Goal: Task Accomplishment & Management: Complete application form

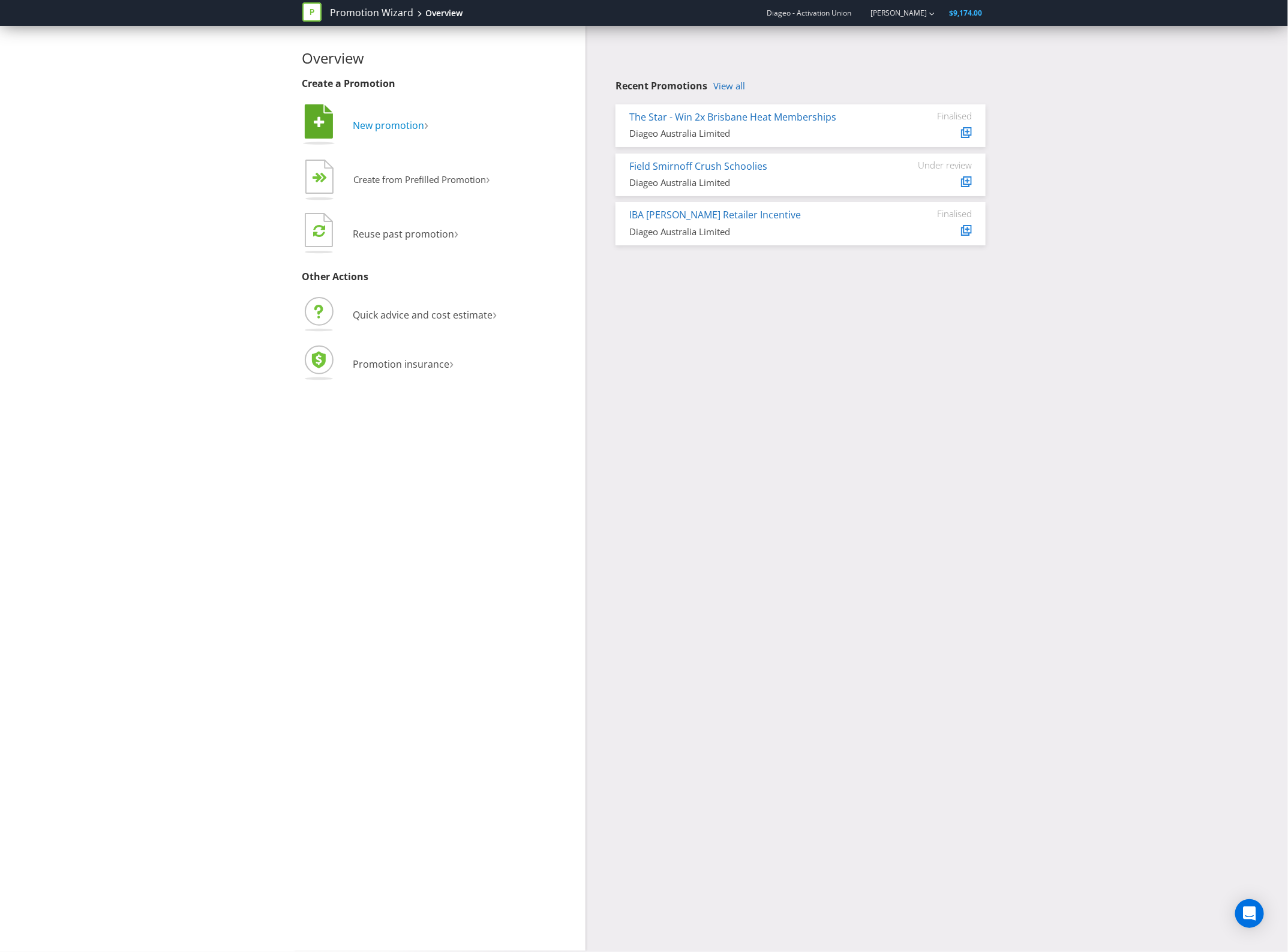
click at [424, 130] on span "New promotion" at bounding box center [389, 125] width 71 height 13
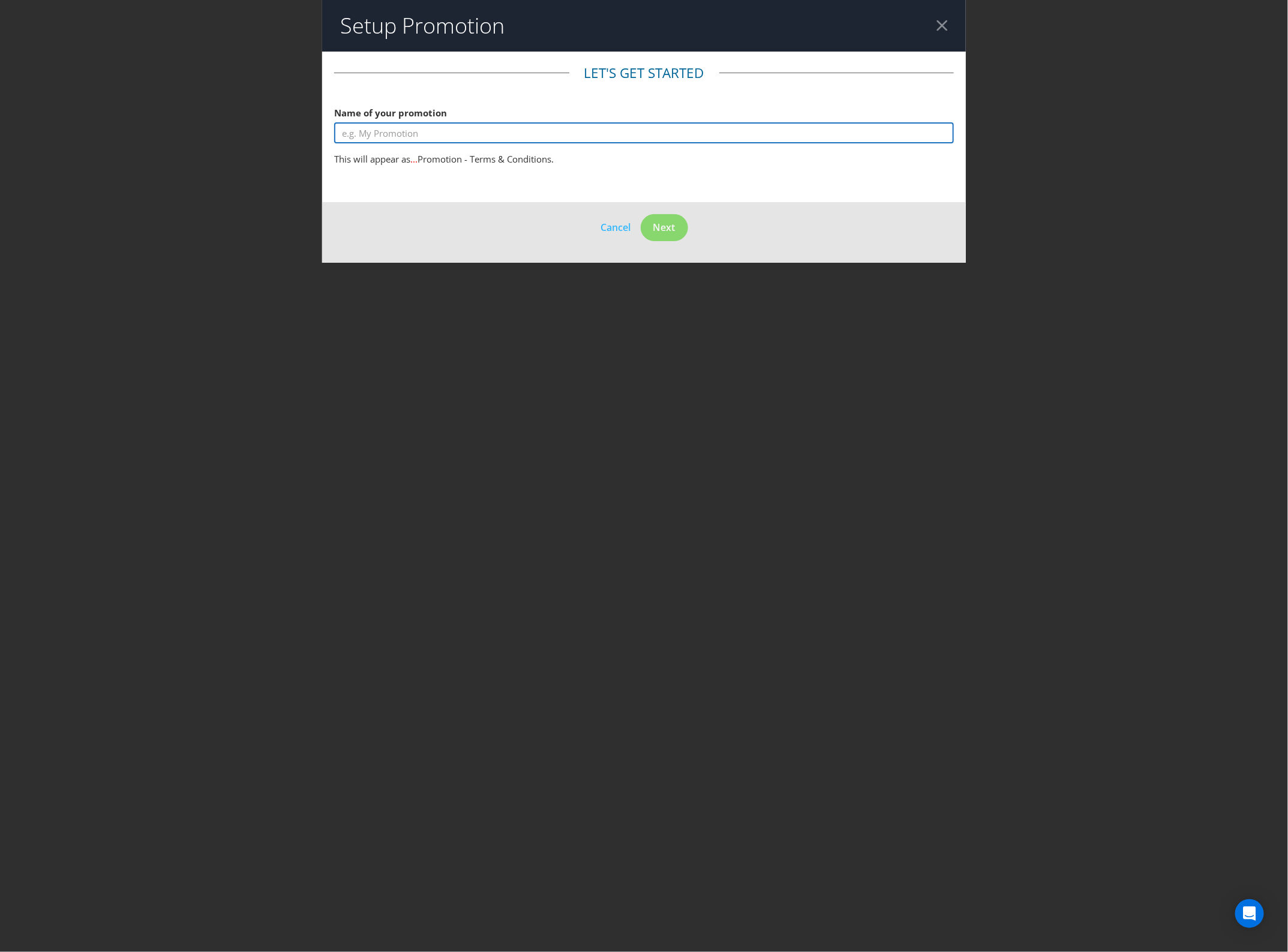
click at [425, 130] on input "text" at bounding box center [644, 133] width 620 height 21
click at [381, 133] on input "Legends Sensations" at bounding box center [644, 133] width 620 height 21
click at [467, 124] on input "Smirnoff Sensations" at bounding box center [644, 133] width 620 height 21
click at [453, 133] on input "Smirnoff Sensations Mini" at bounding box center [644, 133] width 620 height 21
type input "Smirnoff Sensations Mini's"
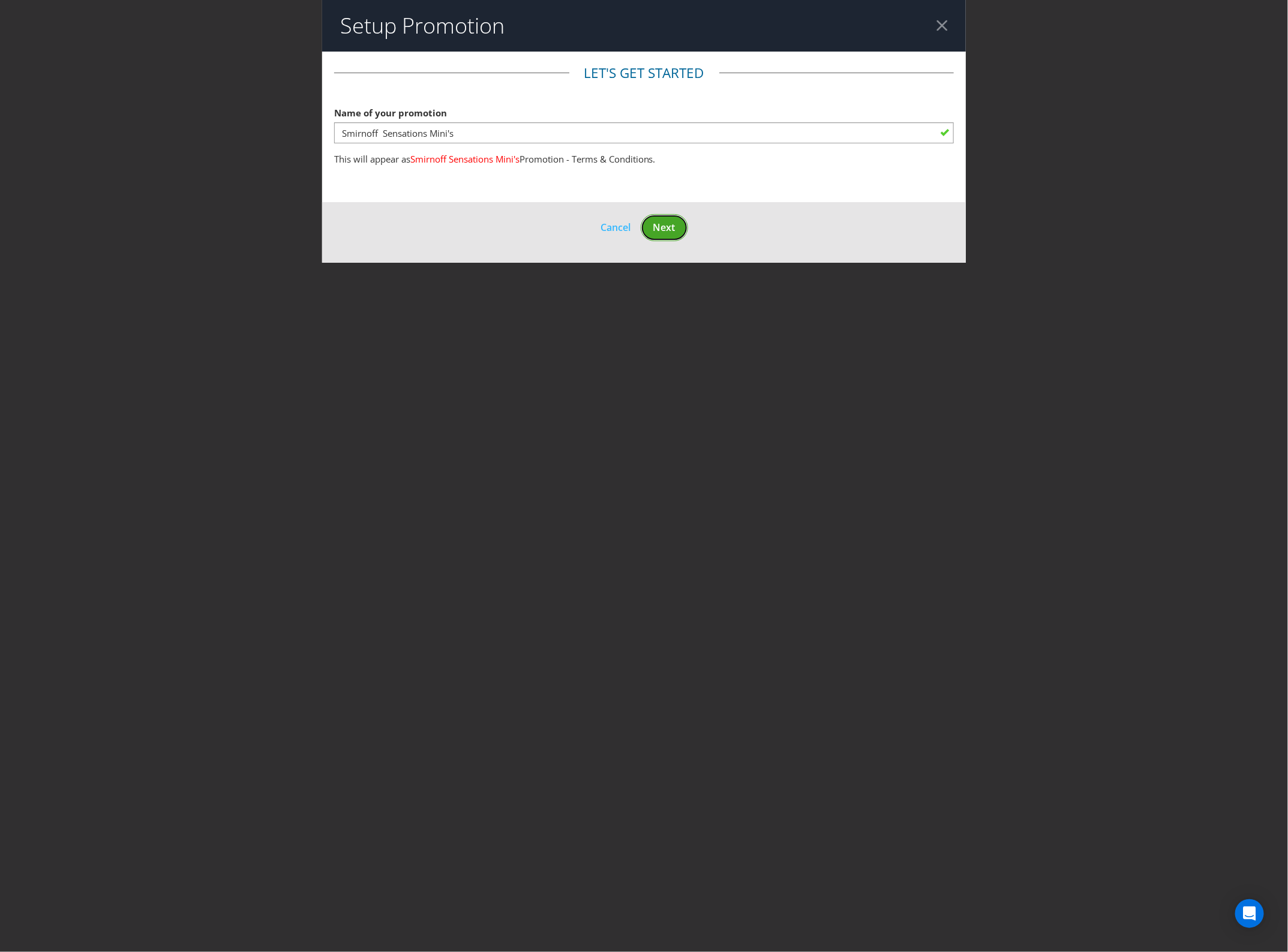
click at [667, 230] on span "Next" at bounding box center [664, 227] width 22 height 13
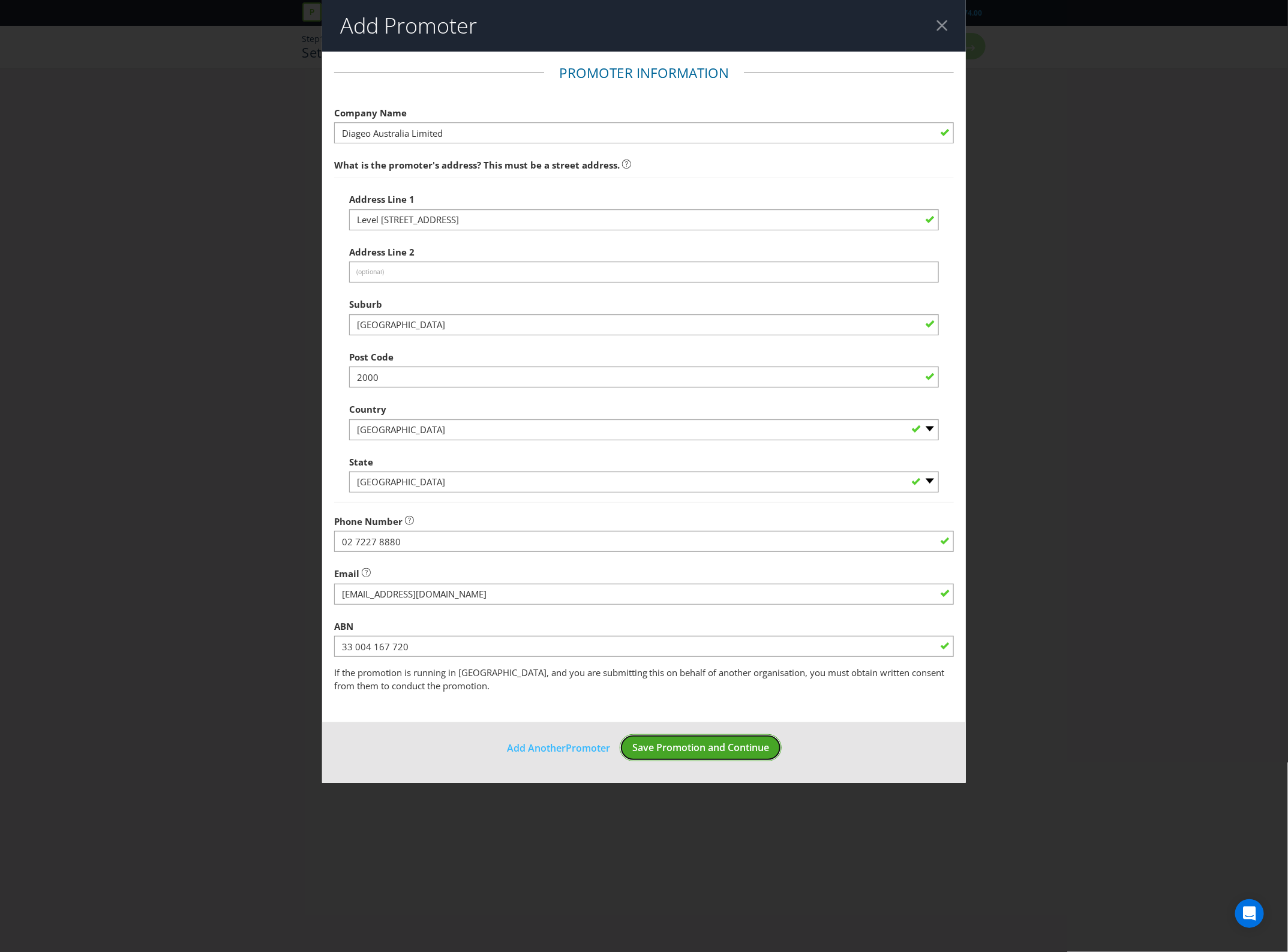
click at [766, 747] on span "Save Promotion and Continue" at bounding box center [701, 747] width 137 height 13
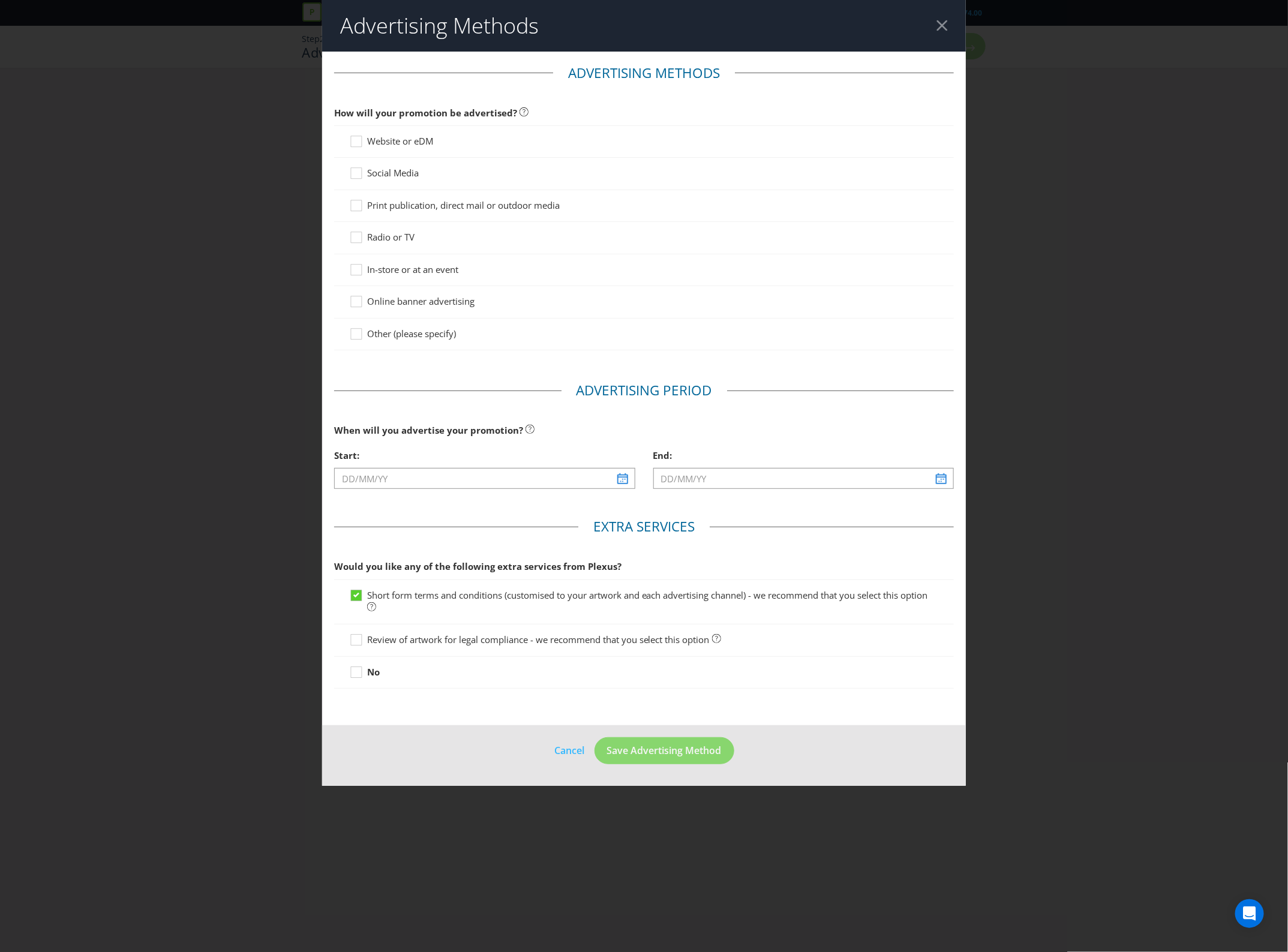
click at [365, 132] on div "Website or eDM" at bounding box center [644, 142] width 620 height 32
click at [372, 141] on span "Website or eDM" at bounding box center [400, 140] width 66 height 12
click at [0, 0] on input "Website or eDM" at bounding box center [0, 0] width 0 height 0
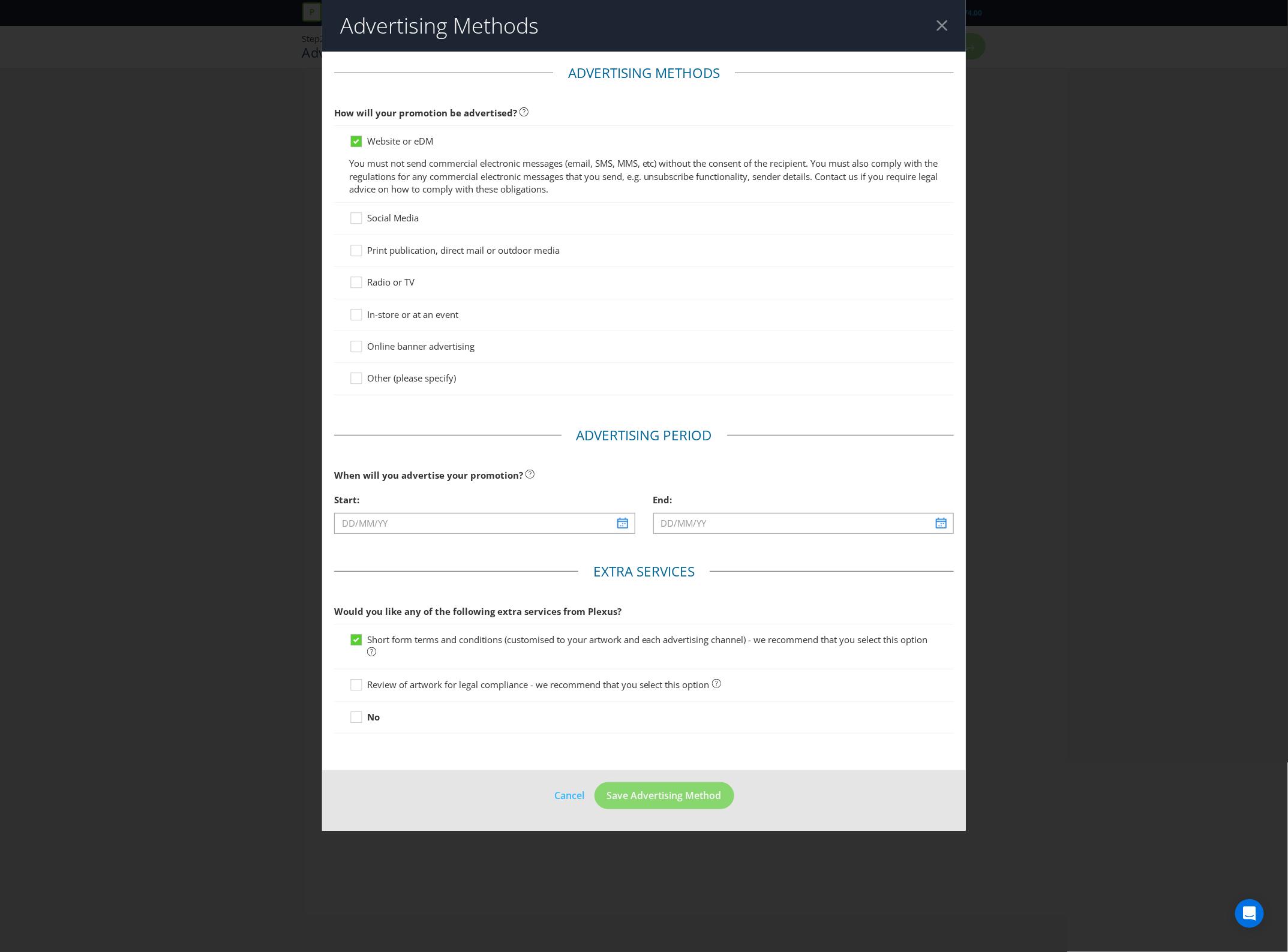
click at [387, 217] on span "Social Media" at bounding box center [392, 217] width 52 height 12
click at [0, 0] on input "Social Media" at bounding box center [0, 0] width 0 height 0
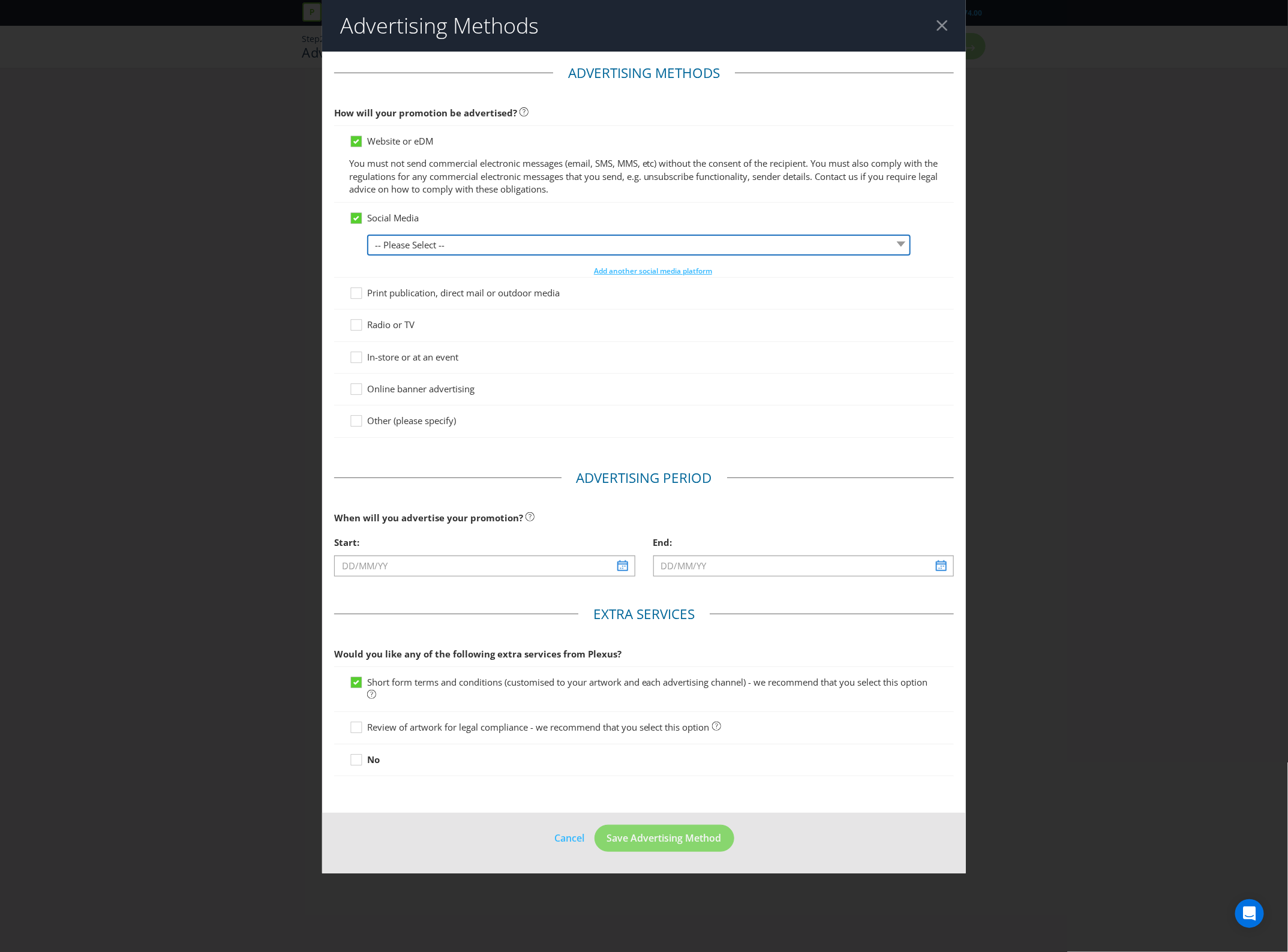
click at [493, 253] on select "-- Please Select -- Facebook X Instagram Snapchat LinkedIn Pinterest Tumblr You…" at bounding box center [639, 245] width 543 height 21
select select "FACEBOOK"
click at [367, 234] on select "-- Please Select -- Facebook X Instagram Snapchat LinkedIn Pinterest Tumblr You…" at bounding box center [639, 245] width 543 height 21
drag, startPoint x: 586, startPoint y: 272, endPoint x: 611, endPoint y: 265, distance: 26.0
click at [611, 265] on div "-- Please Select -- Facebook X Instagram Snapchat LinkedIn Pinterest Tumblr You…" at bounding box center [653, 255] width 572 height 42
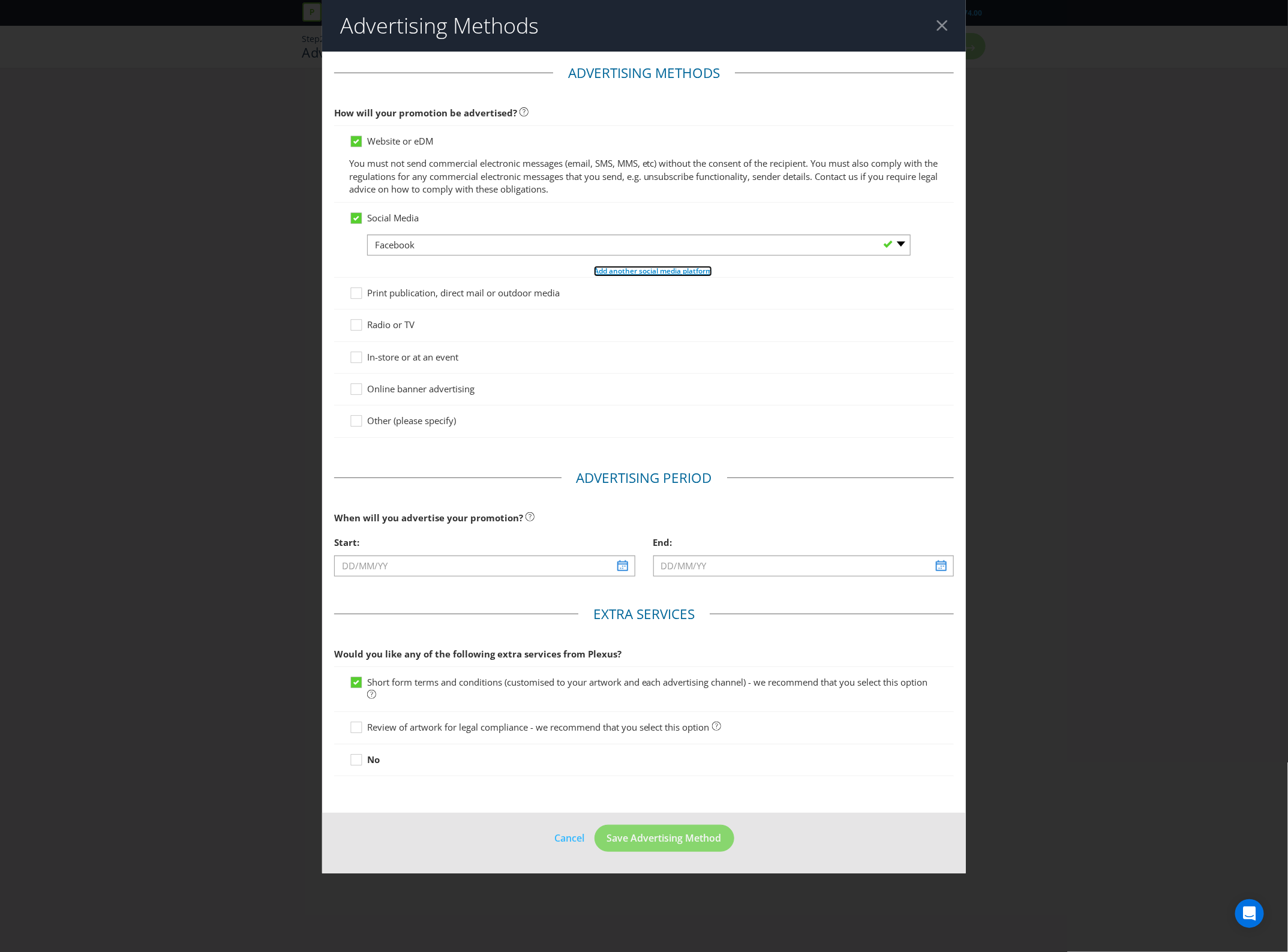
click at [611, 265] on button "Add another social media platform" at bounding box center [653, 271] width 119 height 12
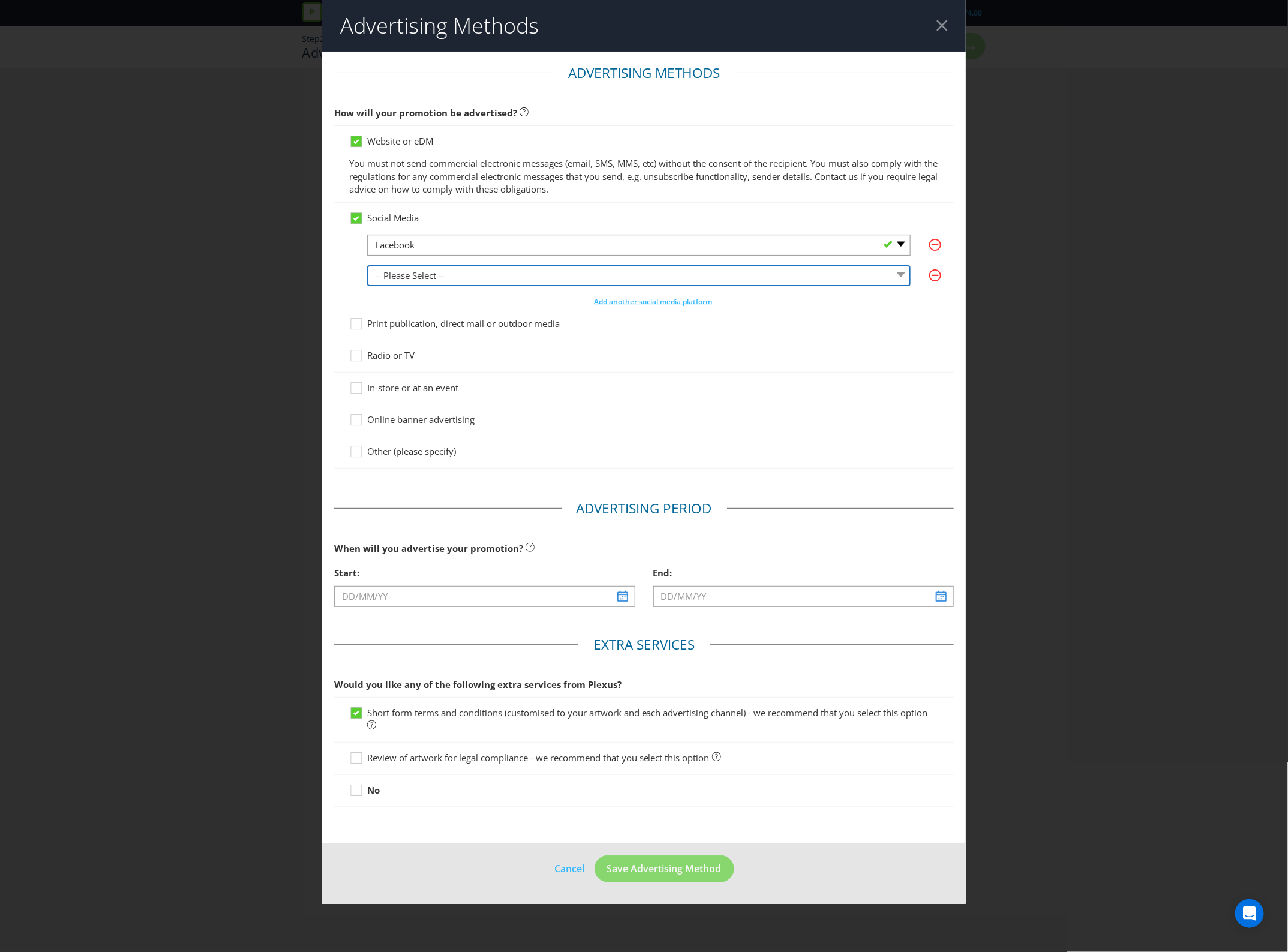
click at [588, 272] on select "-- Please Select -- Facebook X Instagram Snapchat LinkedIn Pinterest Tumblr You…" at bounding box center [639, 276] width 543 height 21
select select "INSTAGRAM"
click at [367, 265] on select "-- Please Select -- Facebook X Instagram Snapchat LinkedIn Pinterest Tumblr You…" at bounding box center [639, 276] width 543 height 21
click at [407, 330] on div at bounding box center [644, 330] width 591 height 1
click at [422, 326] on span "Print publication, direct mail or outdoor media" at bounding box center [463, 323] width 193 height 12
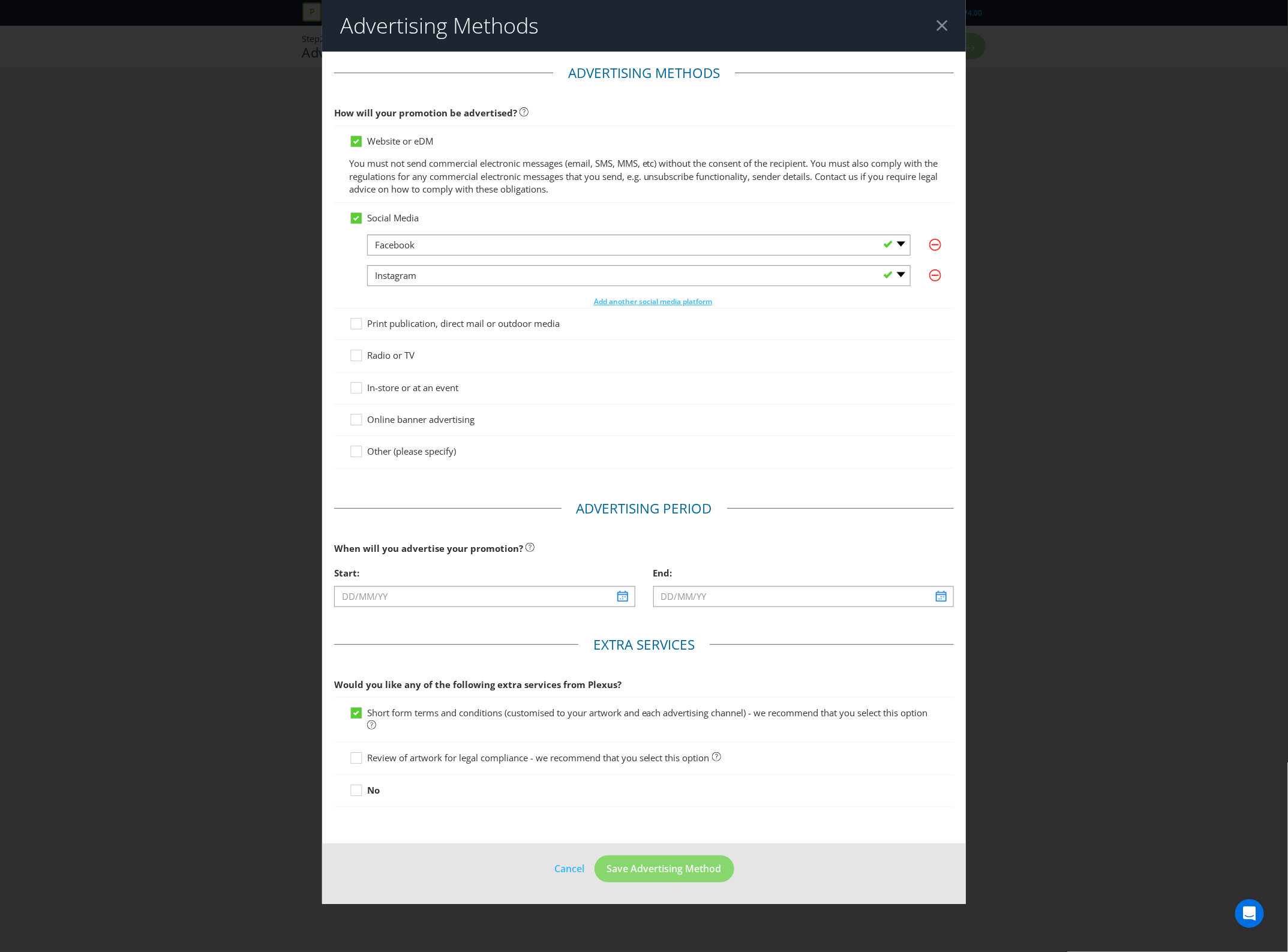
click at [0, 0] on input "Print publication, direct mail or outdoor media" at bounding box center [0, 0] width 0 height 0
click at [400, 389] on span "In-store or at an event" at bounding box center [412, 387] width 91 height 12
click at [0, 0] on input "In-store or at an event" at bounding box center [0, 0] width 0 height 0
click at [440, 595] on input "text" at bounding box center [485, 597] width 301 height 21
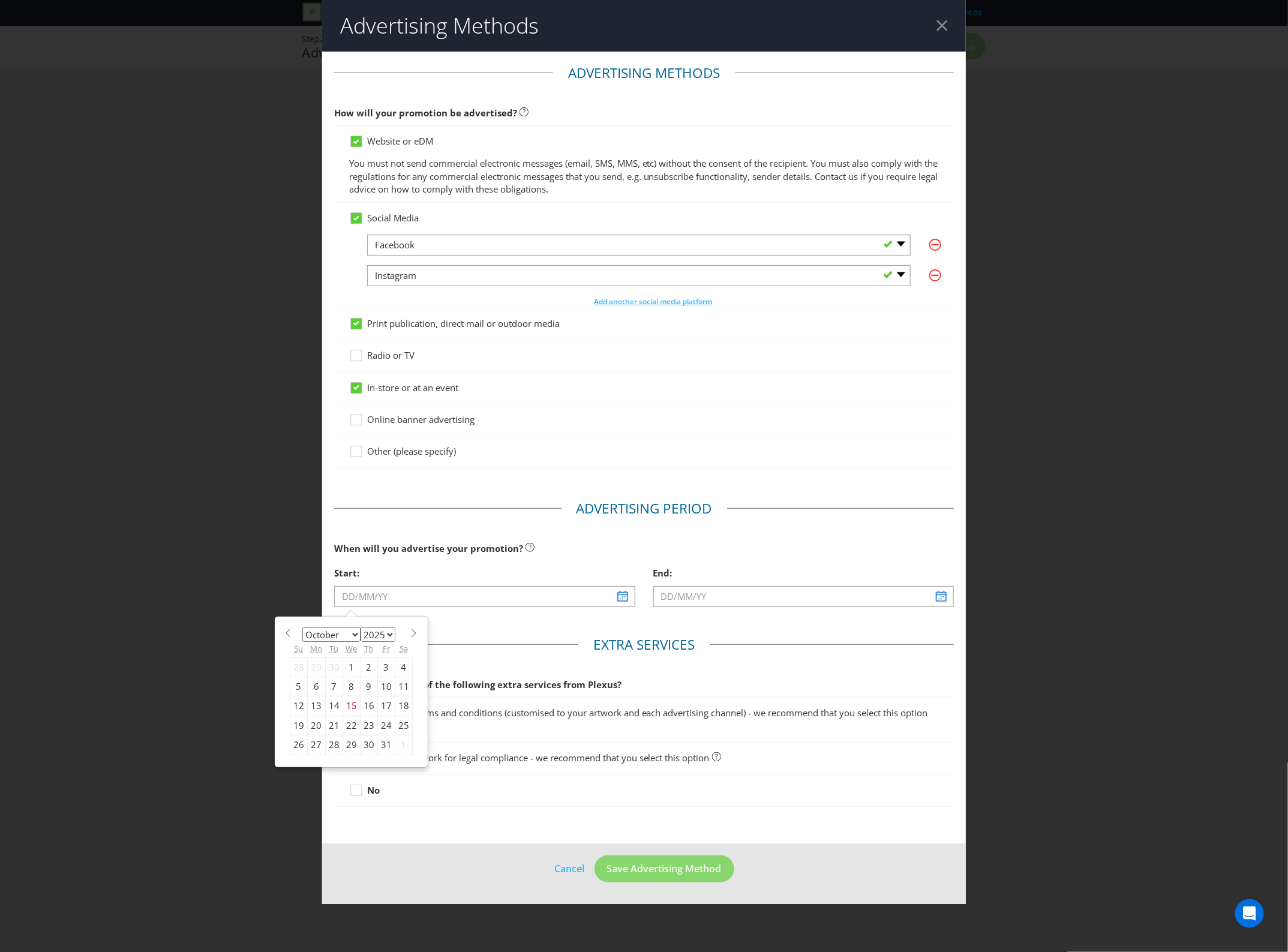
click at [351, 640] on select "January February March April May June July August September October November De…" at bounding box center [332, 634] width 58 height 14
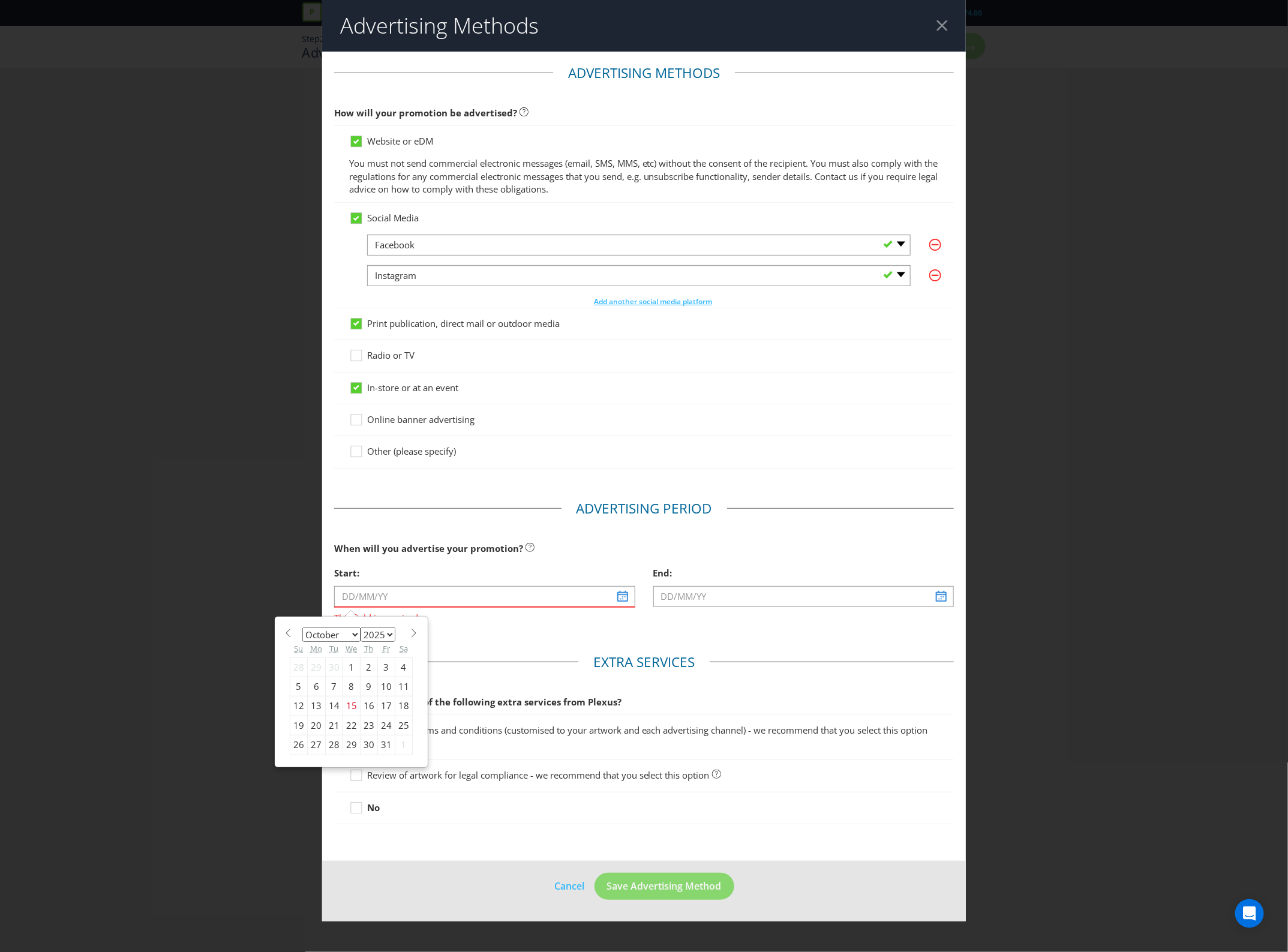
select select "10"
click at [303, 629] on select "January February March April May June July August September October November De…" at bounding box center [332, 634] width 58 height 14
click at [354, 709] on div "12" at bounding box center [351, 706] width 18 height 19
type input "[DATE]"
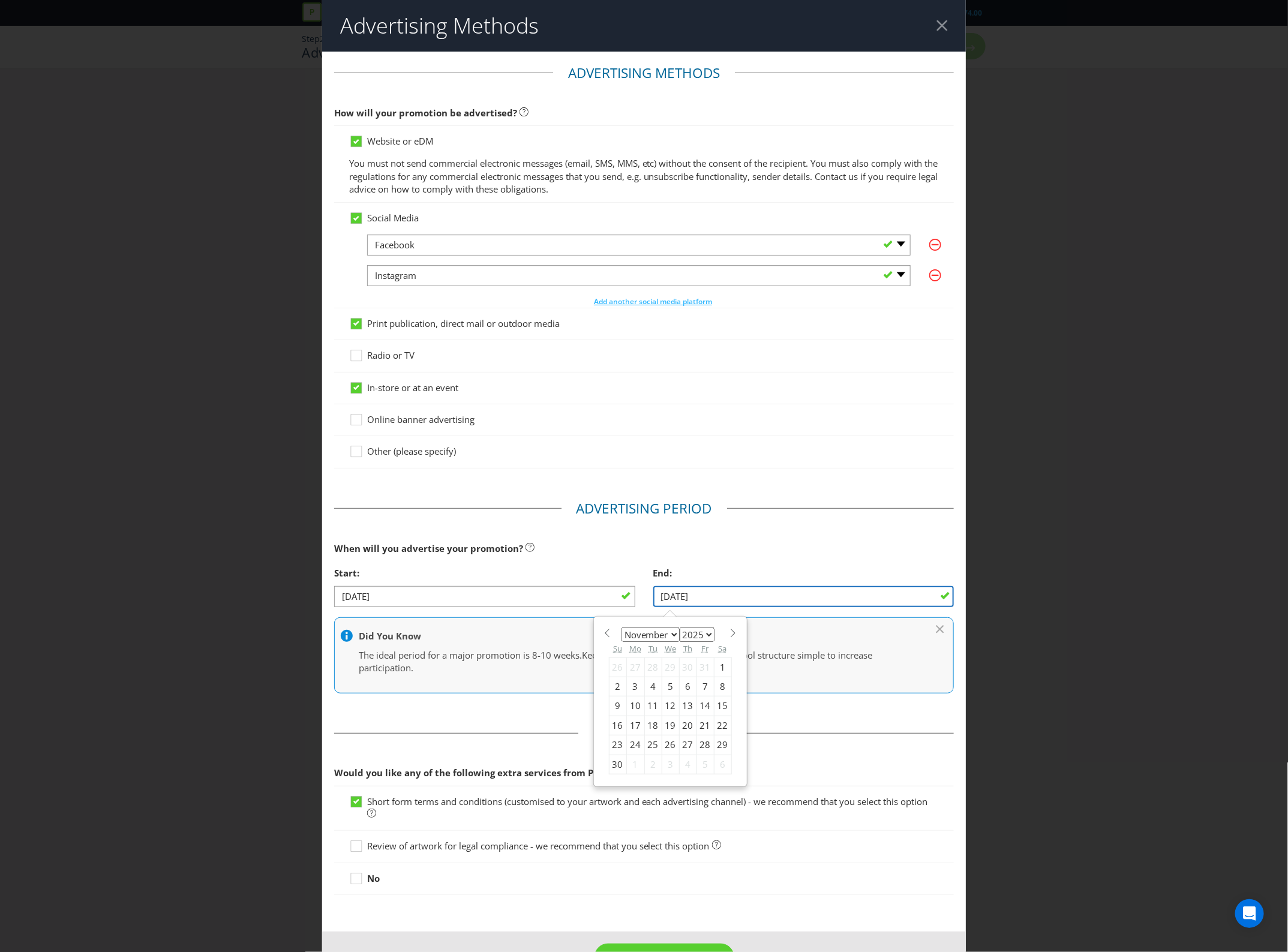
click at [691, 605] on input "[DATE]" at bounding box center [804, 597] width 301 height 21
click at [672, 634] on select "January February March April May June July August September October November De…" at bounding box center [651, 634] width 58 height 14
select select "11"
click at [622, 629] on select "January February March April May June July August September October November De…" at bounding box center [651, 634] width 58 height 14
click at [649, 685] on div "9" at bounding box center [653, 686] width 18 height 19
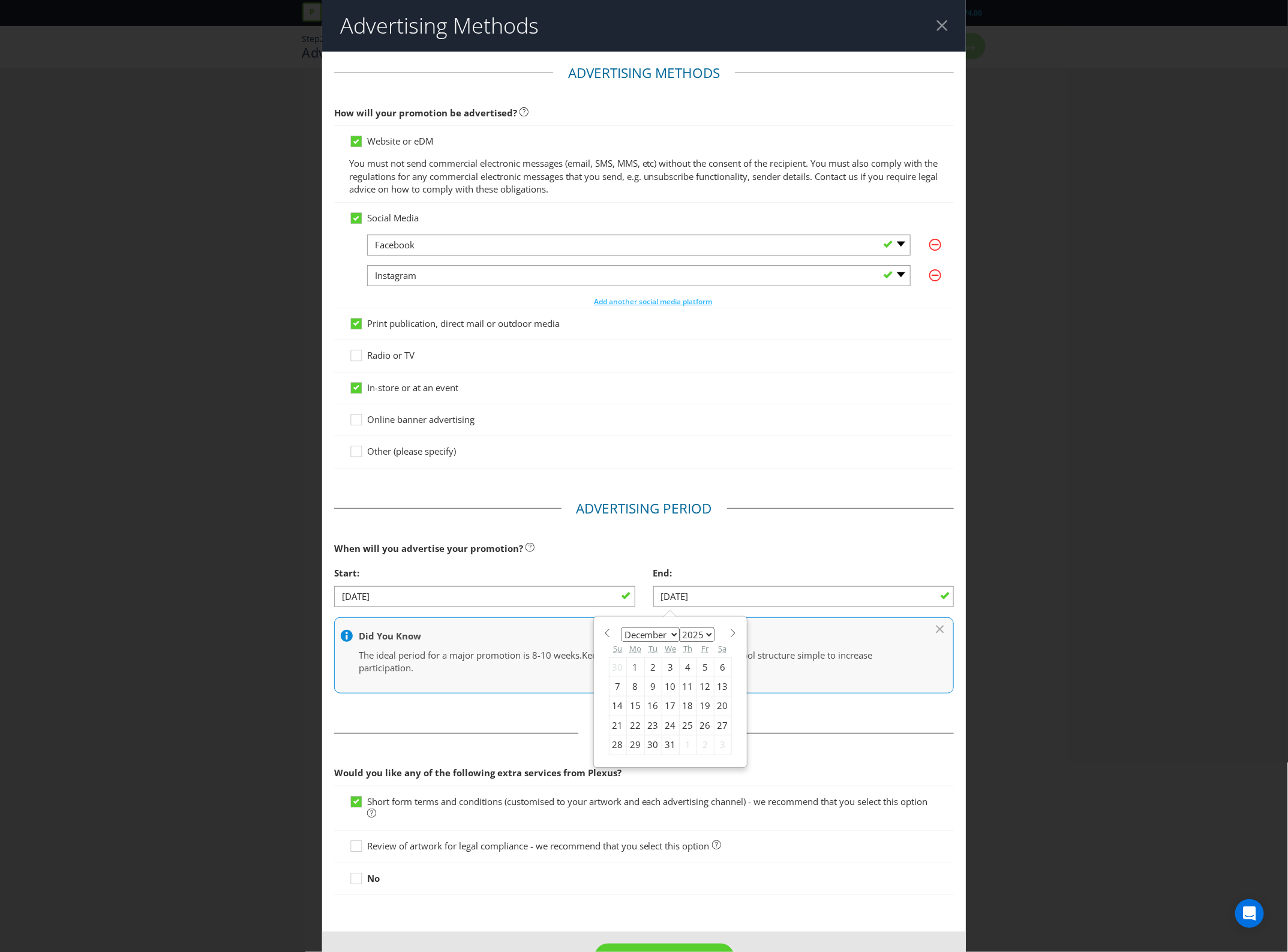
type input "[DATE]"
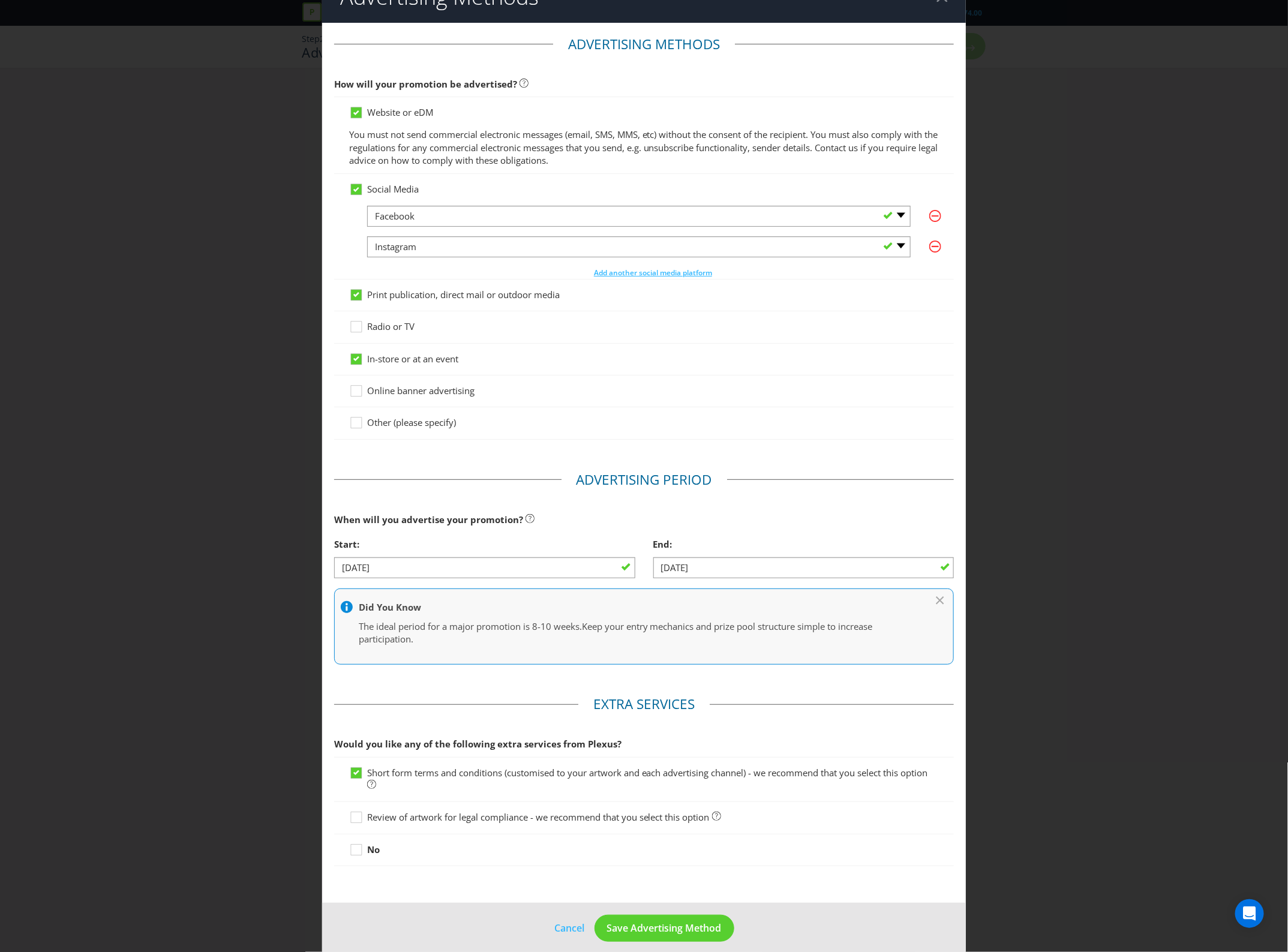
scroll to position [42, 0]
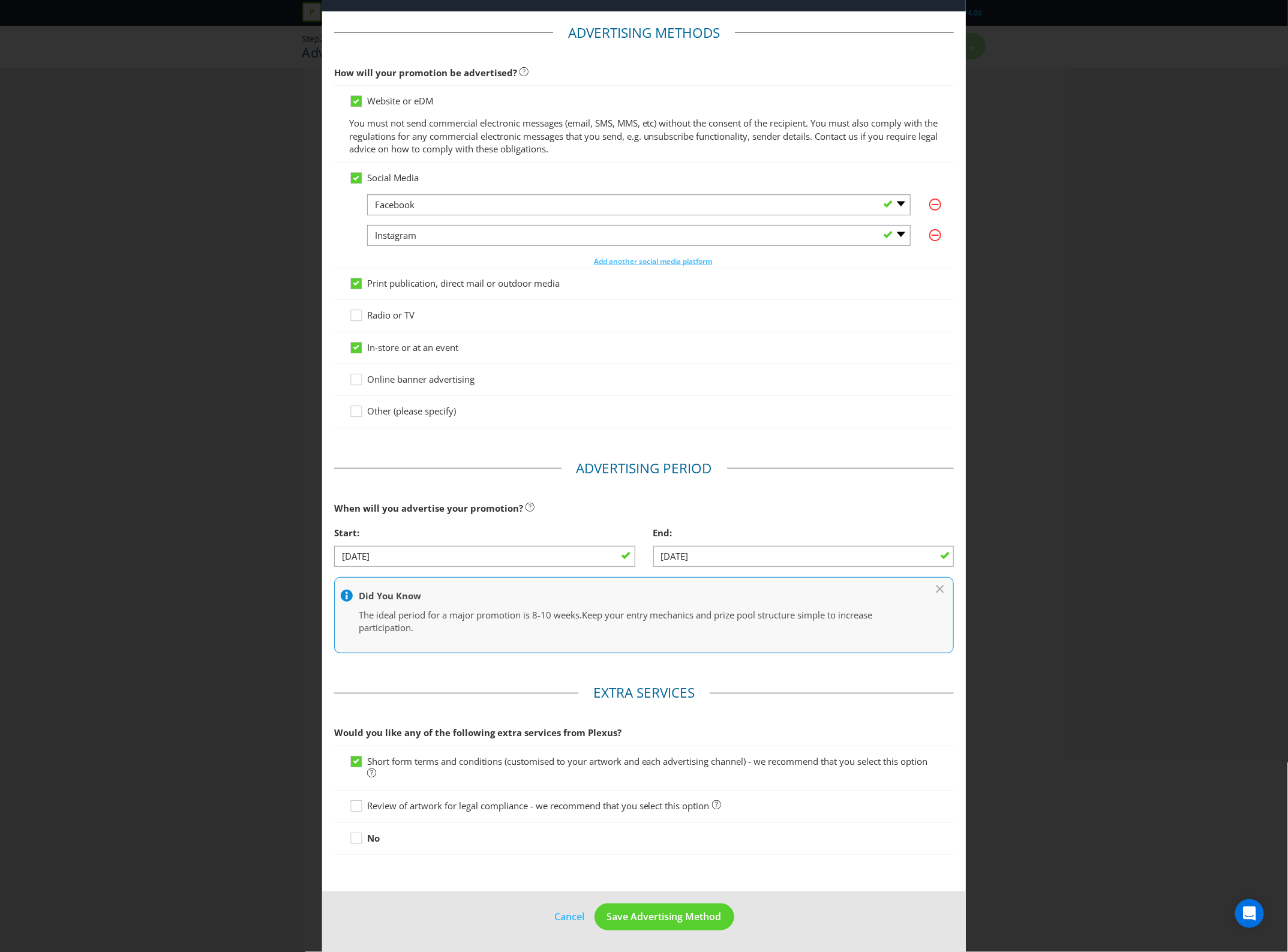
click at [427, 800] on span "Review of artwork for legal compliance - we recommend that you select this opti…" at bounding box center [538, 805] width 342 height 12
click at [0, 0] on input "Review of artwork for legal compliance - we recommend that you select this opti…" at bounding box center [0, 0] width 0 height 0
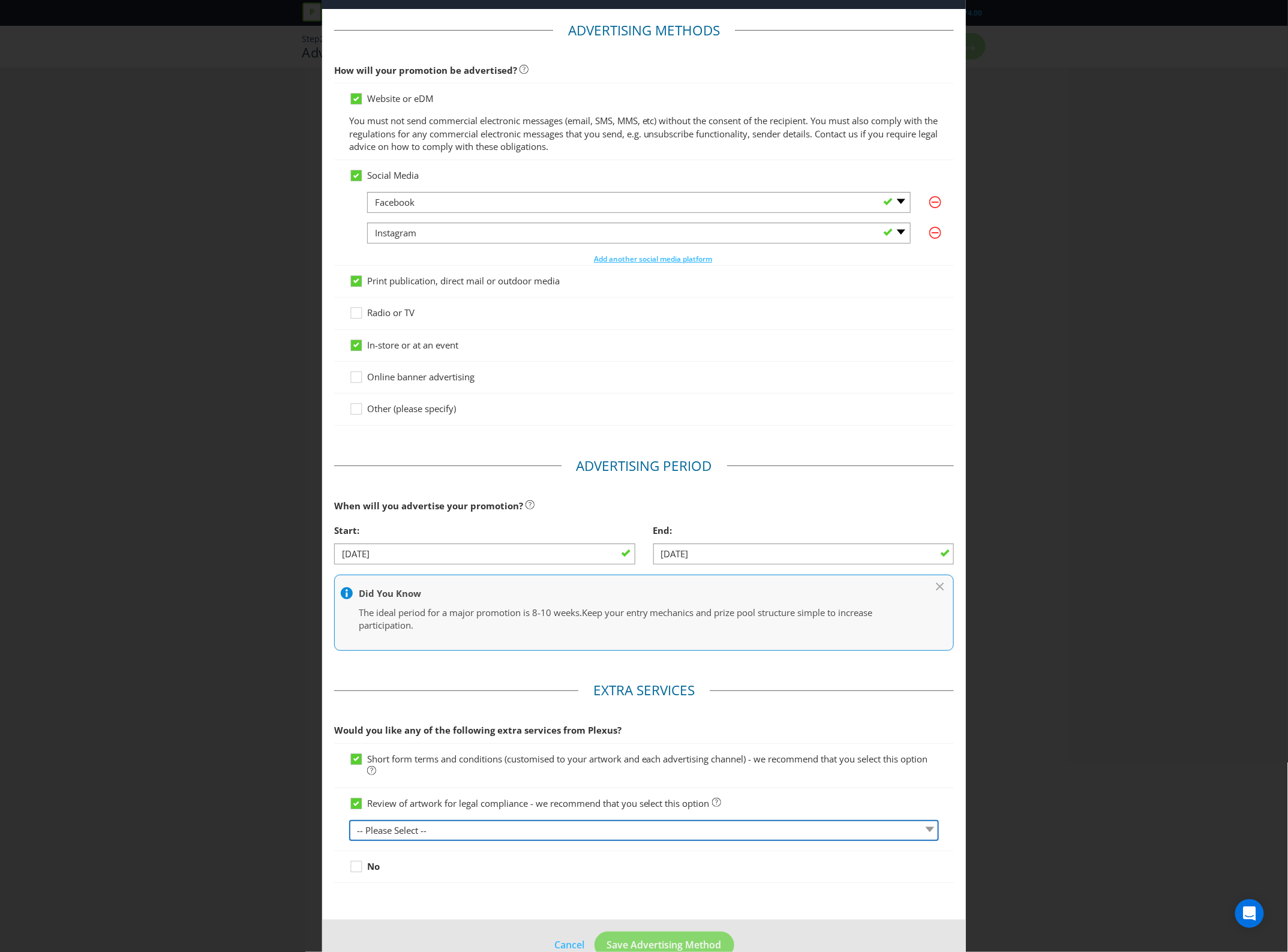
drag, startPoint x: 467, startPoint y: 824, endPoint x: 463, endPoint y: 835, distance: 11.7
click at [467, 824] on select "-- Please Select -- 1 piece 2-4 pieces (provided at same time) 5-7 pieces (prov…" at bounding box center [644, 831] width 591 height 21
select select "MARKETING_REVIEW_1"
click at [349, 822] on select "-- Please Select -- 1 piece 2-4 pieces (provided at same time) 5-7 pieces (prov…" at bounding box center [644, 831] width 591 height 21
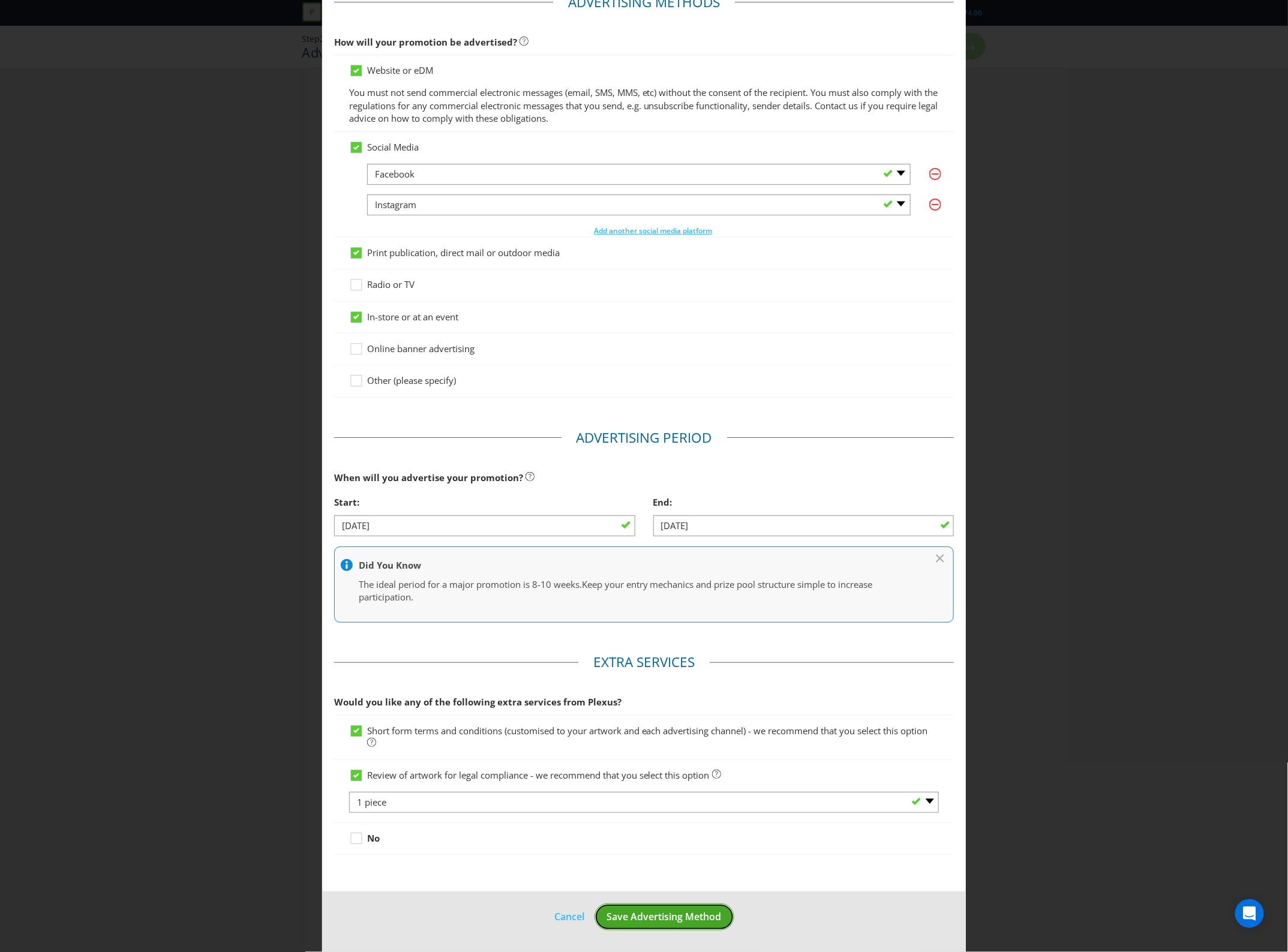
click at [649, 909] on button "Save Advertising Method" at bounding box center [665, 917] width 140 height 27
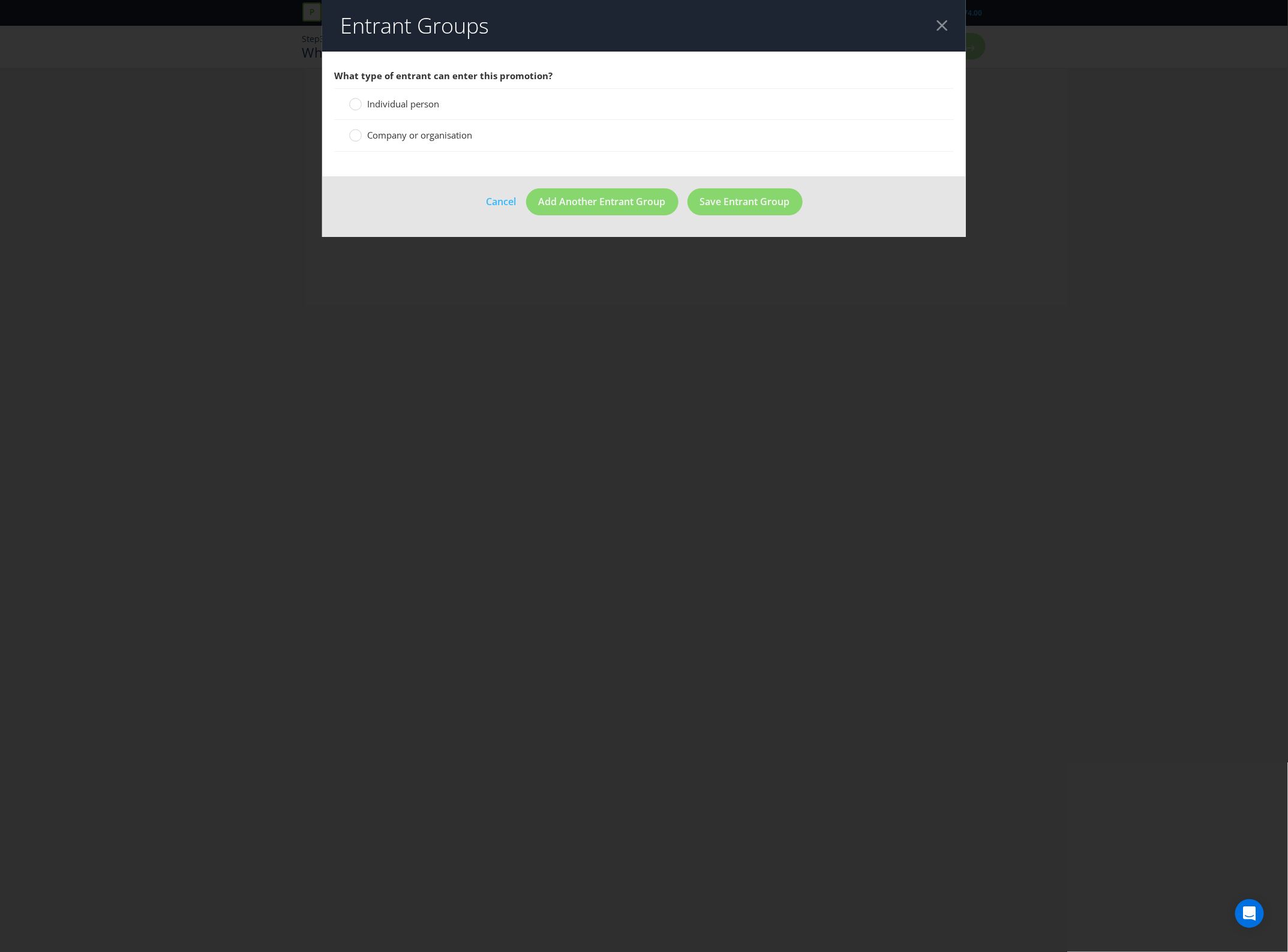
click at [416, 102] on span "Individual person" at bounding box center [403, 104] width 72 height 12
click at [0, 0] on input "Individual person" at bounding box center [0, 0] width 0 height 0
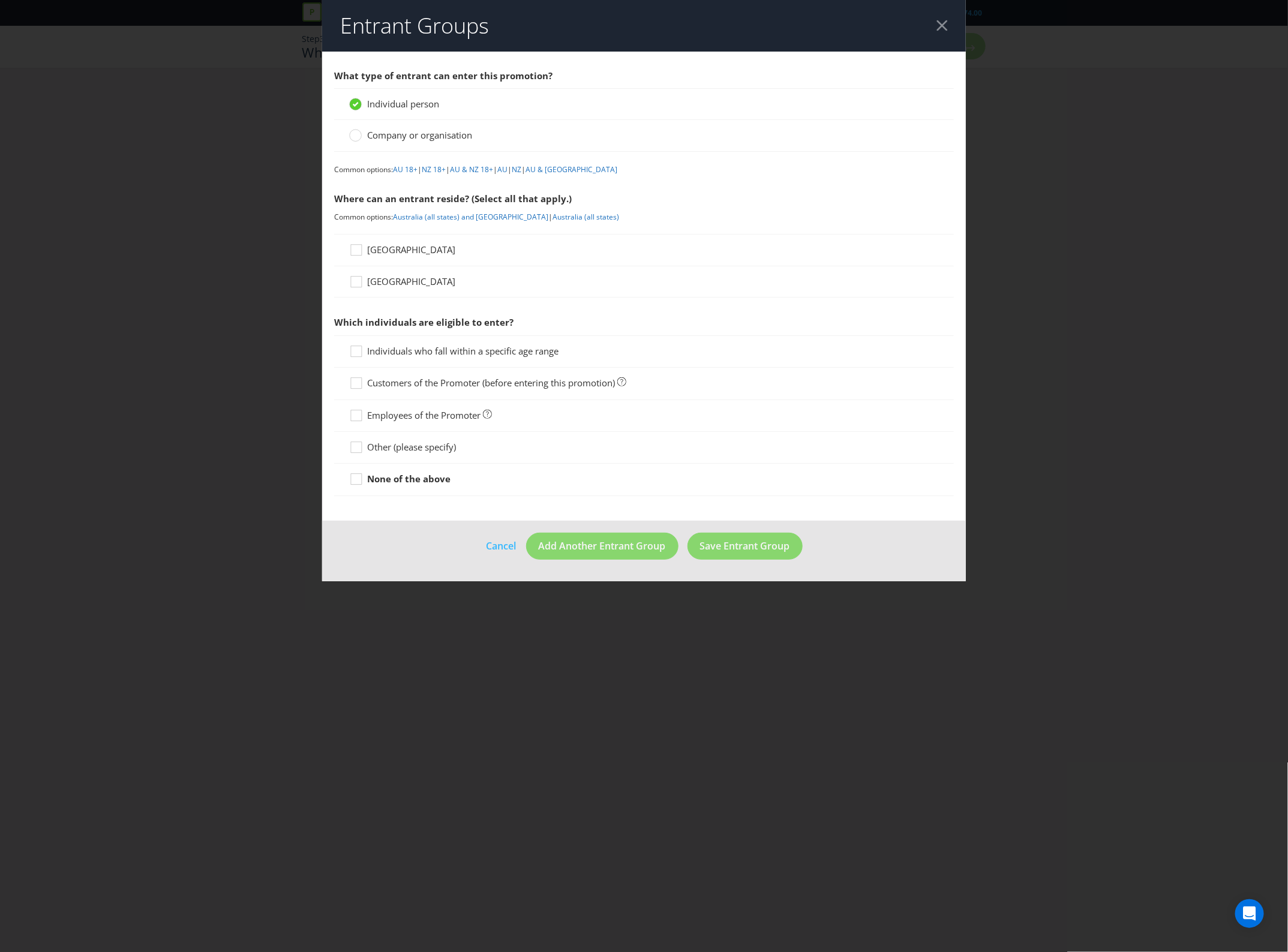
click at [387, 251] on span "[GEOGRAPHIC_DATA]" at bounding box center [411, 249] width 88 height 12
click at [0, 0] on input "[GEOGRAPHIC_DATA]" at bounding box center [0, 0] width 0 height 0
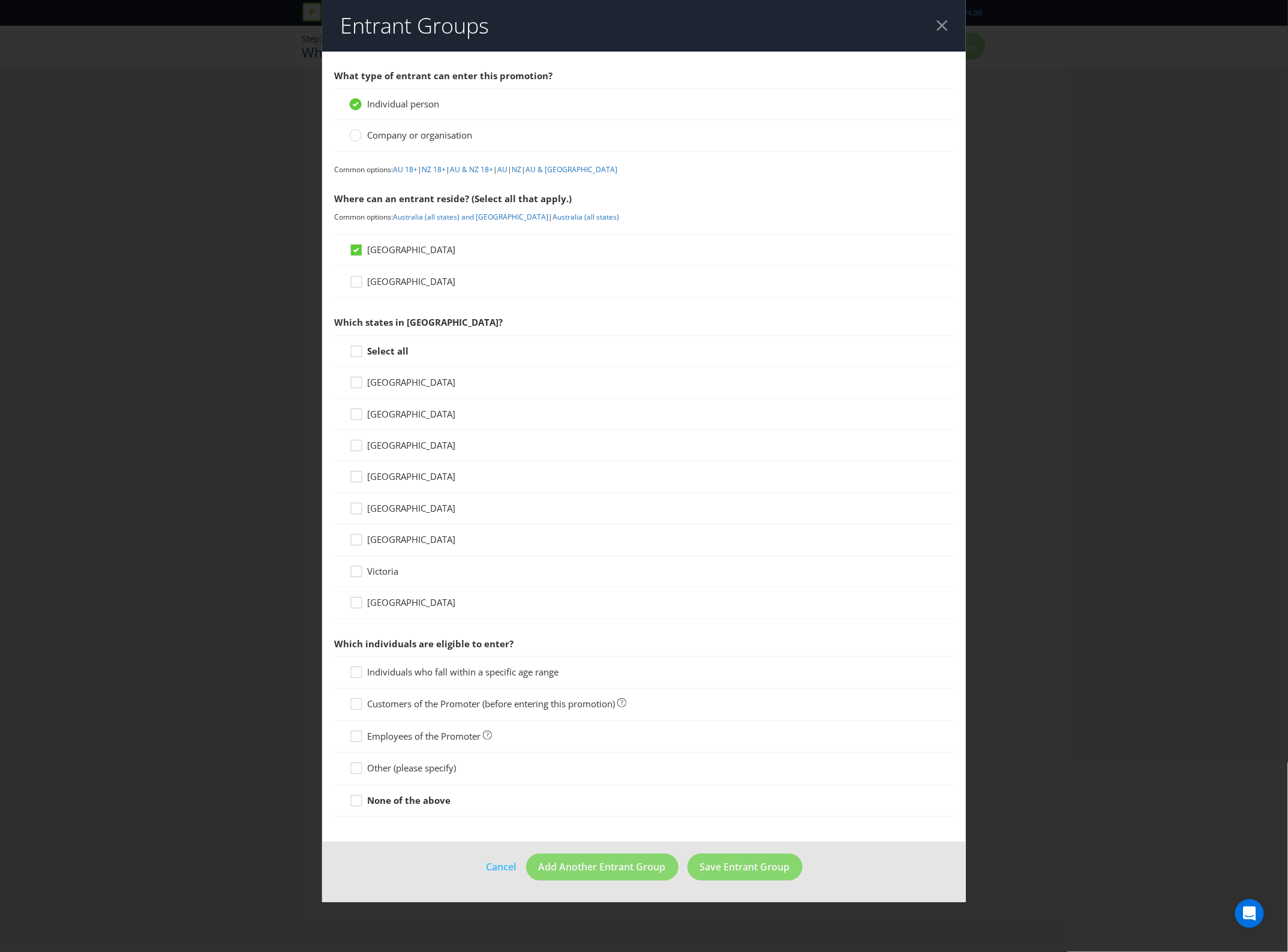
click at [380, 381] on span "[GEOGRAPHIC_DATA]" at bounding box center [411, 382] width 88 height 12
click at [0, 0] on input "[GEOGRAPHIC_DATA]" at bounding box center [0, 0] width 0 height 0
click at [387, 420] on span "[GEOGRAPHIC_DATA]" at bounding box center [411, 414] width 88 height 12
click at [0, 0] on input "[GEOGRAPHIC_DATA]" at bounding box center [0, 0] width 0 height 0
click at [397, 471] on span "[GEOGRAPHIC_DATA]" at bounding box center [411, 476] width 88 height 12
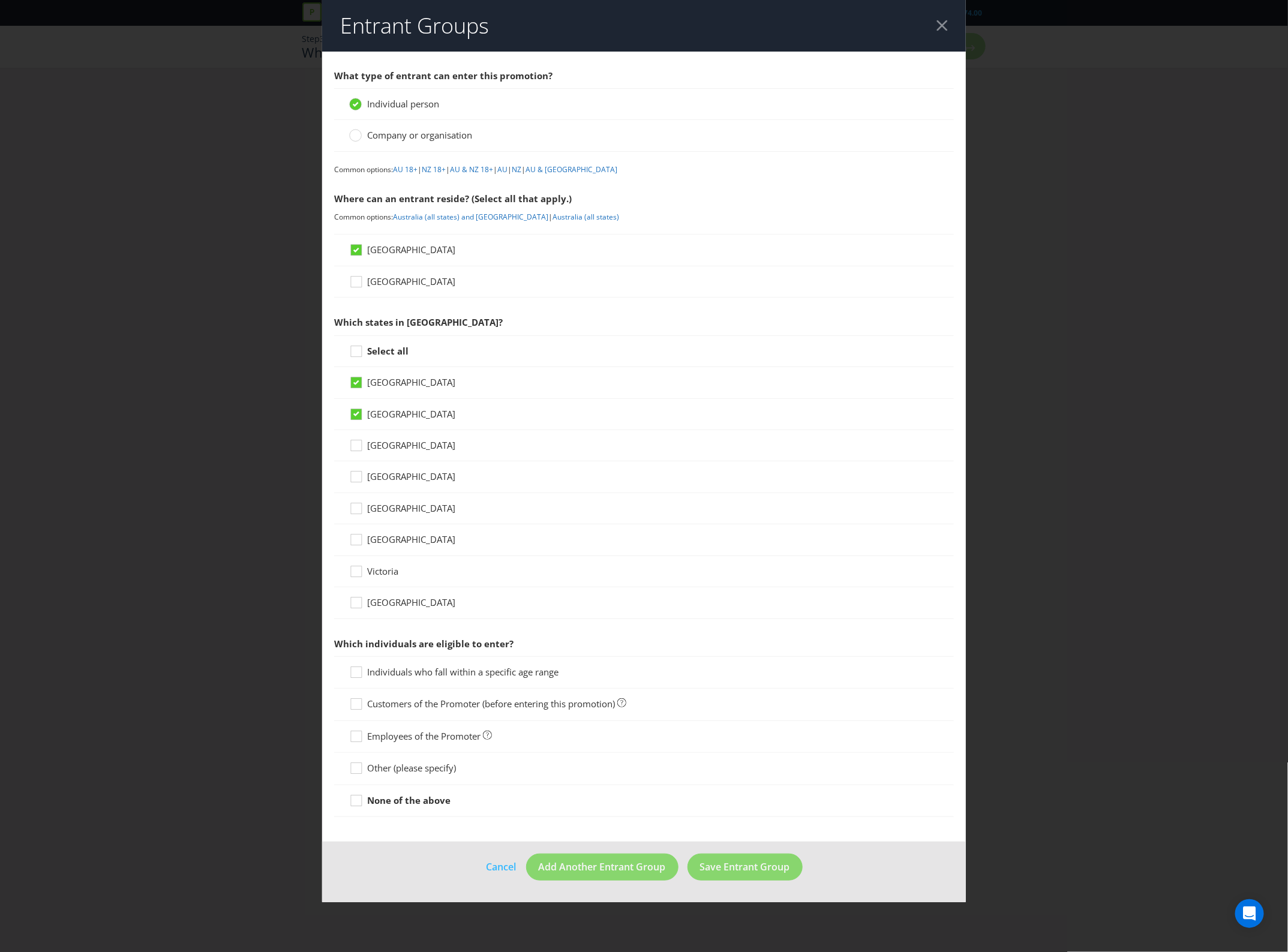
click at [0, 0] on input "[GEOGRAPHIC_DATA]" at bounding box center [0, 0] width 0 height 0
click at [397, 523] on div "[GEOGRAPHIC_DATA]" at bounding box center [644, 509] width 620 height 31
click at [399, 505] on span "[GEOGRAPHIC_DATA]" at bounding box center [411, 508] width 88 height 12
click at [0, 0] on input "[GEOGRAPHIC_DATA]" at bounding box center [0, 0] width 0 height 0
click at [413, 670] on span "Individuals who fall within a specific age range" at bounding box center [462, 672] width 191 height 12
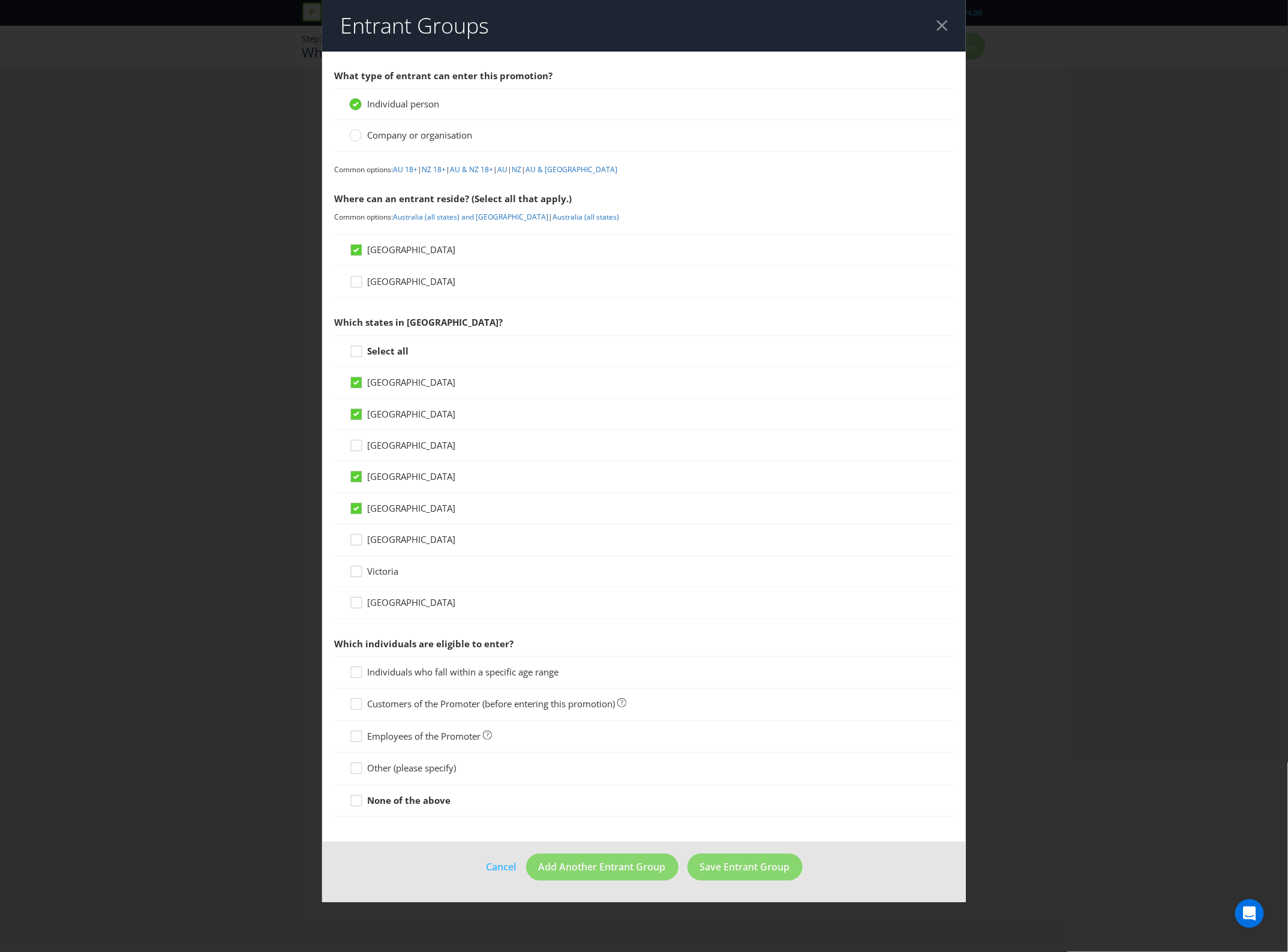
click at [0, 0] on input "Individuals who fall within a specific age range" at bounding box center [0, 0] width 0 height 0
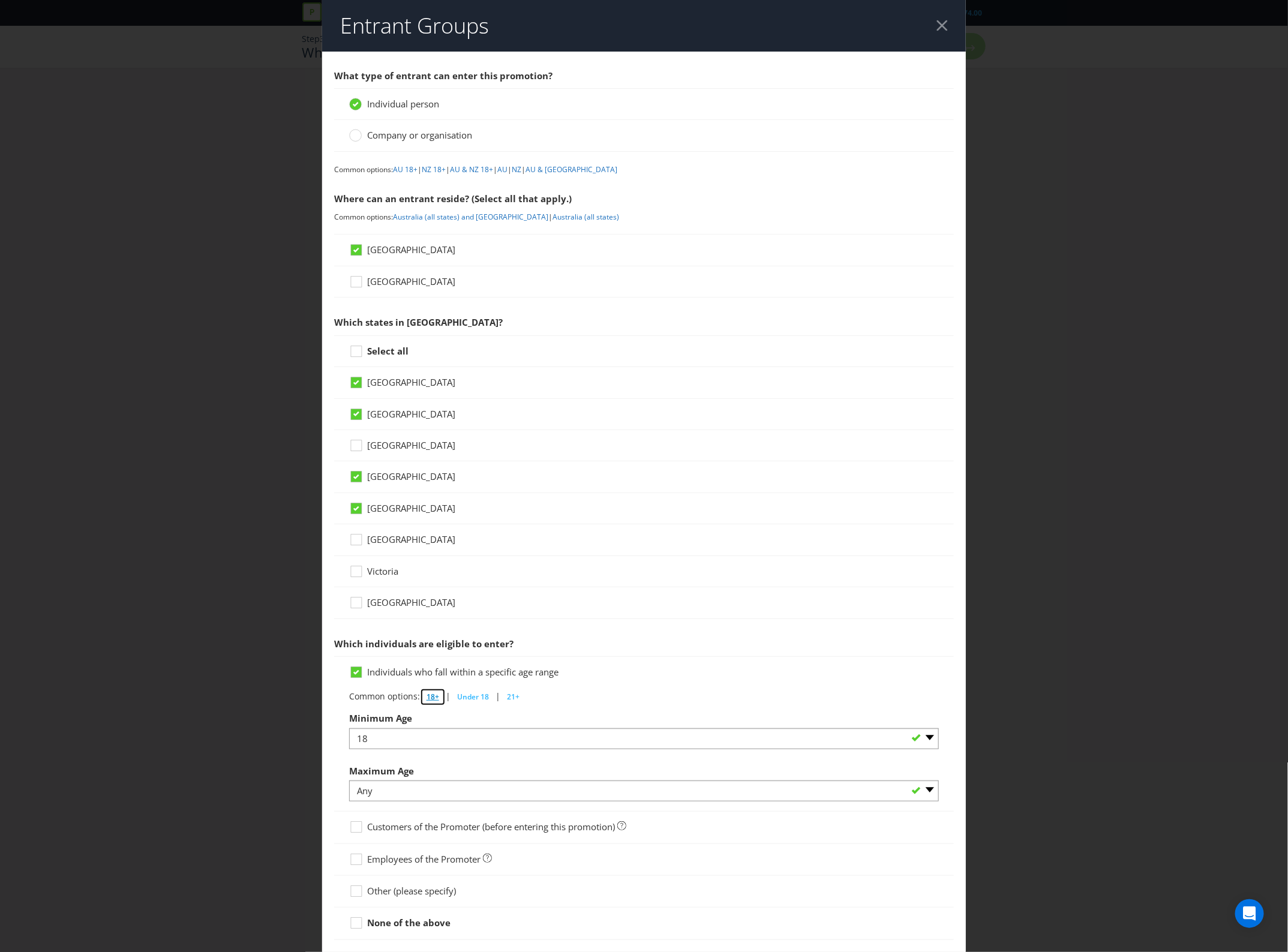
click at [441, 702] on button "18+" at bounding box center [433, 697] width 26 height 18
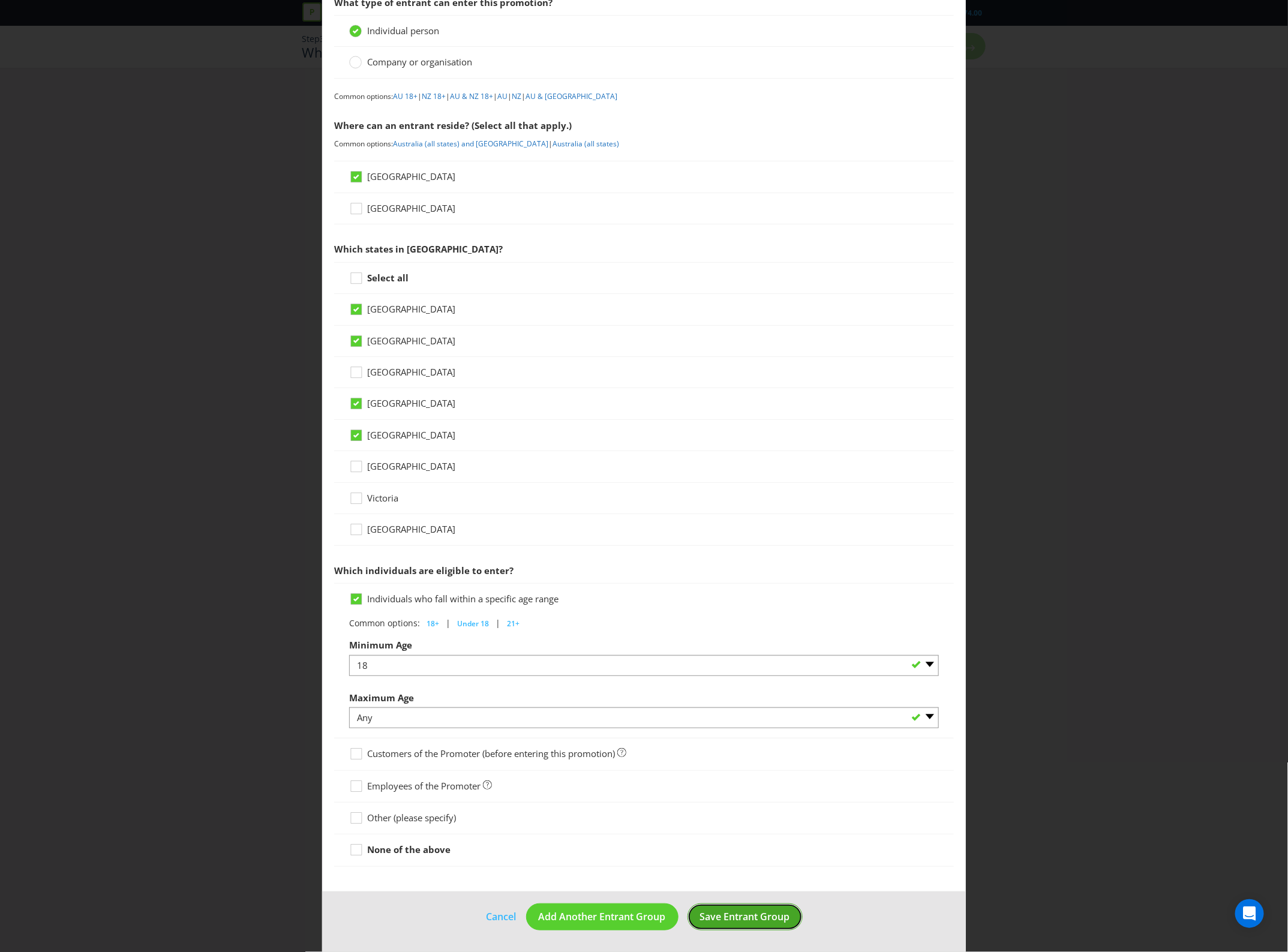
click at [689, 912] on button "Save Entrant Group" at bounding box center [745, 917] width 115 height 27
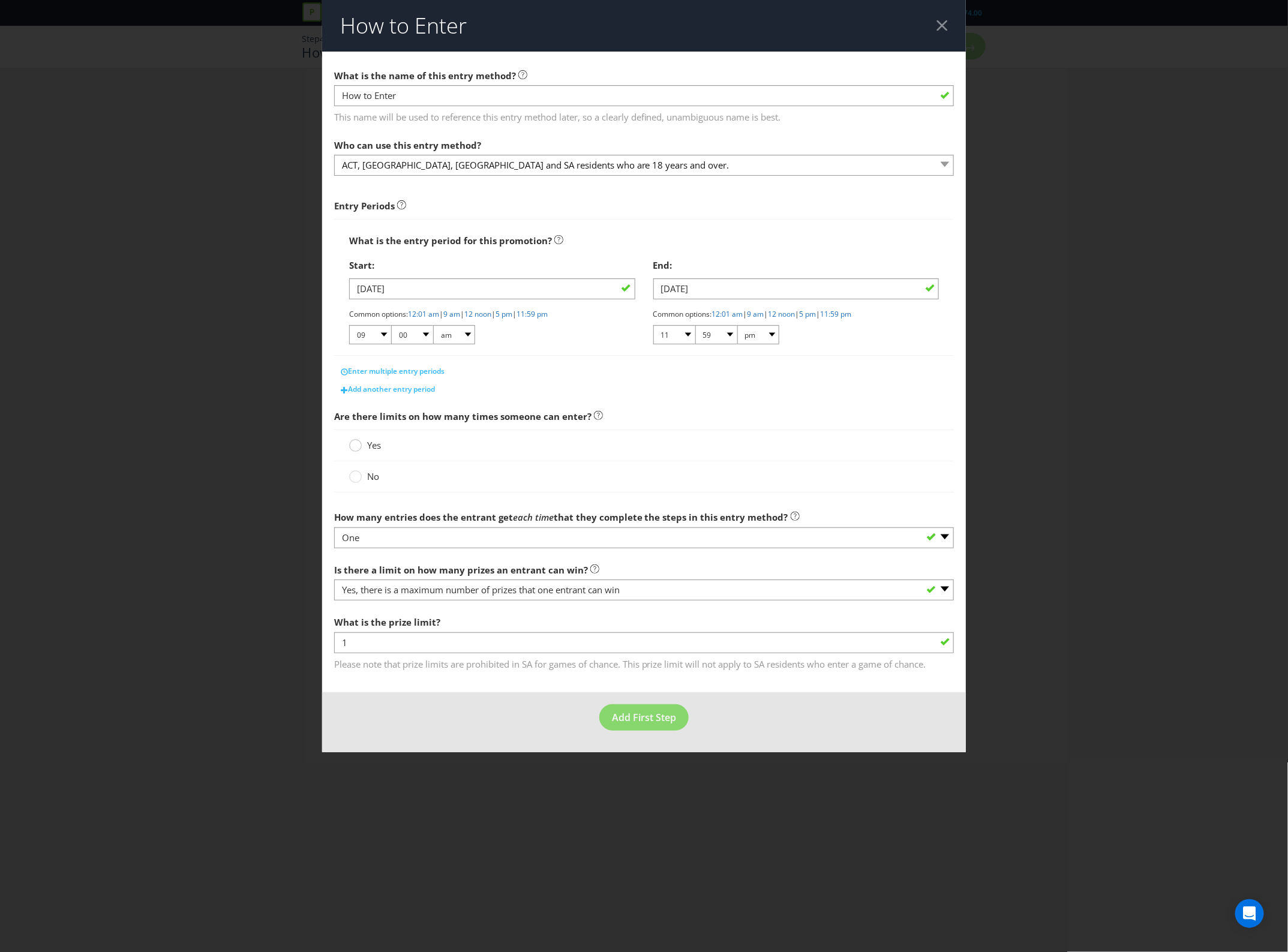
click at [358, 454] on div at bounding box center [355, 447] width 12 height 16
click at [0, 0] on input "Yes" at bounding box center [0, 0] width 0 height 0
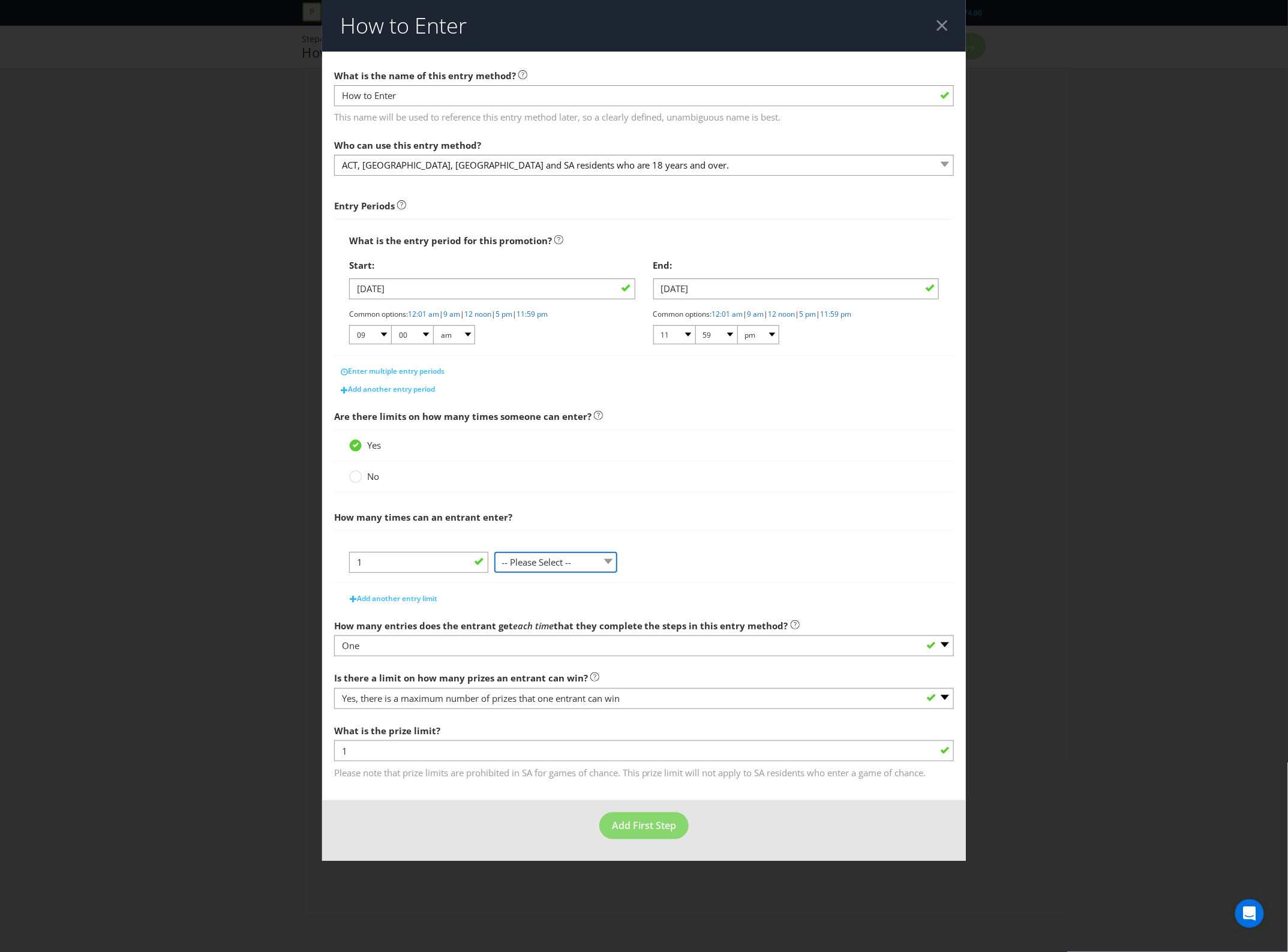
drag, startPoint x: 565, startPoint y: 562, endPoint x: 565, endPoint y: 571, distance: 9.0
click at [565, 562] on select "-- Please Select -- per person per day per purchase per transaction Other (plea…" at bounding box center [556, 562] width 124 height 21
select select "PER_PERSON"
click at [495, 553] on select "-- Please Select -- per person per day per purchase per transaction Other (plea…" at bounding box center [556, 562] width 124 height 21
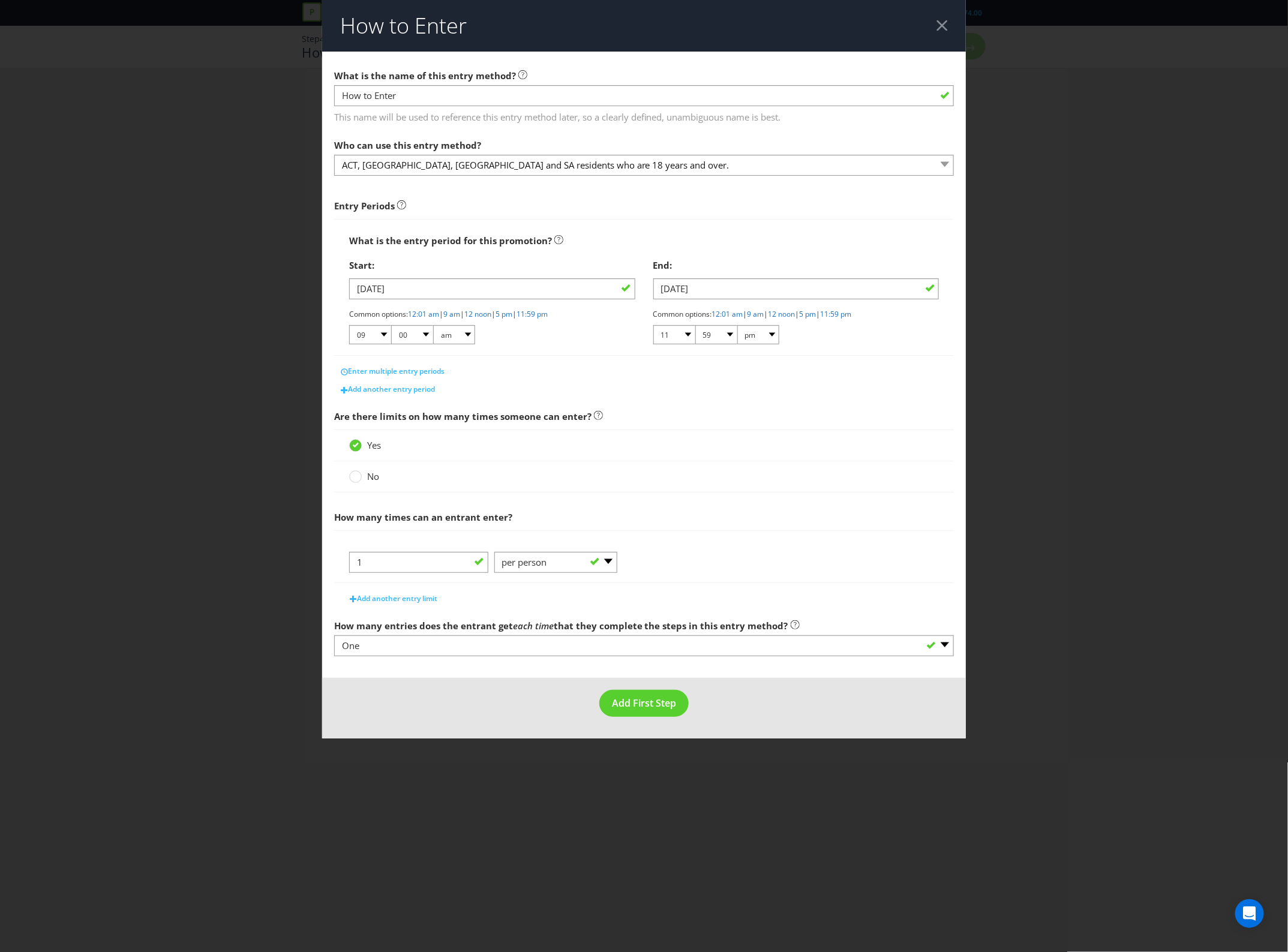
click at [395, 588] on div "Add another entry limit" at bounding box center [644, 596] width 620 height 24
click at [395, 592] on button "Add another entry limit" at bounding box center [393, 599] width 101 height 18
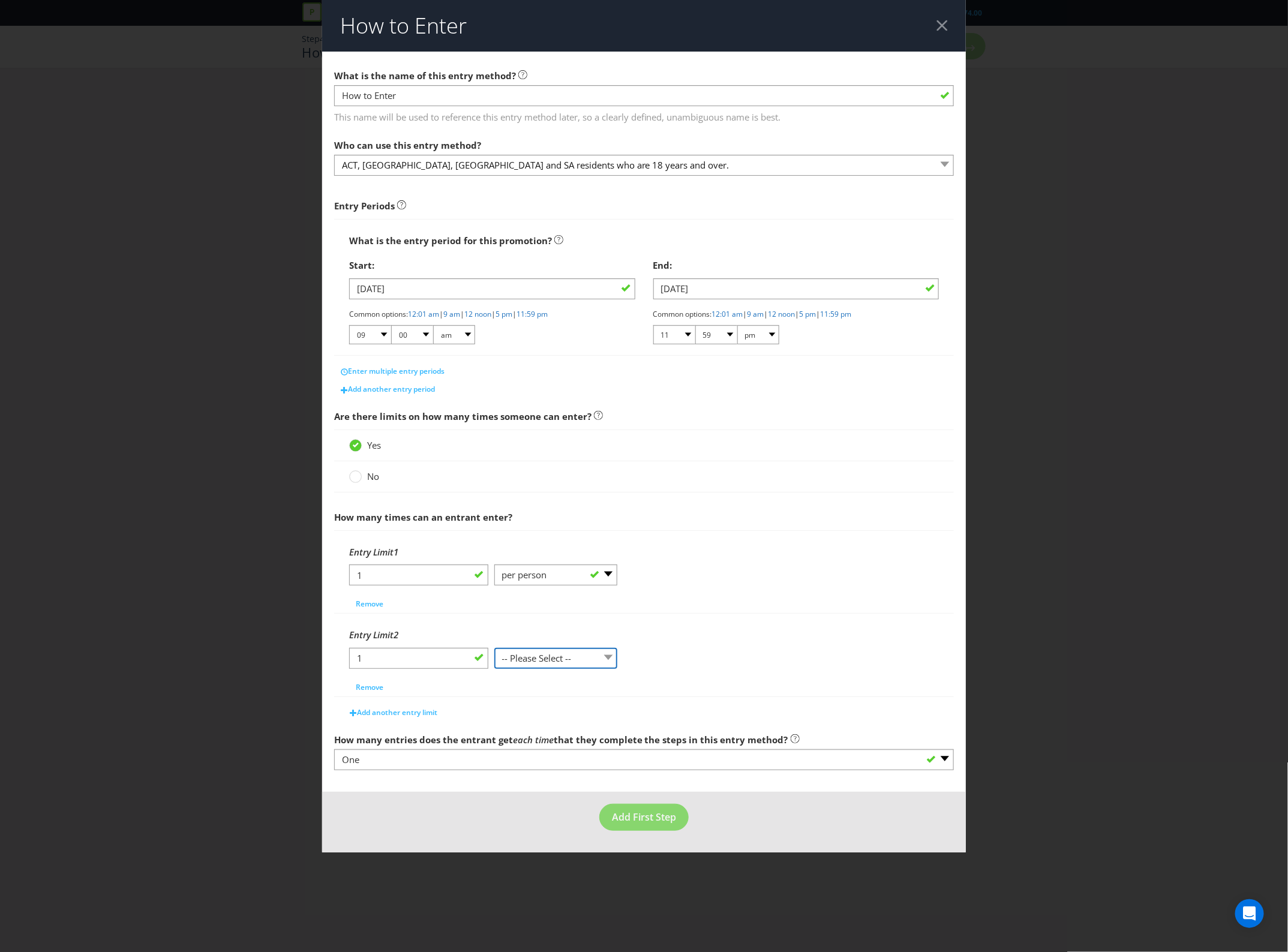
click at [558, 659] on select "-- Please Select -- per person per day per purchase per transaction Other (plea…" at bounding box center [556, 658] width 124 height 21
select select "PER_TRANSACTION"
click at [495, 649] on select "-- Please Select -- per person per day per purchase per transaction Other (plea…" at bounding box center [556, 658] width 124 height 21
click at [420, 715] on span "Add another entry limit" at bounding box center [397, 712] width 80 height 10
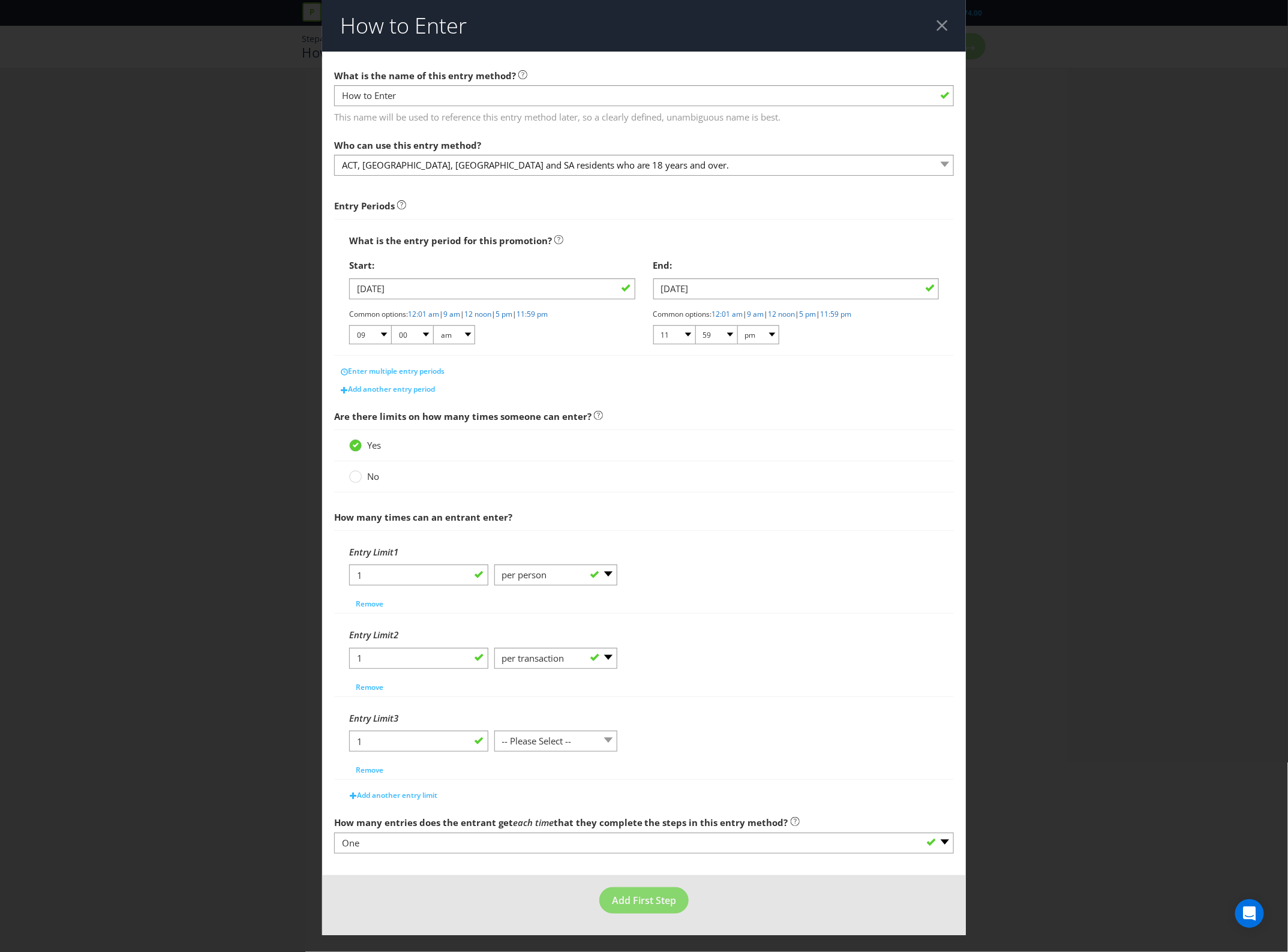
click at [602, 752] on div at bounding box center [556, 752] width 124 height 1
click at [599, 745] on select "-- Please Select -- per person per day per purchase per transaction Other (plea…" at bounding box center [556, 742] width 124 height 21
select select "PER_DAY"
click at [495, 733] on select "-- Please Select -- per person per day per purchase per transaction Other (plea…" at bounding box center [556, 742] width 124 height 21
click at [631, 911] on button "Add First Step" at bounding box center [644, 900] width 90 height 27
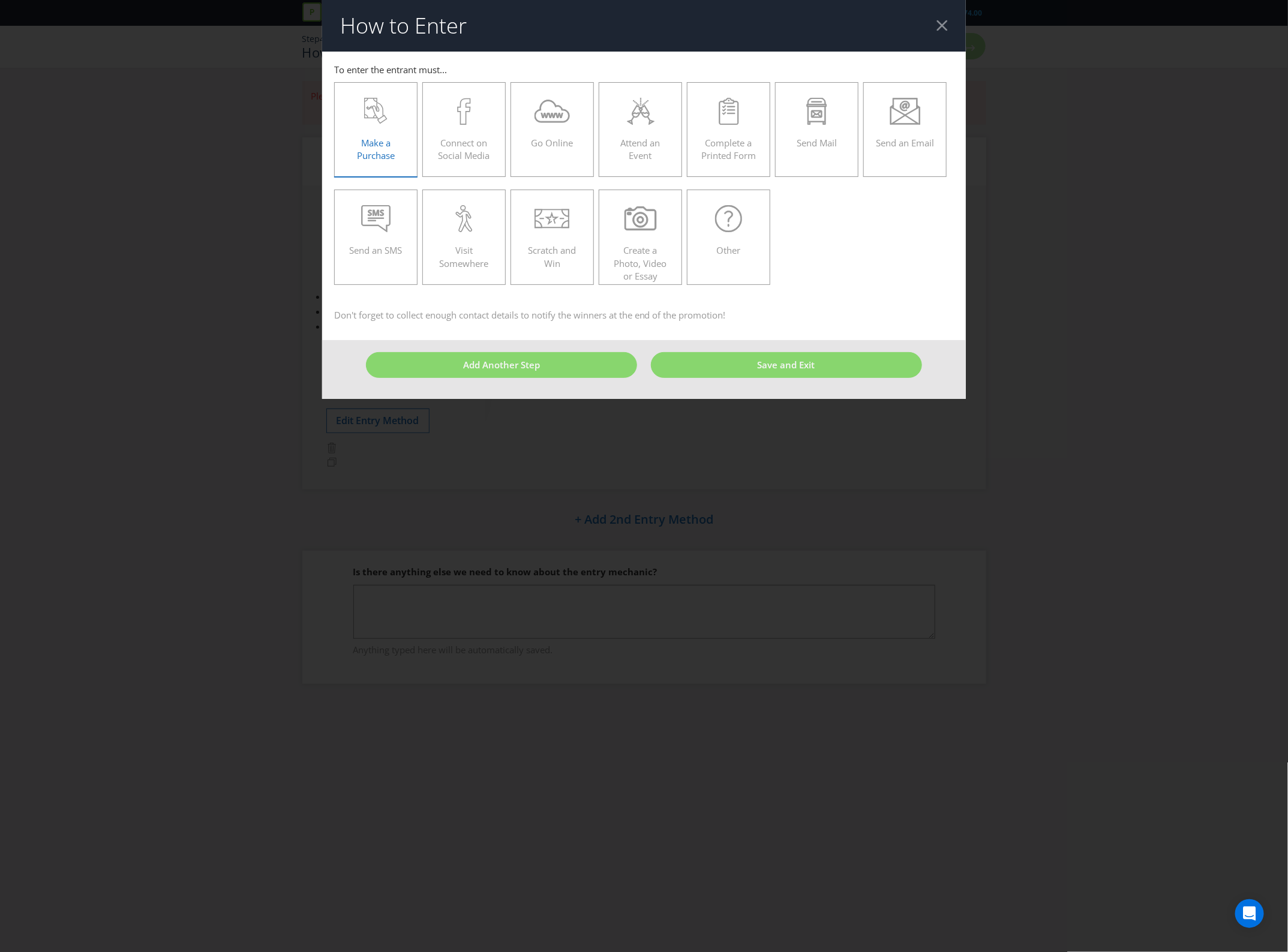
click at [397, 109] on div at bounding box center [375, 112] width 59 height 27
click at [0, 0] on input "Make a Purchase" at bounding box center [0, 0] width 0 height 0
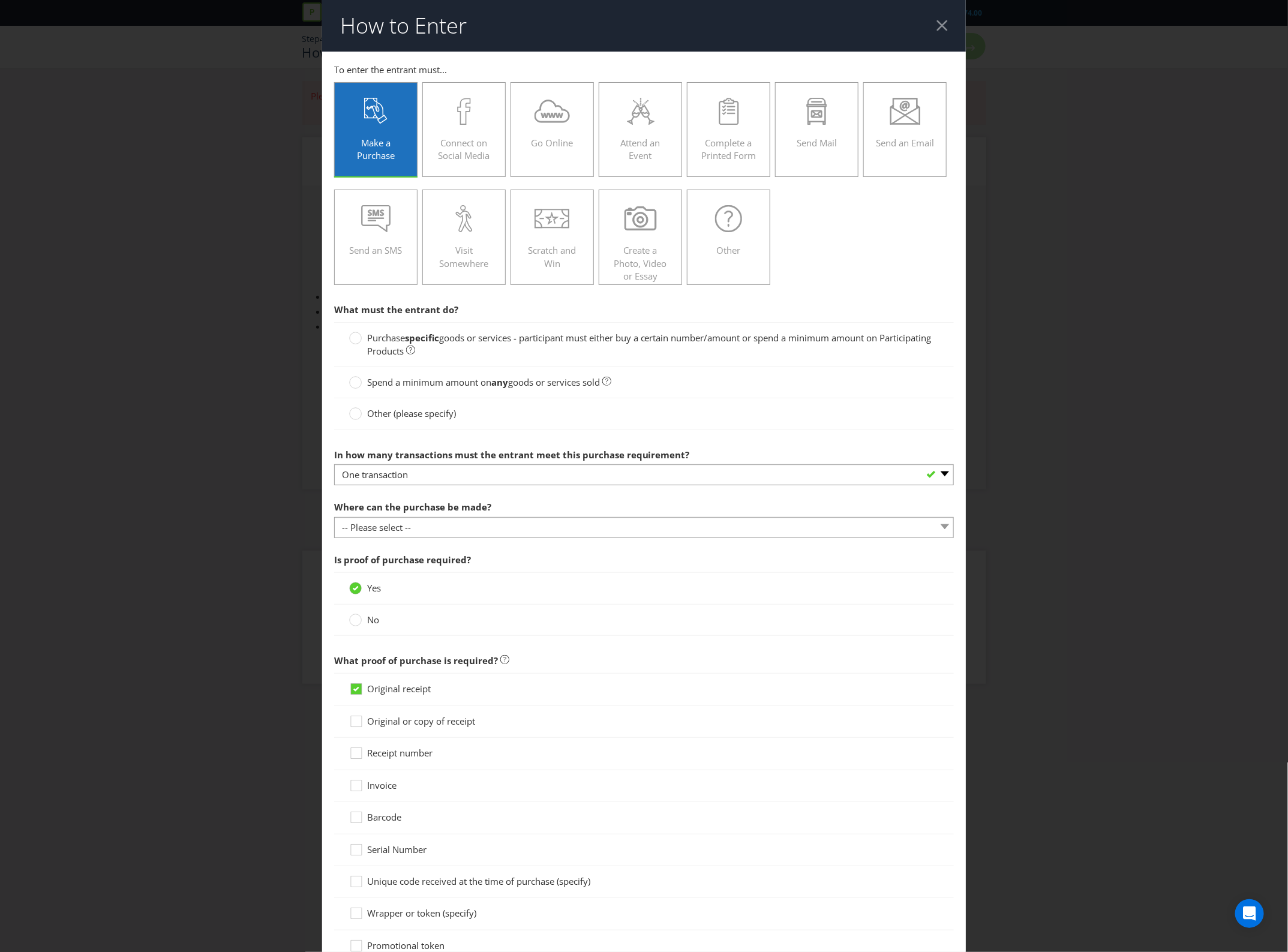
click at [448, 344] on span "goods or services - participant must either buy a certain number/amount or spen…" at bounding box center [649, 344] width 565 height 25
click at [0, 0] on input "Purchase specific goods or services - participant must either buy a certain num…" at bounding box center [0, 0] width 0 height 0
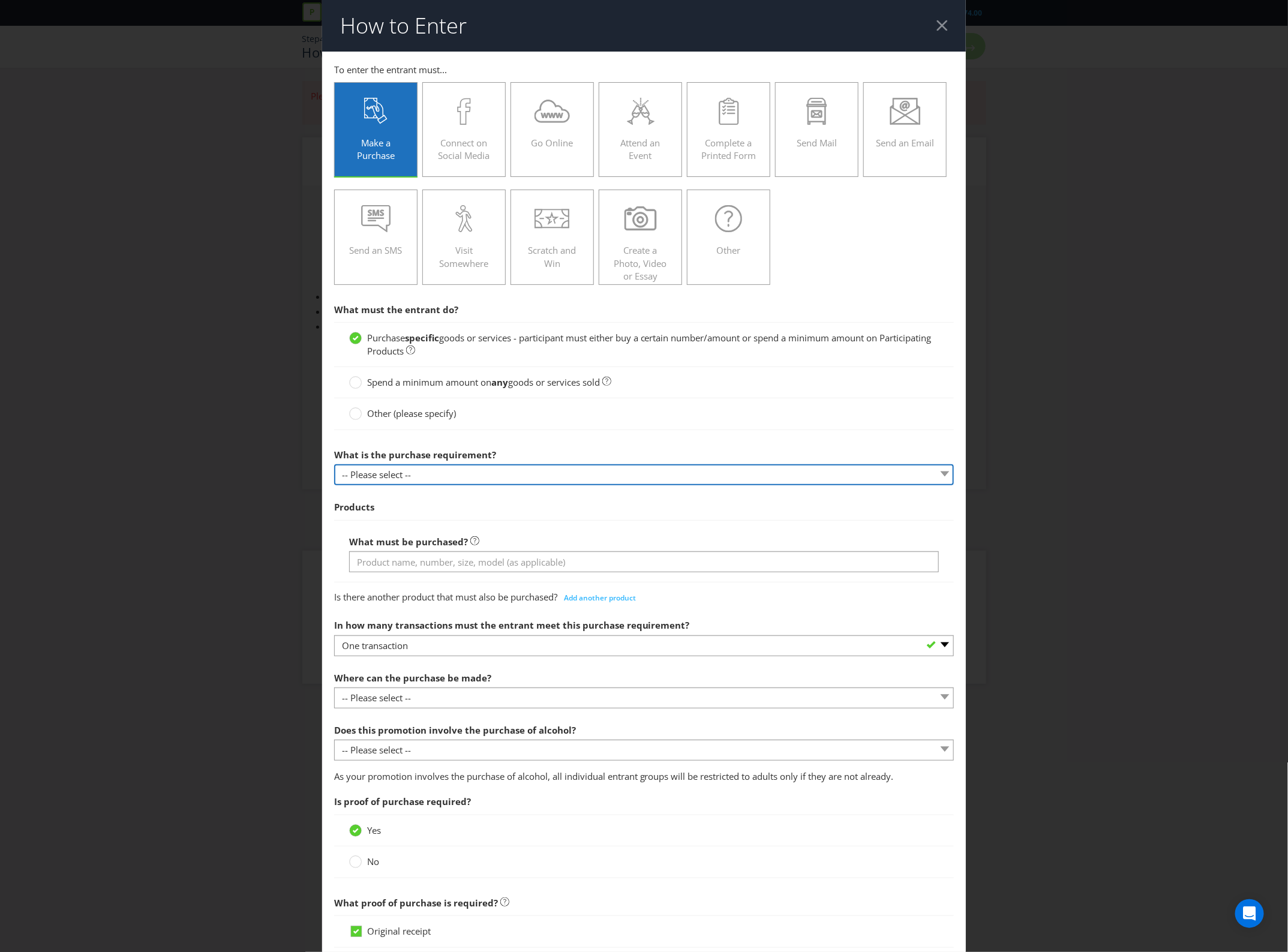
click at [443, 474] on select "-- Please select -- Buy a certain number of these products or services Spend a …" at bounding box center [644, 475] width 620 height 21
select select "MINIMUM_SPEND_AMOUNT"
click at [335, 466] on select "-- Please select -- Buy a certain number of these products or services Spend a …" at bounding box center [644, 475] width 620 height 21
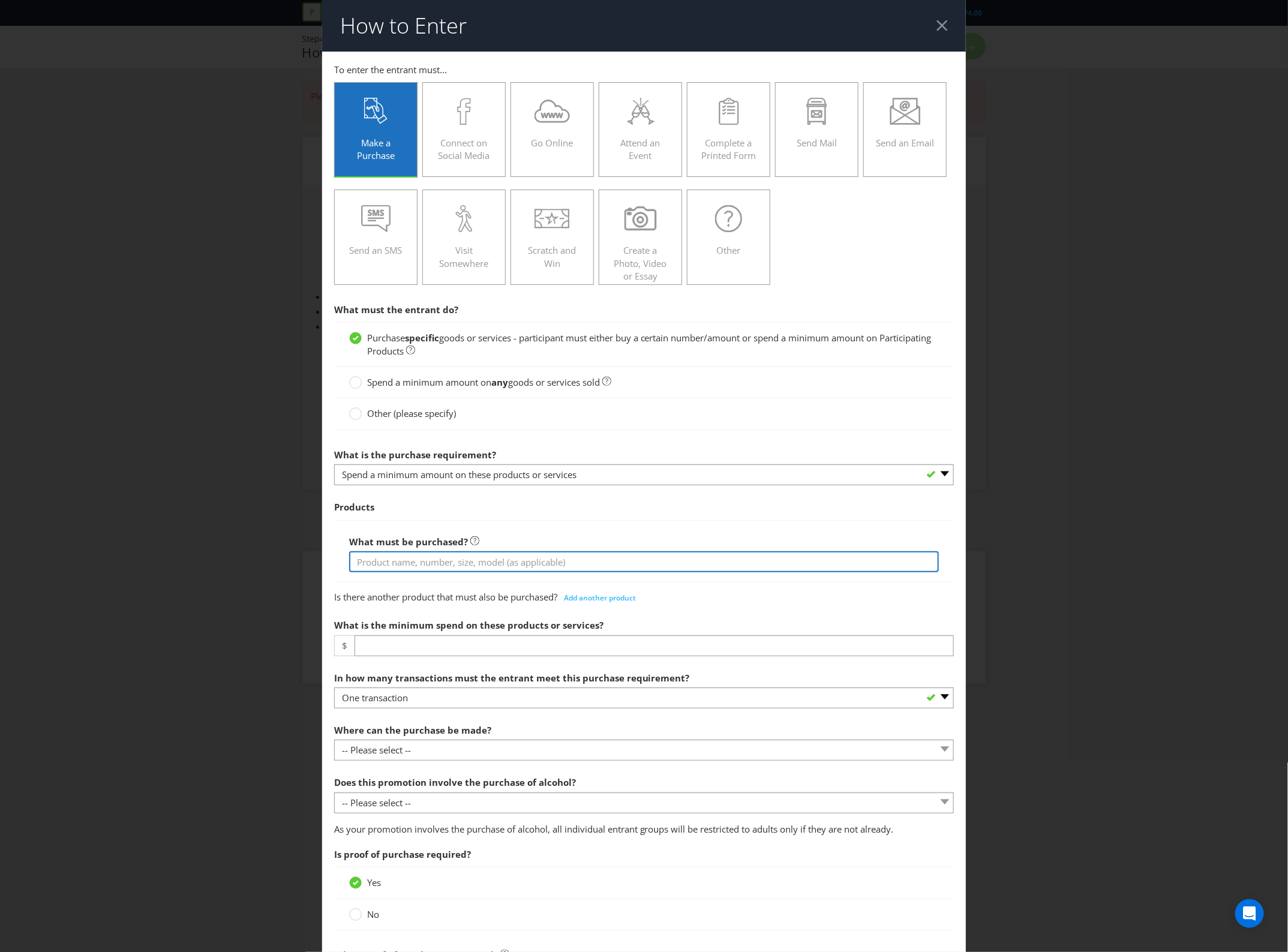
click at [425, 570] on input "text" at bounding box center [644, 562] width 591 height 21
type input "S"
type input "Any Smirnoff Crush, Smirnoff 700ml and Smirnoff Black"
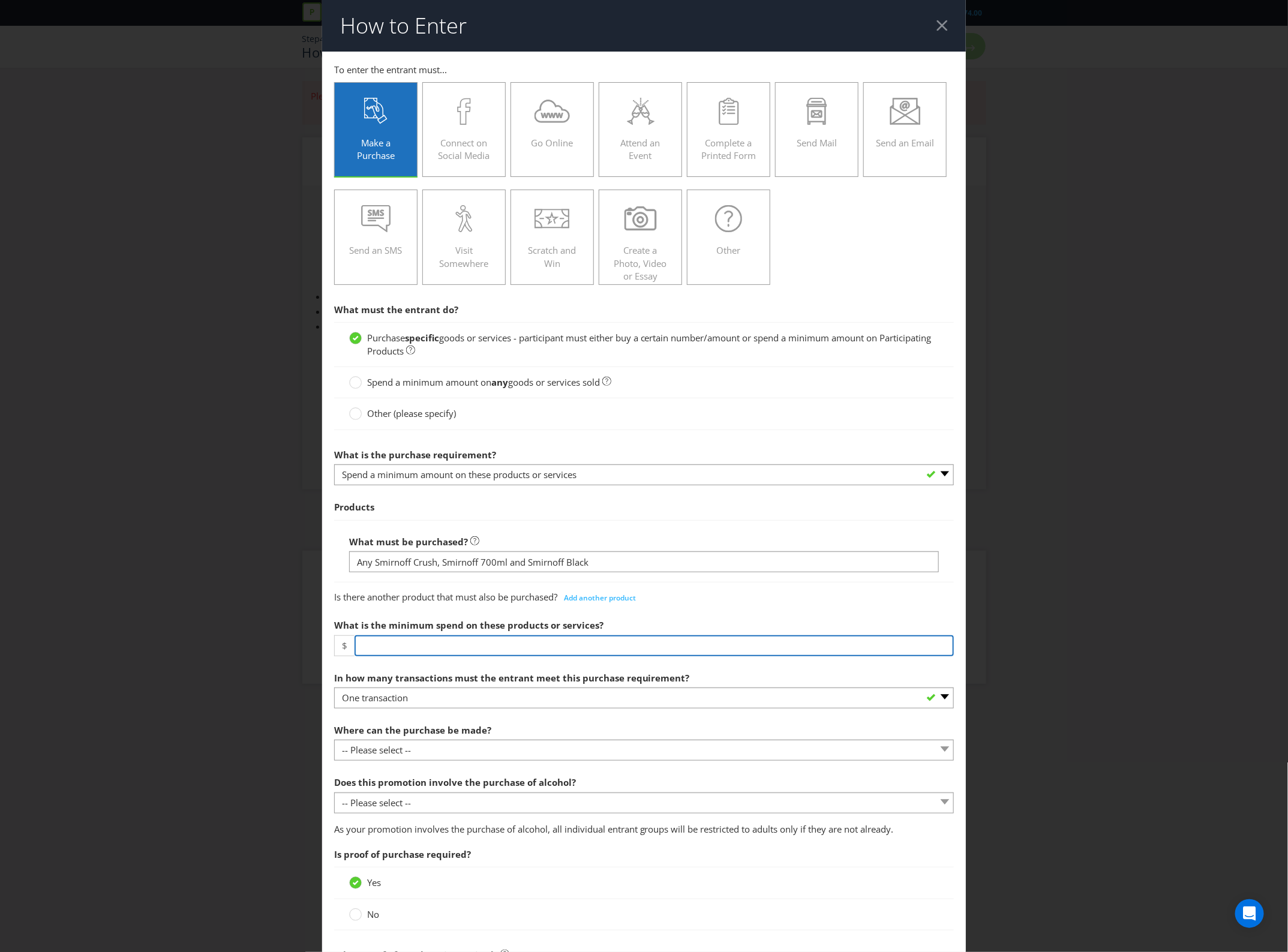
click at [419, 649] on input "number" at bounding box center [654, 646] width 600 height 21
type input "30"
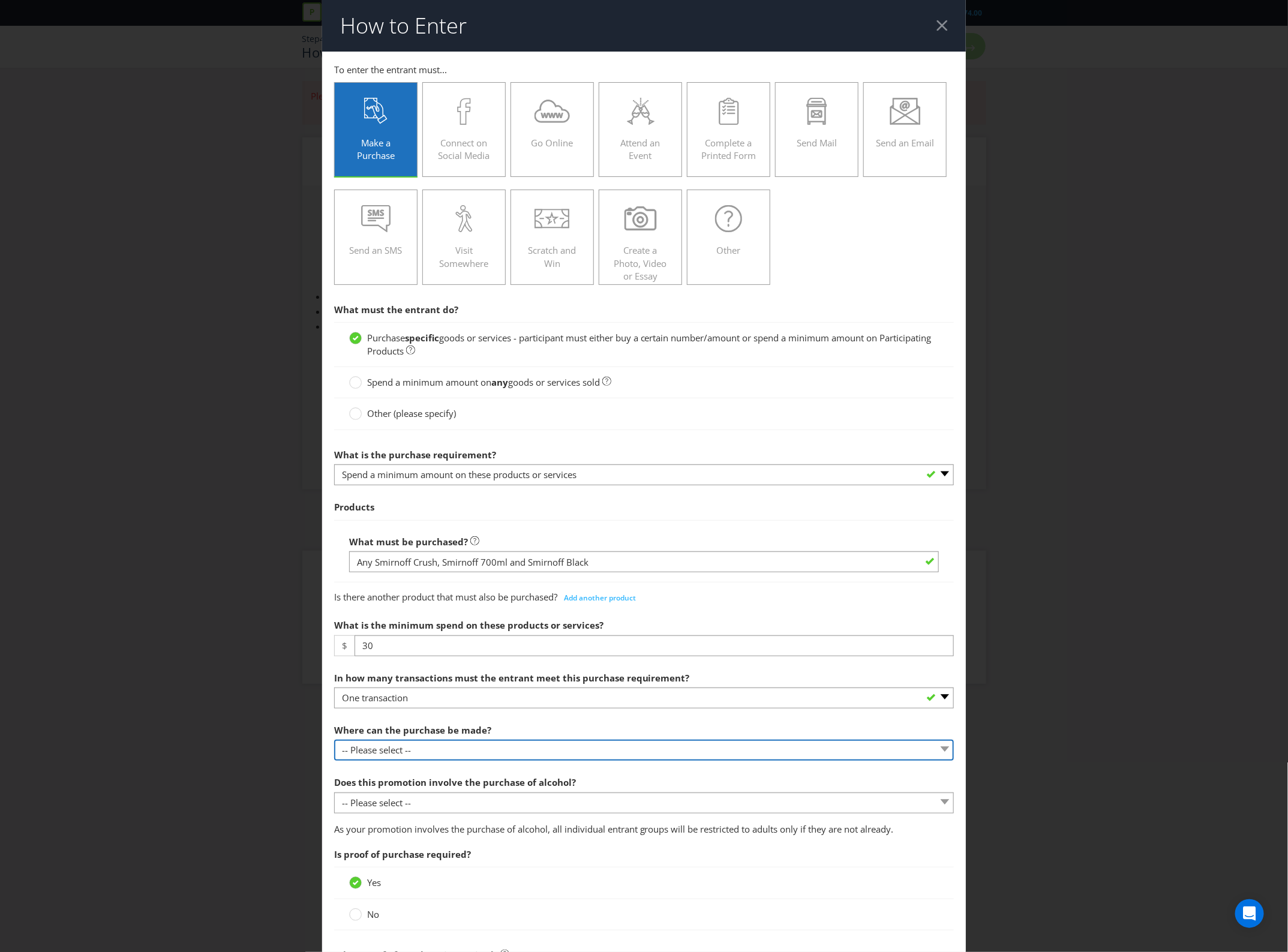
click at [435, 751] on select "-- Please select -- Any stores displaying promotional material (including onlin…" at bounding box center [644, 750] width 620 height 21
select select "ANY_DISPLAYING_PROMOTIONAL_MATERIAL"
click at [335, 742] on select "-- Please select -- Any stores displaying promotional material (including onlin…" at bounding box center [644, 750] width 620 height 21
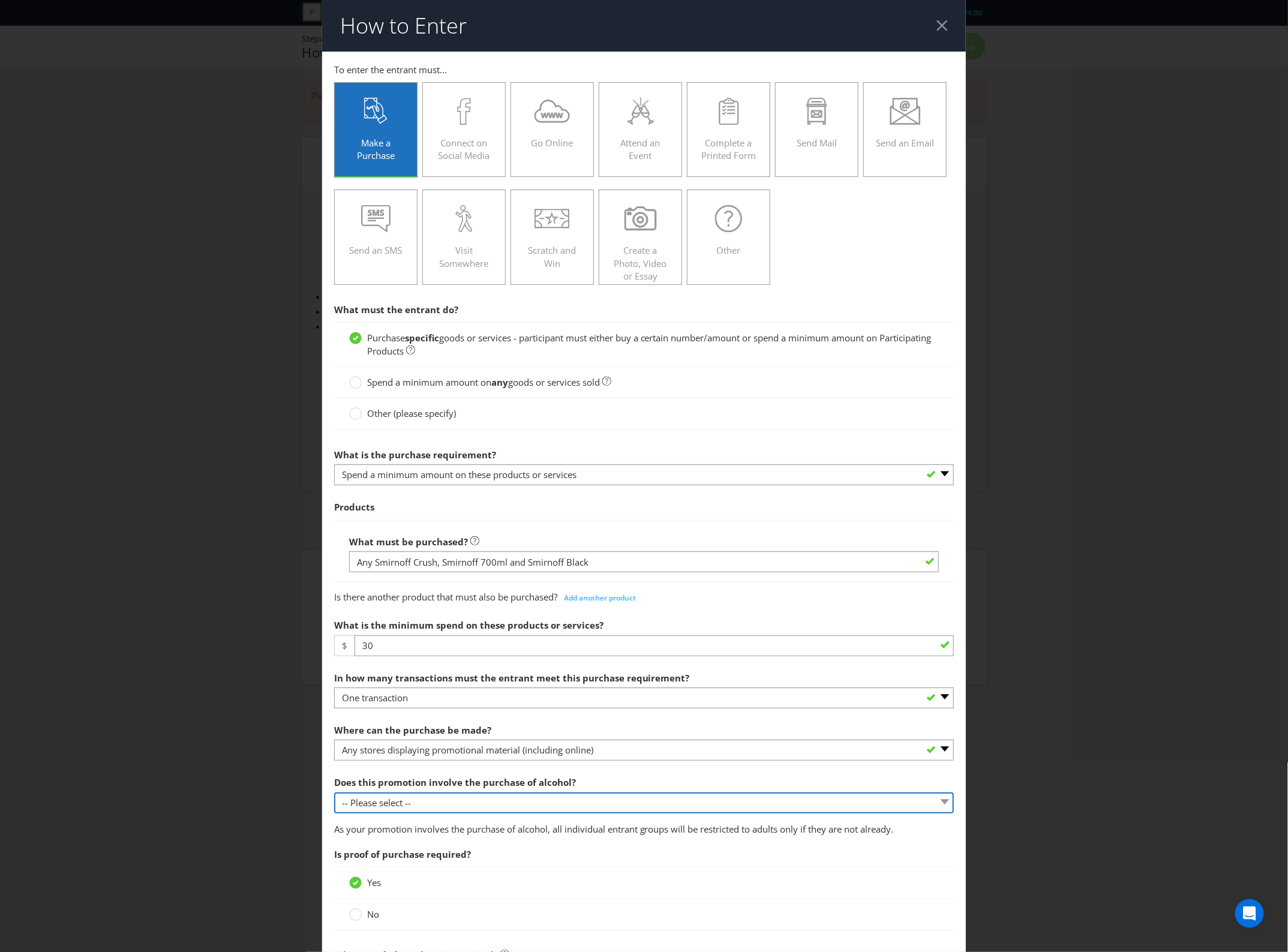
click at [455, 810] on select "-- Please select -- Yes, for on-premises consumption Yes, for off-premises cons…" at bounding box center [644, 803] width 620 height 21
select select "YES_OFF_PREMISES"
click at [335, 794] on select "-- Please select -- Yes, for on-premises consumption Yes, for off-premises cons…" at bounding box center [644, 803] width 620 height 21
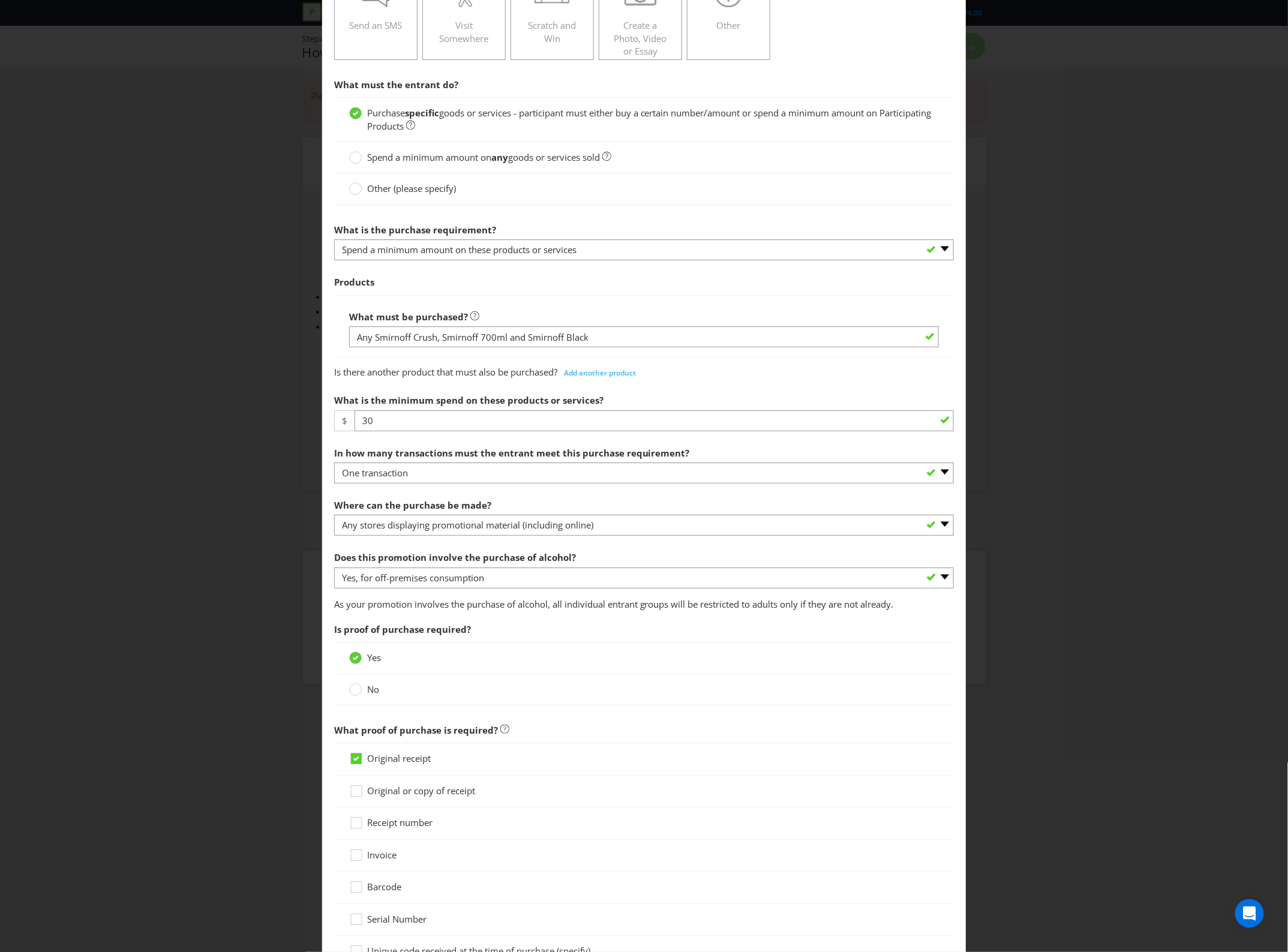
click at [397, 796] on span "Original or copy of receipt" at bounding box center [421, 790] width 108 height 12
click at [0, 0] on input "Original or copy of receipt" at bounding box center [0, 0] width 0 height 0
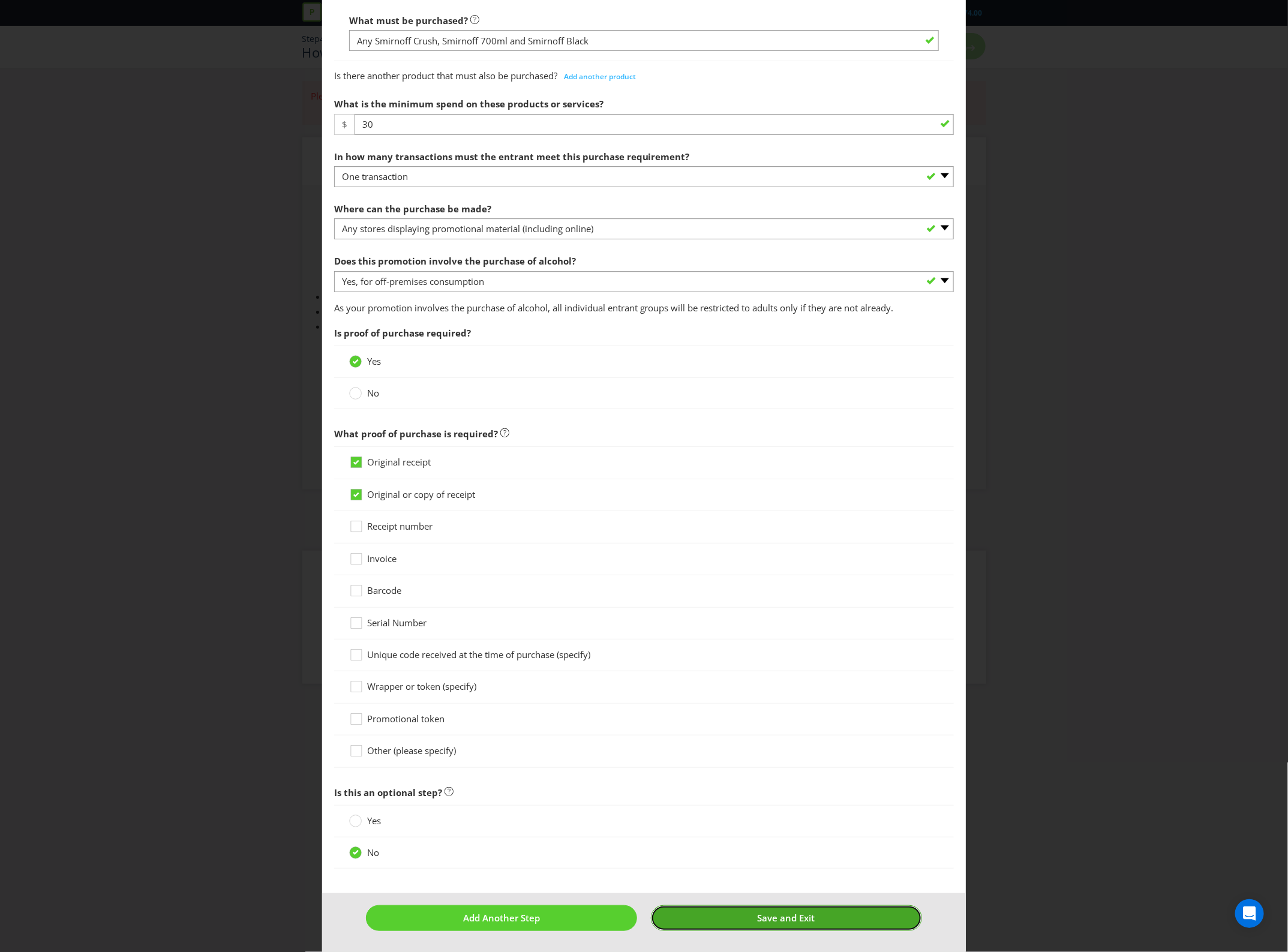
click at [741, 925] on button "Save and Exit" at bounding box center [786, 918] width 271 height 26
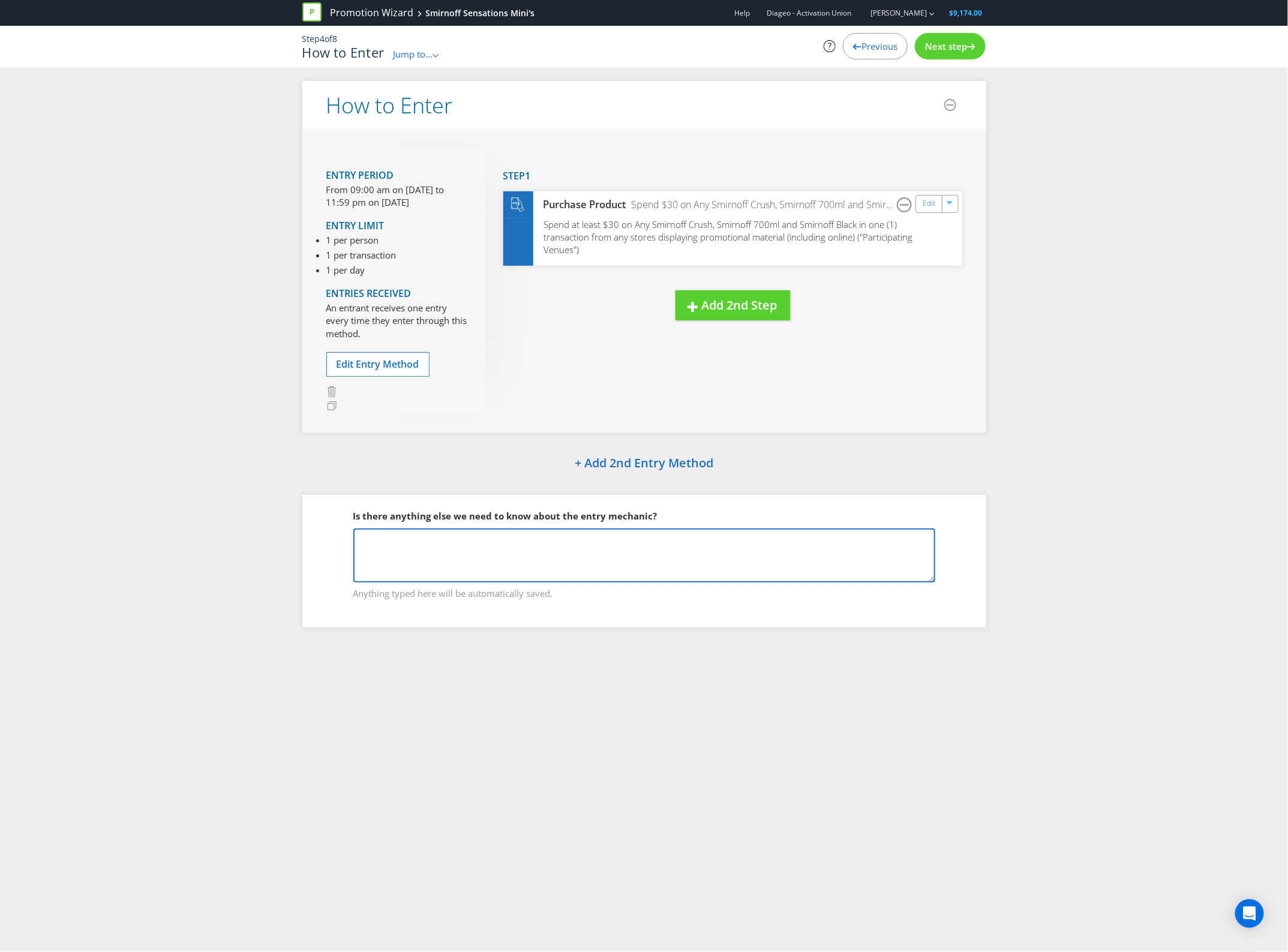
click at [433, 562] on textarea at bounding box center [644, 555] width 582 height 54
type textarea "This promotion is a GWP"
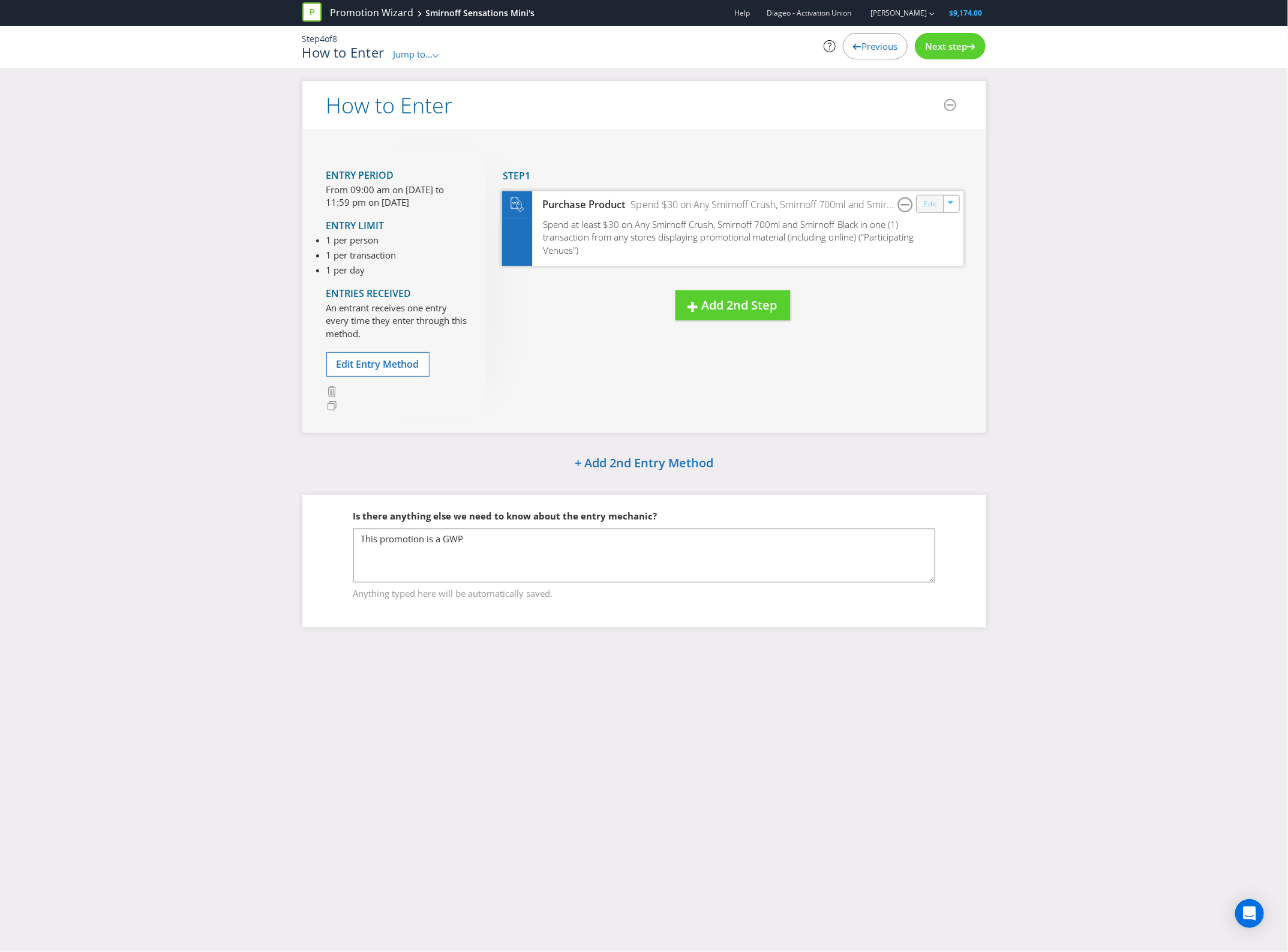
click at [936, 204] on link "Edit" at bounding box center [930, 204] width 13 height 14
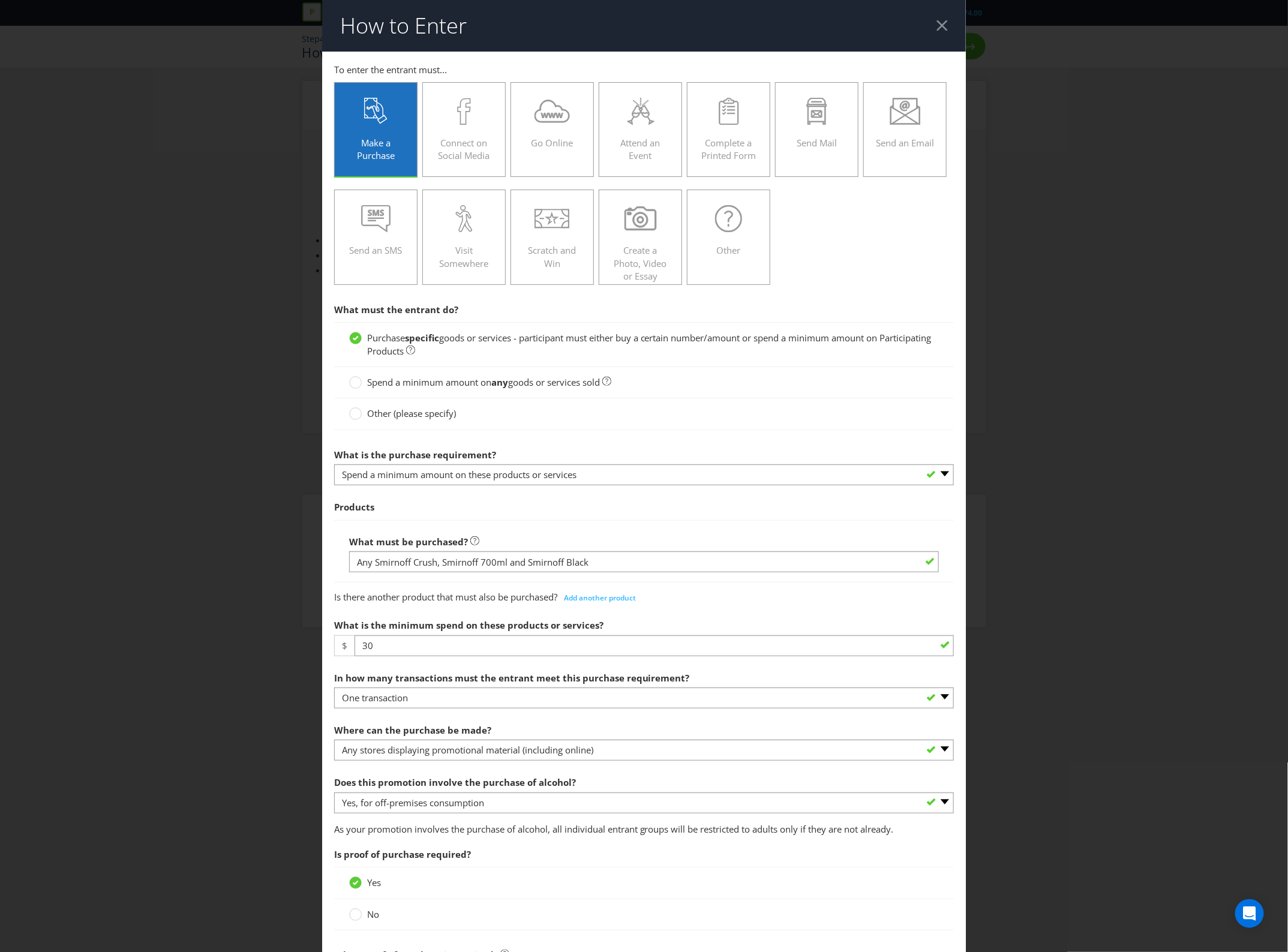
scroll to position [450, 0]
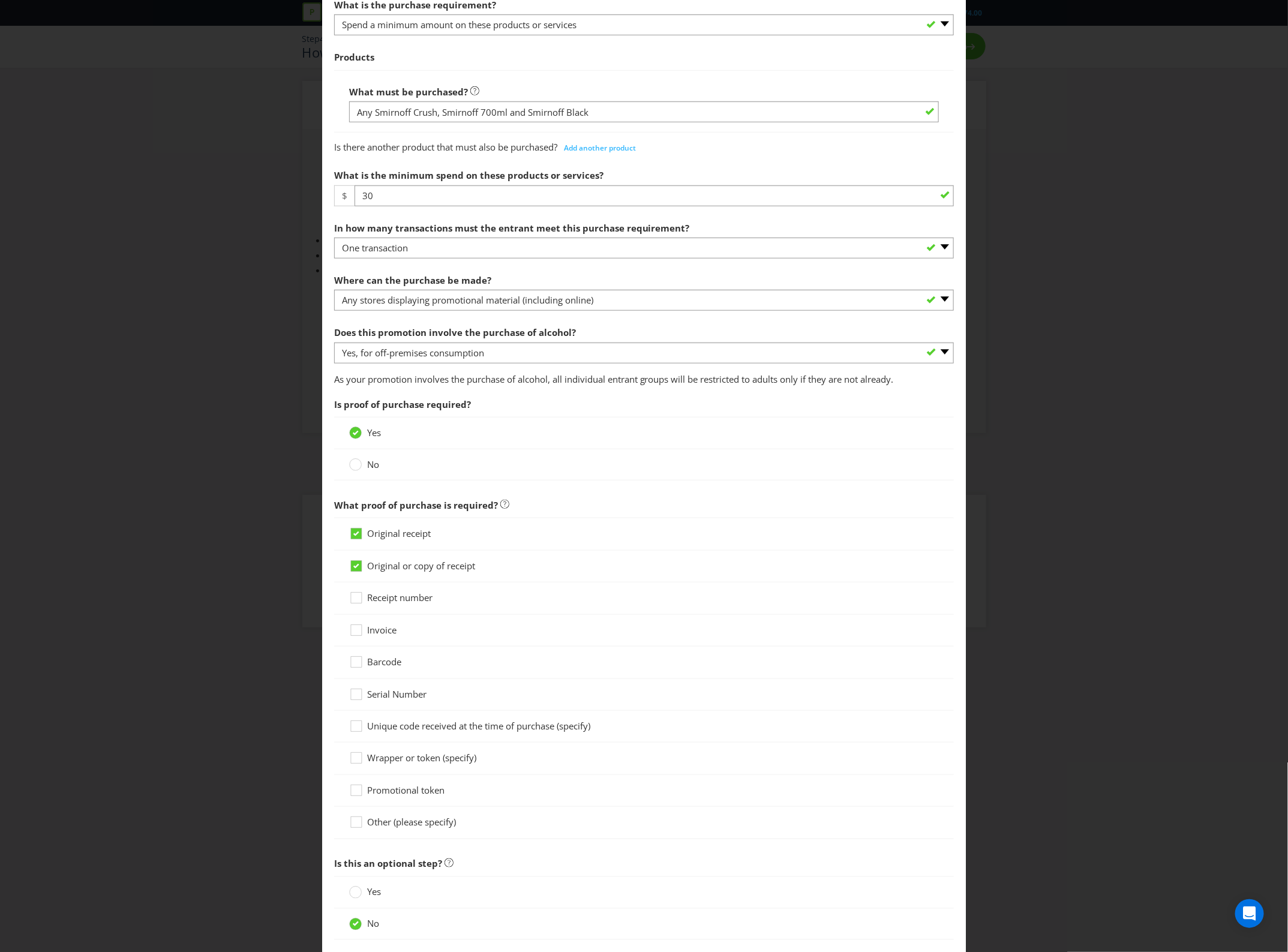
click at [403, 538] on span "Original receipt" at bounding box center [399, 533] width 64 height 12
click at [0, 0] on input "Original receipt" at bounding box center [0, 0] width 0 height 0
click at [411, 569] on span "Original or copy of receipt" at bounding box center [421, 565] width 108 height 12
click at [0, 0] on input "Original or copy of receipt" at bounding box center [0, 0] width 0 height 0
click at [406, 529] on span "Original receipt" at bounding box center [399, 533] width 64 height 12
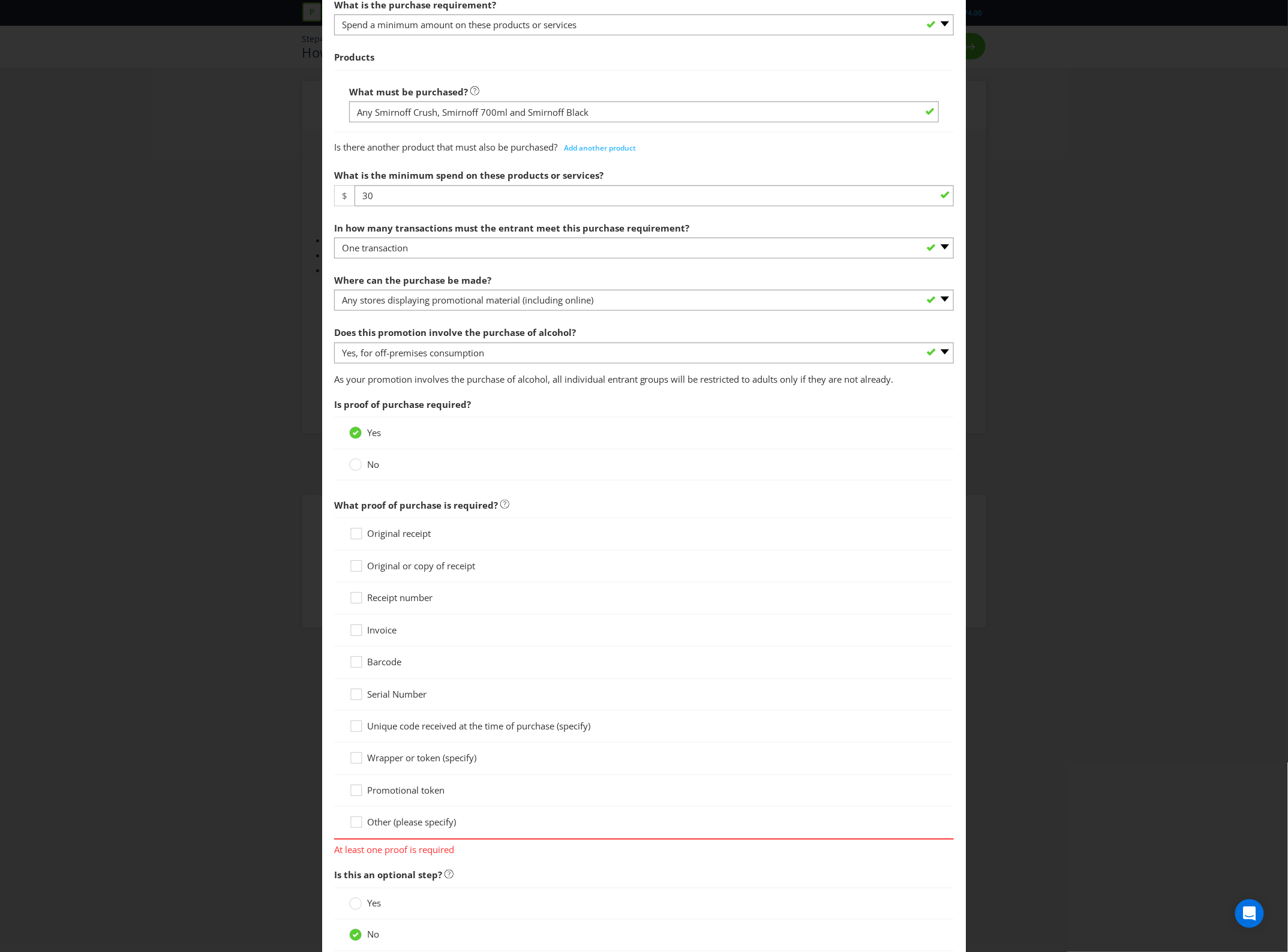
click at [0, 0] on input "Original receipt" at bounding box center [0, 0] width 0 height 0
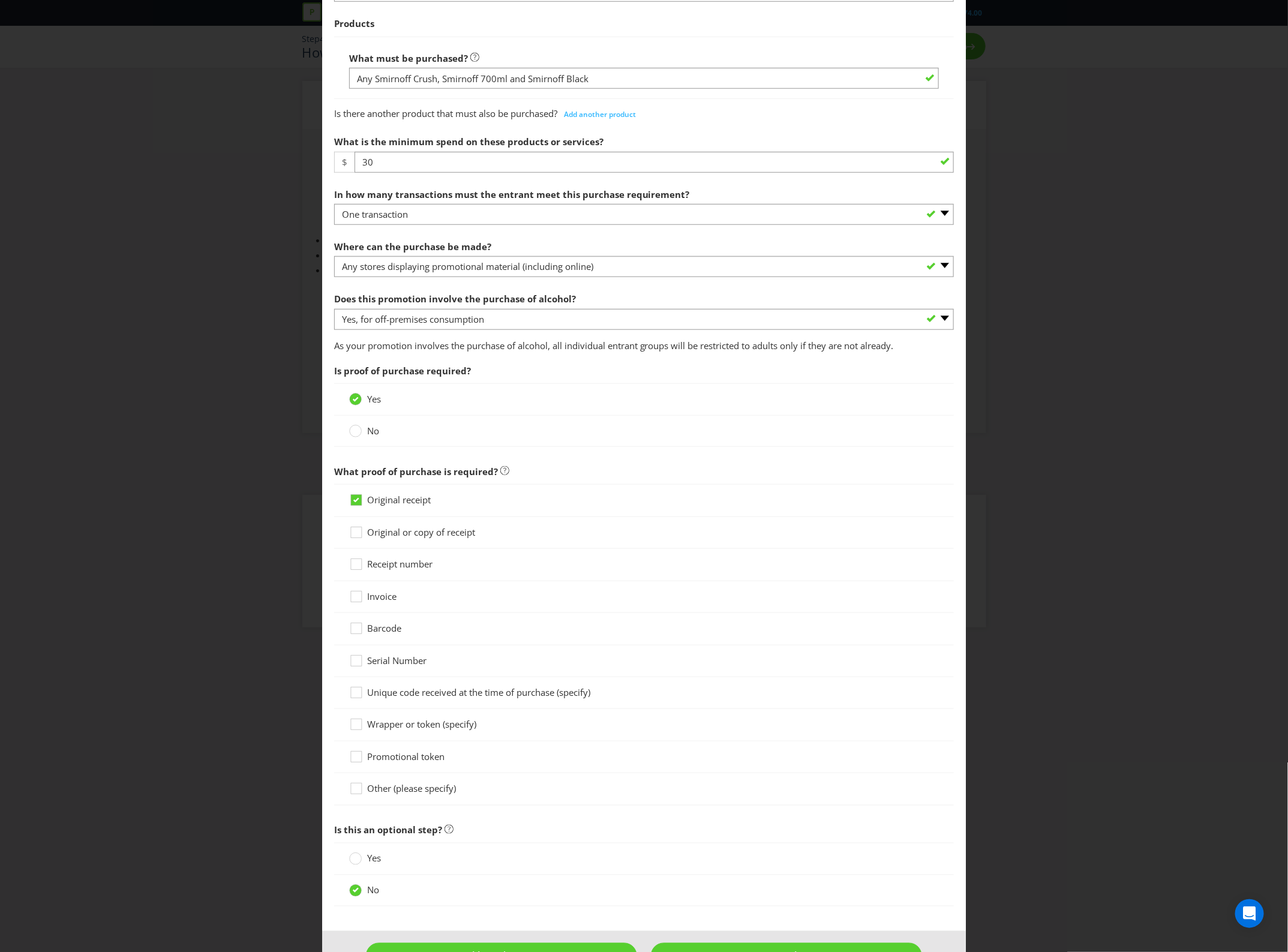
scroll to position [526, 0]
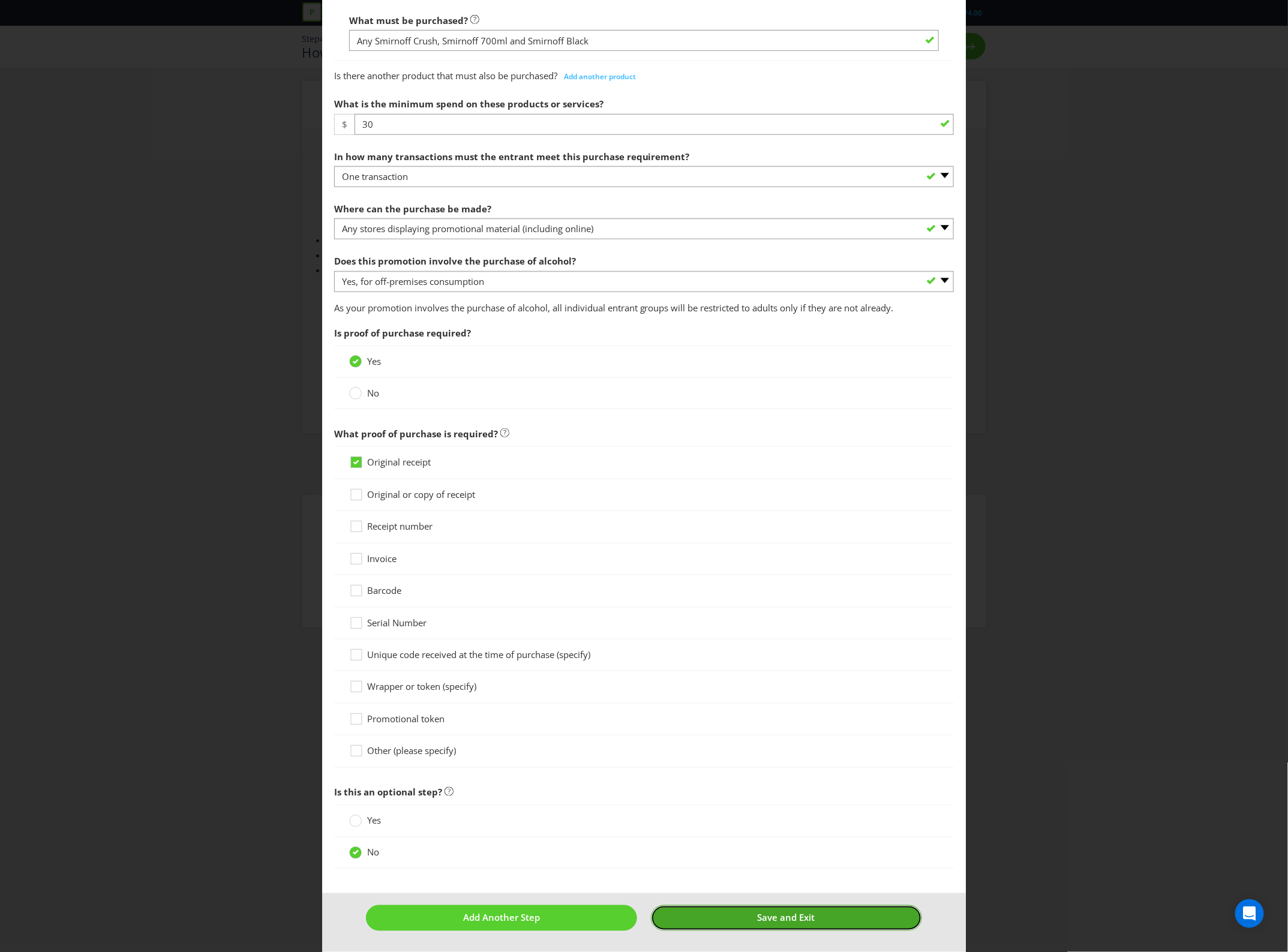
click at [718, 910] on button "Save and Exit" at bounding box center [786, 918] width 271 height 26
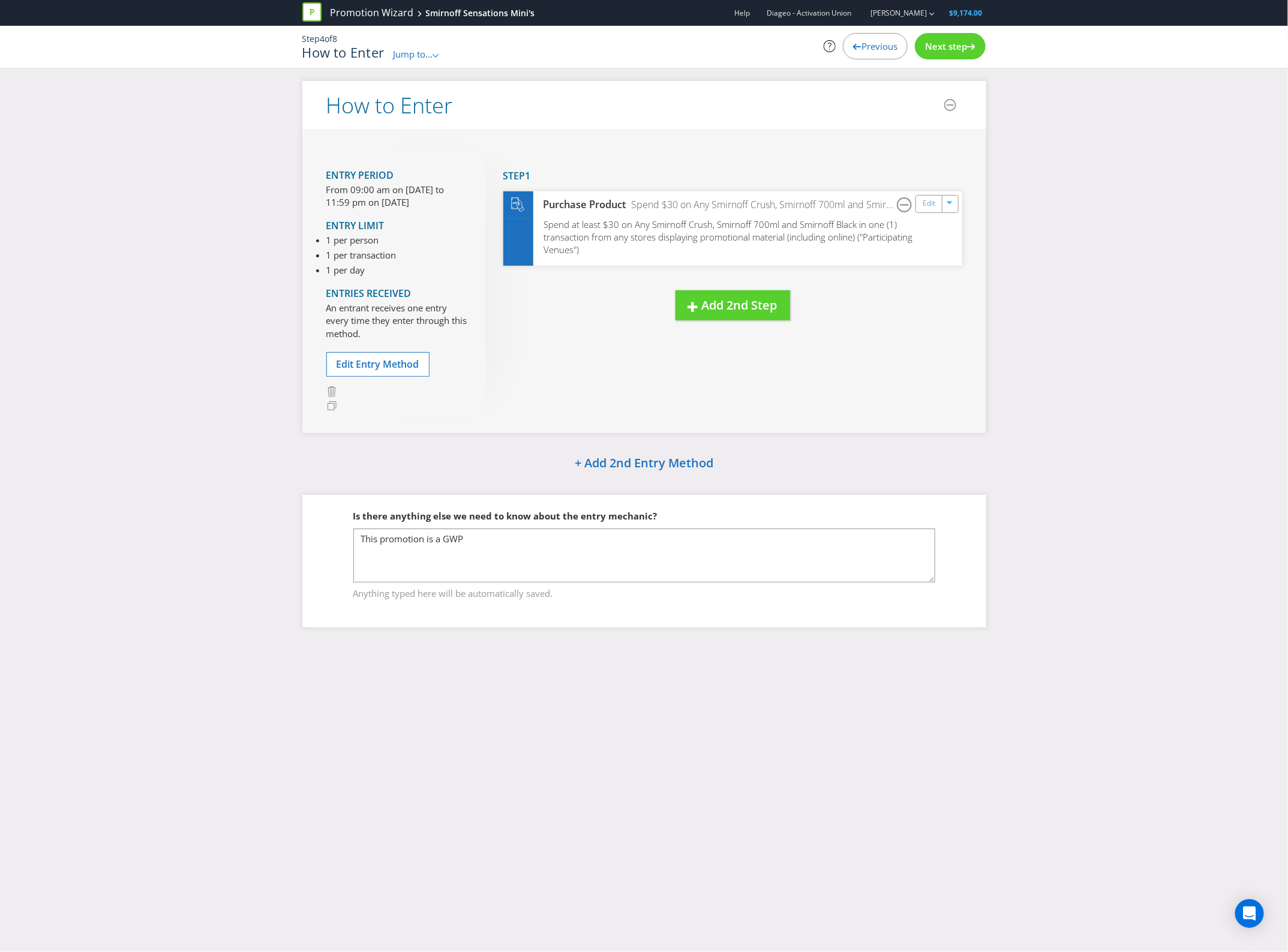
click at [958, 46] on span "Next step" at bounding box center [946, 46] width 42 height 12
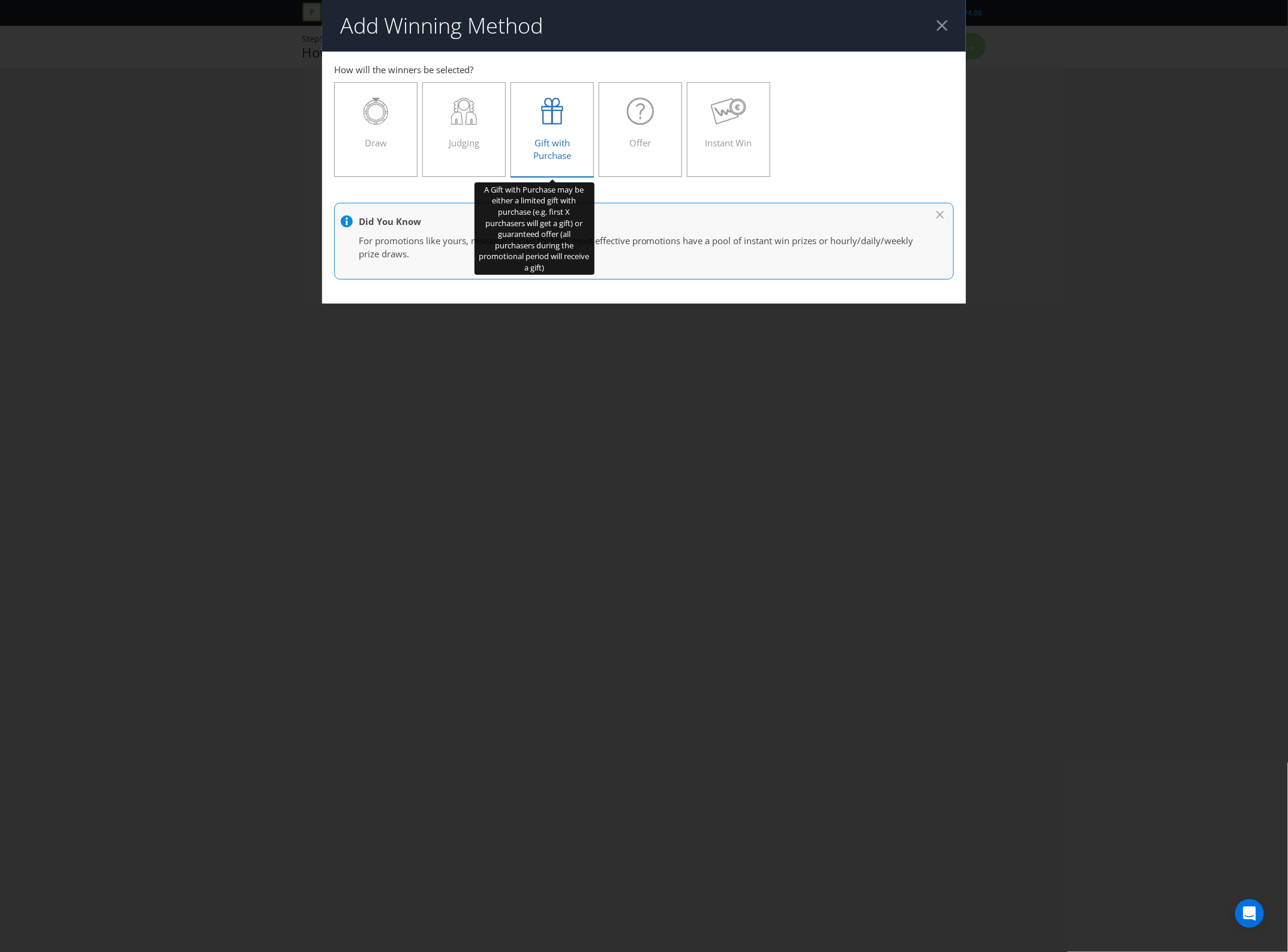
click at [550, 106] on icon at bounding box center [553, 112] width 23 height 27
click at [0, 0] on input "Gift with Purchase" at bounding box center [0, 0] width 0 height 0
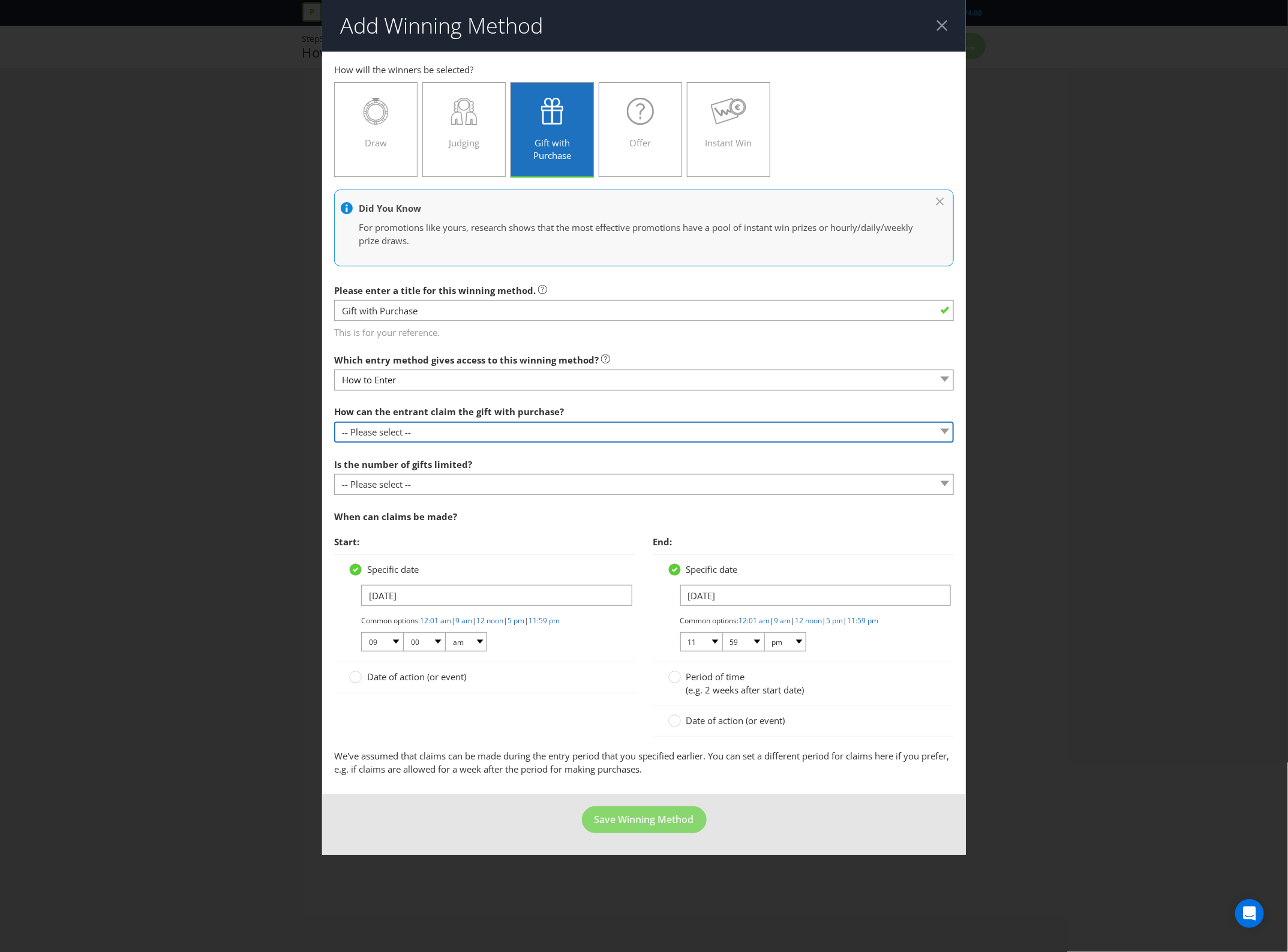
click at [409, 435] on select "-- Please select -- Already covered by entry mechanic Automatically sent to cla…" at bounding box center [644, 433] width 620 height 21
select select "IN_STORE"
click at [335, 422] on select "-- Please select -- Already covered by entry mechanic Automatically sent to cla…" at bounding box center [644, 433] width 620 height 21
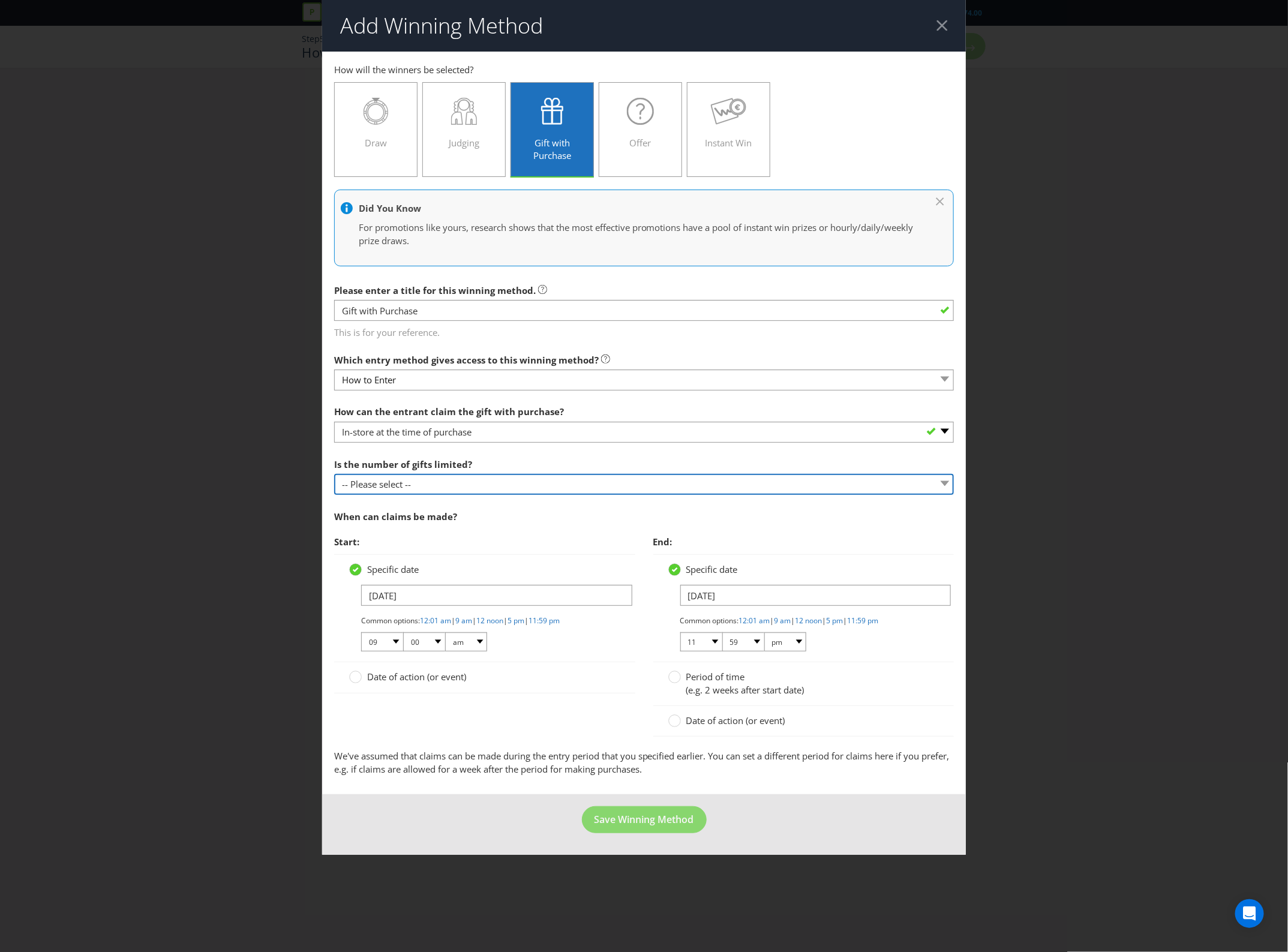
click at [433, 487] on select "-- Please select -- Unlimited gifts available during promotional period Number …" at bounding box center [644, 485] width 620 height 21
select select "LIMITED"
click at [335, 475] on select "-- Please select -- Unlimited gifts available during promotional period Number …" at bounding box center [644, 485] width 620 height 21
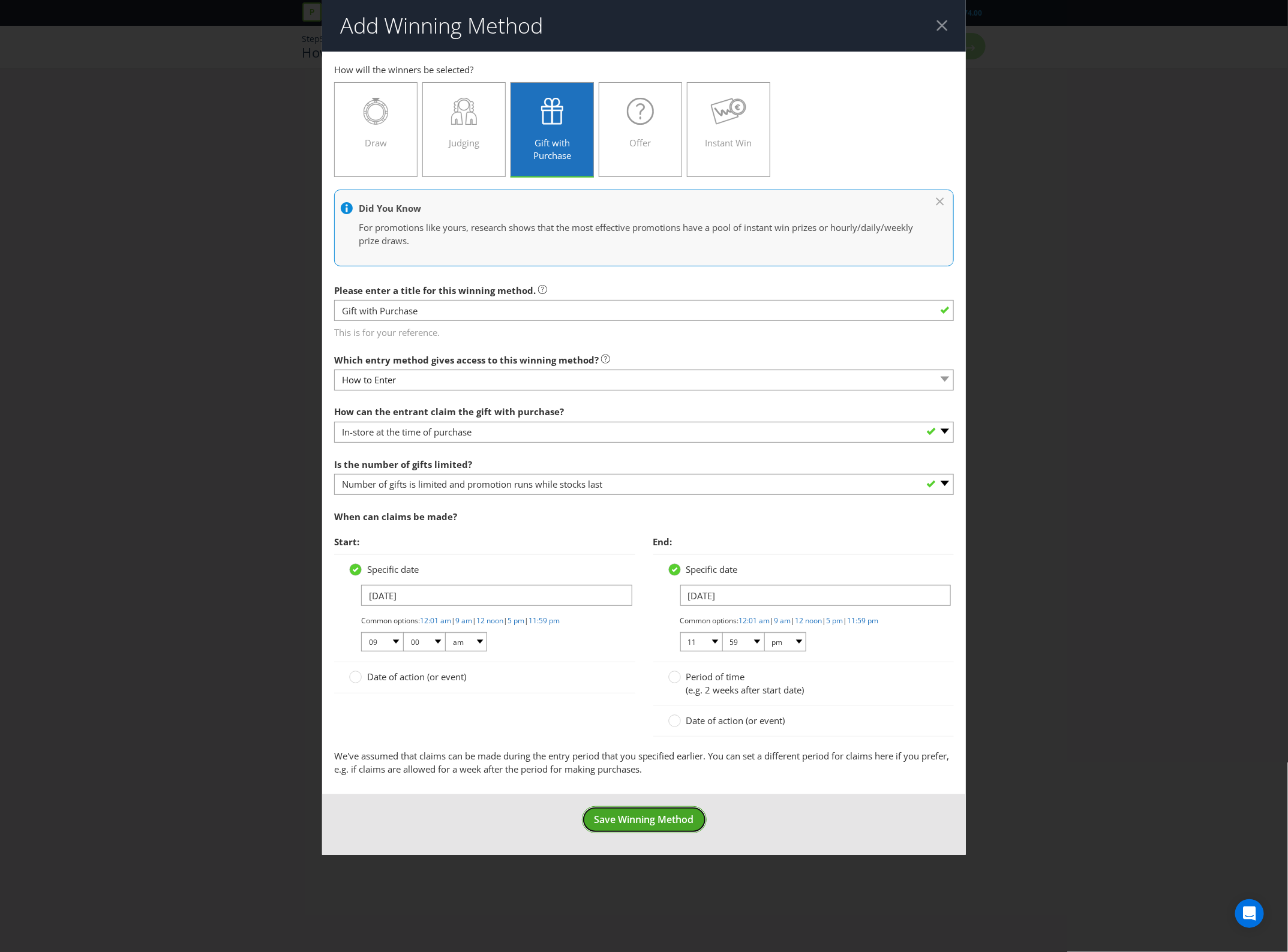
click at [660, 824] on span "Save Winning Method" at bounding box center [644, 819] width 100 height 13
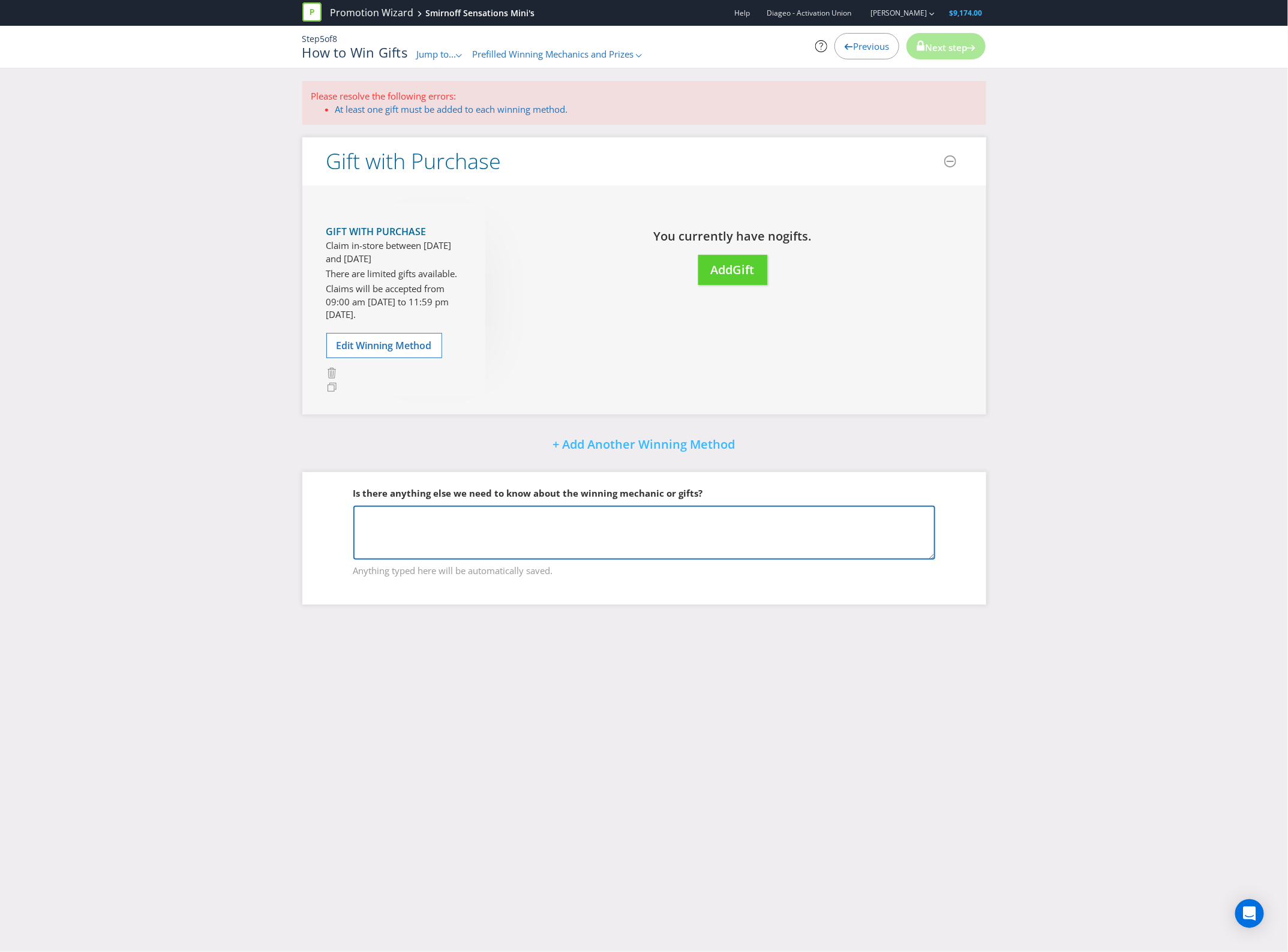
click at [617, 507] on textarea at bounding box center [644, 533] width 582 height 54
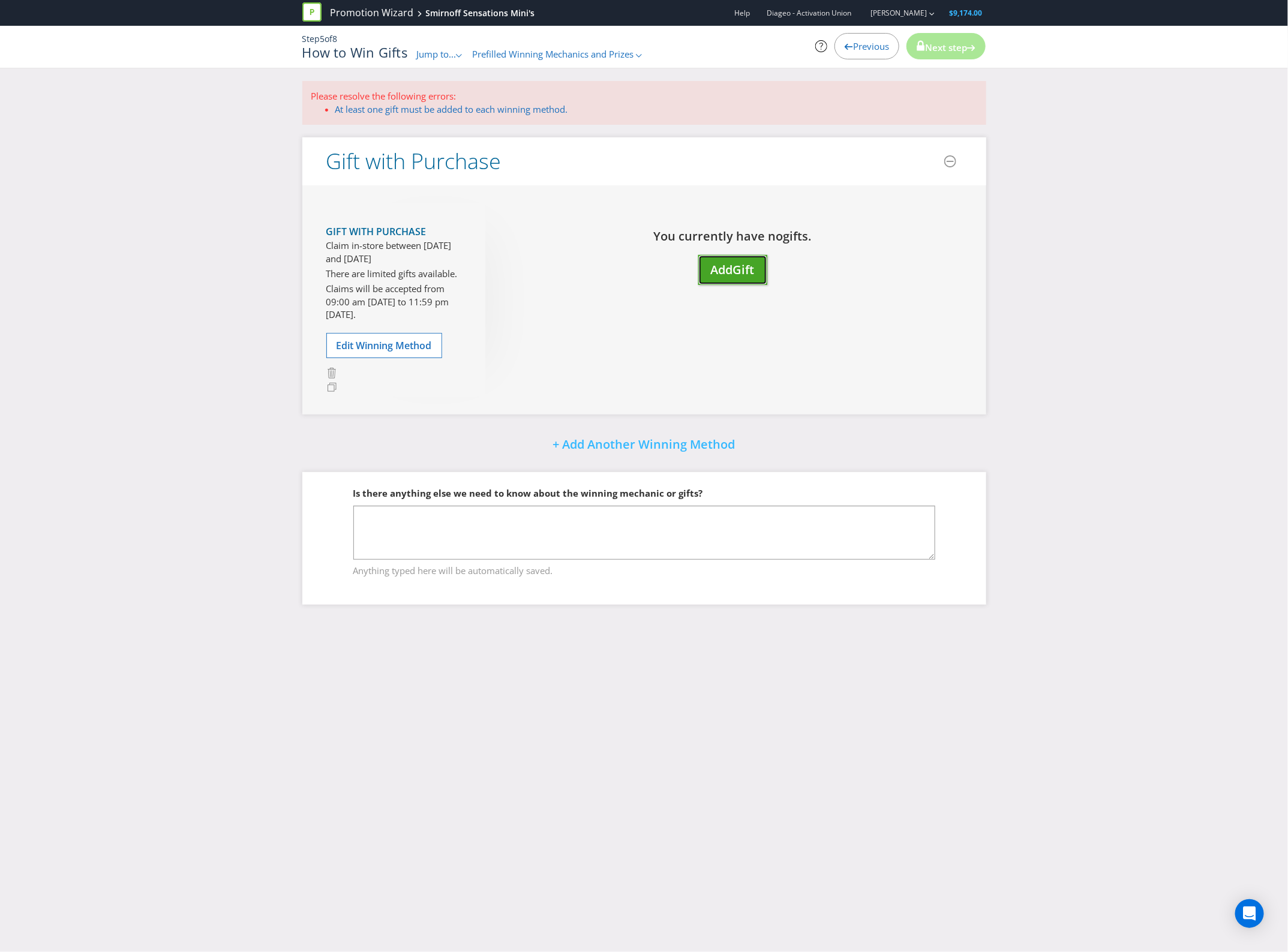
click at [735, 265] on span "Gift" at bounding box center [744, 270] width 22 height 16
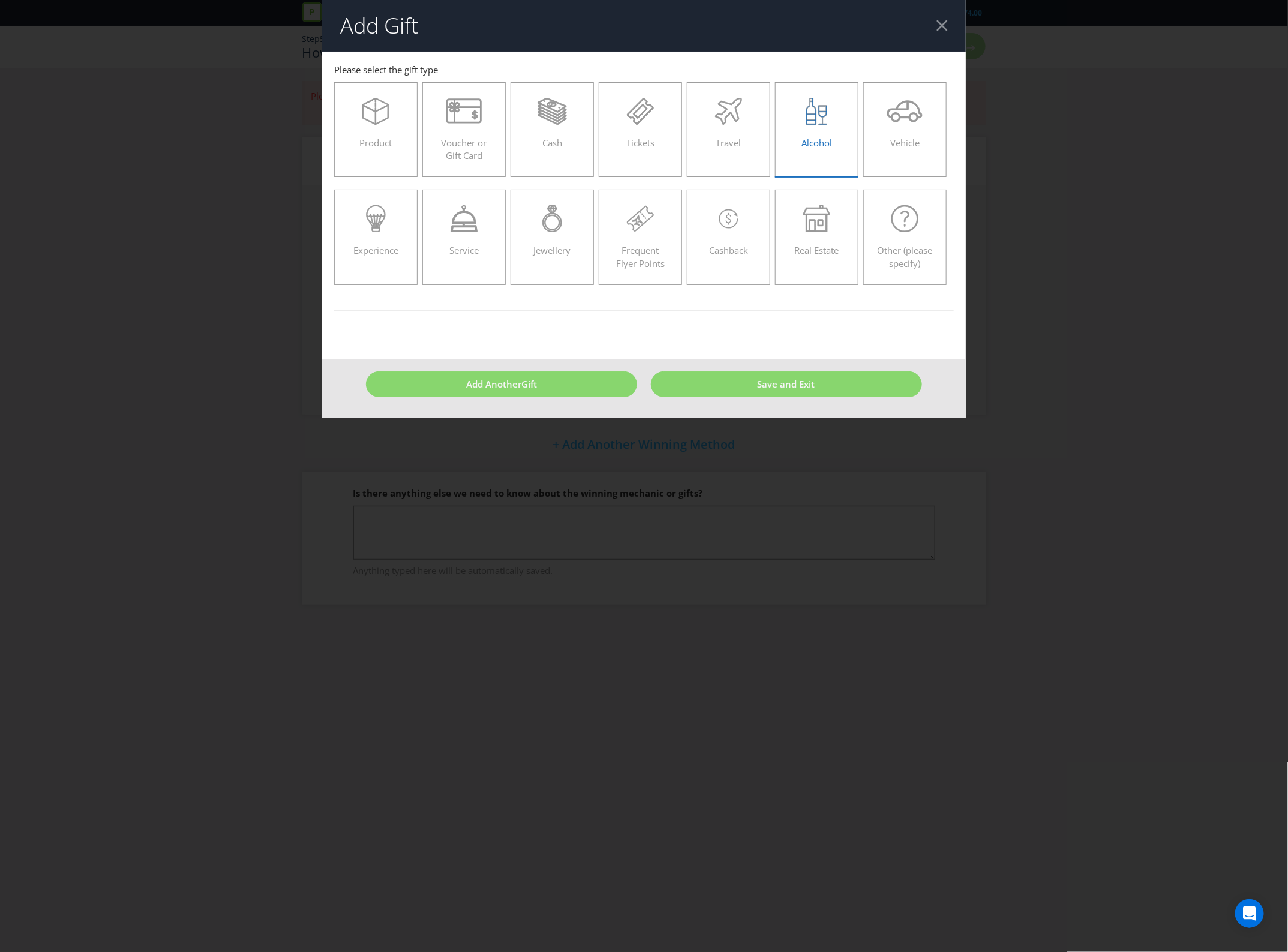
click at [798, 144] on div "Alcohol" at bounding box center [817, 125] width 59 height 54
click at [0, 0] on input "Alcohol" at bounding box center [0, 0] width 0 height 0
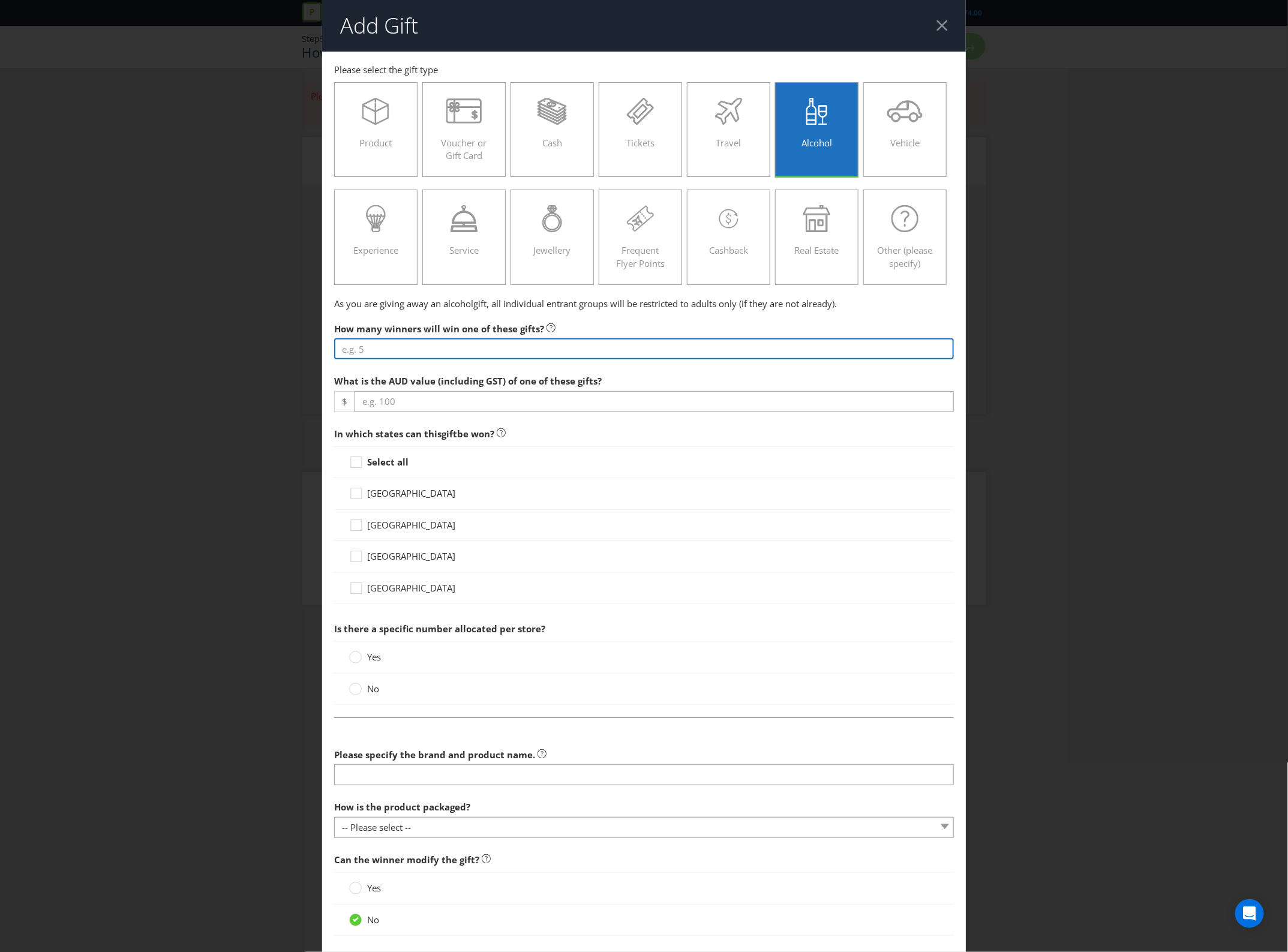
click at [384, 359] on input "number" at bounding box center [644, 349] width 620 height 21
click at [386, 359] on input "number" at bounding box center [644, 349] width 620 height 21
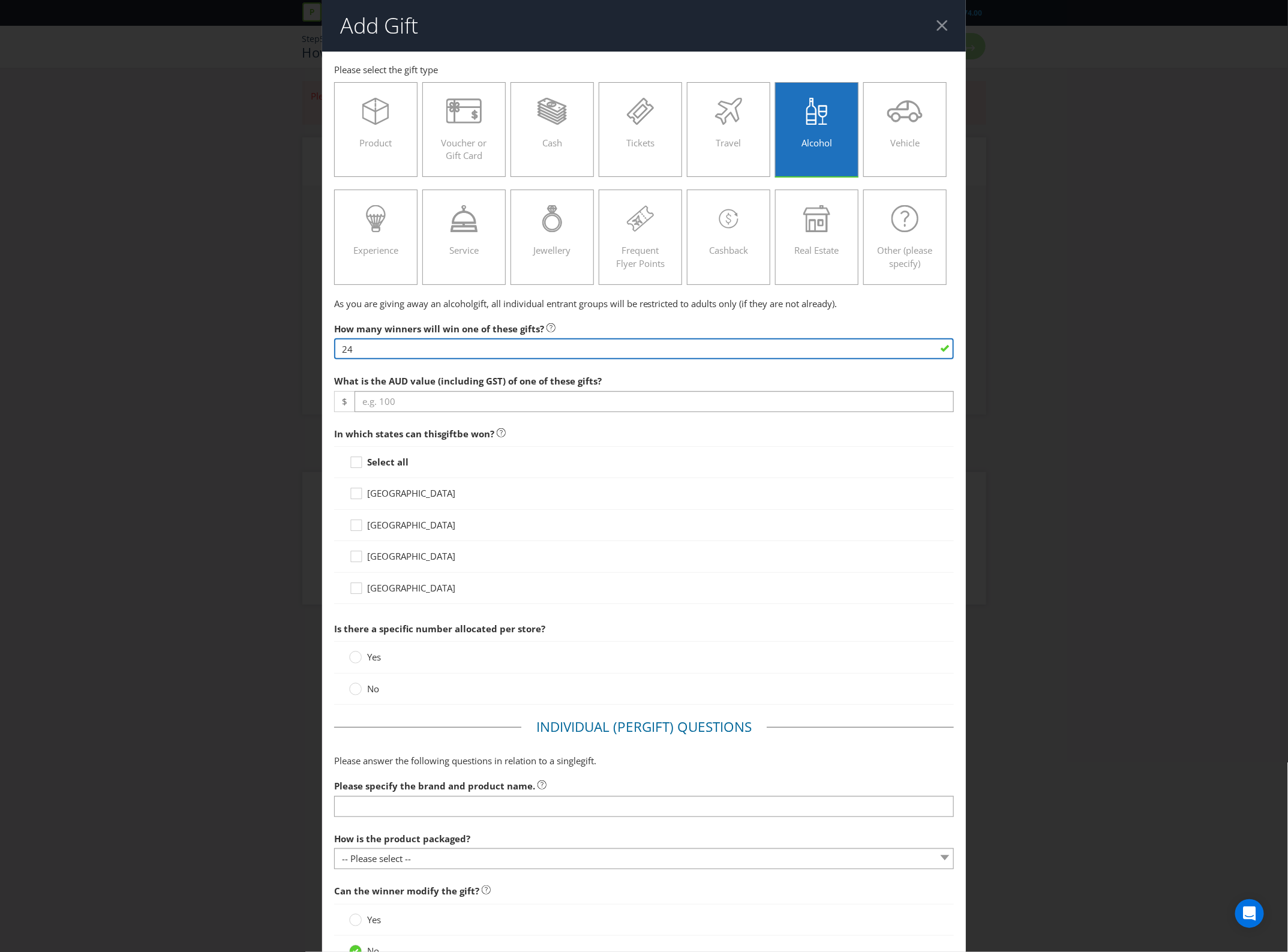
type input "24"
click at [422, 413] on div at bounding box center [644, 412] width 620 height 1
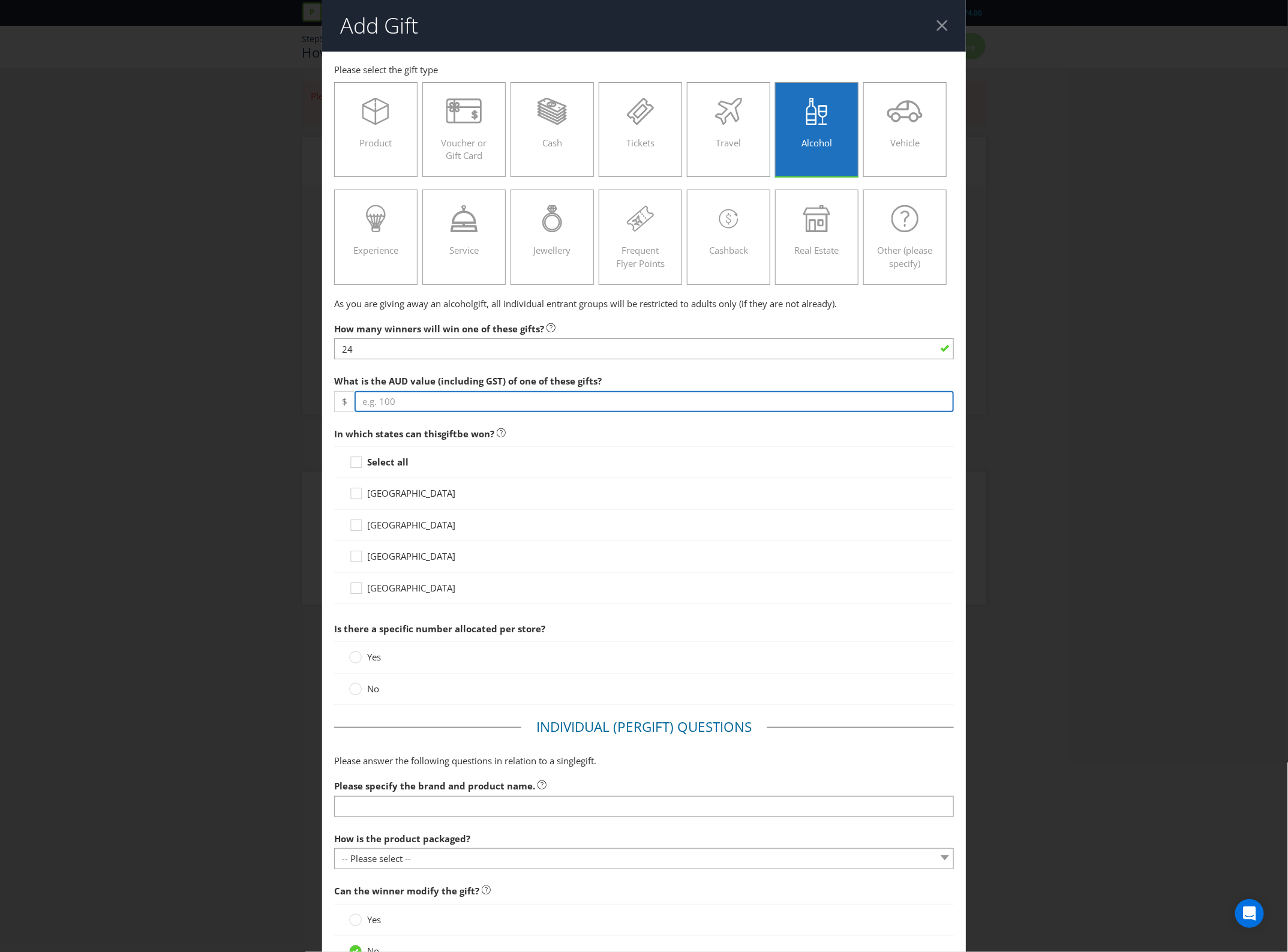
click at [428, 412] on input "number" at bounding box center [654, 402] width 600 height 21
type input "8"
click at [380, 468] on strong "Select all" at bounding box center [387, 462] width 42 height 12
click at [397, 468] on strong "Select all" at bounding box center [387, 462] width 42 height 12
click at [0, 0] on input "Select all" at bounding box center [0, 0] width 0 height 0
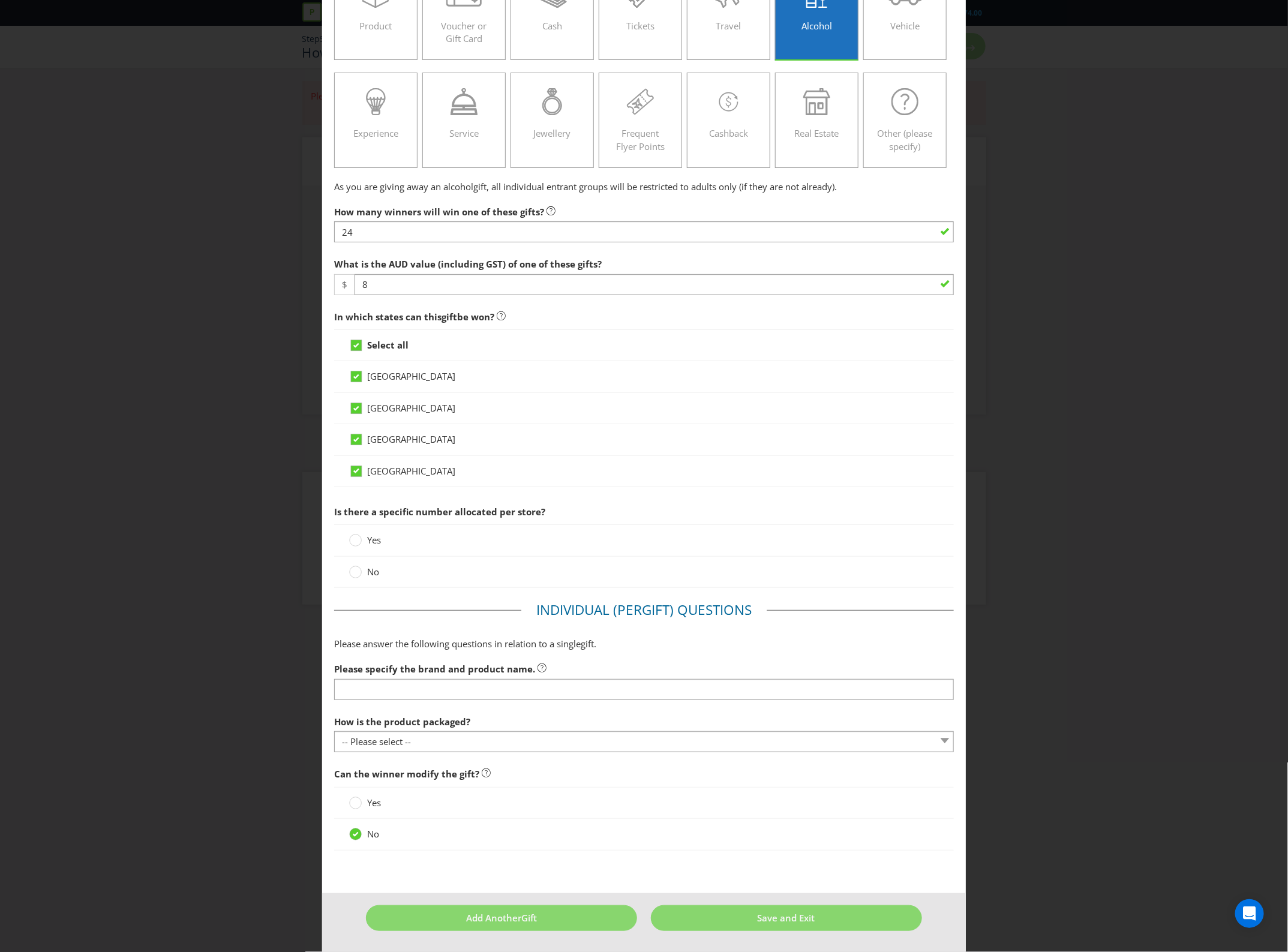
scroll to position [225, 0]
click at [372, 543] on span "Yes" at bounding box center [374, 540] width 14 height 12
click at [0, 0] on input "Yes" at bounding box center [0, 0] width 0 height 0
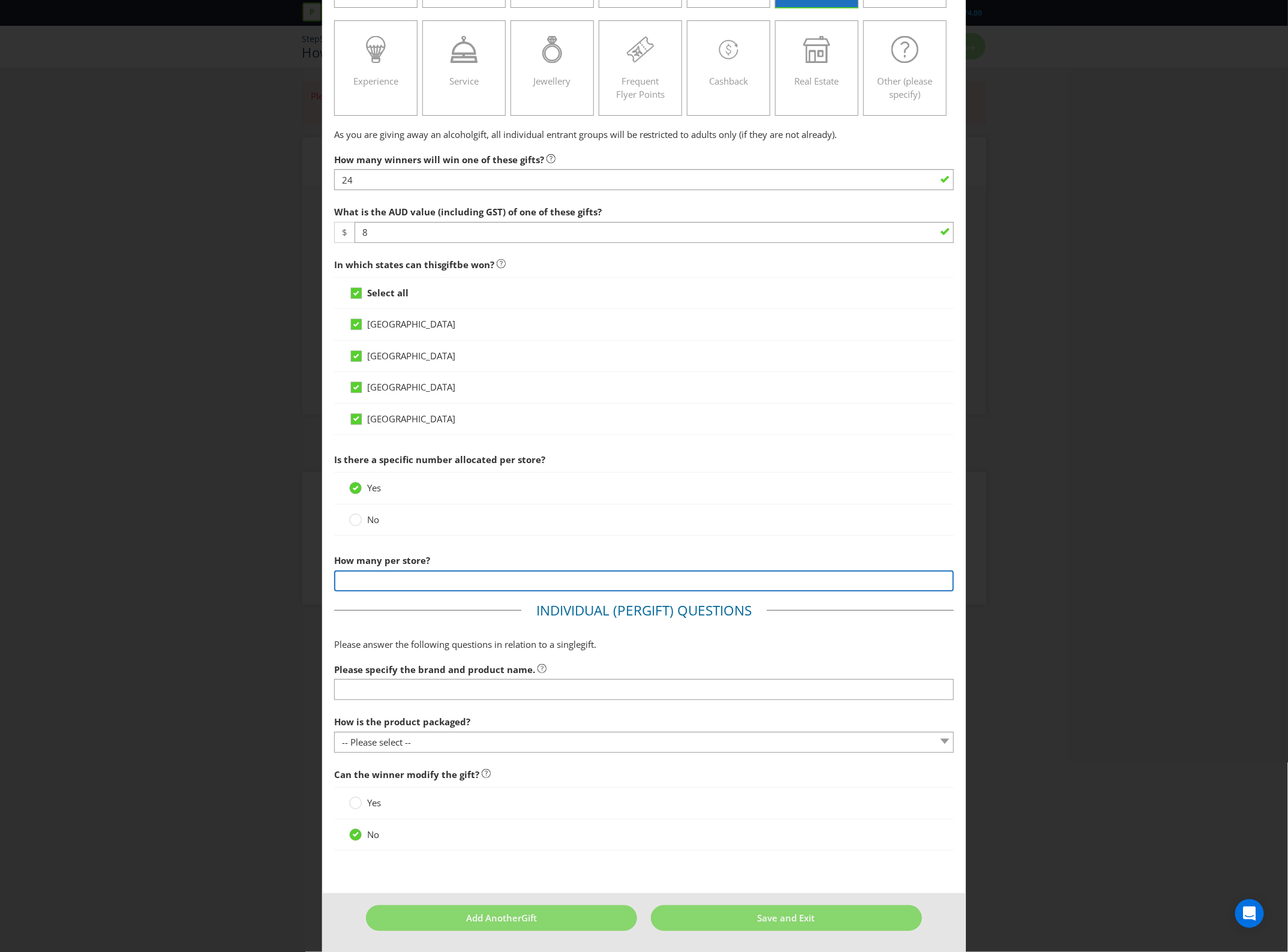
click at [418, 591] on input "number" at bounding box center [644, 582] width 620 height 21
type input "24"
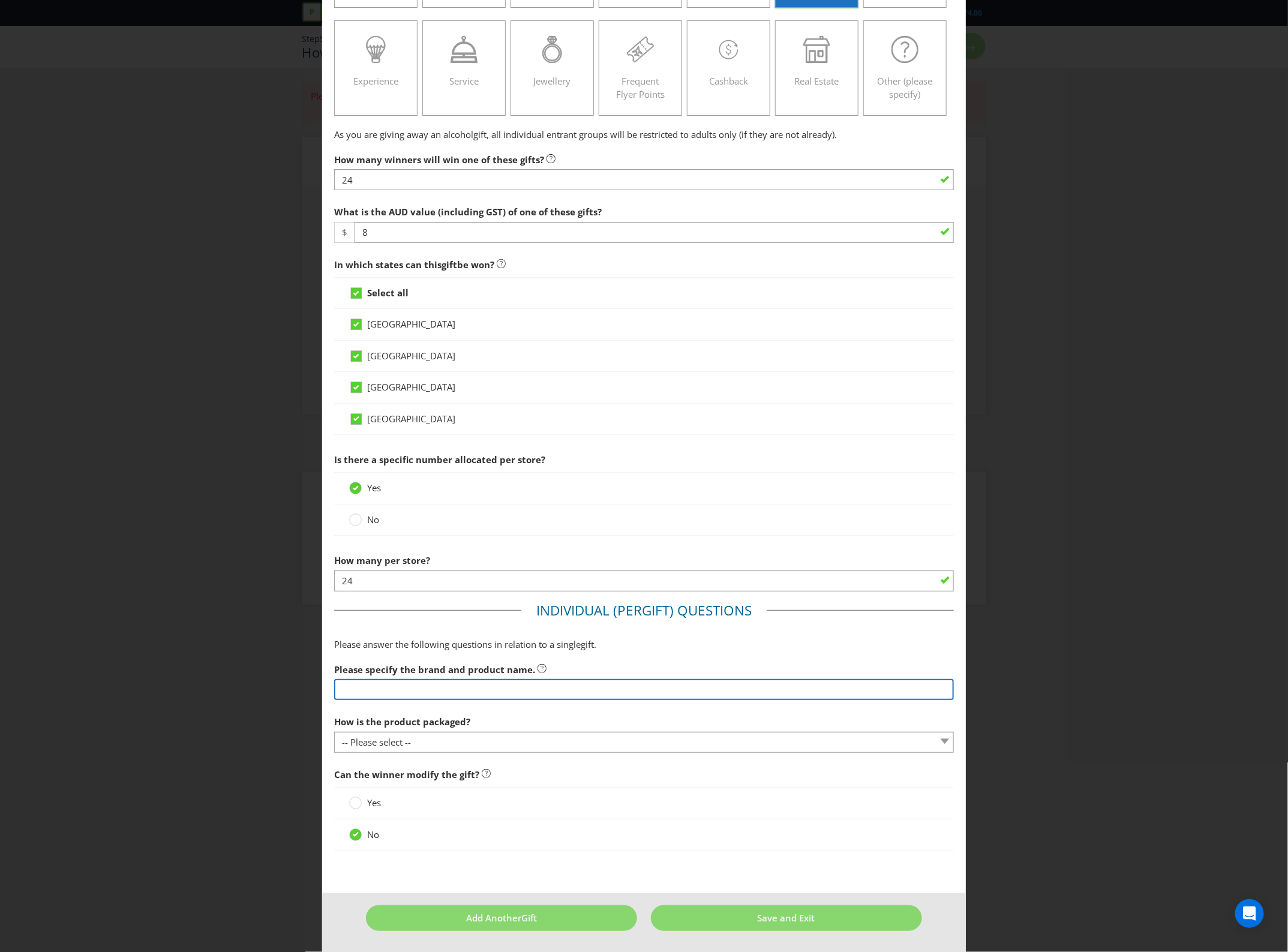
click at [435, 700] on input "text" at bounding box center [644, 689] width 620 height 21
type input "Smirnoff Sensations Mini (lemon or coffee flavoured)"
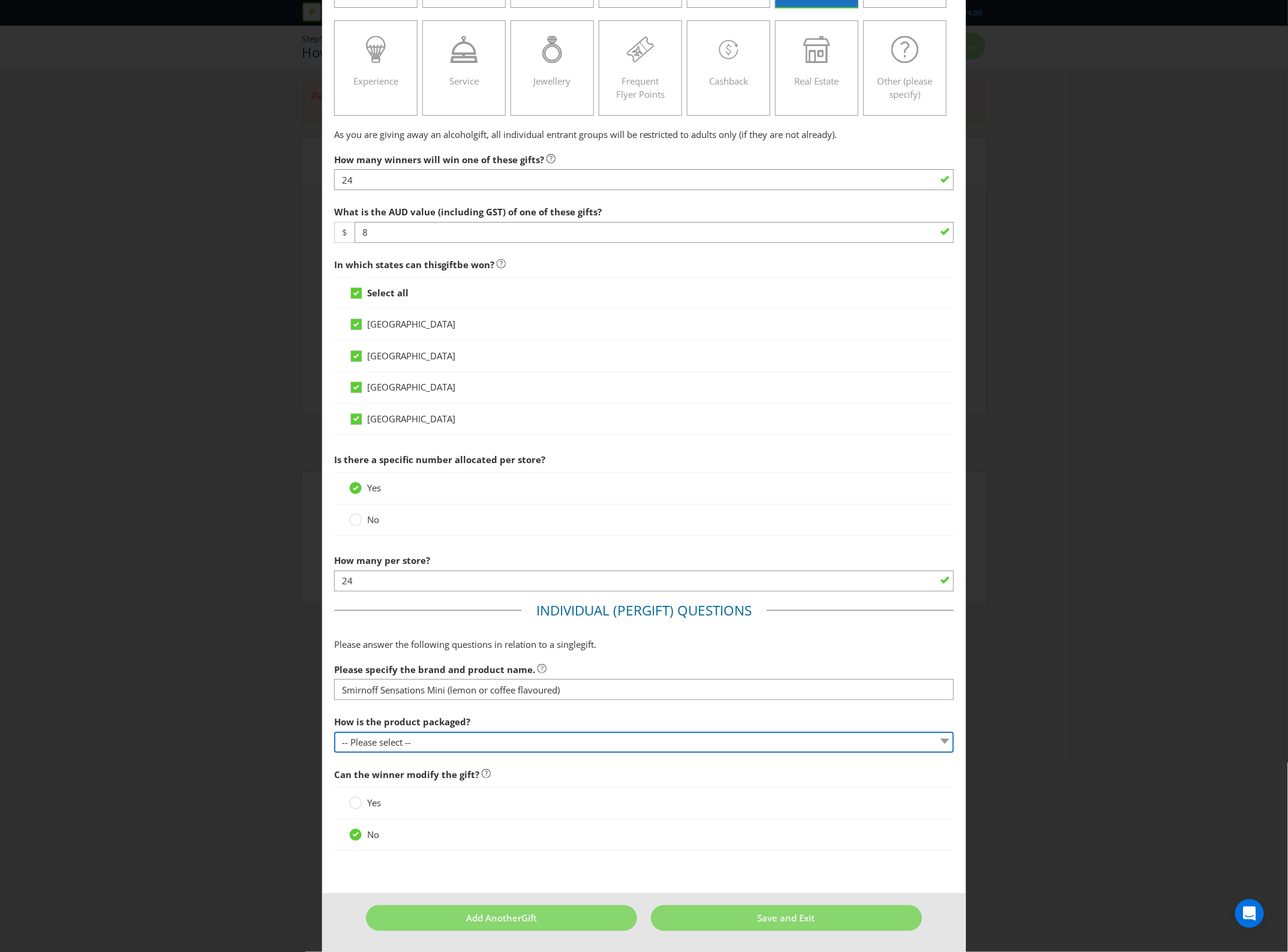
click at [447, 753] on select "-- Please select -- Bottle Can Cup Other (please specify)" at bounding box center [644, 742] width 620 height 21
select select "BOTTLE"
click at [335, 753] on select "-- Please select -- Bottle Can Cup Other (please specify)" at bounding box center [644, 742] width 620 height 21
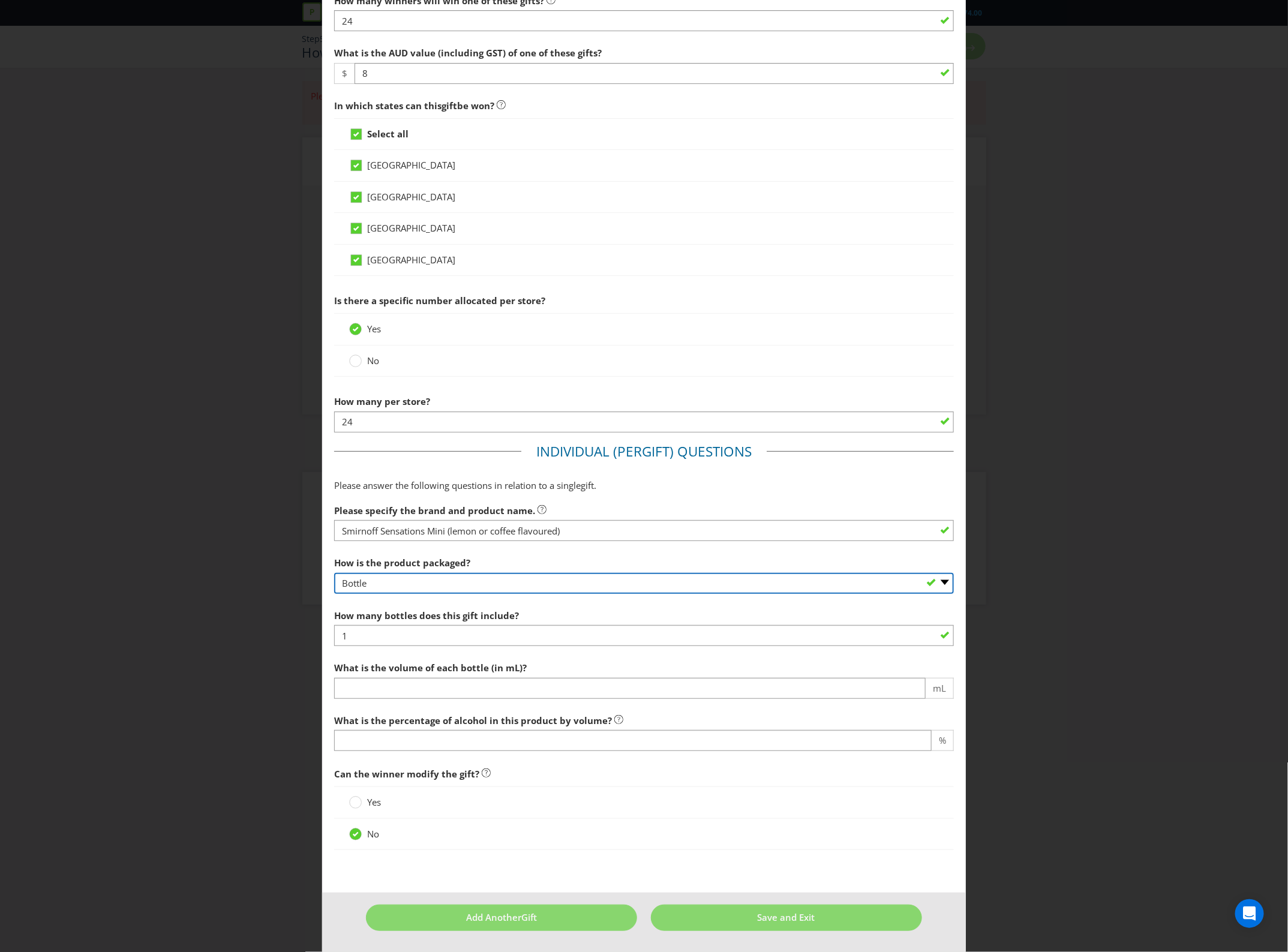
scroll to position [375, 0]
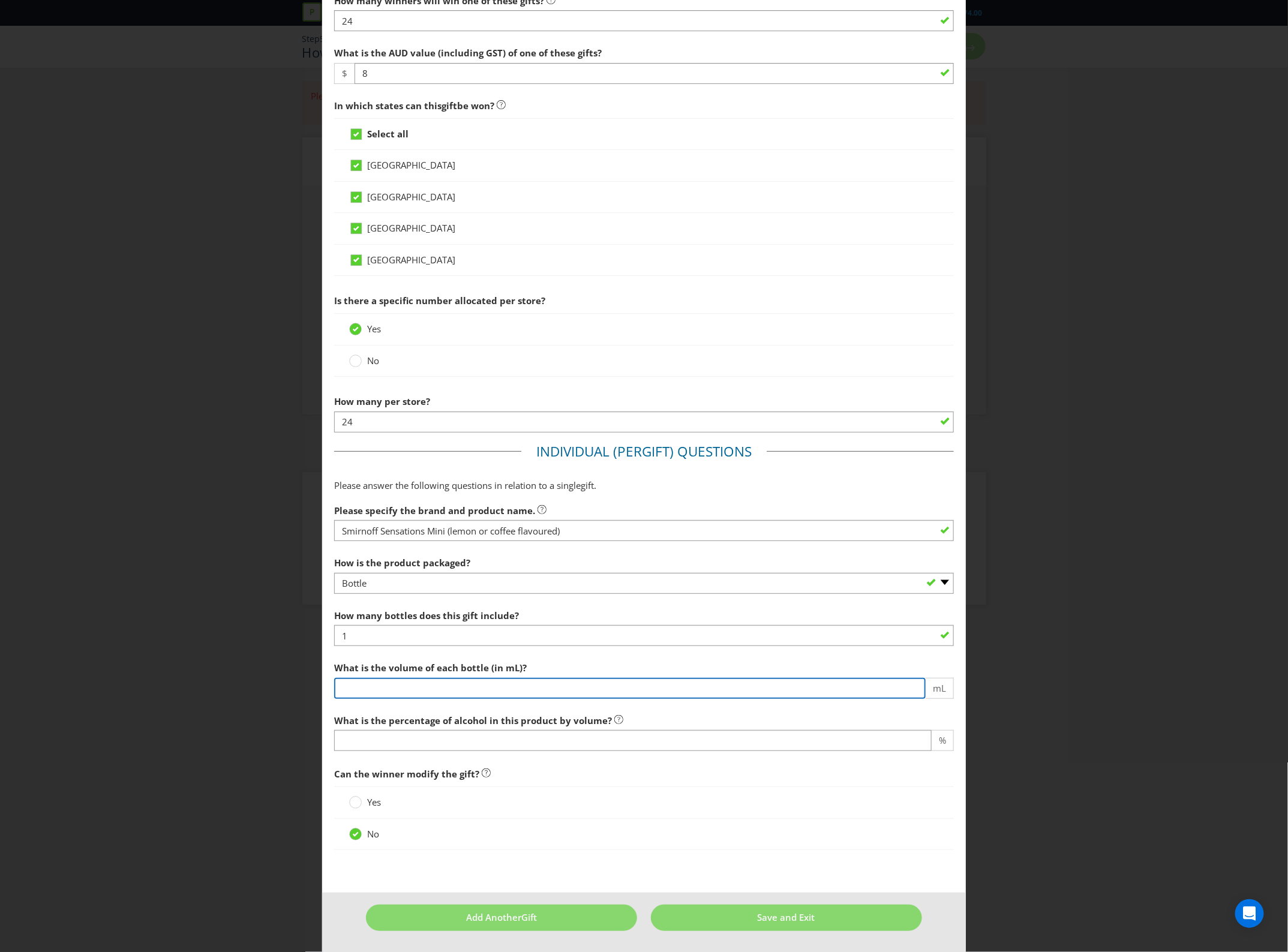
click at [501, 699] on input "number" at bounding box center [630, 689] width 592 height 21
type input "50"
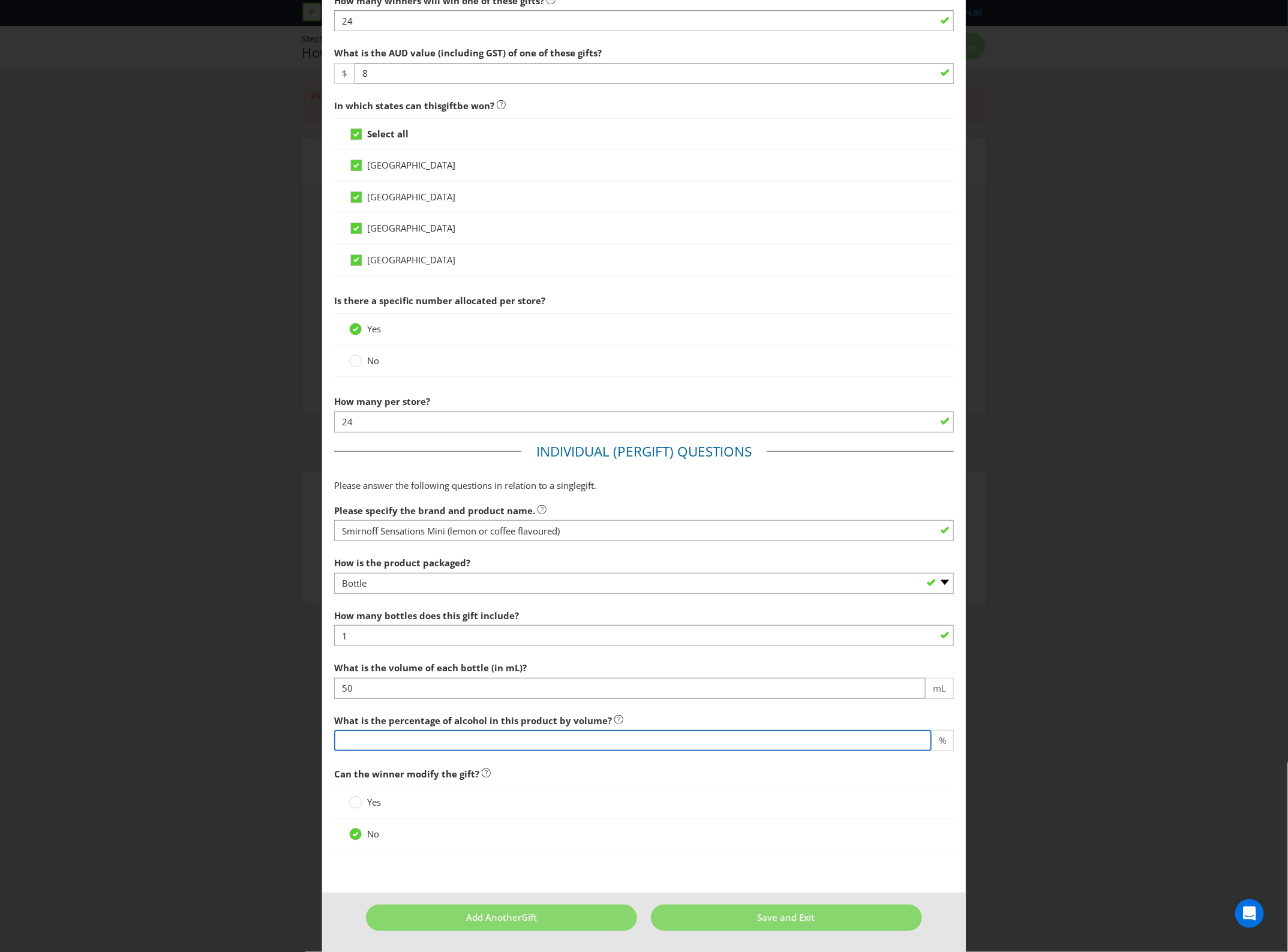
click at [545, 751] on input "number" at bounding box center [634, 741] width 598 height 21
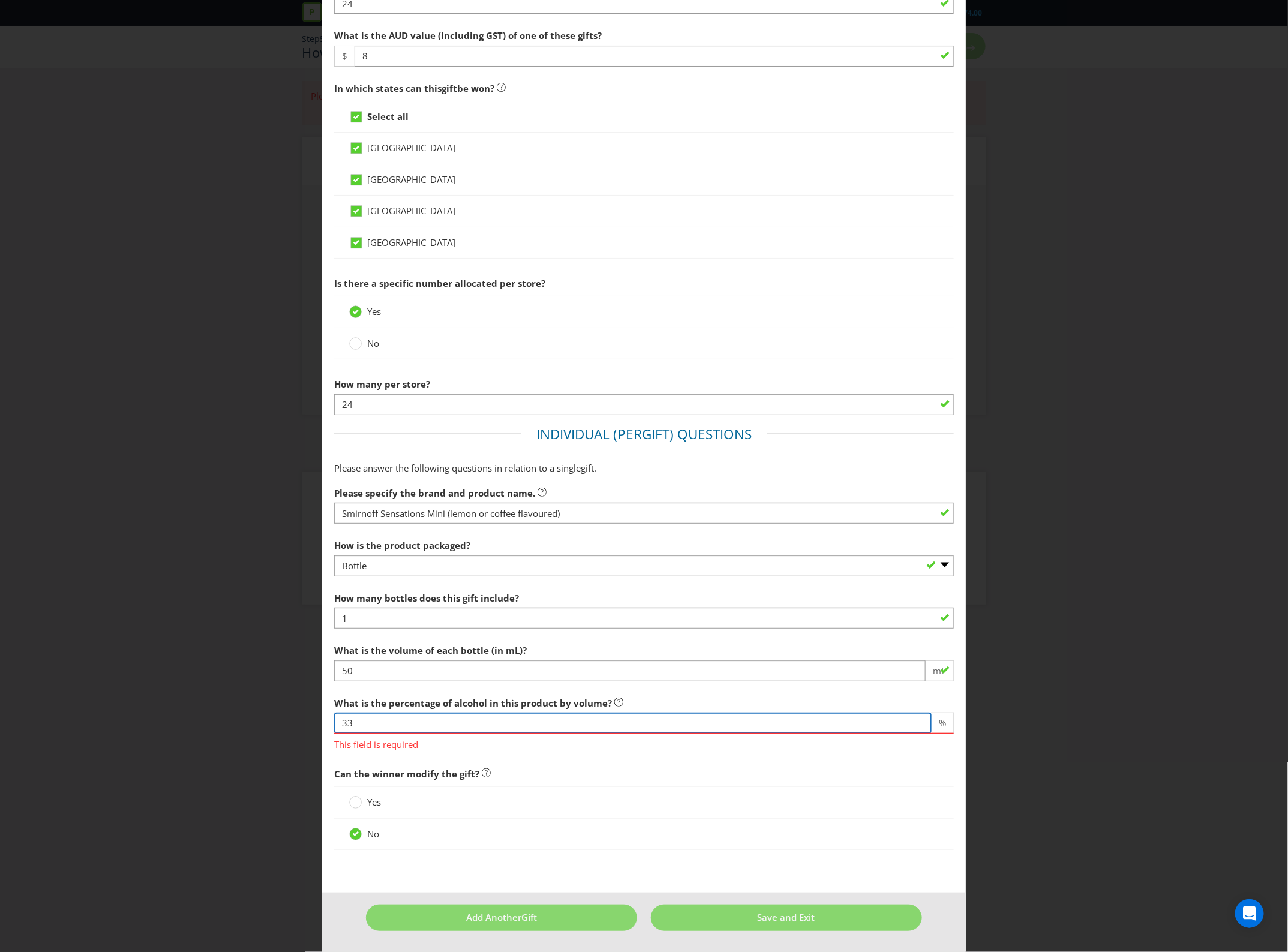
scroll to position [456, 0]
type input "33"
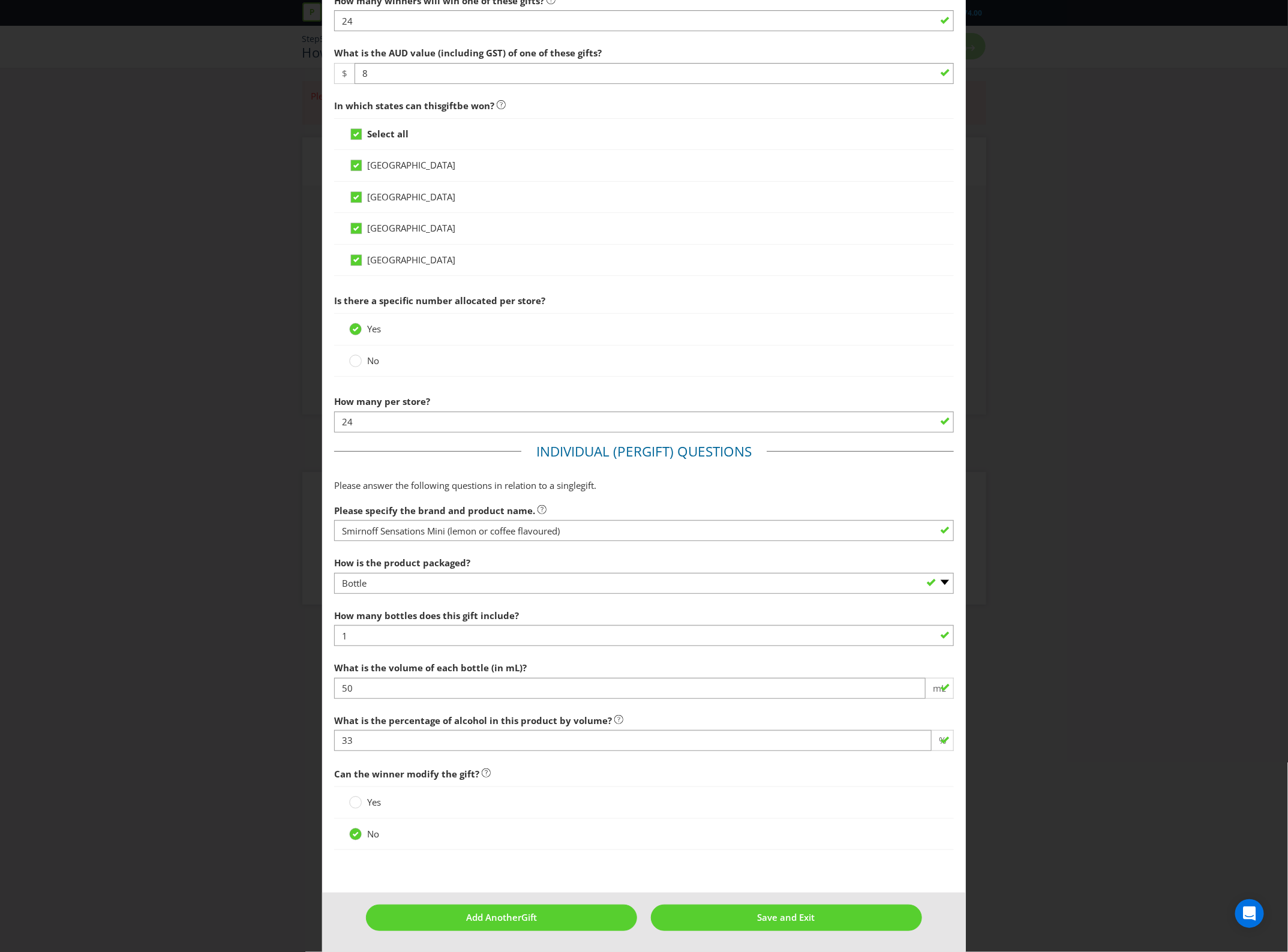
scroll to position [438, 0]
click at [803, 912] on span "Save and Exit" at bounding box center [787, 917] width 58 height 12
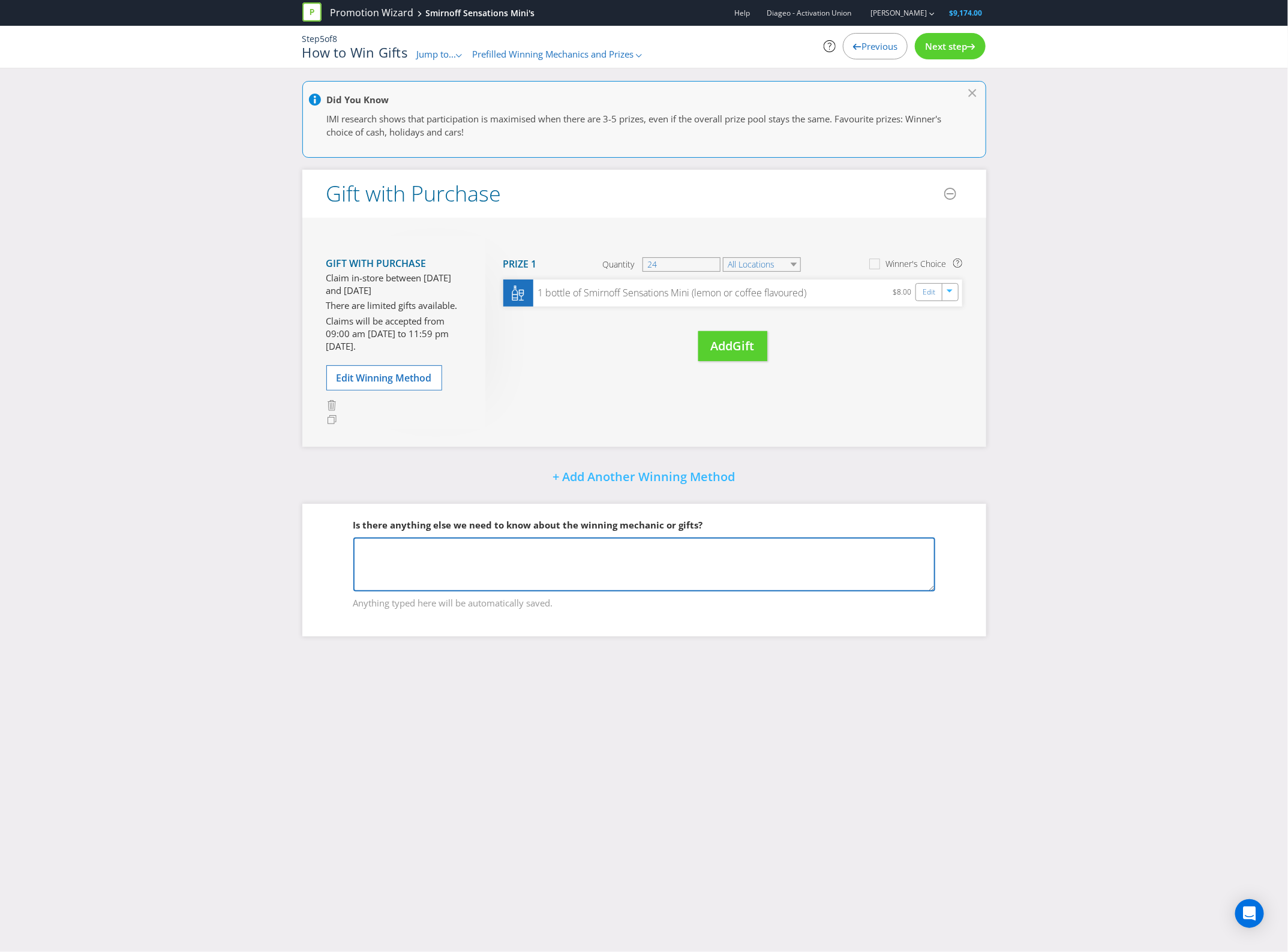
click at [555, 562] on textarea at bounding box center [644, 565] width 582 height 54
type textarea "T"
click at [944, 40] on span "Next step" at bounding box center [946, 46] width 42 height 12
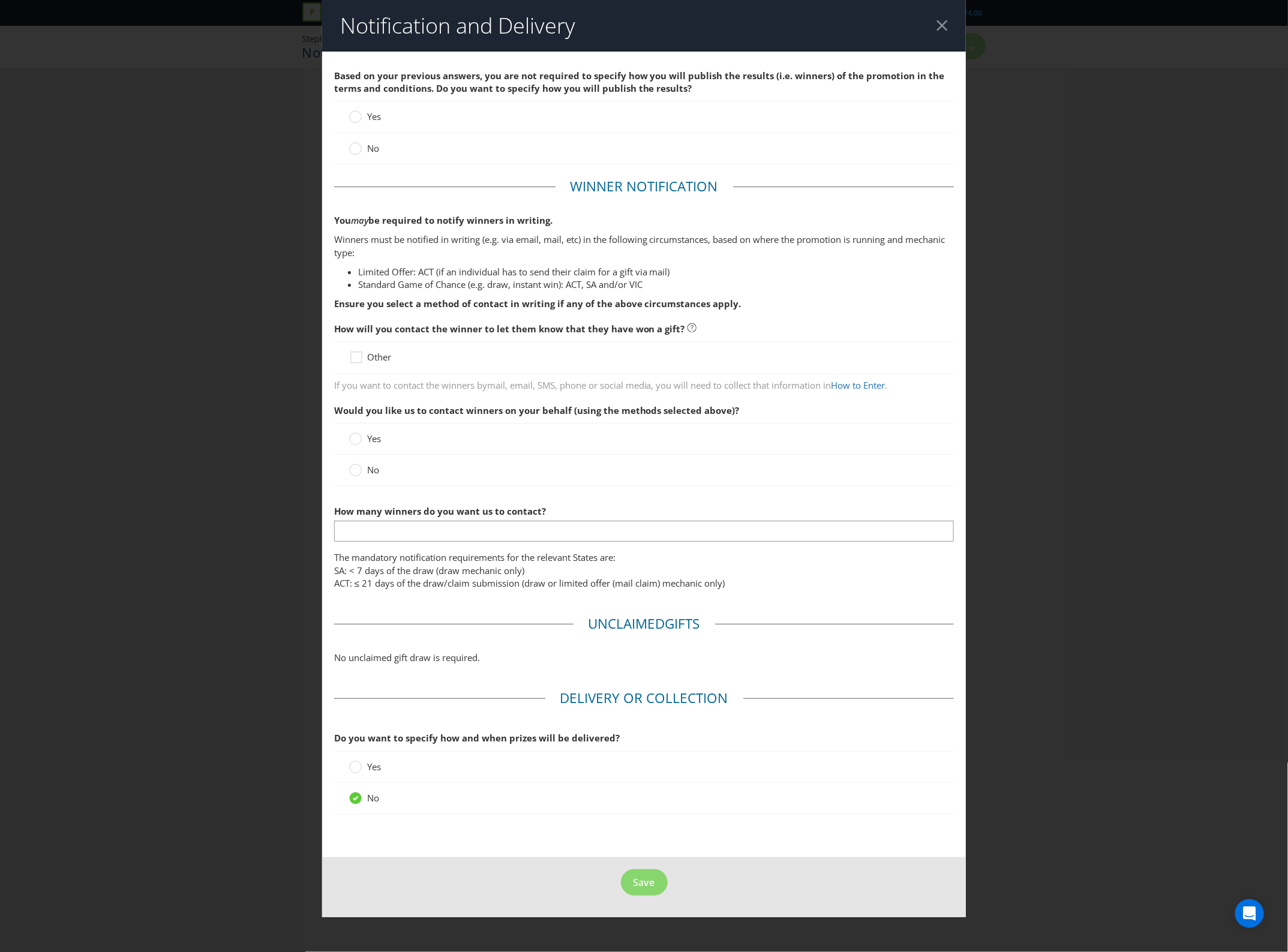
click at [375, 148] on span "No" at bounding box center [373, 148] width 12 height 12
click at [0, 0] on input "No" at bounding box center [0, 0] width 0 height 0
click at [387, 354] on span "Other" at bounding box center [379, 356] width 24 height 12
click at [0, 0] on input "Other" at bounding box center [0, 0] width 0 height 0
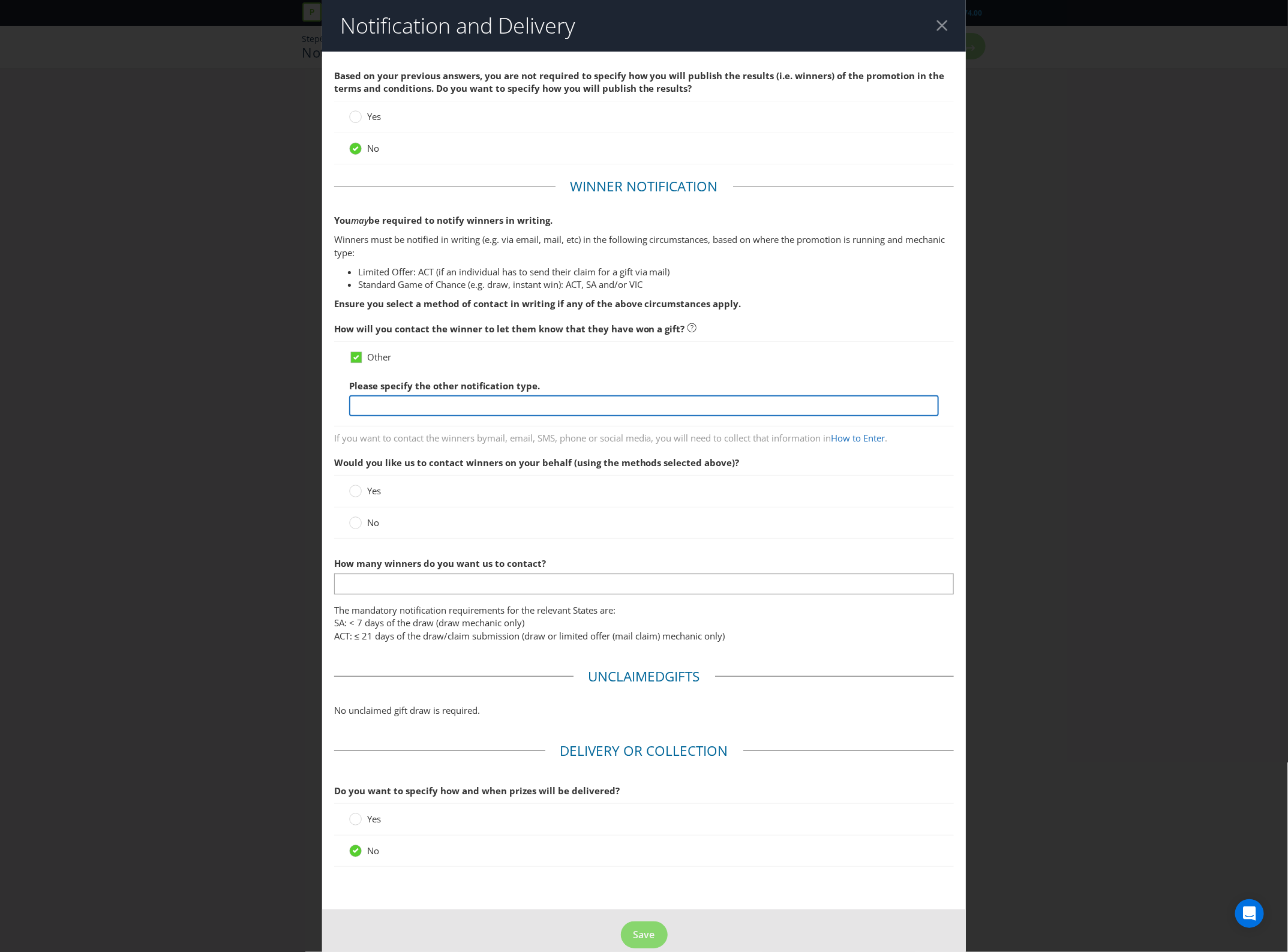
click at [416, 405] on input "text" at bounding box center [644, 406] width 591 height 21
type input "Entrants will receive a free gift bag when they purchase a participating product"
click at [367, 522] on span "No" at bounding box center [373, 522] width 12 height 12
click at [0, 0] on input "No" at bounding box center [0, 0] width 0 height 0
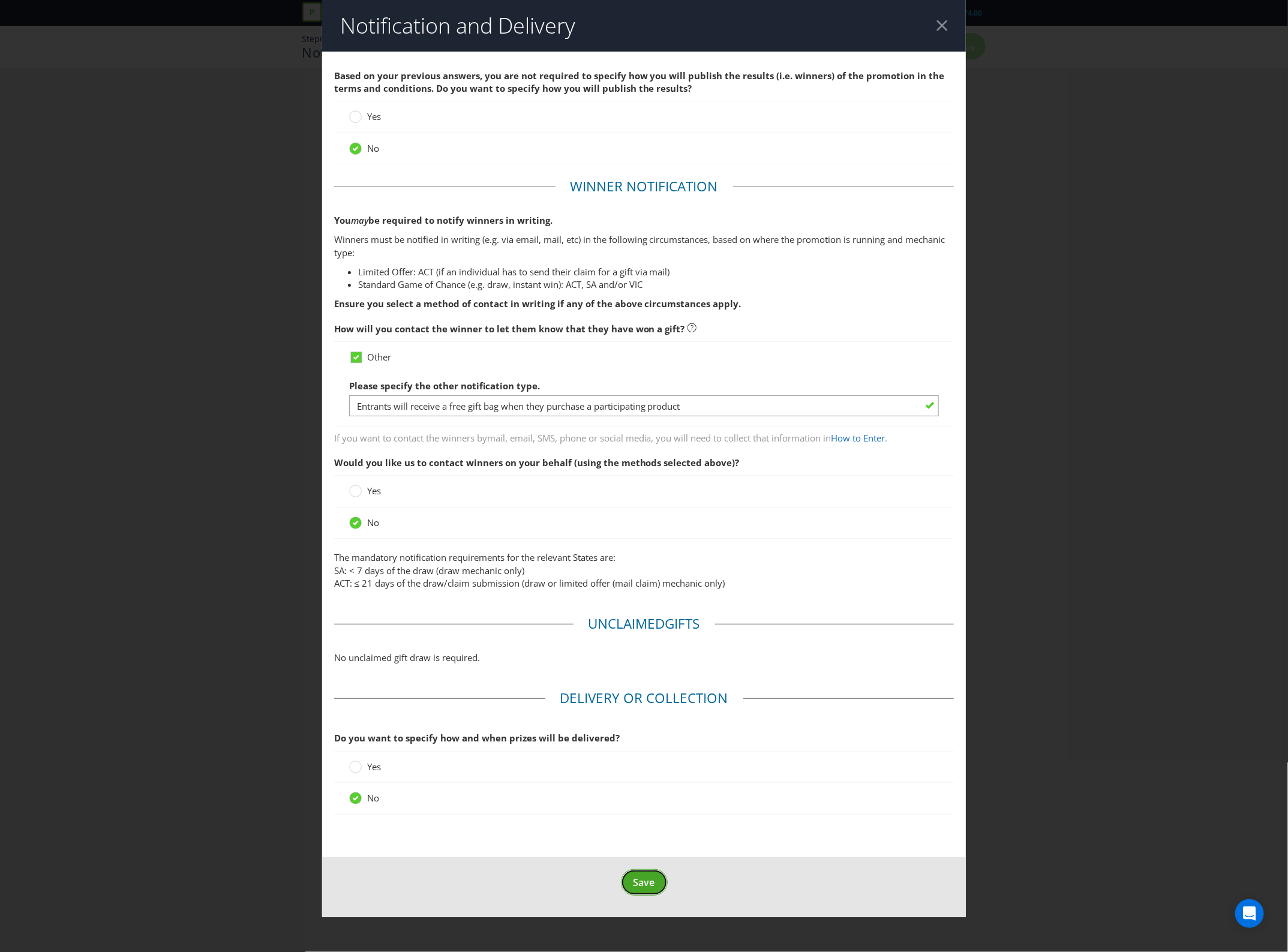
click at [655, 888] on span "Save" at bounding box center [644, 882] width 22 height 13
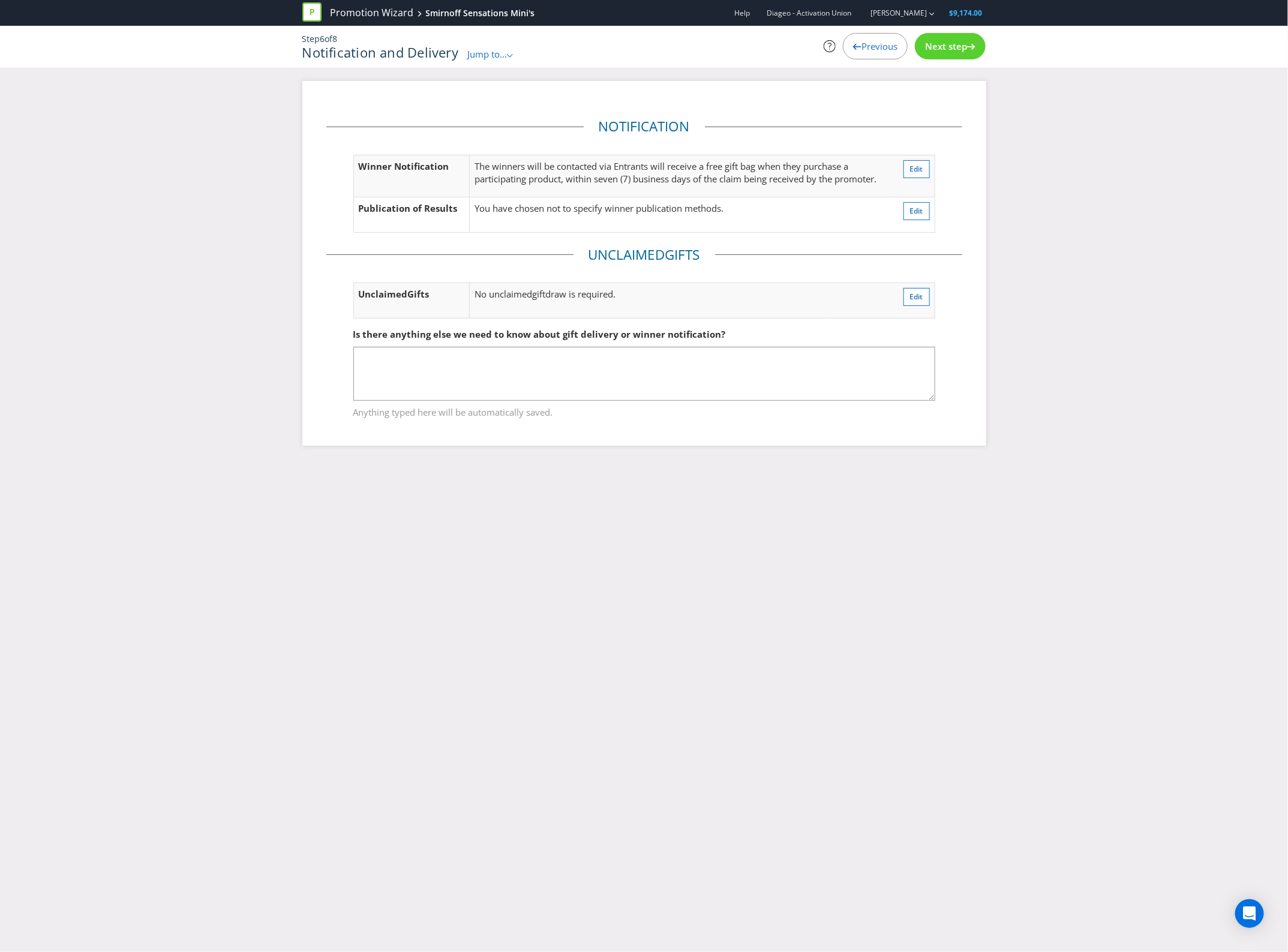
click at [952, 43] on span "Next step" at bounding box center [946, 46] width 42 height 12
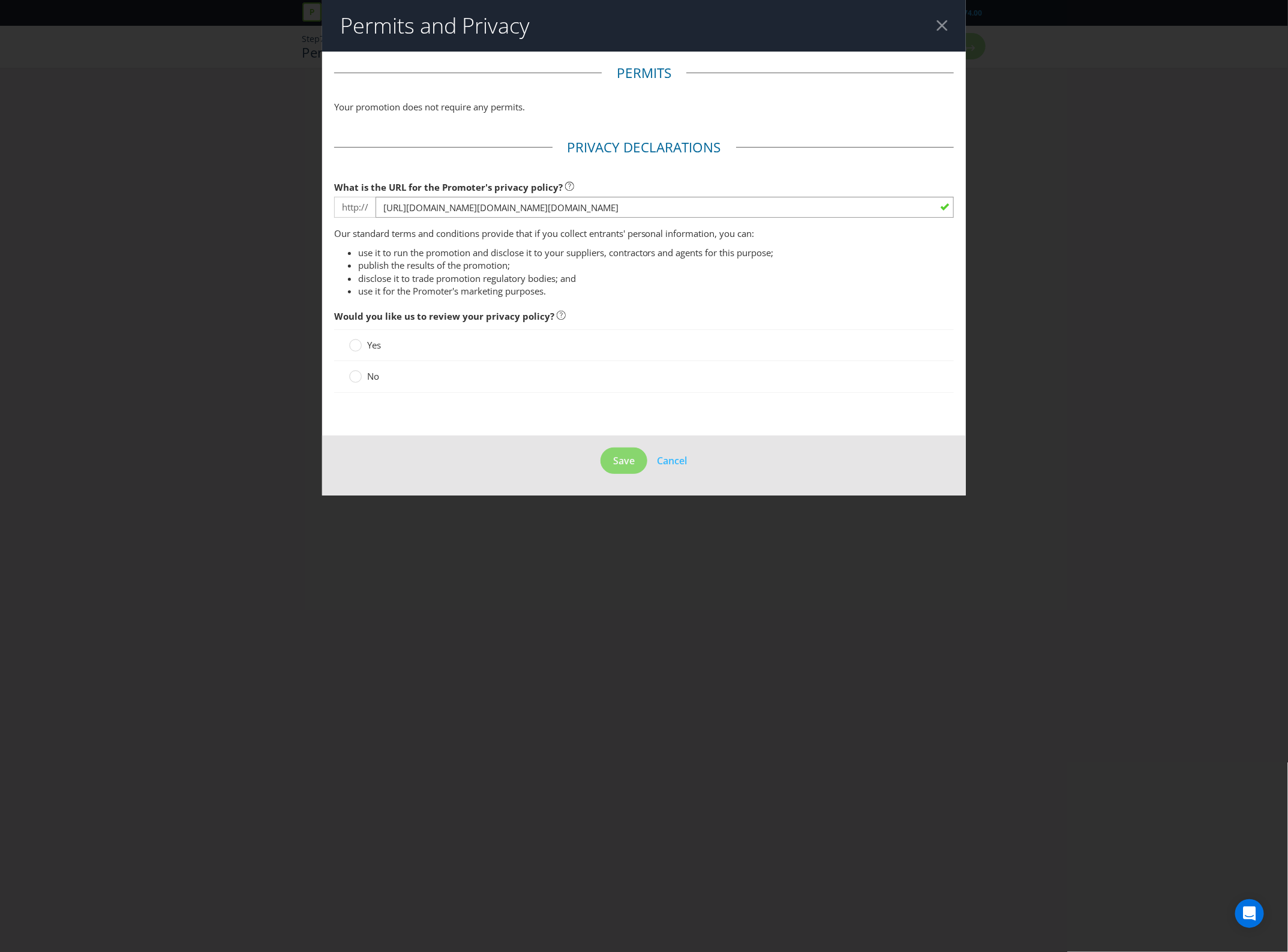
click at [372, 382] on span "No" at bounding box center [373, 376] width 12 height 12
click at [0, 0] on input "No" at bounding box center [0, 0] width 0 height 0
click at [635, 468] on button "Save" at bounding box center [624, 461] width 47 height 27
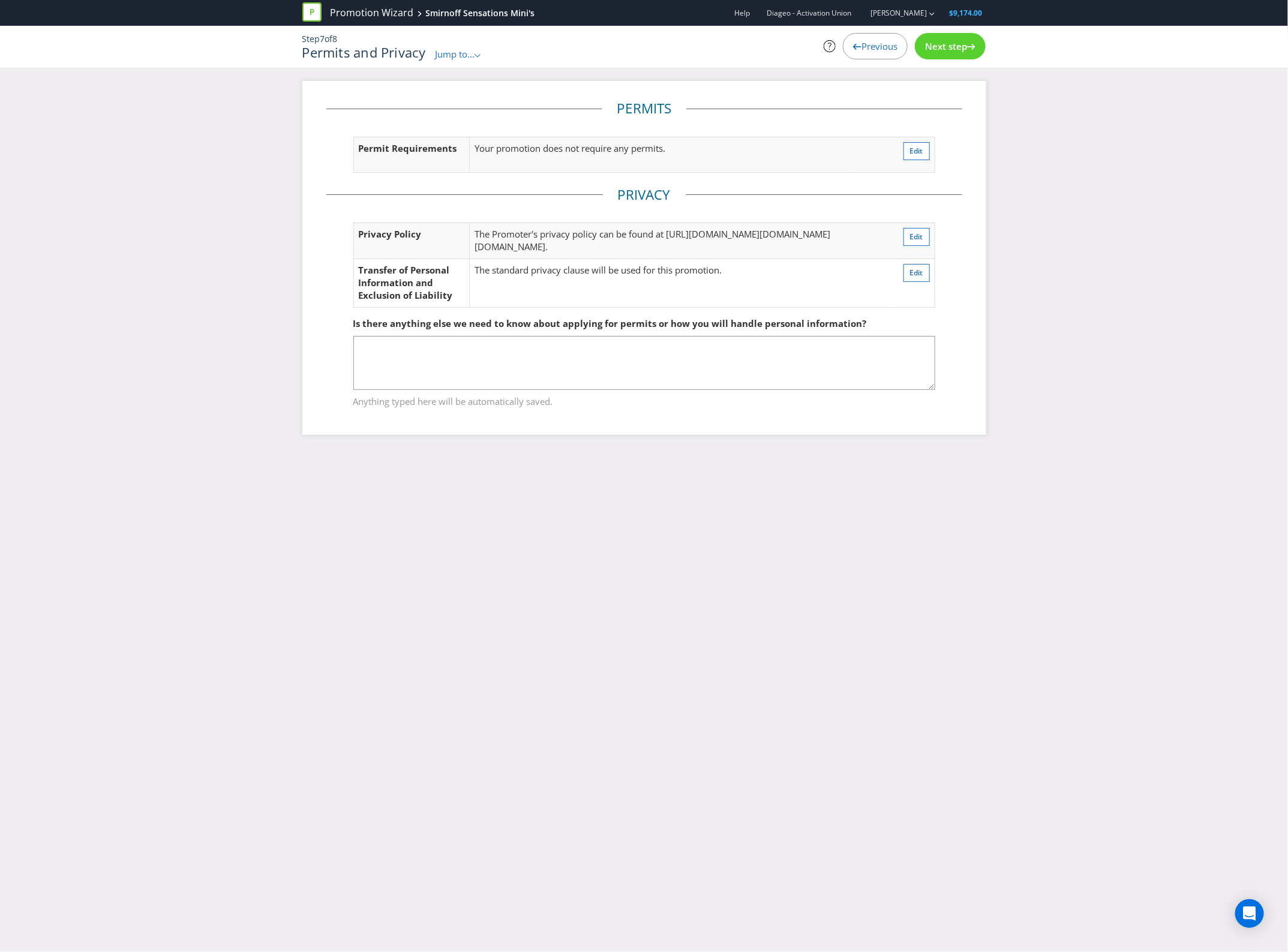
click at [968, 46] on icon at bounding box center [972, 47] width 8 height 6
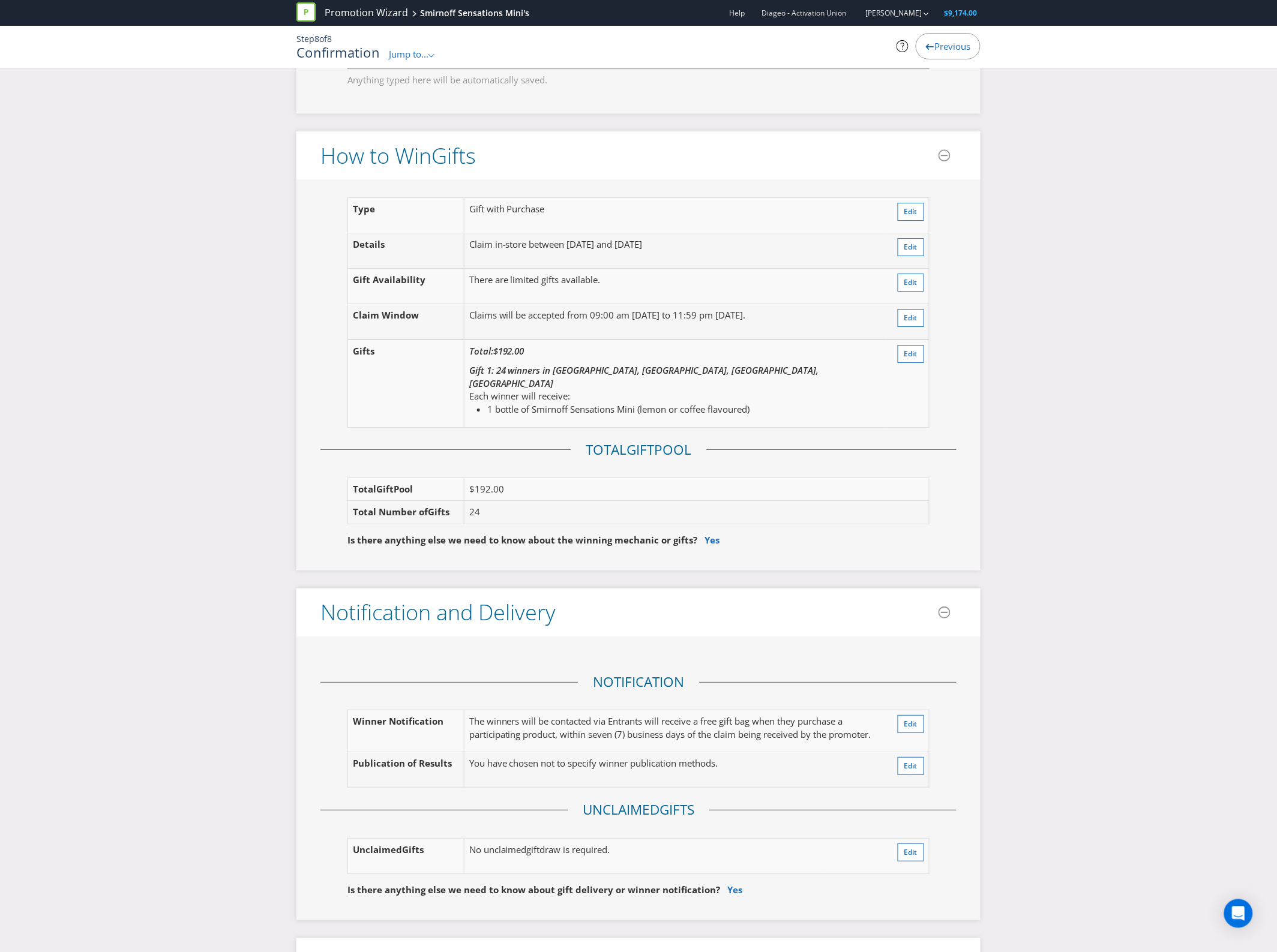
scroll to position [1350, 0]
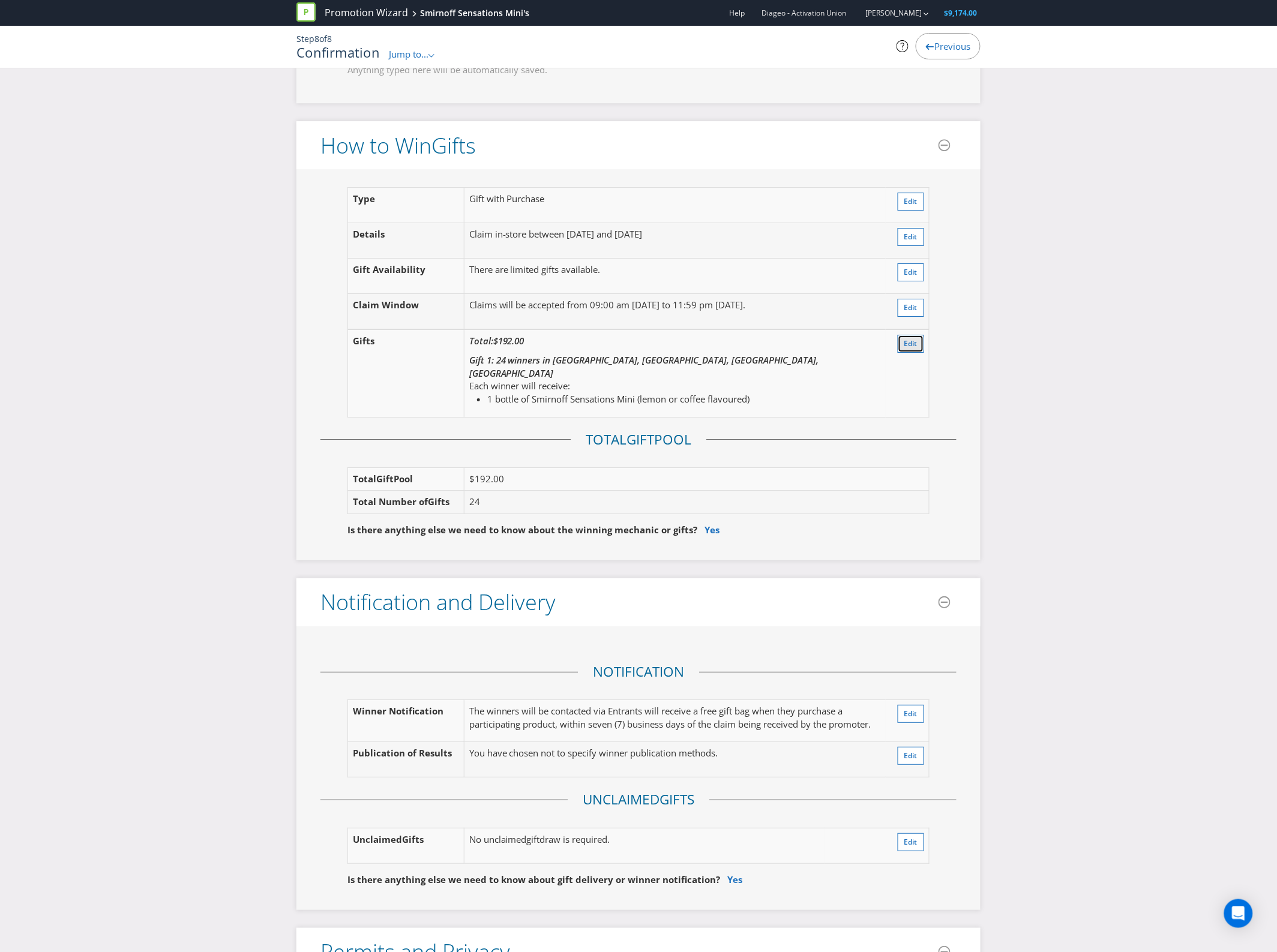
click at [916, 339] on span "Edit" at bounding box center [911, 344] width 13 height 10
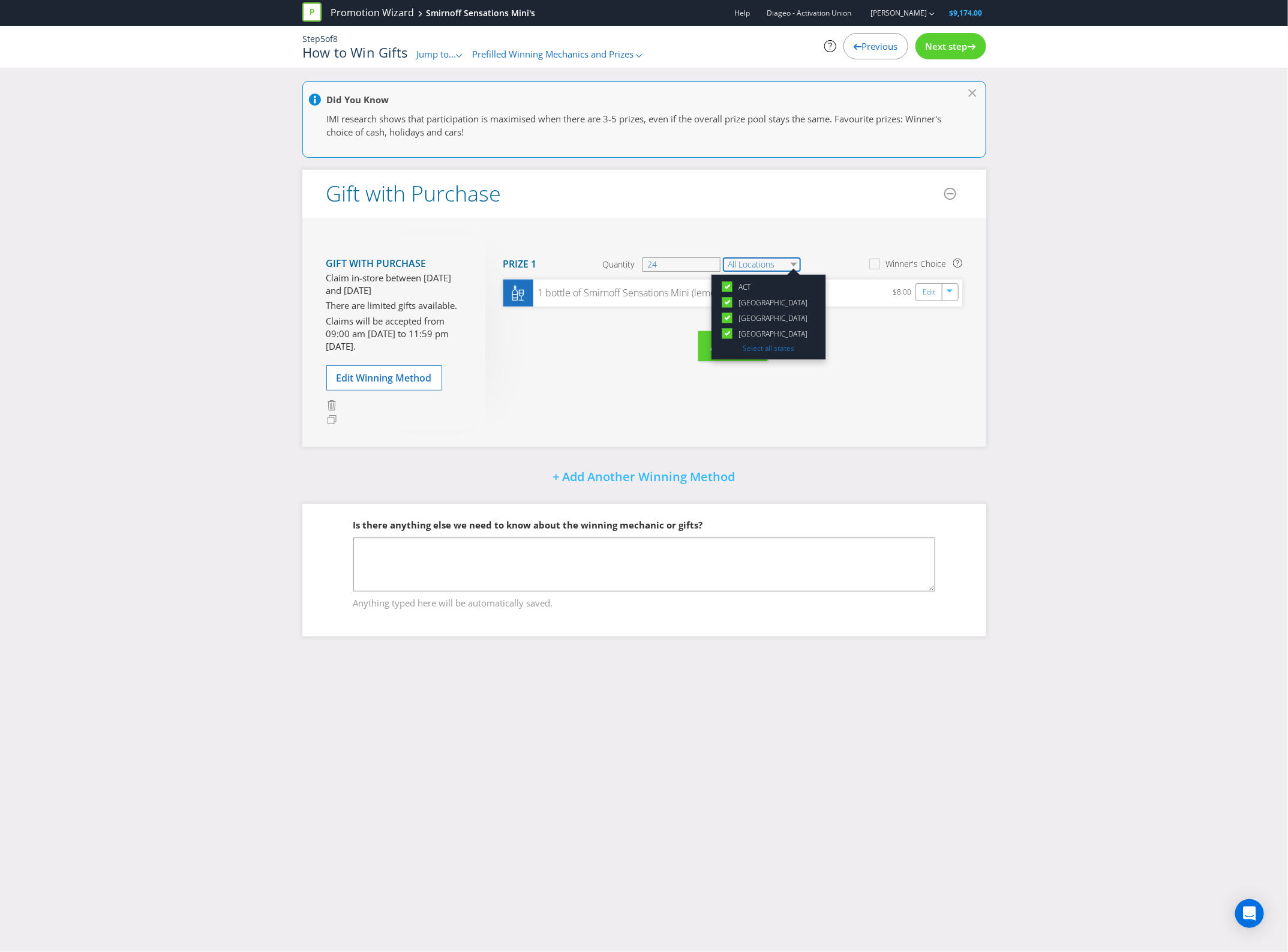
click at [766, 258] on select "All Locations" at bounding box center [762, 265] width 78 height 14
click at [918, 357] on div "Move Here Drag here to move prize Prize 1 Quantity 24 All Locations [GEOGRAPHIC…" at bounding box center [724, 311] width 477 height 150
click at [937, 51] on span "Next step" at bounding box center [947, 46] width 42 height 12
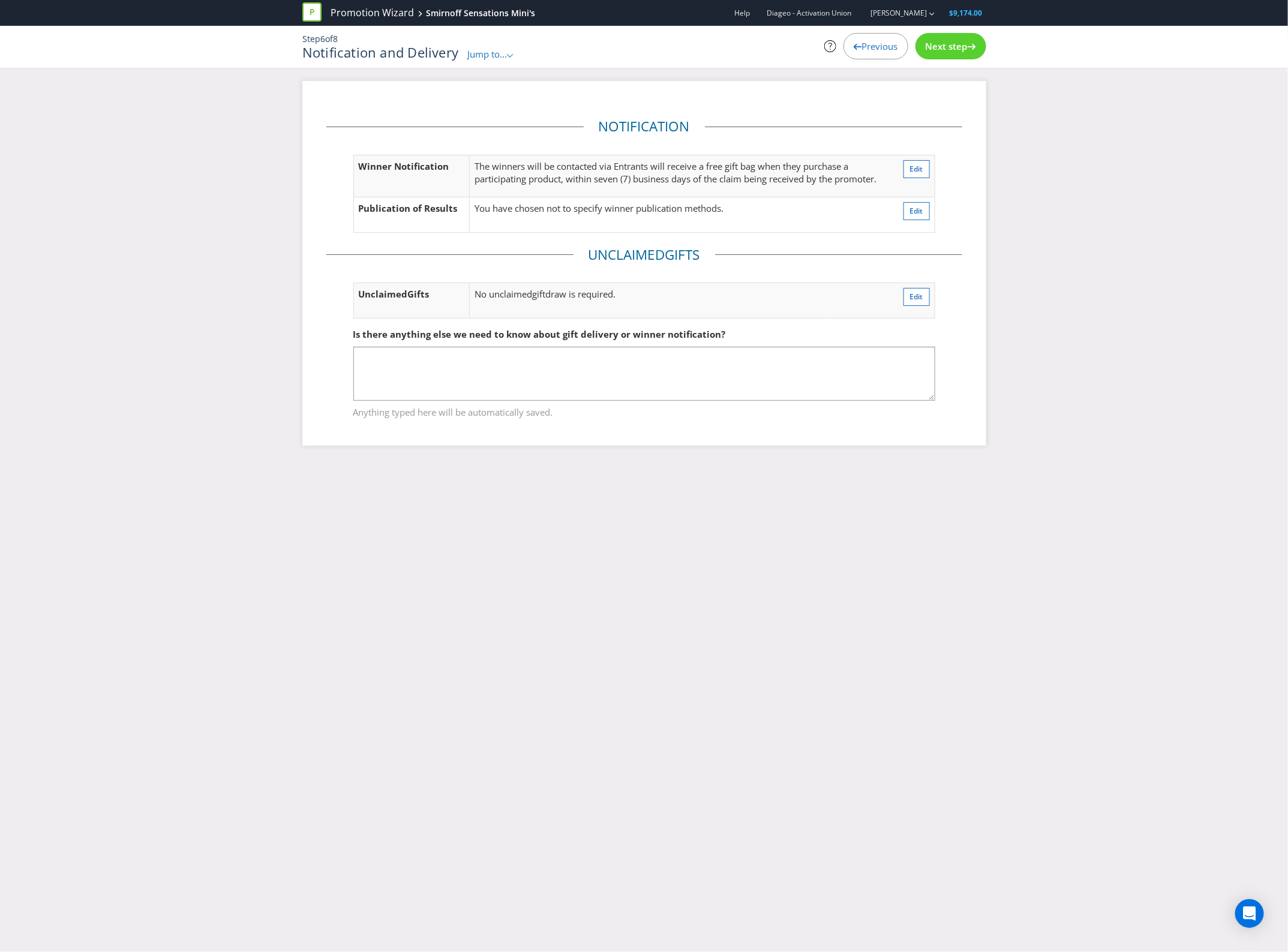
click at [937, 51] on span "Next step" at bounding box center [947, 46] width 42 height 12
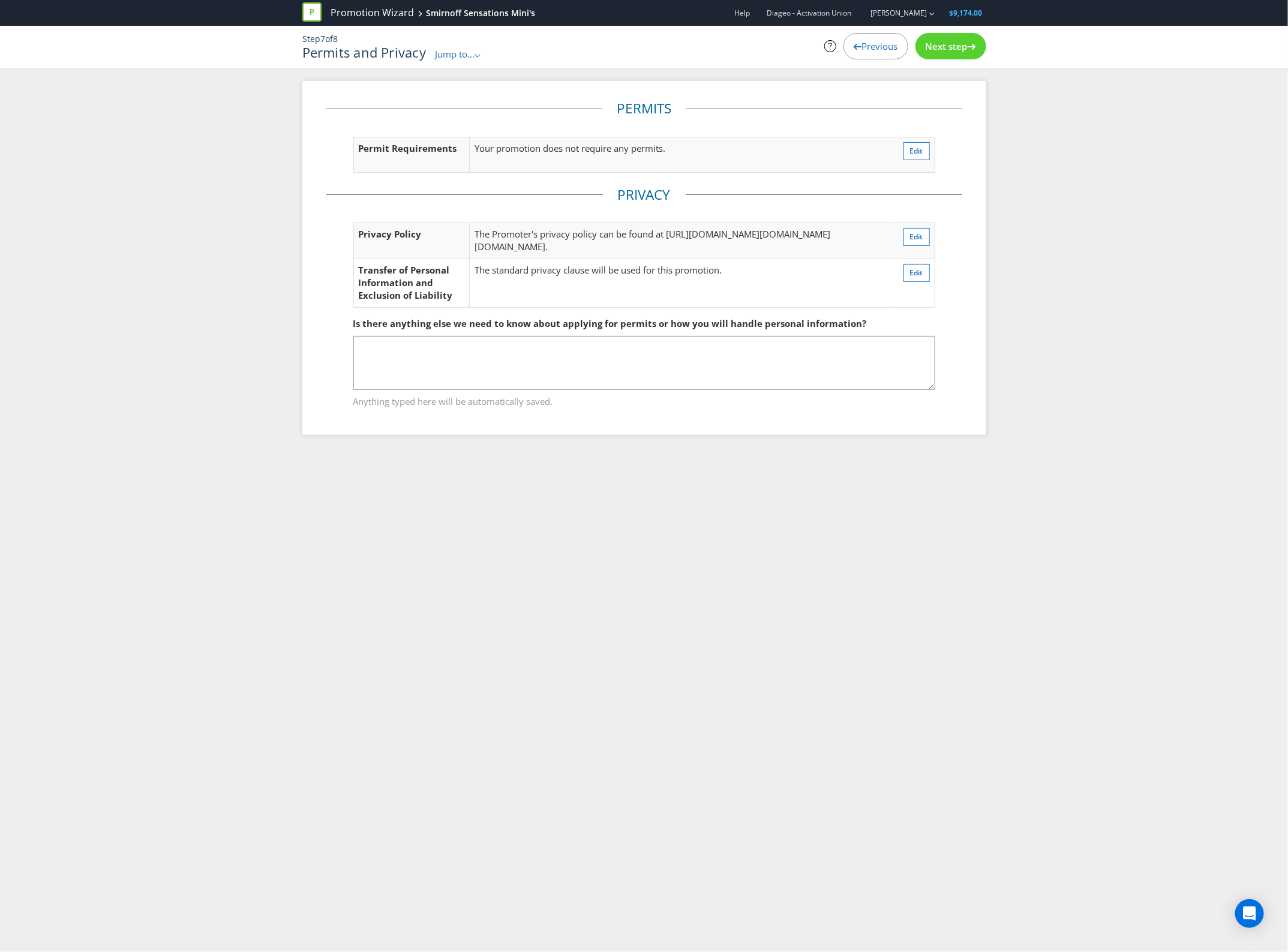
click at [937, 51] on span "Next step" at bounding box center [947, 46] width 42 height 12
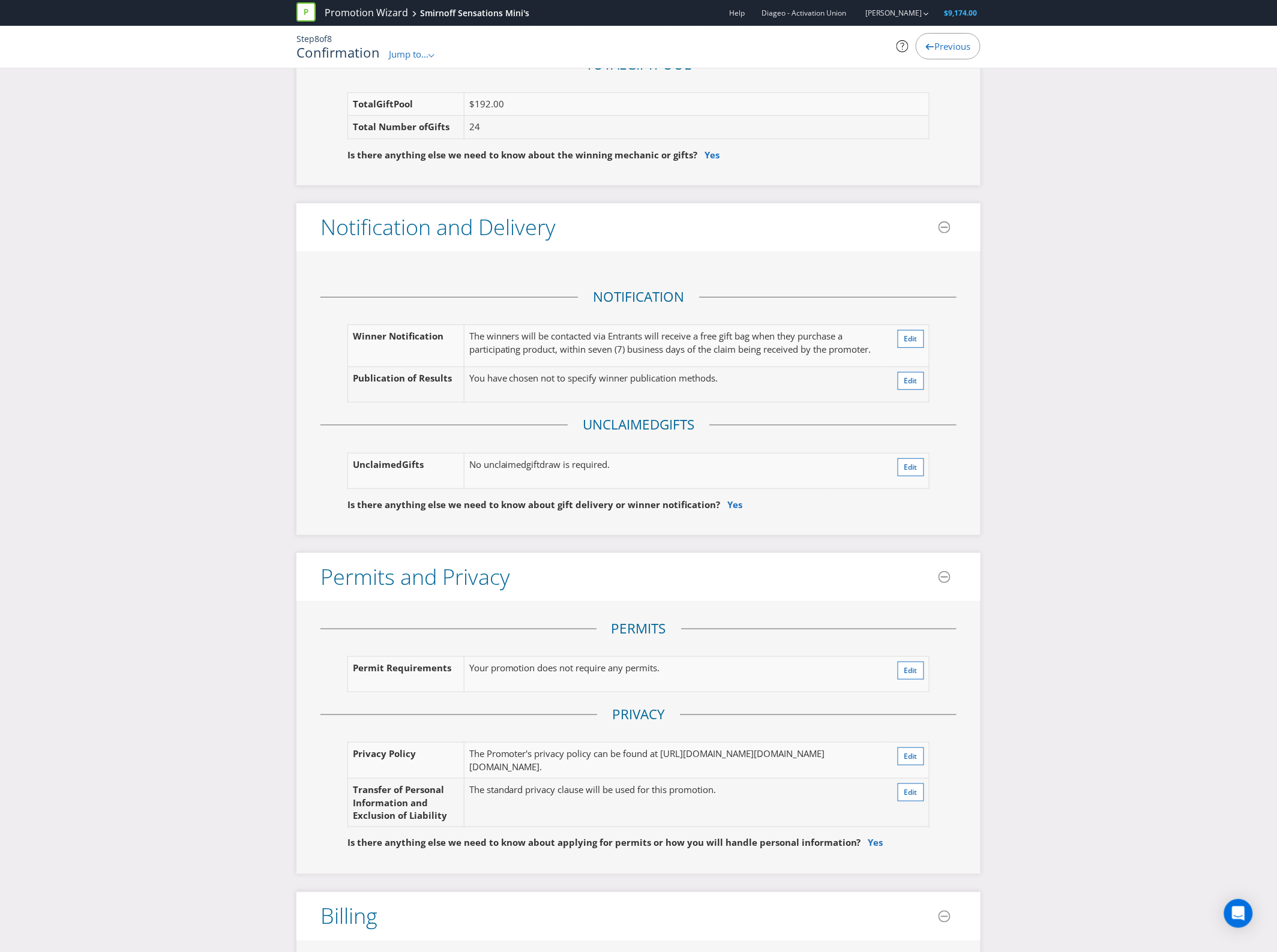
scroll to position [2250, 0]
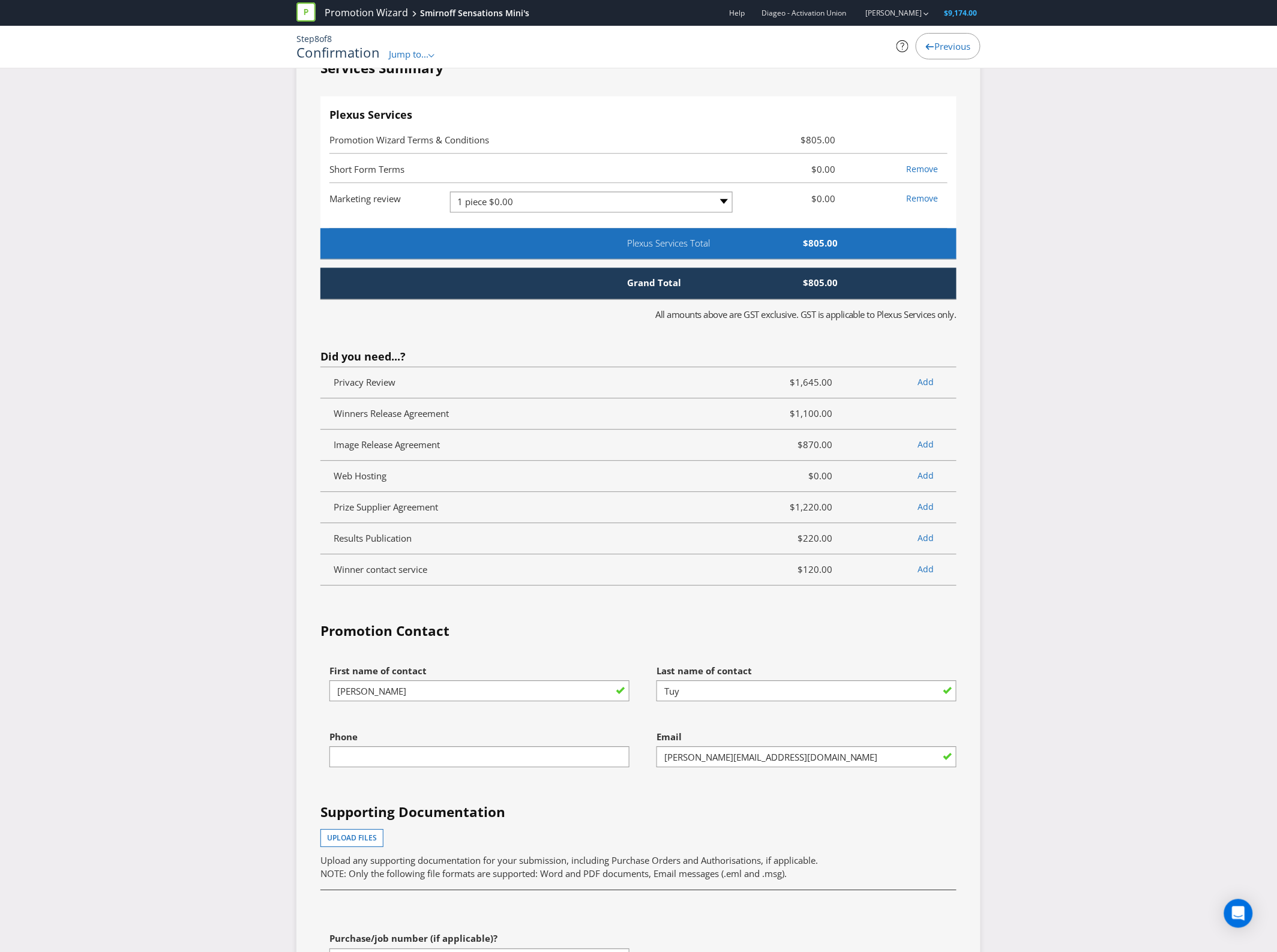
scroll to position [3075, 0]
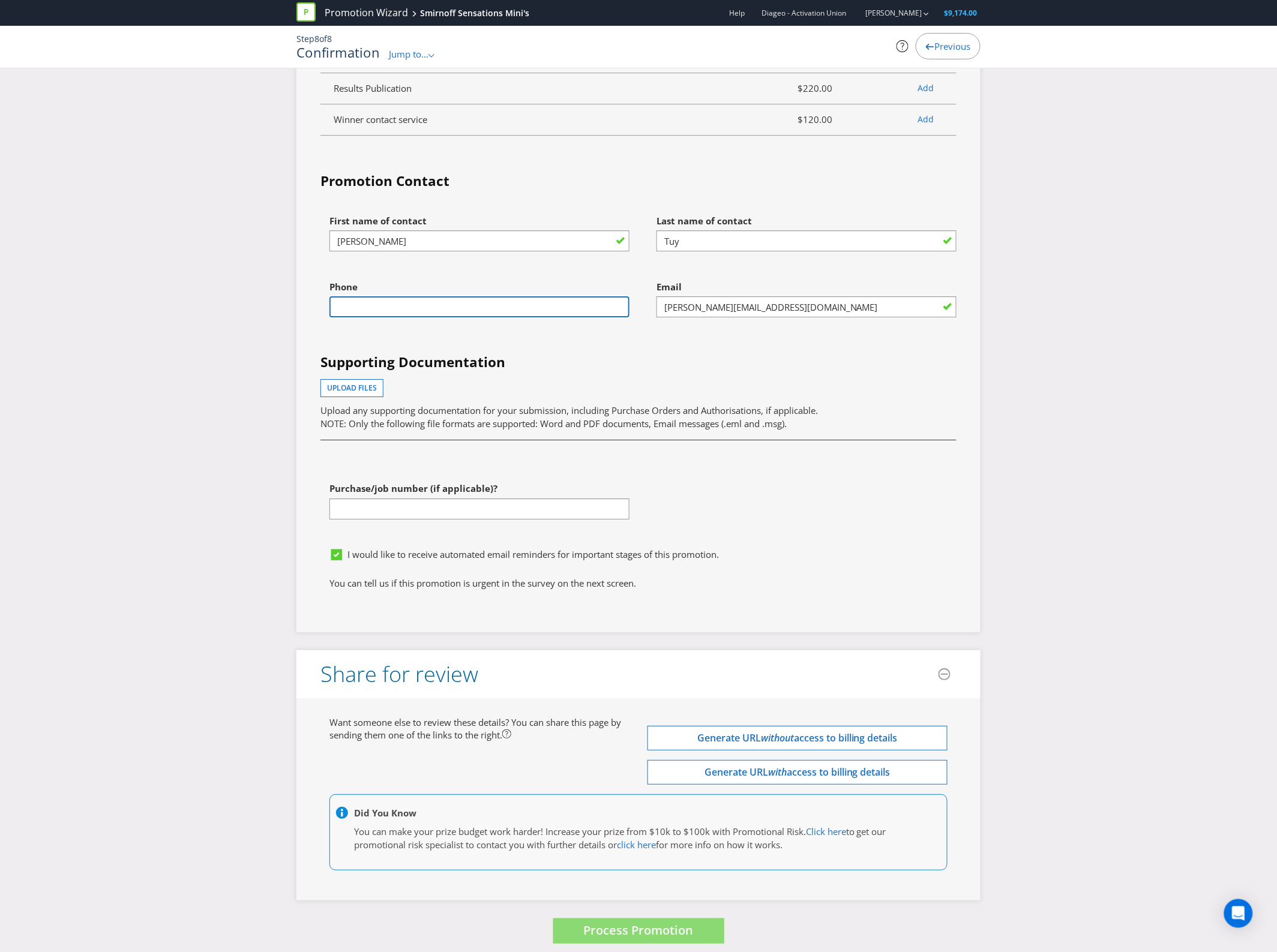
click at [385, 318] on input "text" at bounding box center [479, 307] width 300 height 21
type input "0422389663"
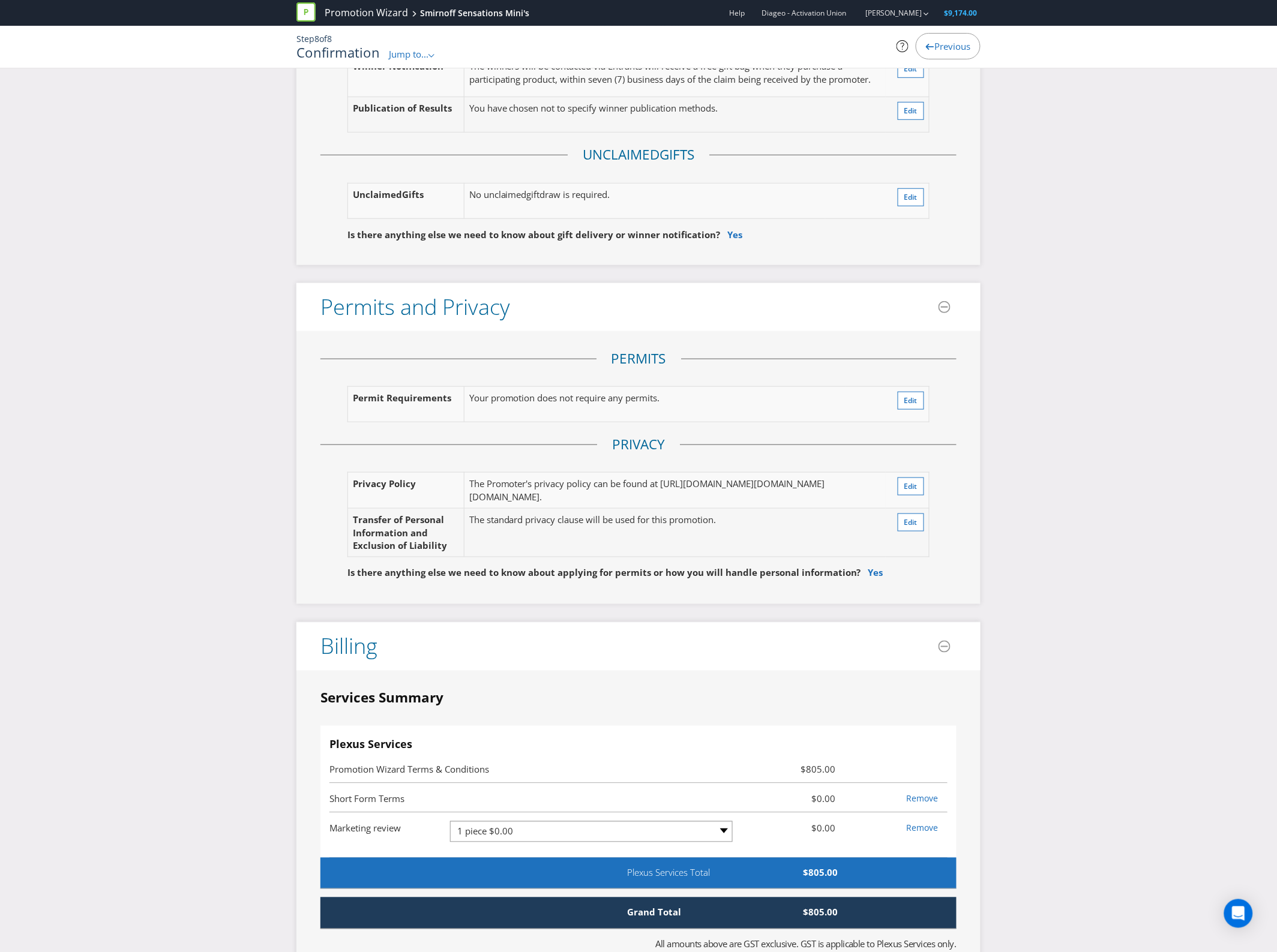
scroll to position [1470, 0]
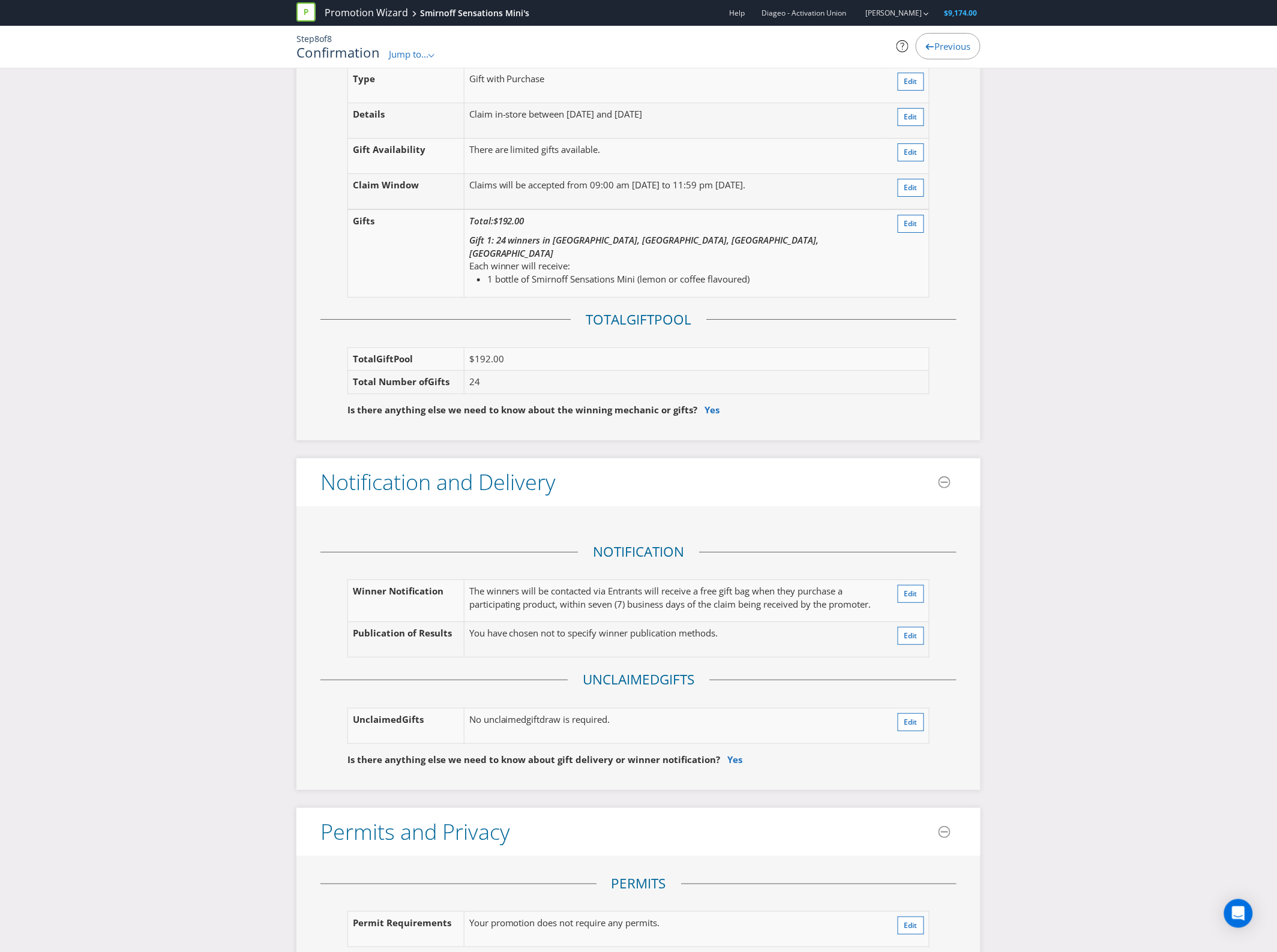
drag, startPoint x: 1186, startPoint y: 547, endPoint x: 1188, endPoint y: 555, distance: 8.2
click at [1186, 547] on div "Here's a summary of your promotion! Please check the details below to make sure…" at bounding box center [638, 589] width 1277 height 3956
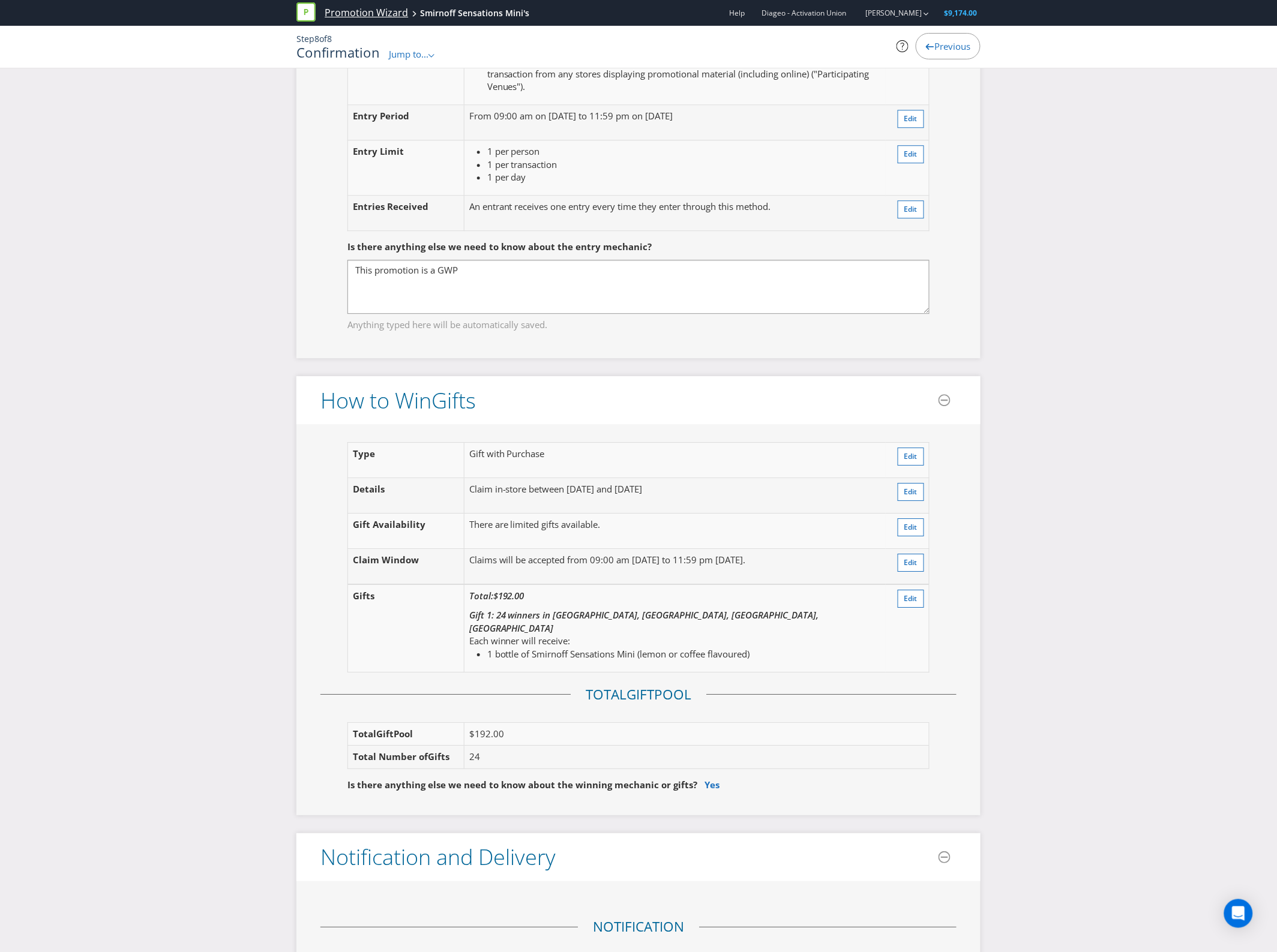
click at [375, 7] on link "Promotion Wizard" at bounding box center [366, 13] width 83 height 14
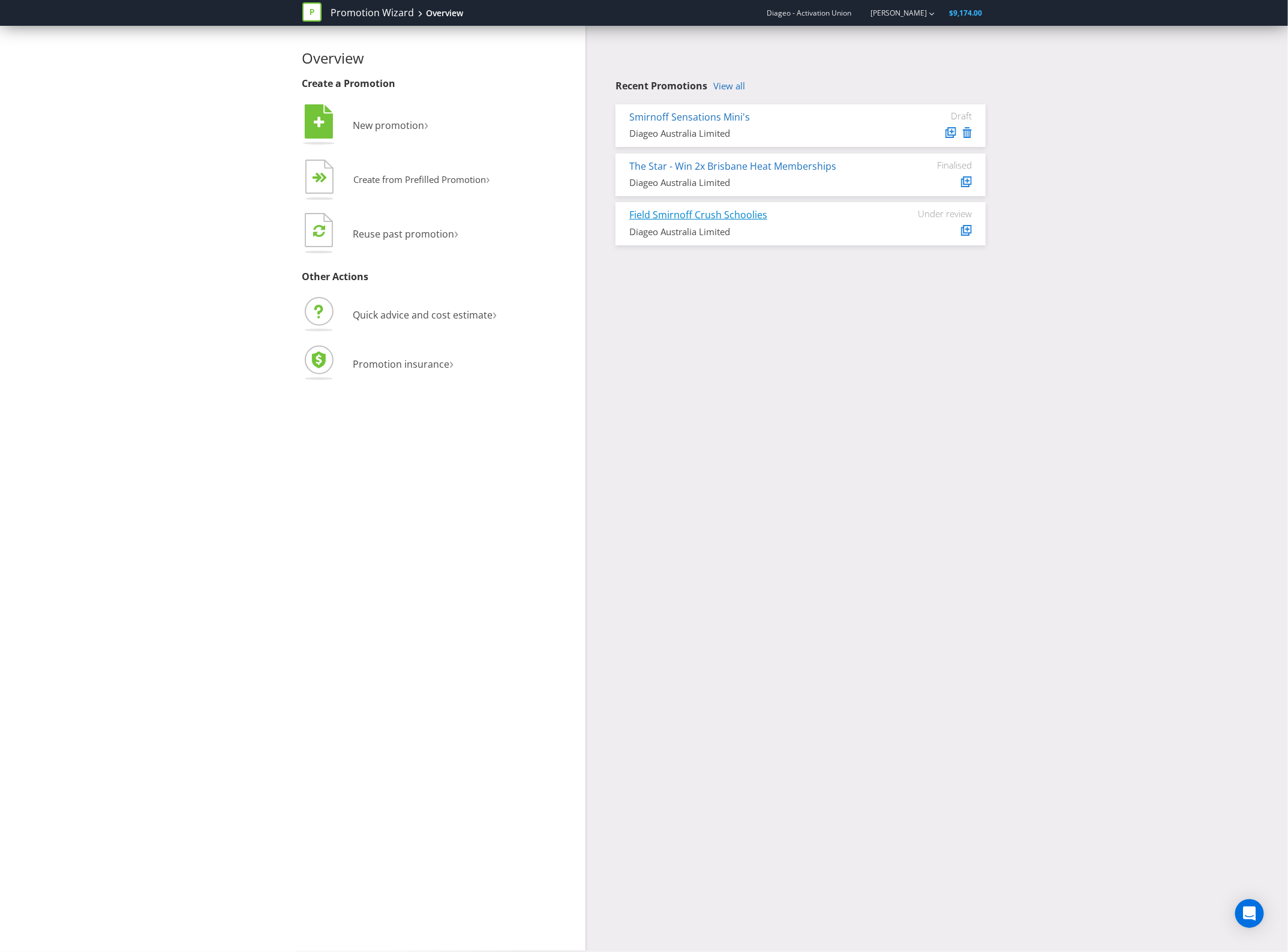
click at [727, 216] on link "Field Smirnoff Crush Schoolies" at bounding box center [699, 215] width 138 height 13
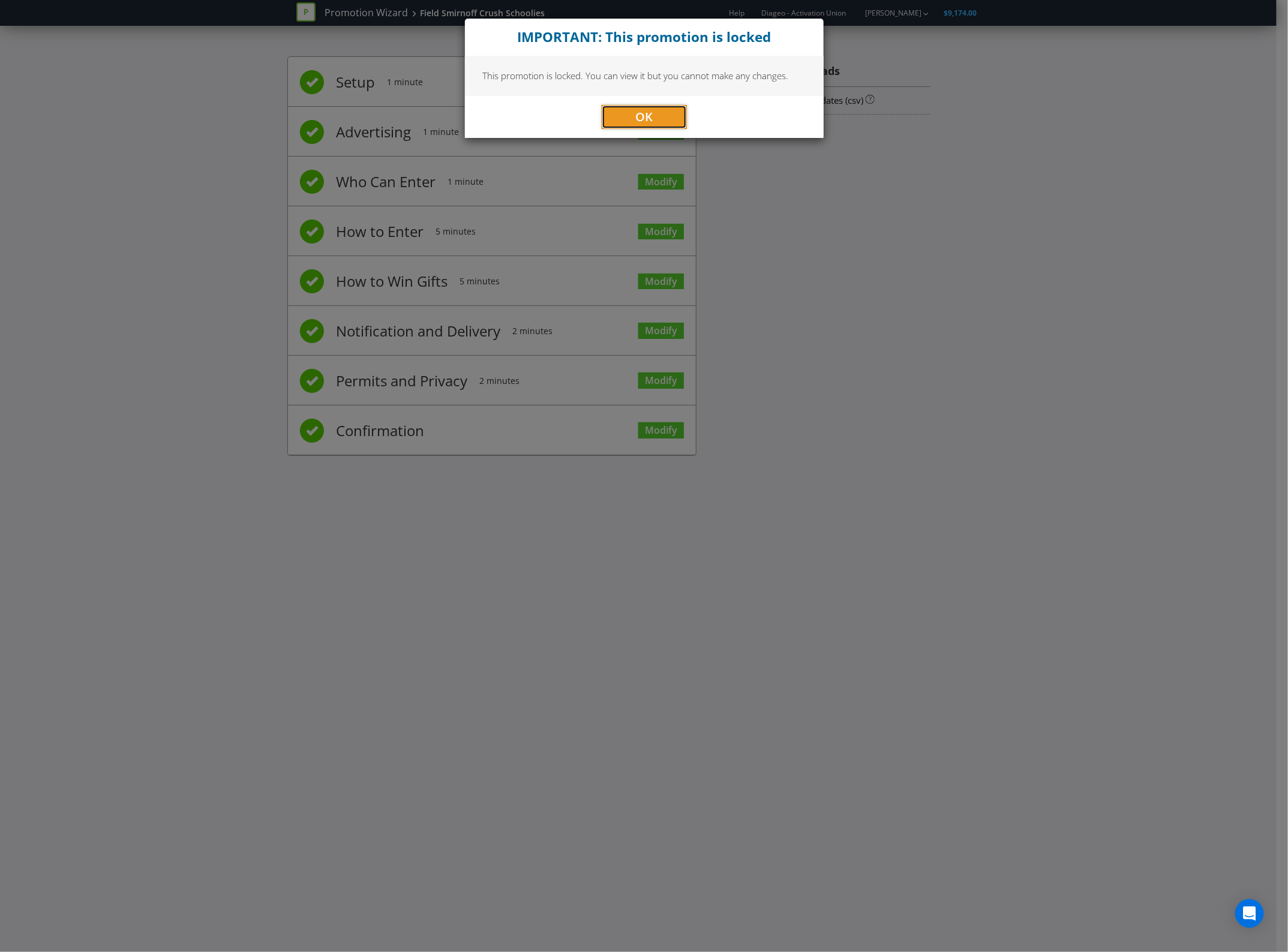
click at [674, 113] on button "OK" at bounding box center [644, 117] width 85 height 24
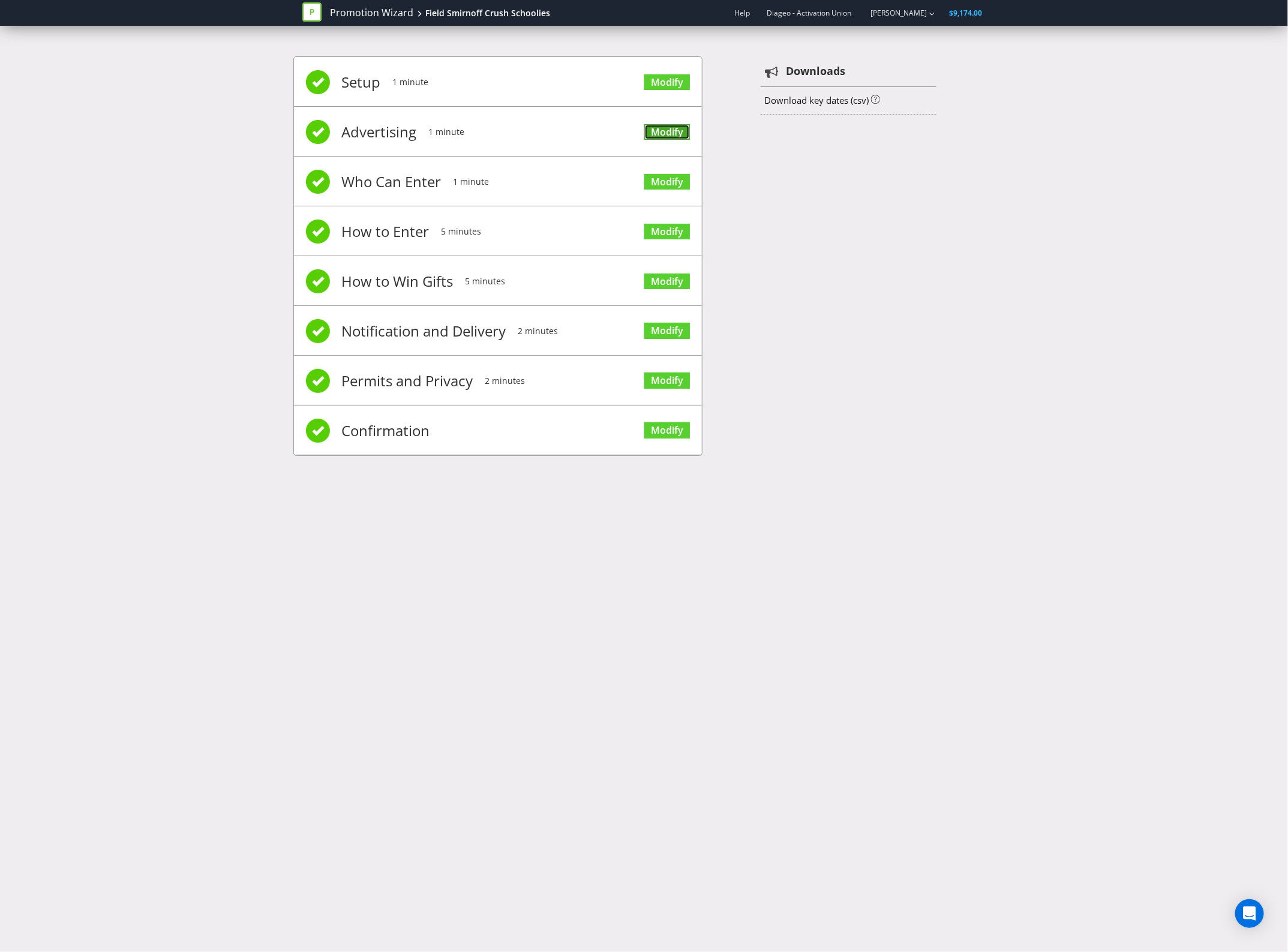
click at [669, 132] on link "Modify" at bounding box center [667, 132] width 46 height 16
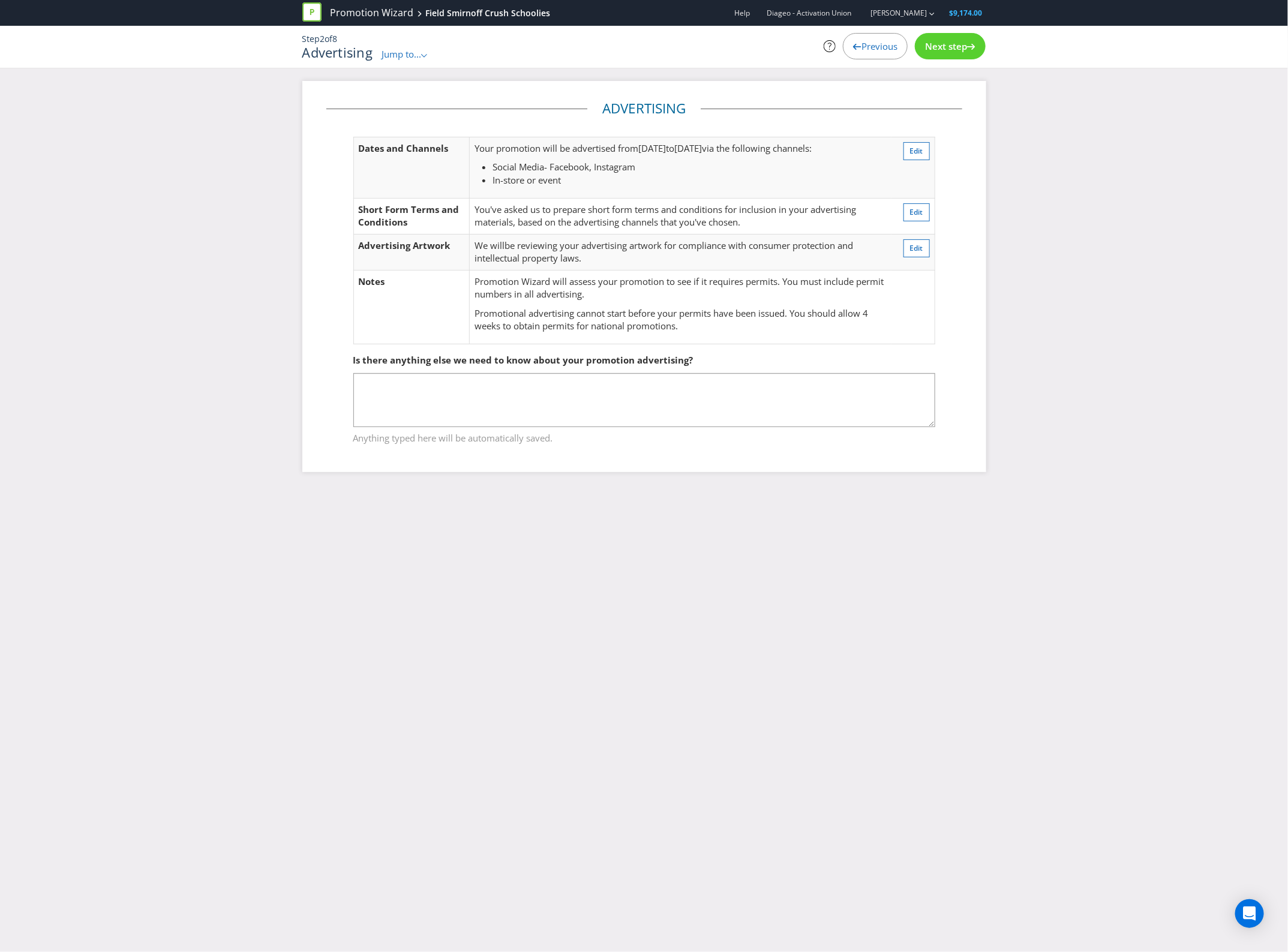
click at [886, 53] on div "Previous" at bounding box center [876, 46] width 65 height 26
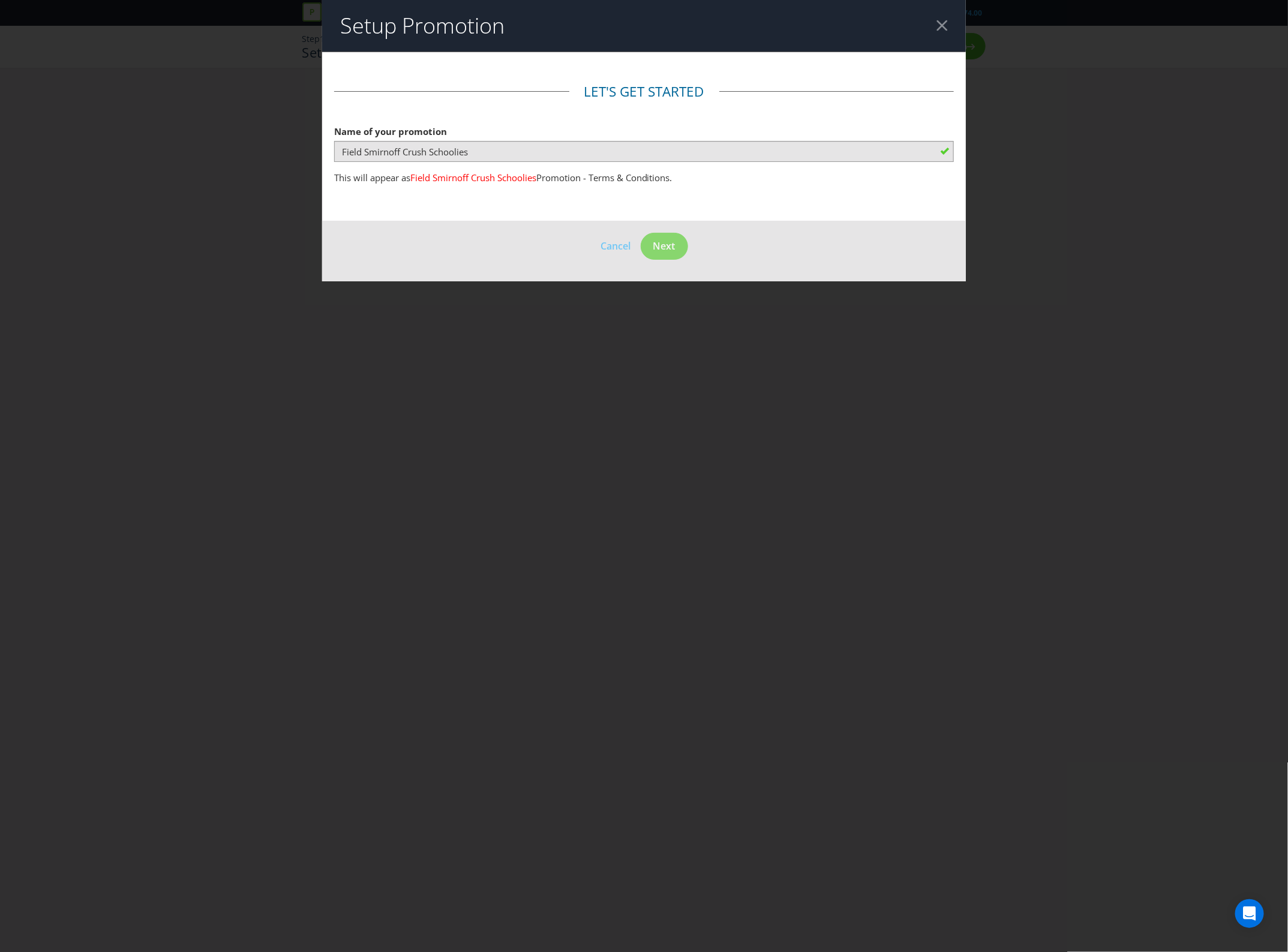
click at [946, 21] on div at bounding box center [942, 25] width 11 height 11
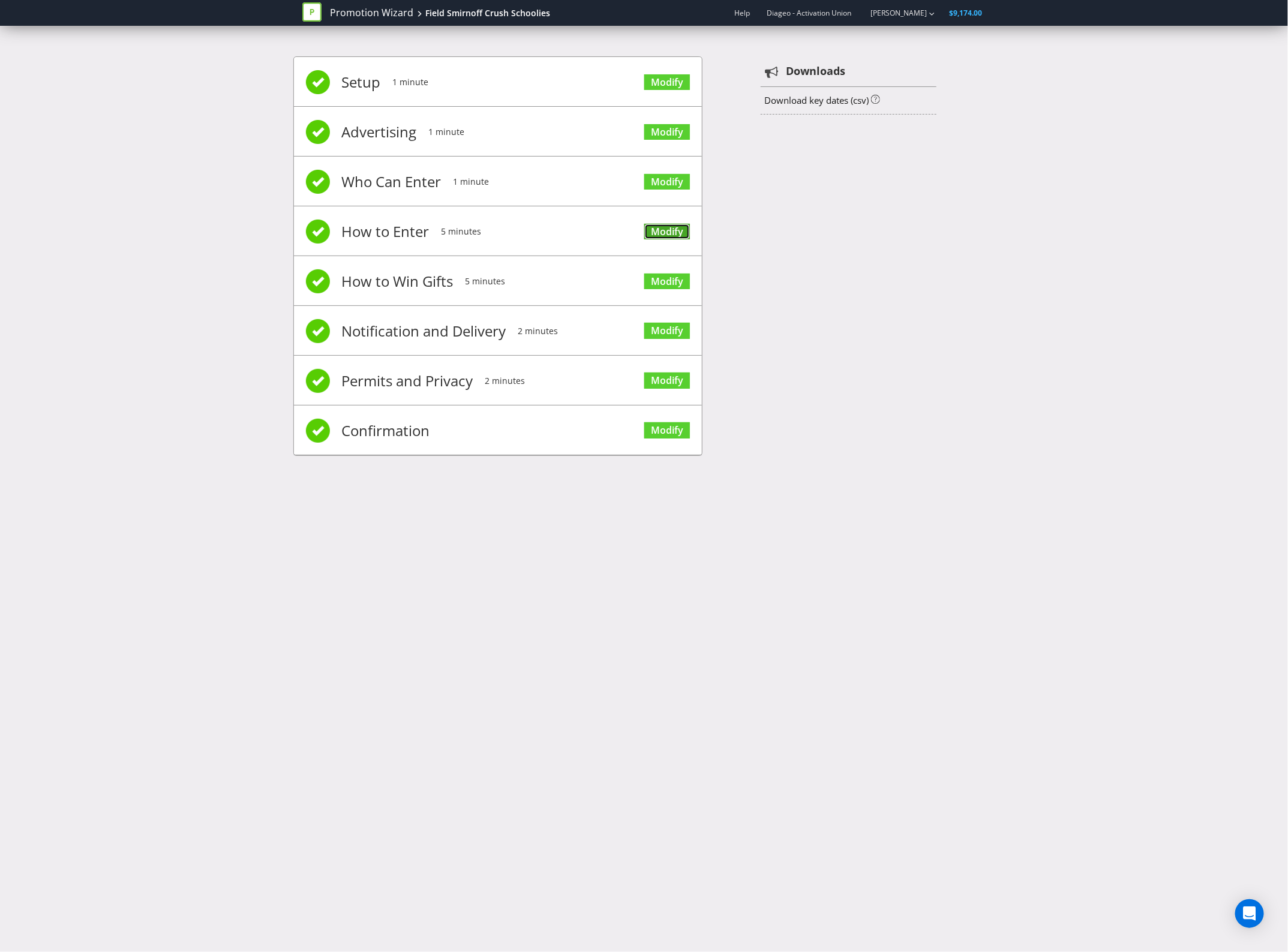
click at [665, 231] on link "Modify" at bounding box center [667, 231] width 46 height 16
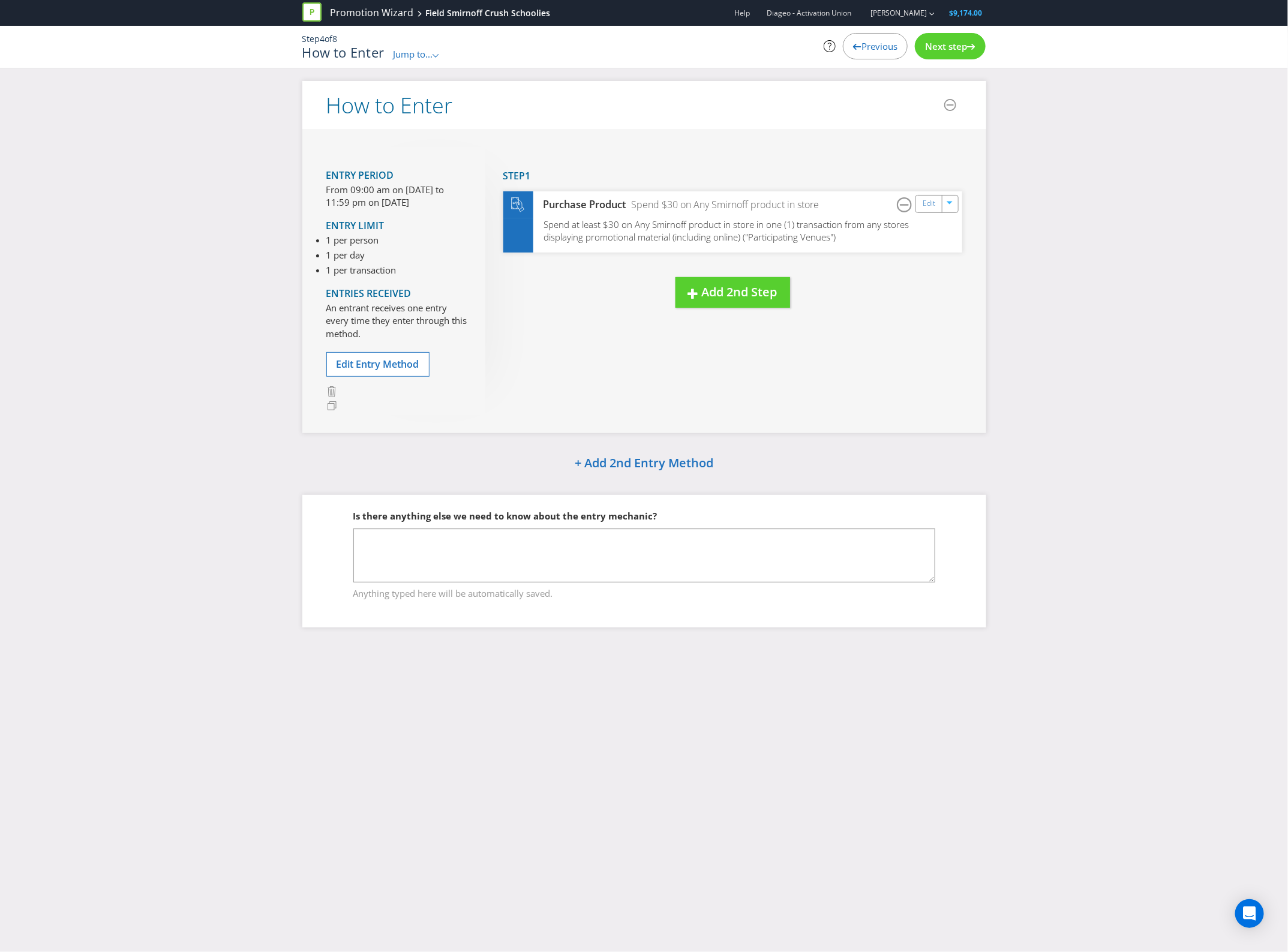
click at [973, 418] on div "Entry Period From 09:00 am on [DATE] to 11:59 pm on [DATE] Entry Limit 1 per pe…" at bounding box center [644, 281] width 684 height 304
click at [411, 45] on div "How to Enter Jump to... .st0{fill-rule:evenodd;clip-rule:evenodd;} Promotion Su…" at bounding box center [528, 53] width 450 height 16
click at [409, 52] on span "Jump to..." at bounding box center [413, 54] width 40 height 12
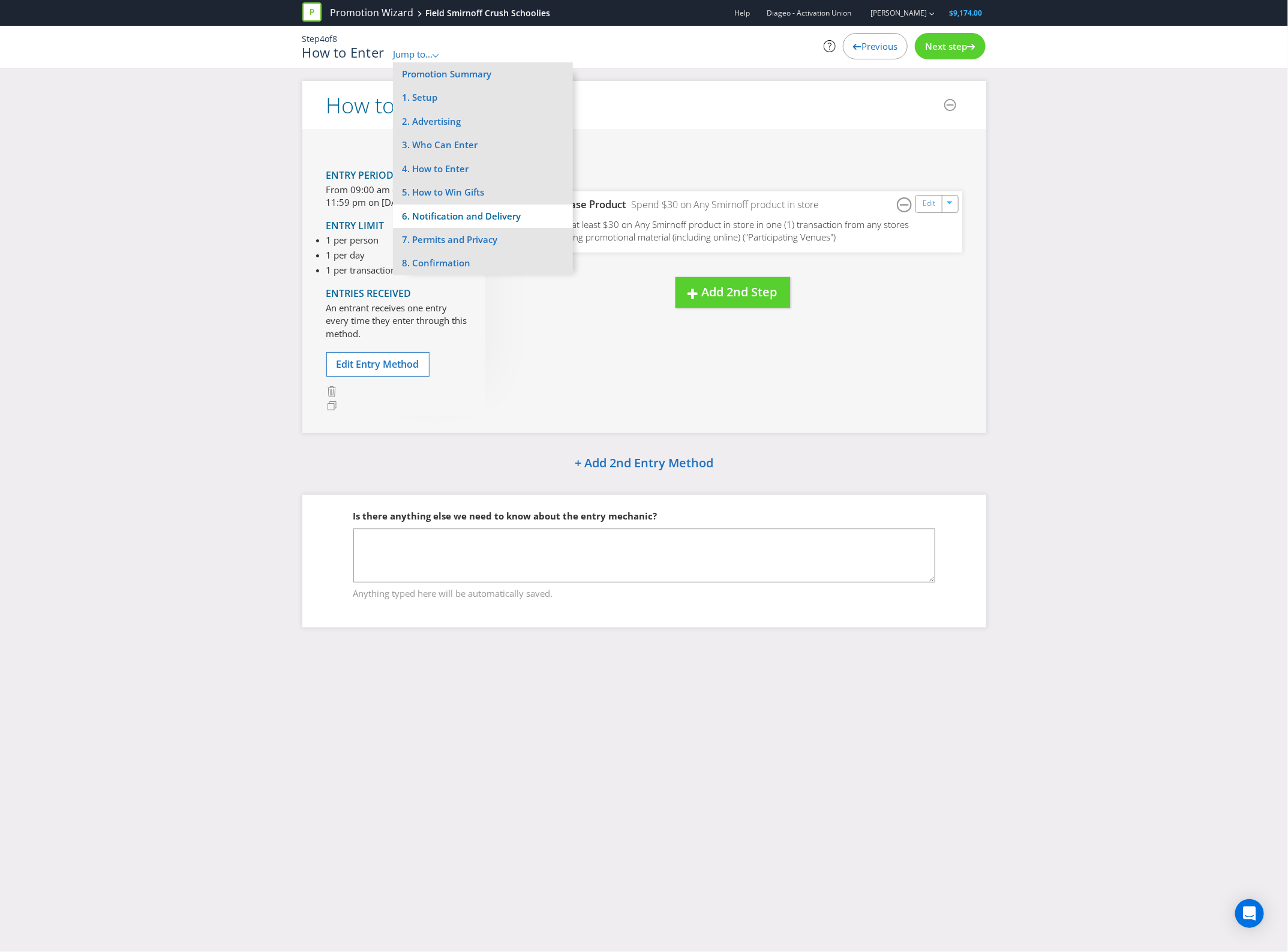
click at [489, 222] on li "6. Notification and Delivery" at bounding box center [483, 216] width 180 height 23
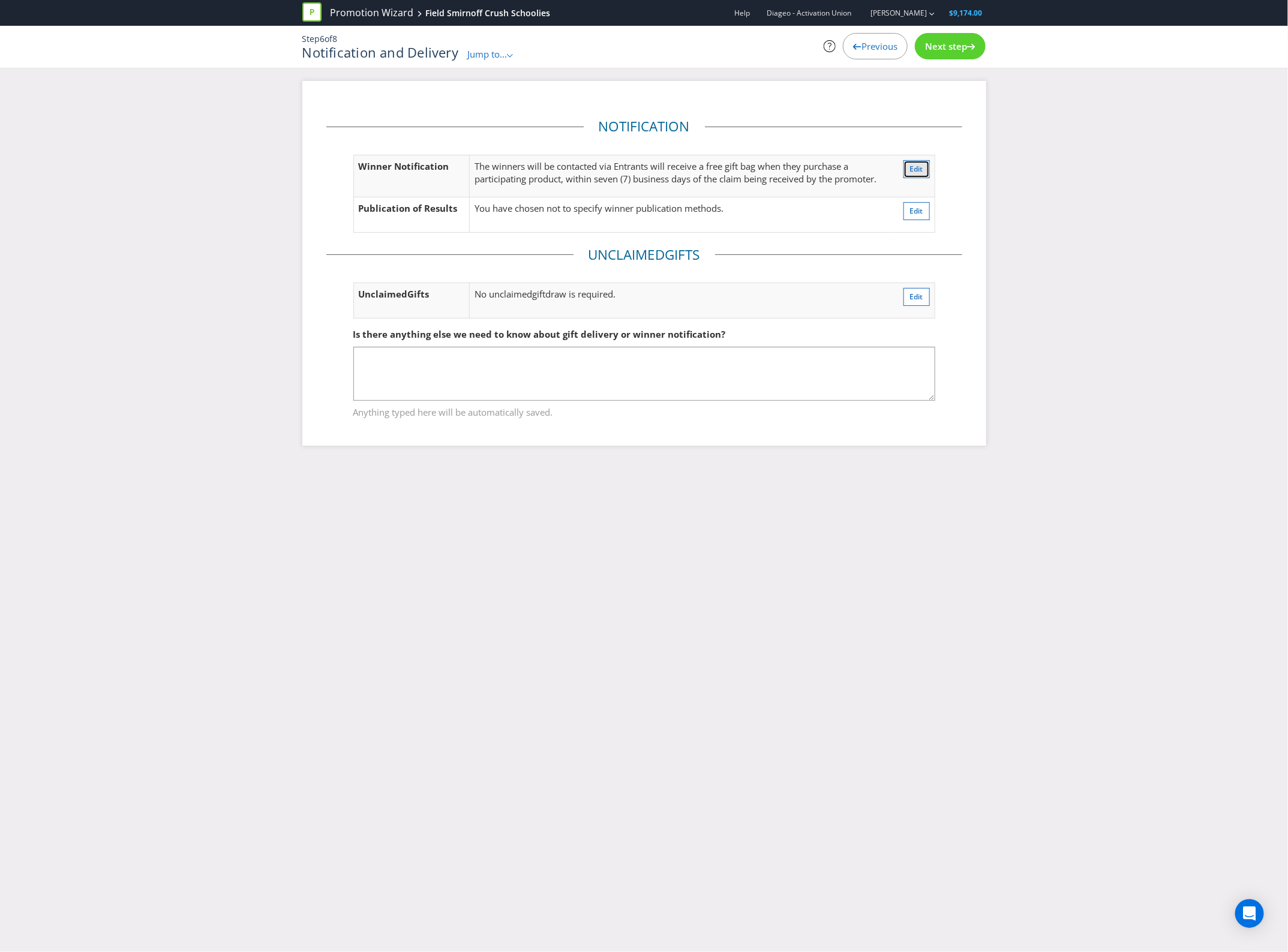
click at [912, 162] on button "Edit" at bounding box center [916, 169] width 26 height 18
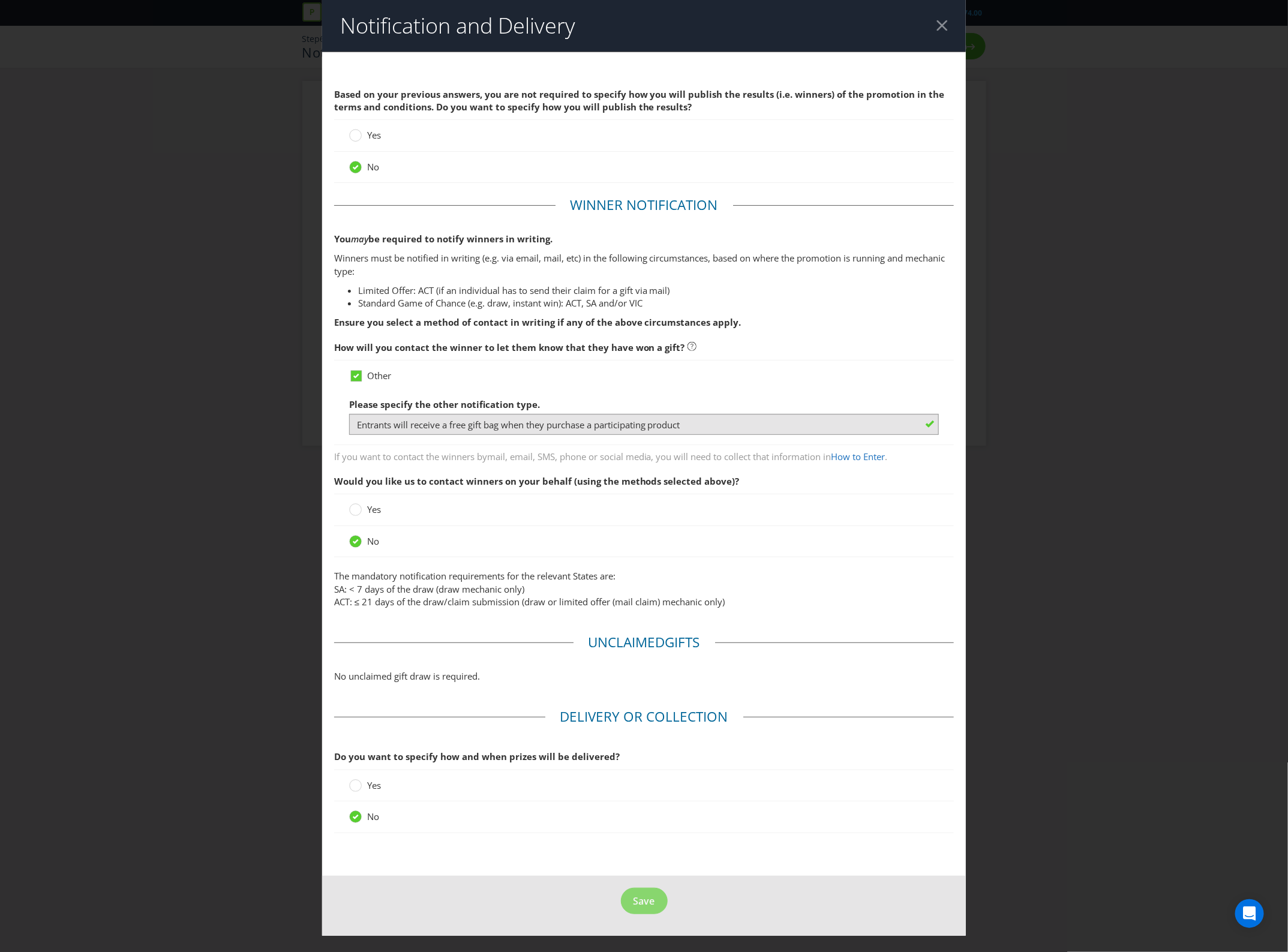
click at [1183, 217] on div "Notification and Delivery Based on your previous answers, you are not required …" at bounding box center [644, 476] width 1288 height 952
click at [941, 16] on header "Notification and Delivery" at bounding box center [644, 25] width 644 height 52
click at [947, 30] on div at bounding box center [942, 25] width 11 height 11
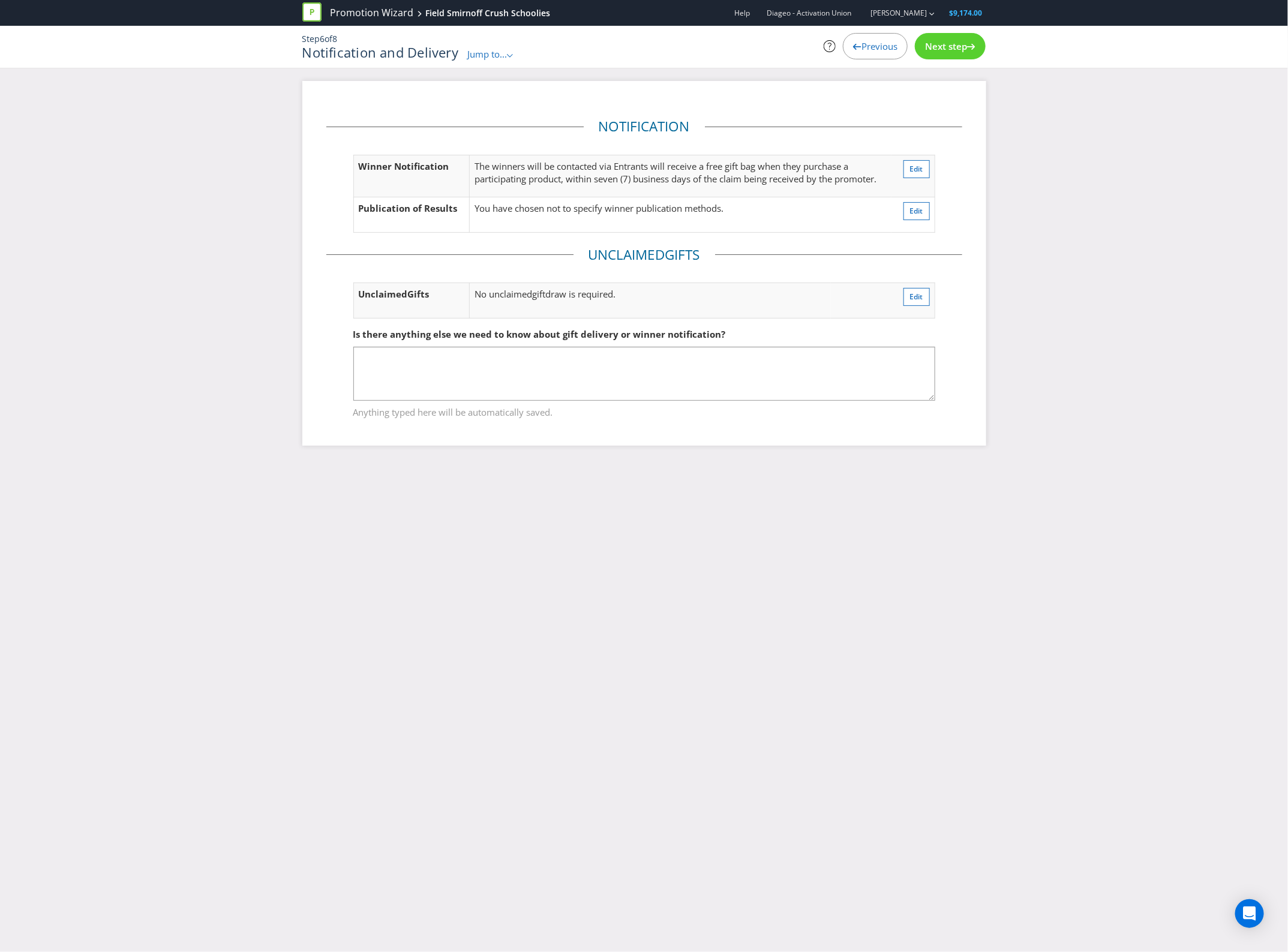
click at [950, 44] on span "Next step" at bounding box center [946, 46] width 42 height 12
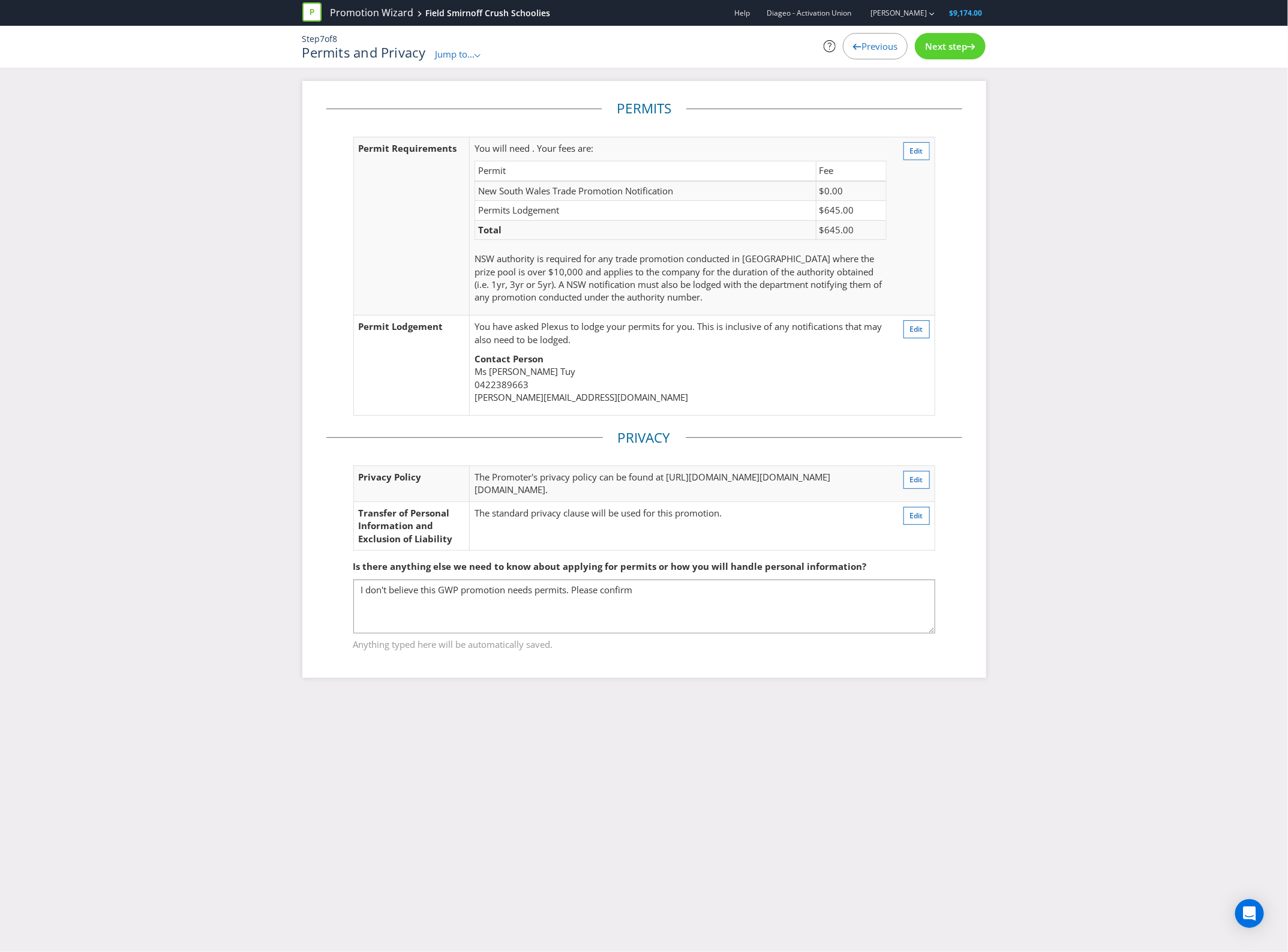
click at [960, 41] on span "Next step" at bounding box center [946, 46] width 42 height 12
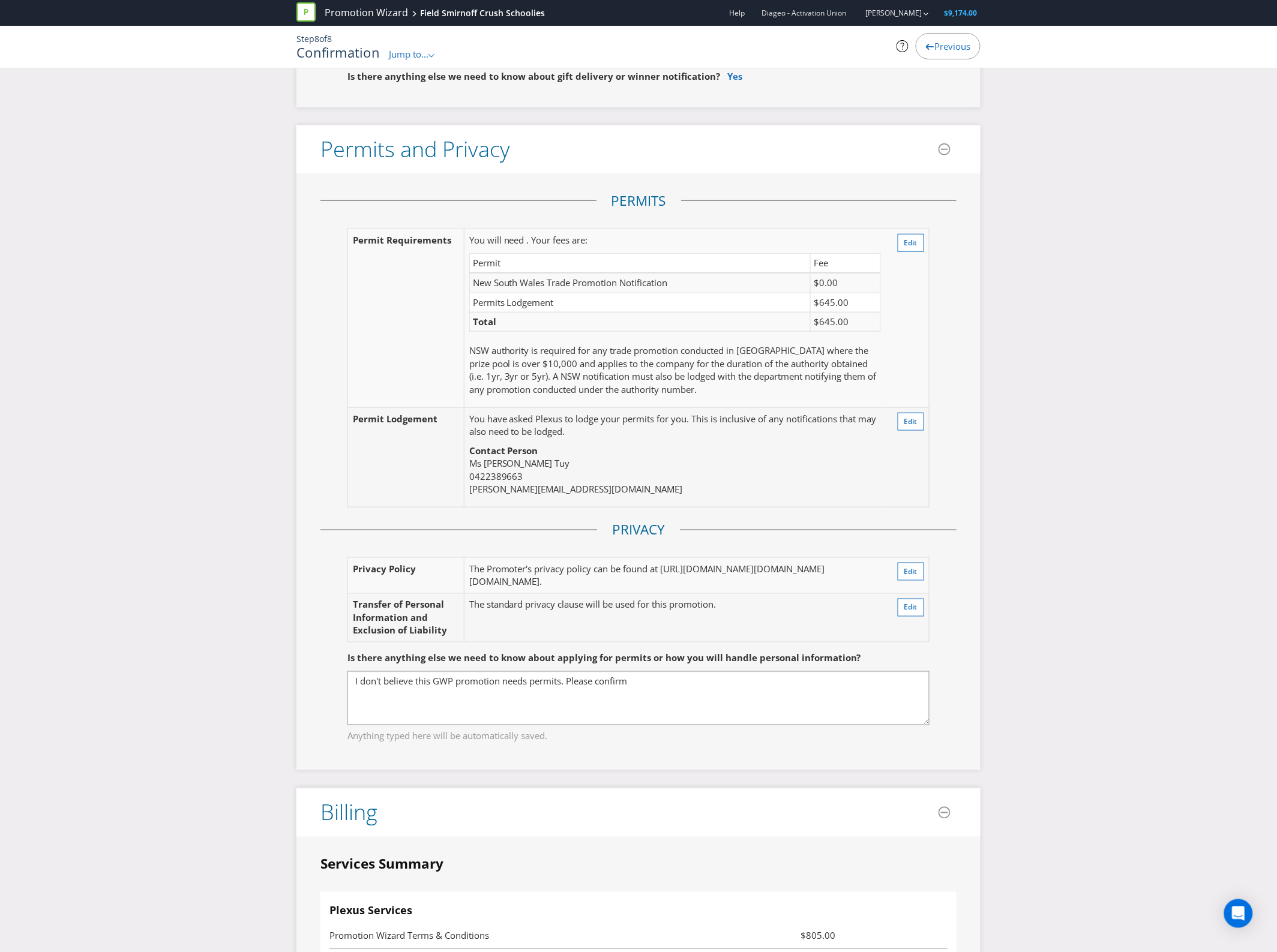
scroll to position [1950, 0]
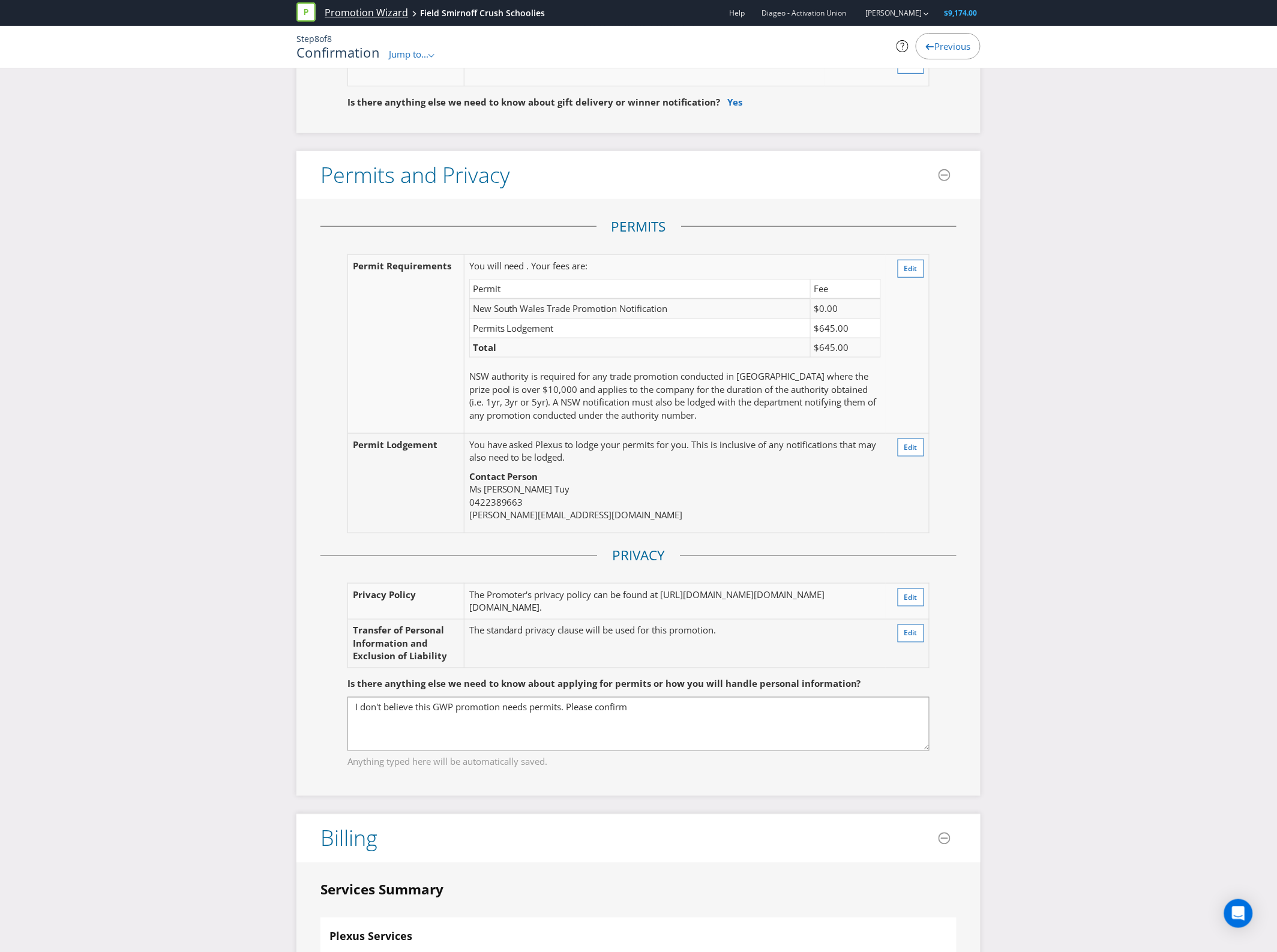
click at [373, 17] on link "Promotion Wizard" at bounding box center [366, 13] width 83 height 14
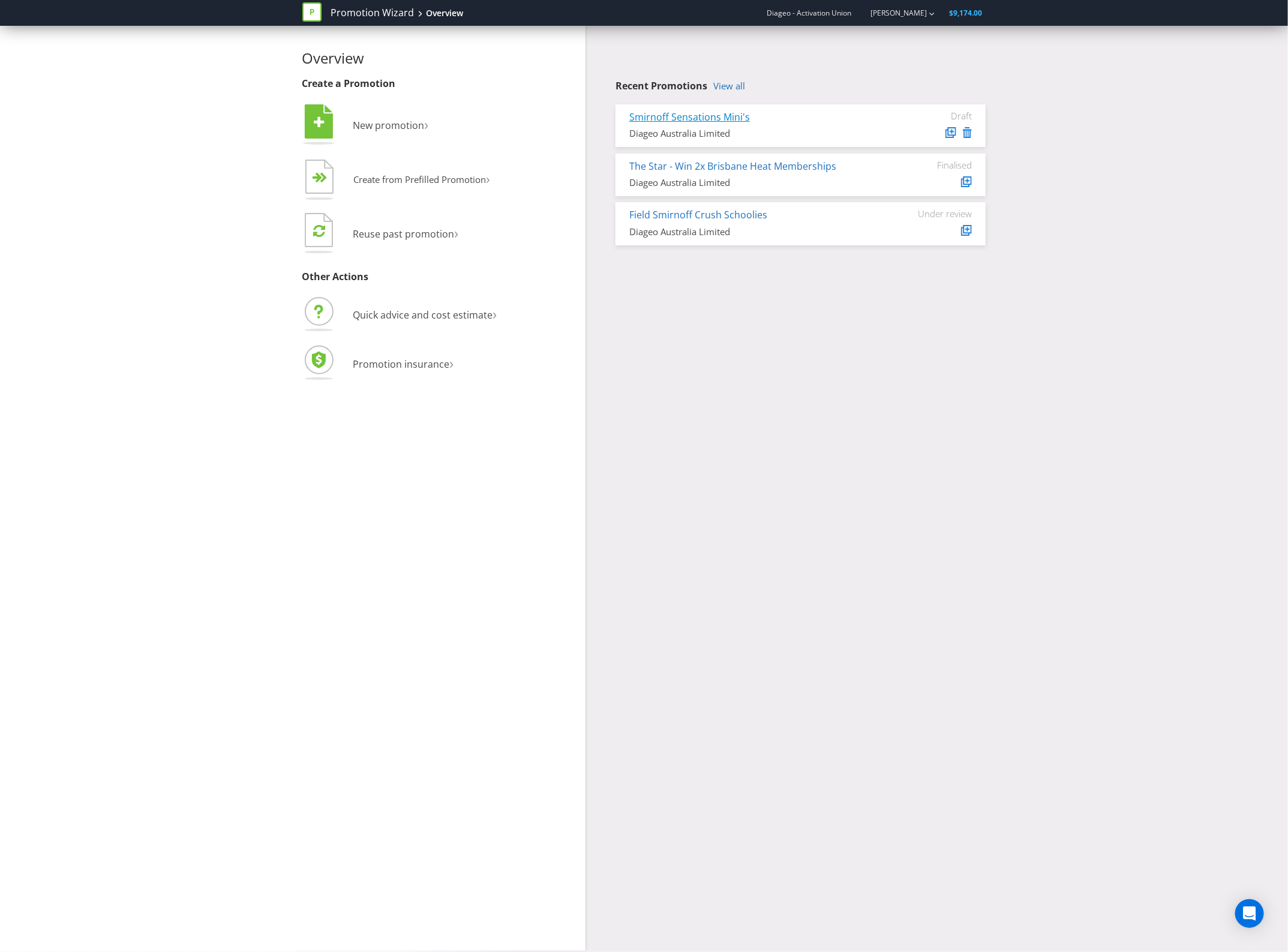
click at [706, 118] on link "Smirnoff Sensations Mini's" at bounding box center [690, 116] width 121 height 13
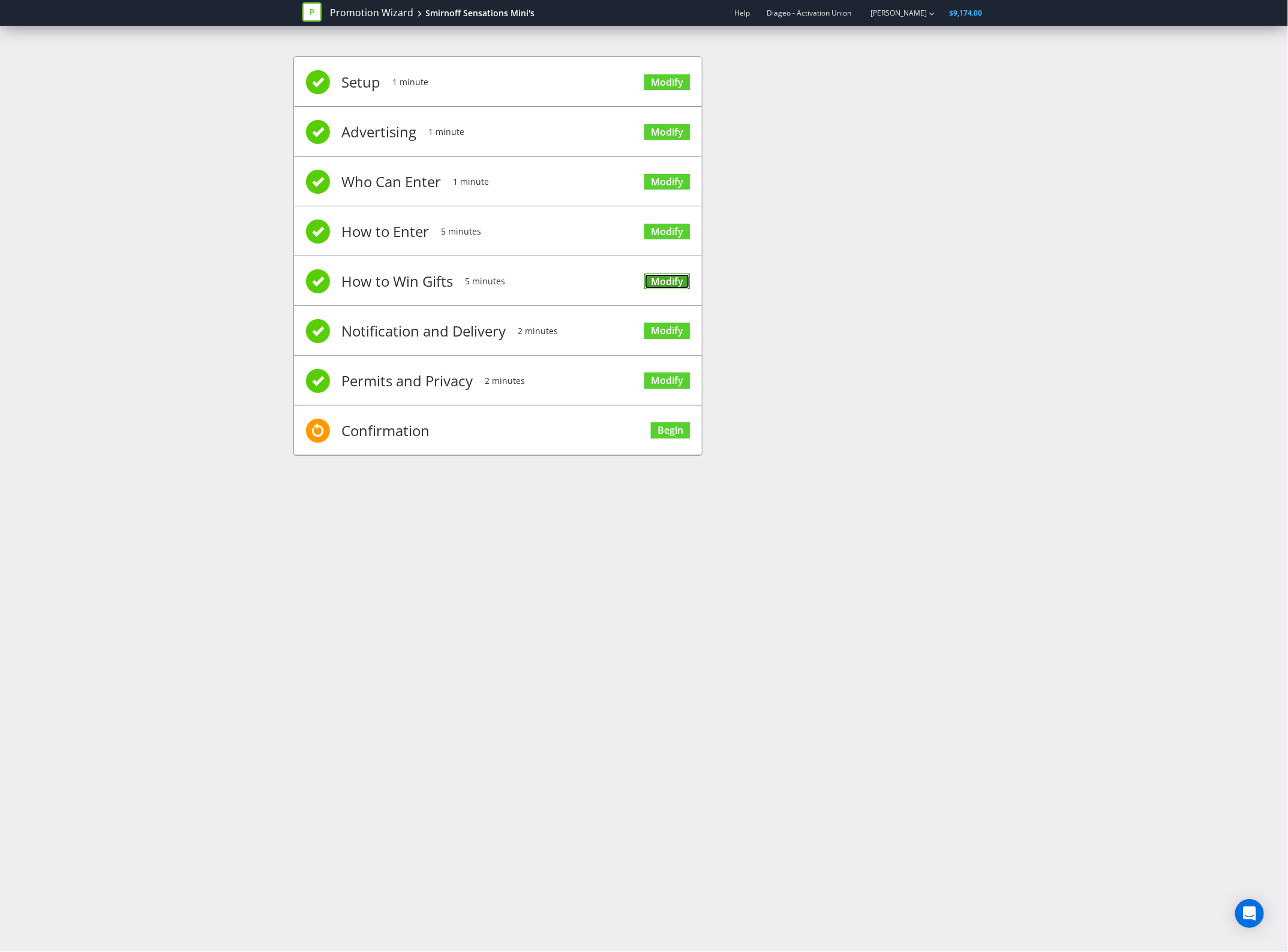
click at [669, 275] on link "Modify" at bounding box center [667, 282] width 46 height 16
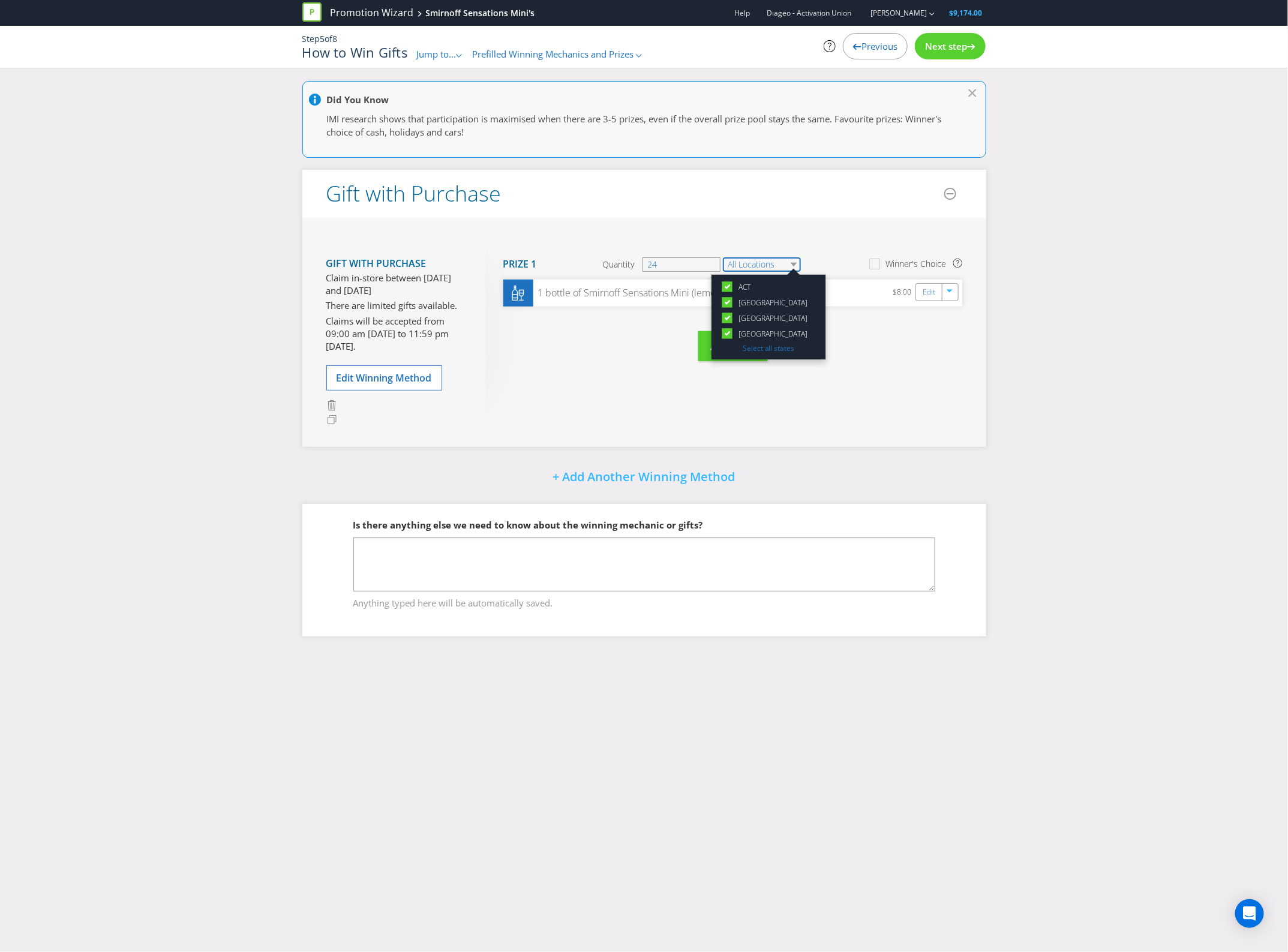
click at [761, 258] on select "All Locations" at bounding box center [762, 265] width 78 height 14
click at [939, 287] on div "Edit" at bounding box center [930, 292] width 27 height 17
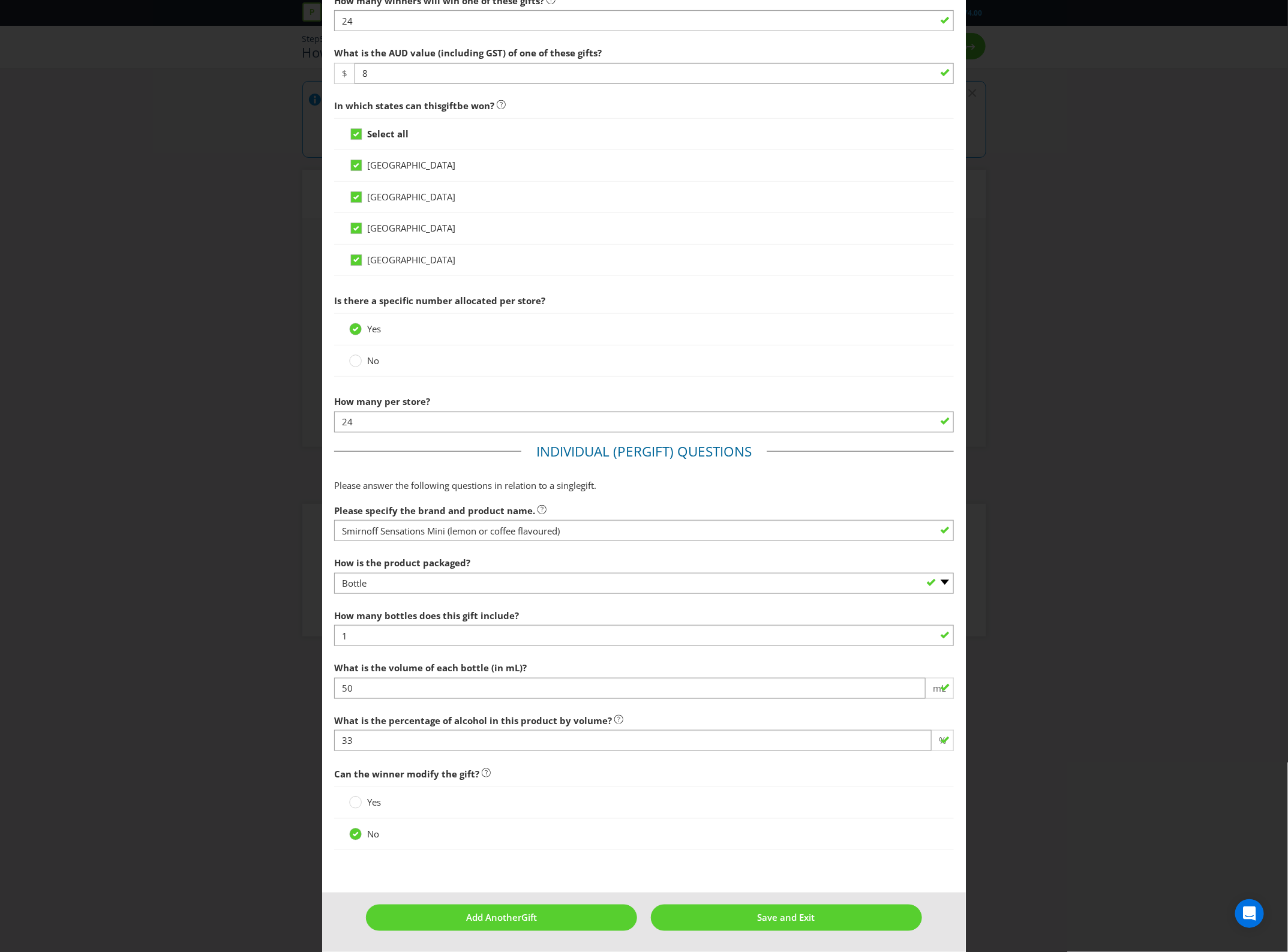
scroll to position [300, 0]
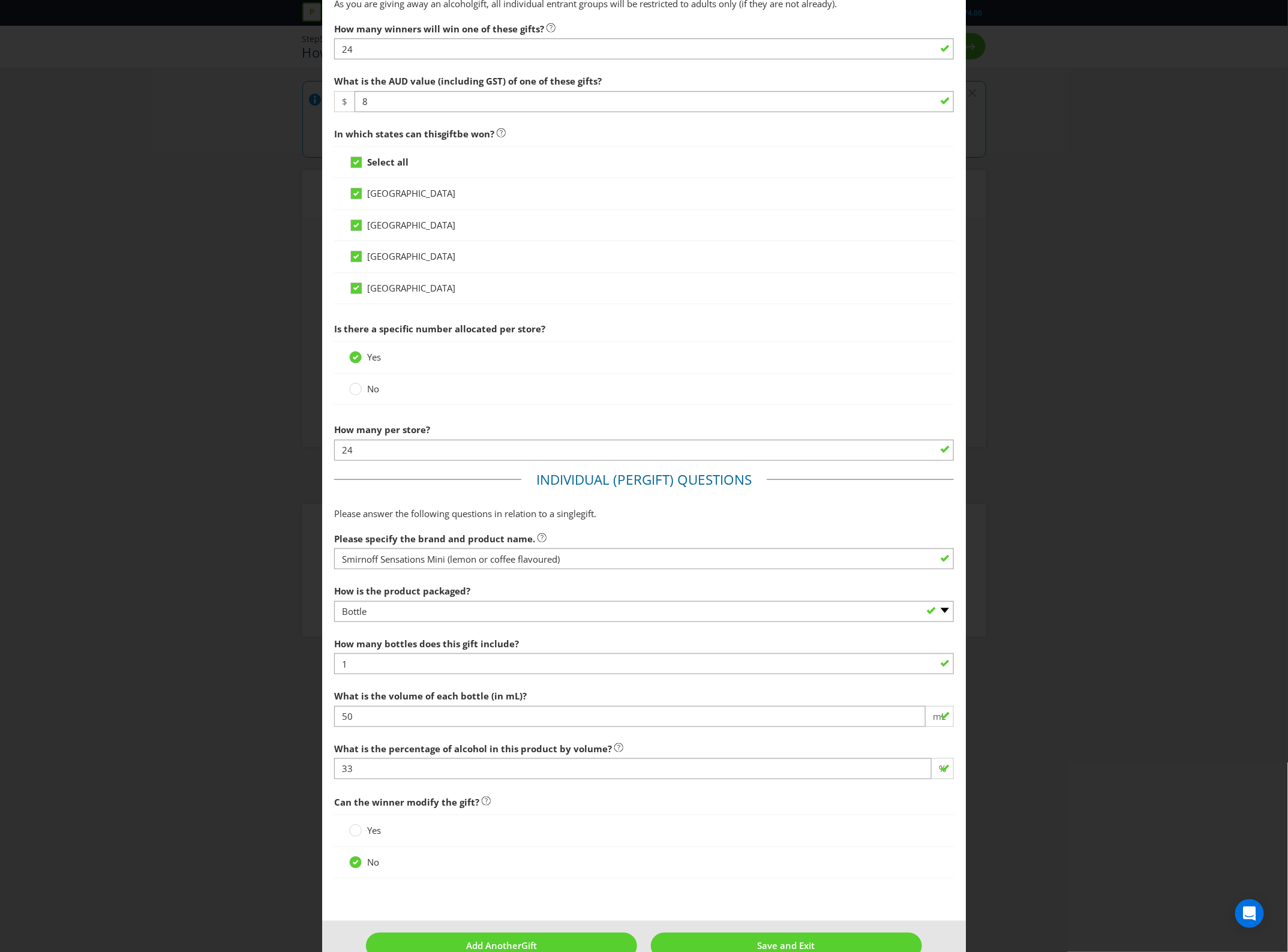
click at [369, 363] on span "Yes" at bounding box center [374, 356] width 14 height 12
click at [0, 0] on input "Yes" at bounding box center [0, 0] width 0 height 0
click at [376, 168] on strong "Select all" at bounding box center [387, 162] width 42 height 12
click at [0, 0] on input "Select all" at bounding box center [0, 0] width 0 height 0
click at [385, 199] on span "[GEOGRAPHIC_DATA]" at bounding box center [411, 193] width 88 height 12
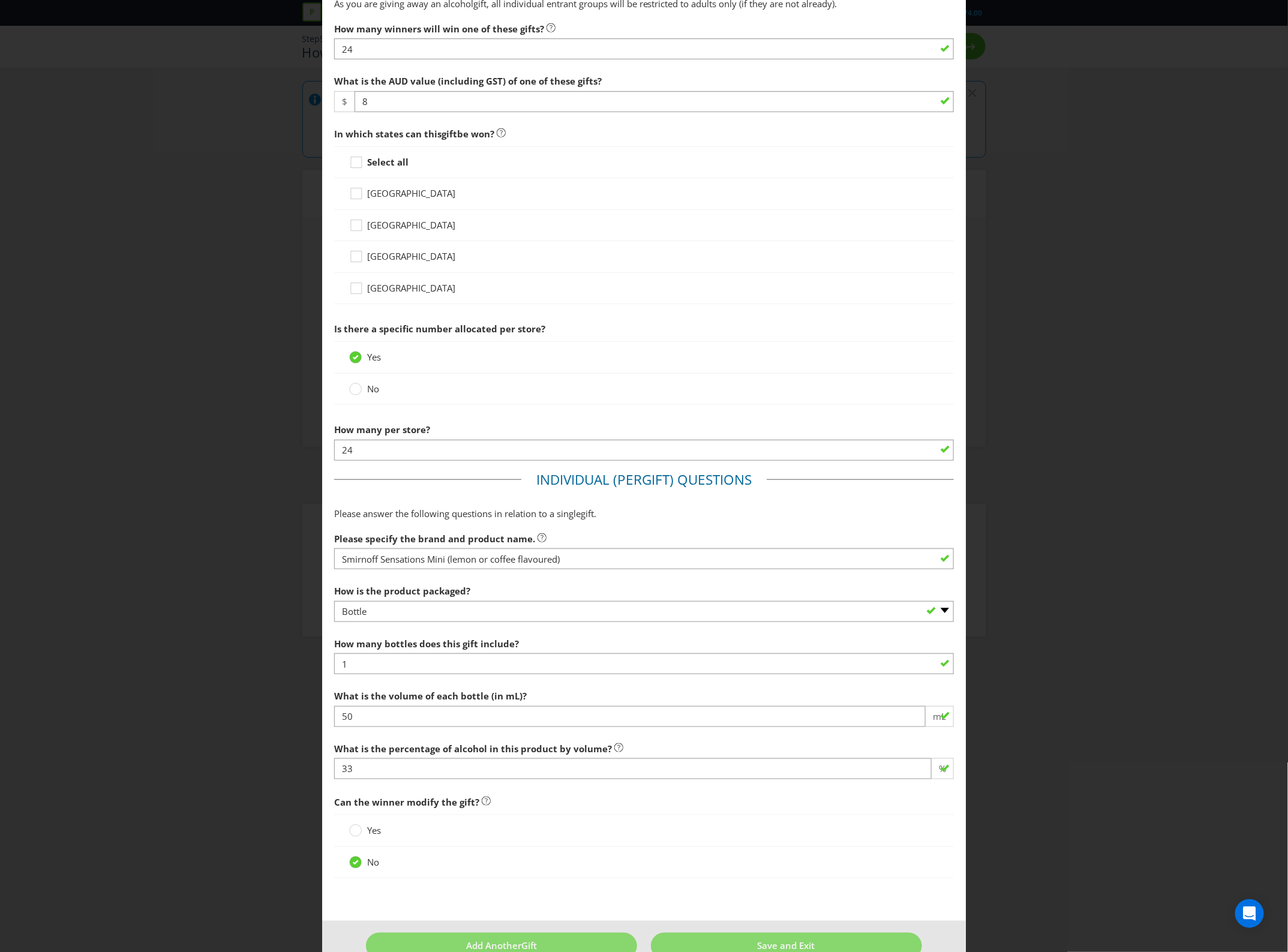
click at [0, 0] on input "[GEOGRAPHIC_DATA]" at bounding box center [0, 0] width 0 height 0
click at [381, 231] on span "[GEOGRAPHIC_DATA]" at bounding box center [411, 224] width 88 height 12
click at [0, 0] on input "[GEOGRAPHIC_DATA]" at bounding box center [0, 0] width 0 height 0
click at [385, 272] on div "[GEOGRAPHIC_DATA]" at bounding box center [644, 257] width 620 height 31
click at [388, 263] on span "[GEOGRAPHIC_DATA]" at bounding box center [411, 256] width 88 height 12
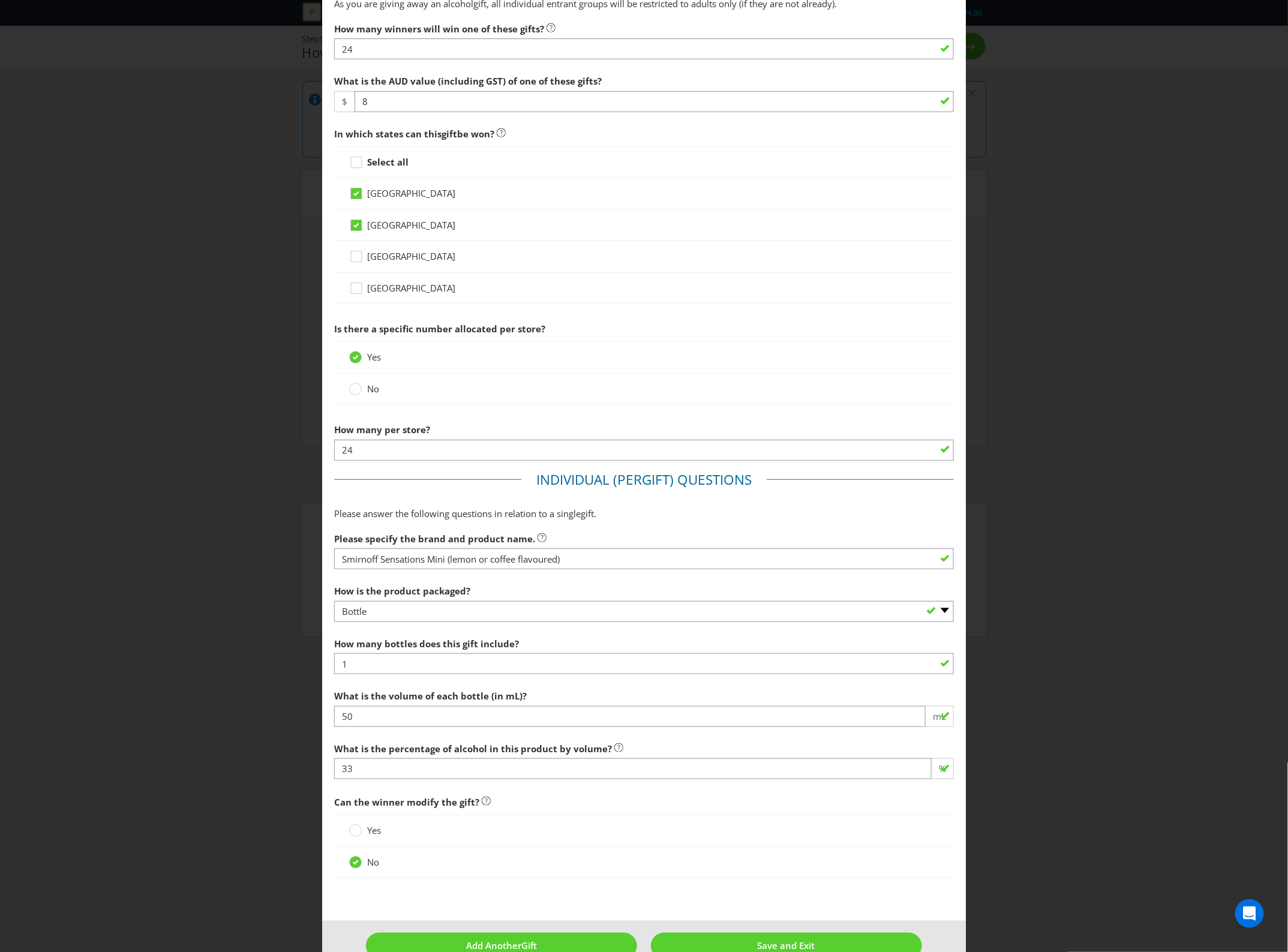
click at [0, 0] on input "[GEOGRAPHIC_DATA]" at bounding box center [0, 0] width 0 height 0
click at [379, 294] on span "[GEOGRAPHIC_DATA]" at bounding box center [411, 288] width 88 height 12
click at [0, 0] on input "[GEOGRAPHIC_DATA]" at bounding box center [0, 0] width 0 height 0
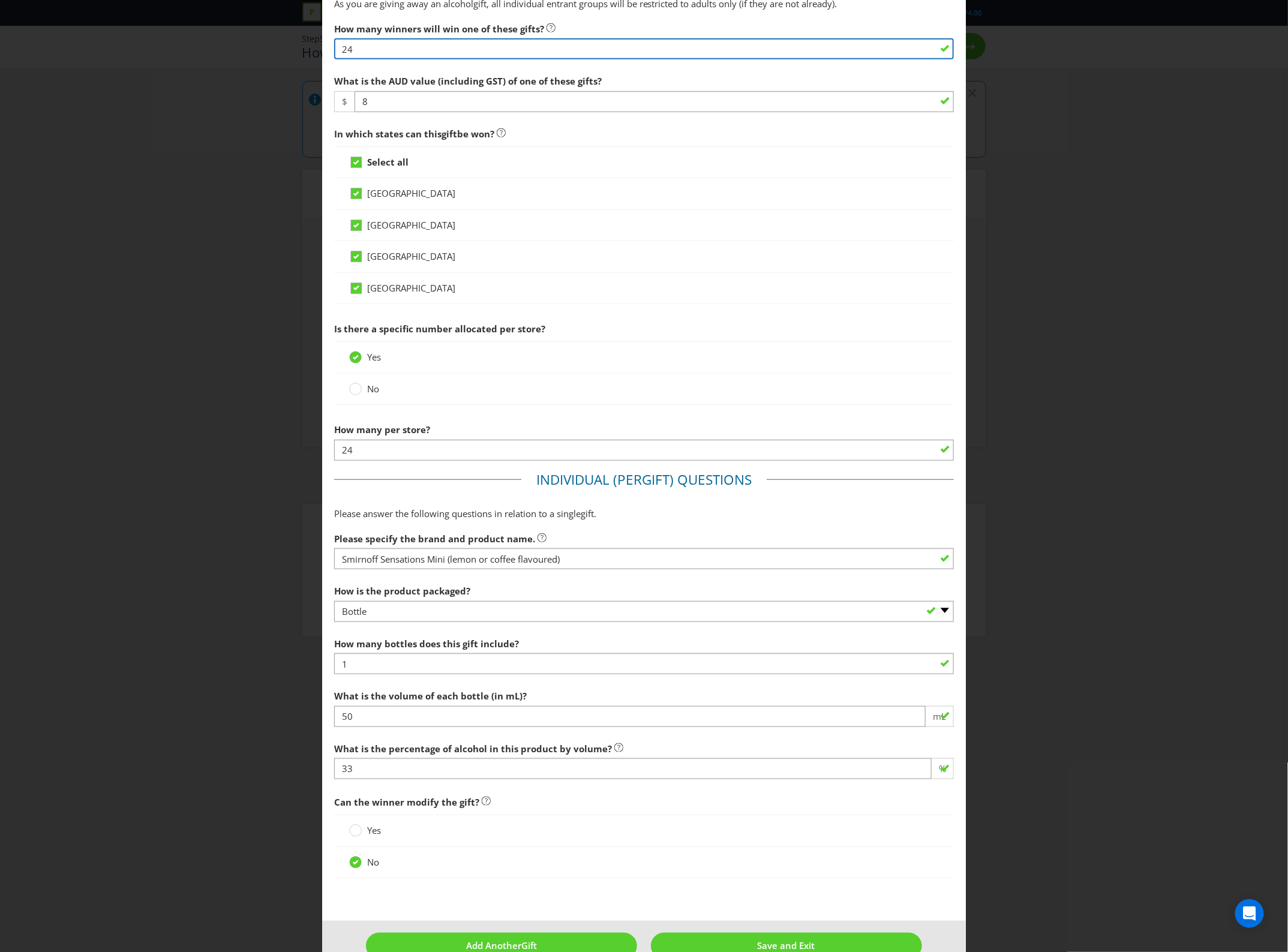
click at [439, 59] on input "24" at bounding box center [644, 49] width 620 height 21
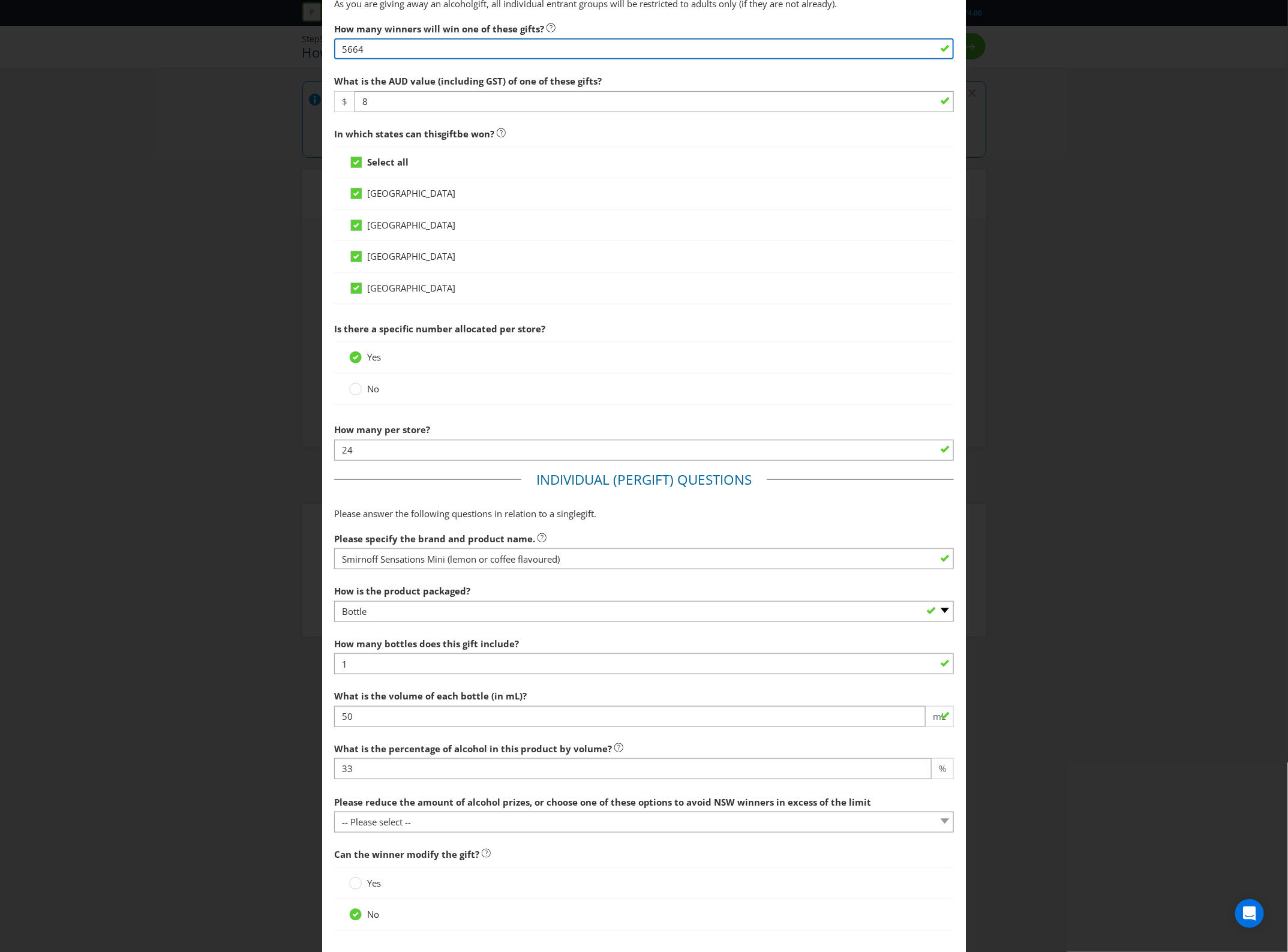
type input "5664"
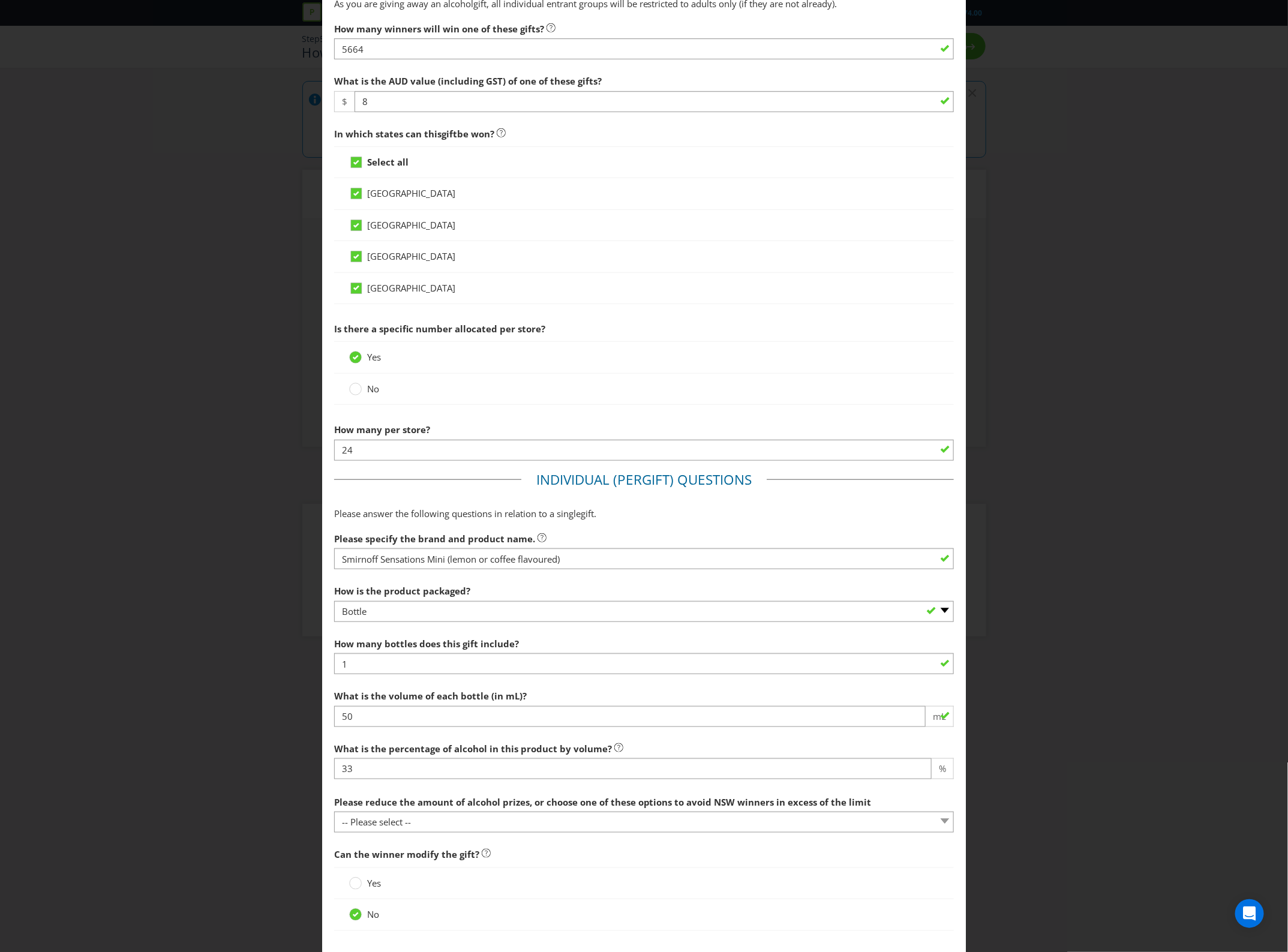
click at [557, 146] on span "In which states can this gift be won?" at bounding box center [644, 134] width 620 height 25
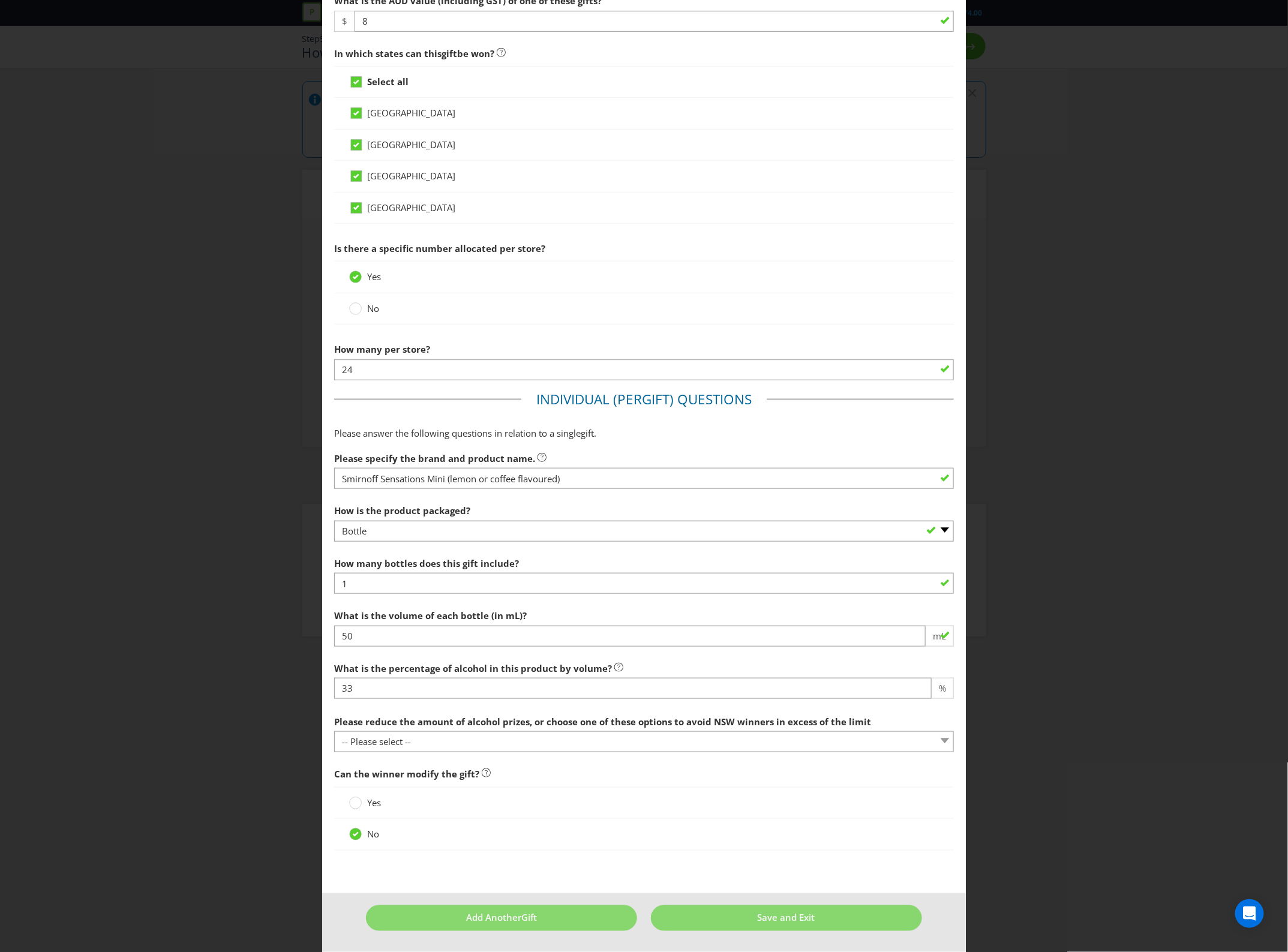
scroll to position [490, 0]
click at [677, 884] on main "[GEOGRAPHIC_DATA] [GEOGRAPHIC_DATA] [GEOGRAPHIC_DATA] [GEOGRAPHIC_DATA] Please …" at bounding box center [644, 282] width 644 height 1222
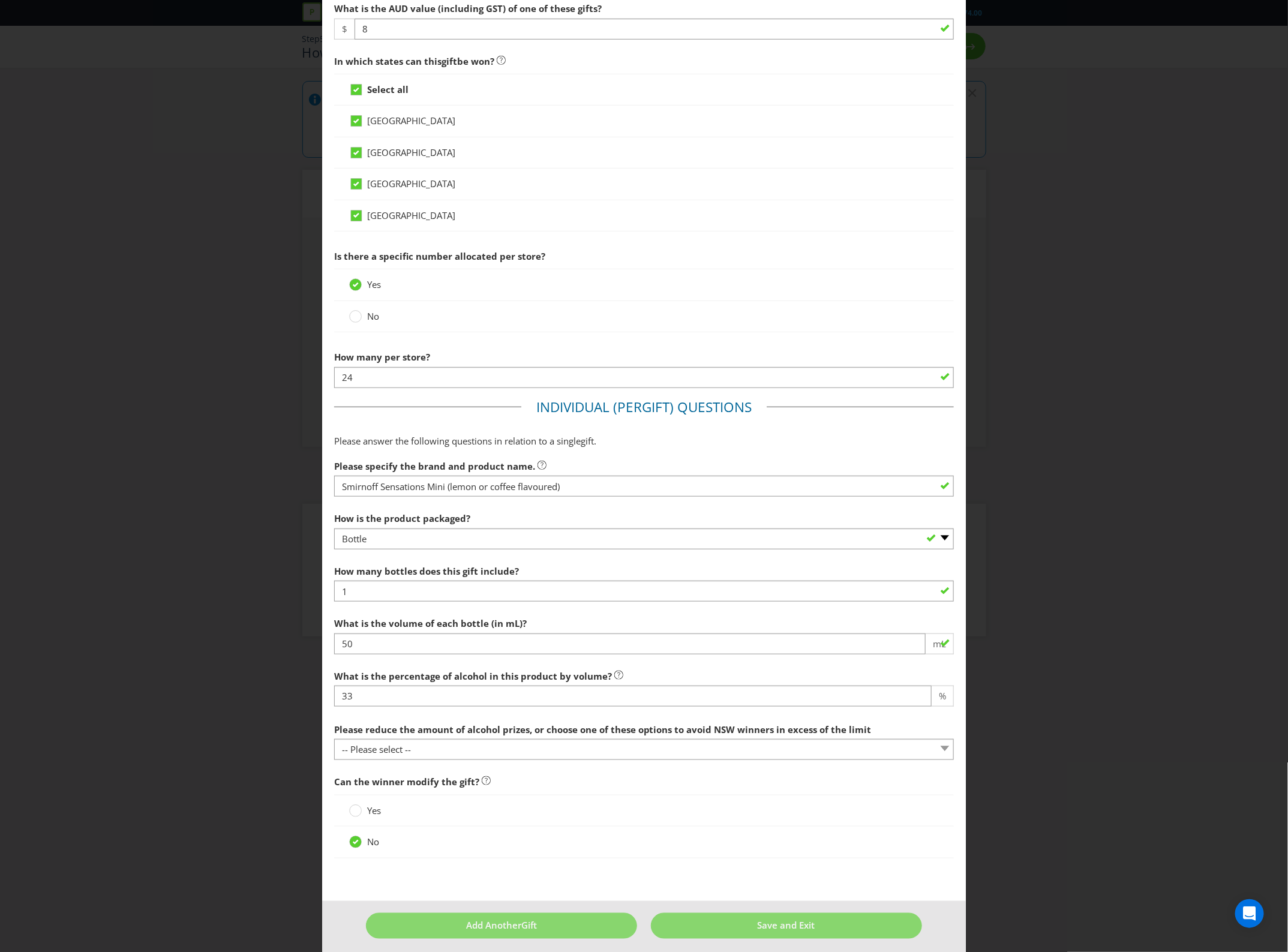
scroll to position [191, 0]
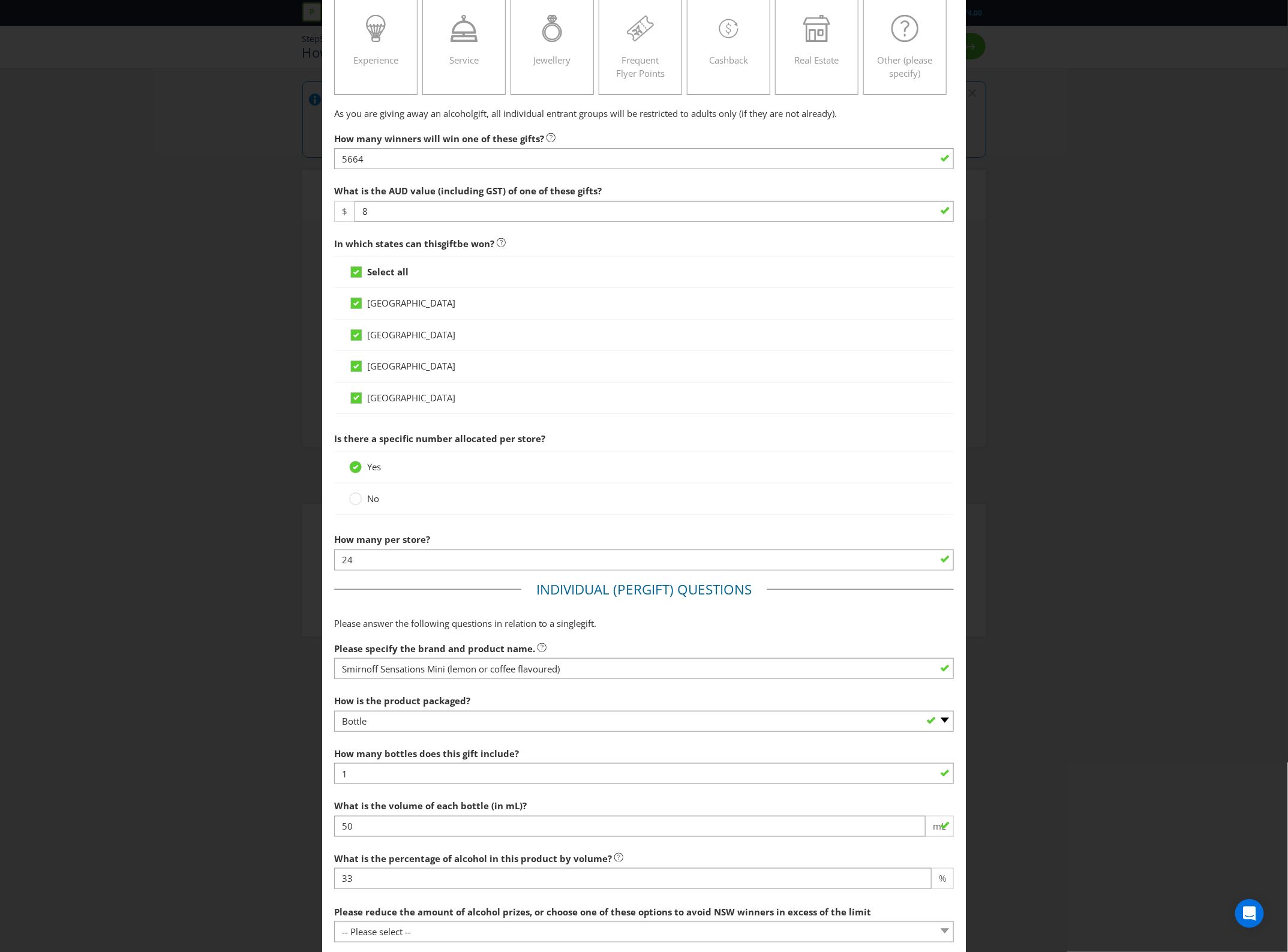
click at [457, 145] on label "How many winners will win one of these gifts?" at bounding box center [445, 135] width 222 height 18
click at [458, 169] on input "5664" at bounding box center [644, 159] width 620 height 21
click at [469, 222] on input "8" at bounding box center [654, 212] width 600 height 21
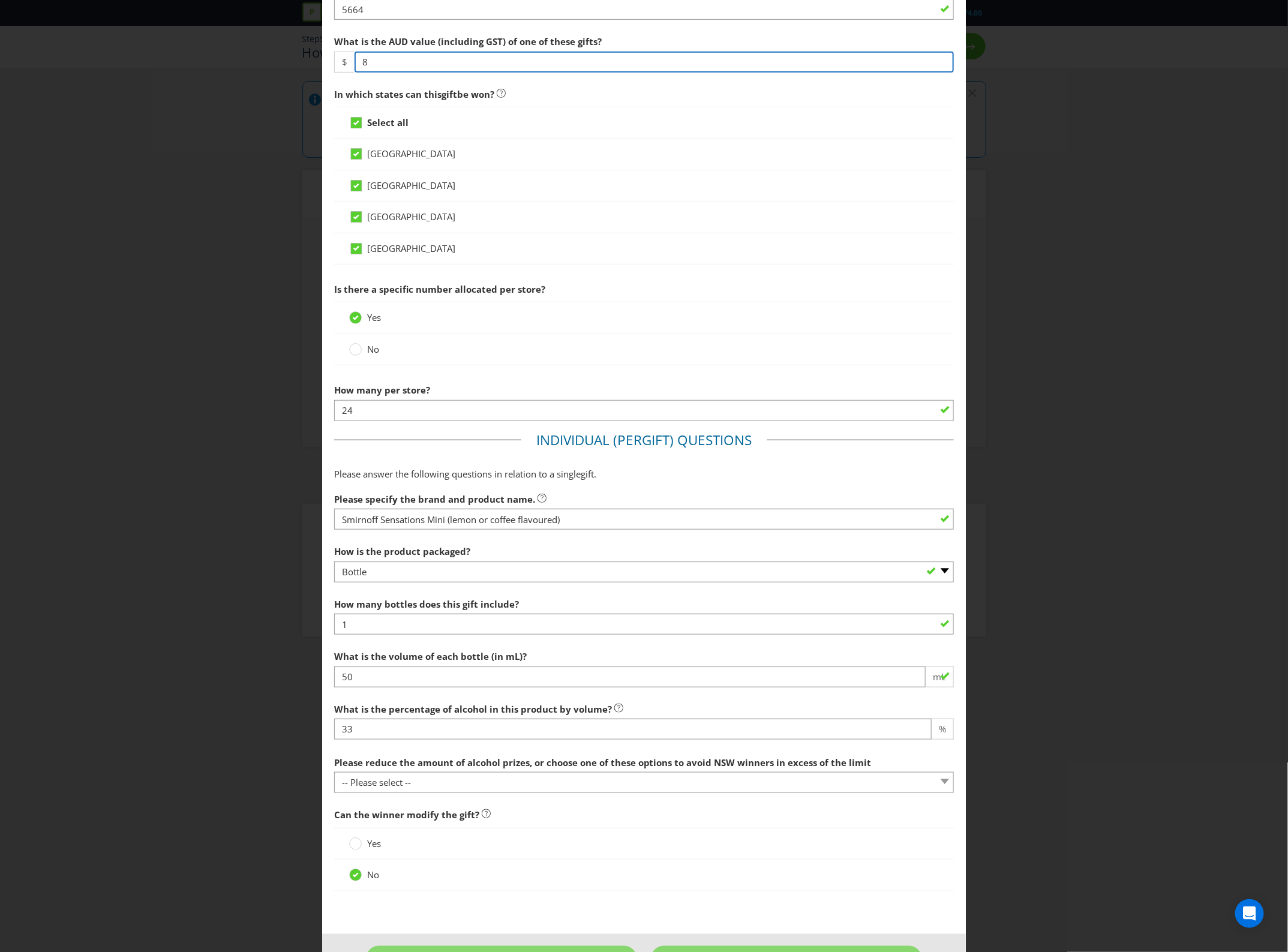
scroll to position [340, 0]
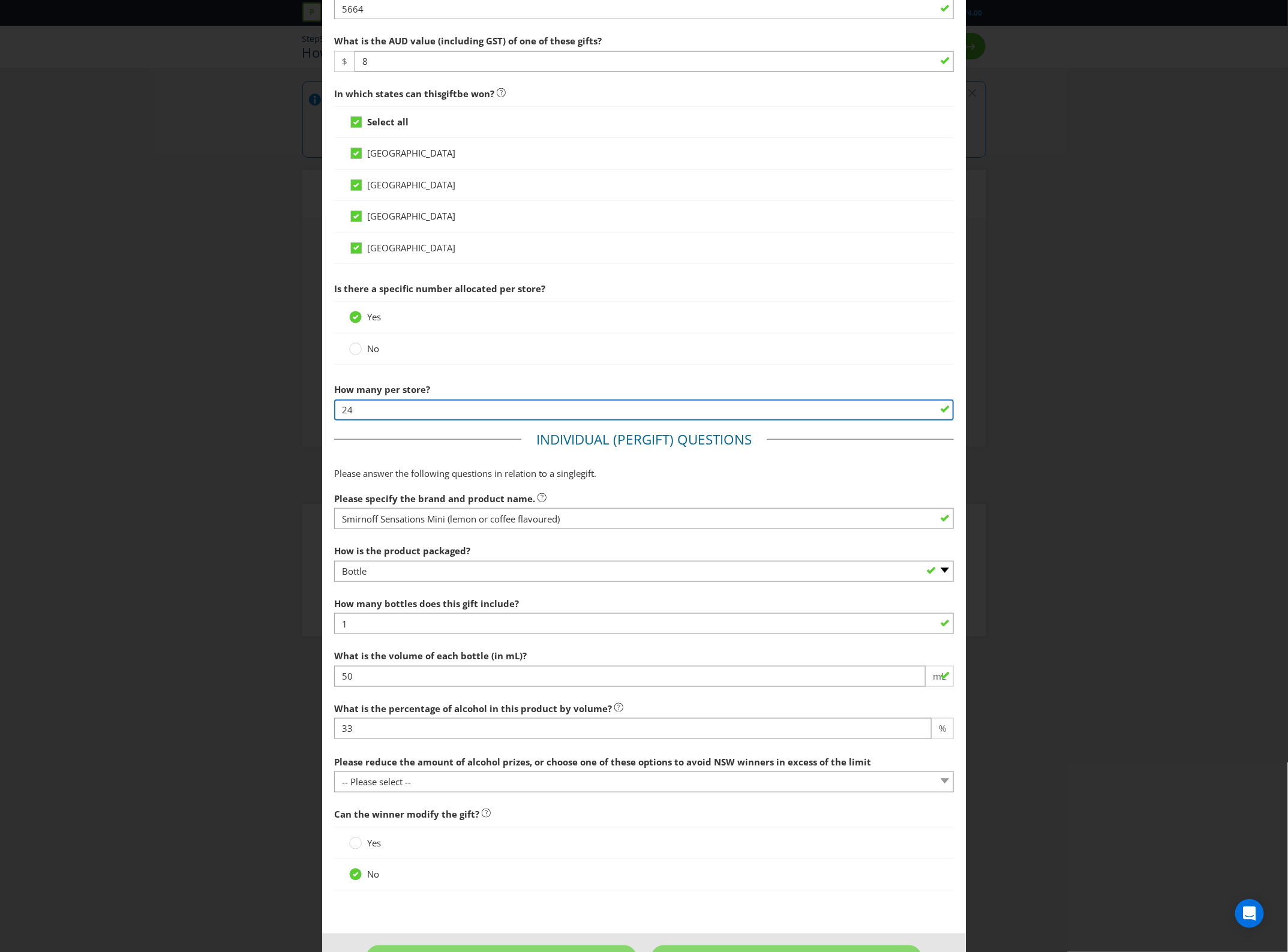
click at [375, 421] on input "24" at bounding box center [644, 410] width 620 height 21
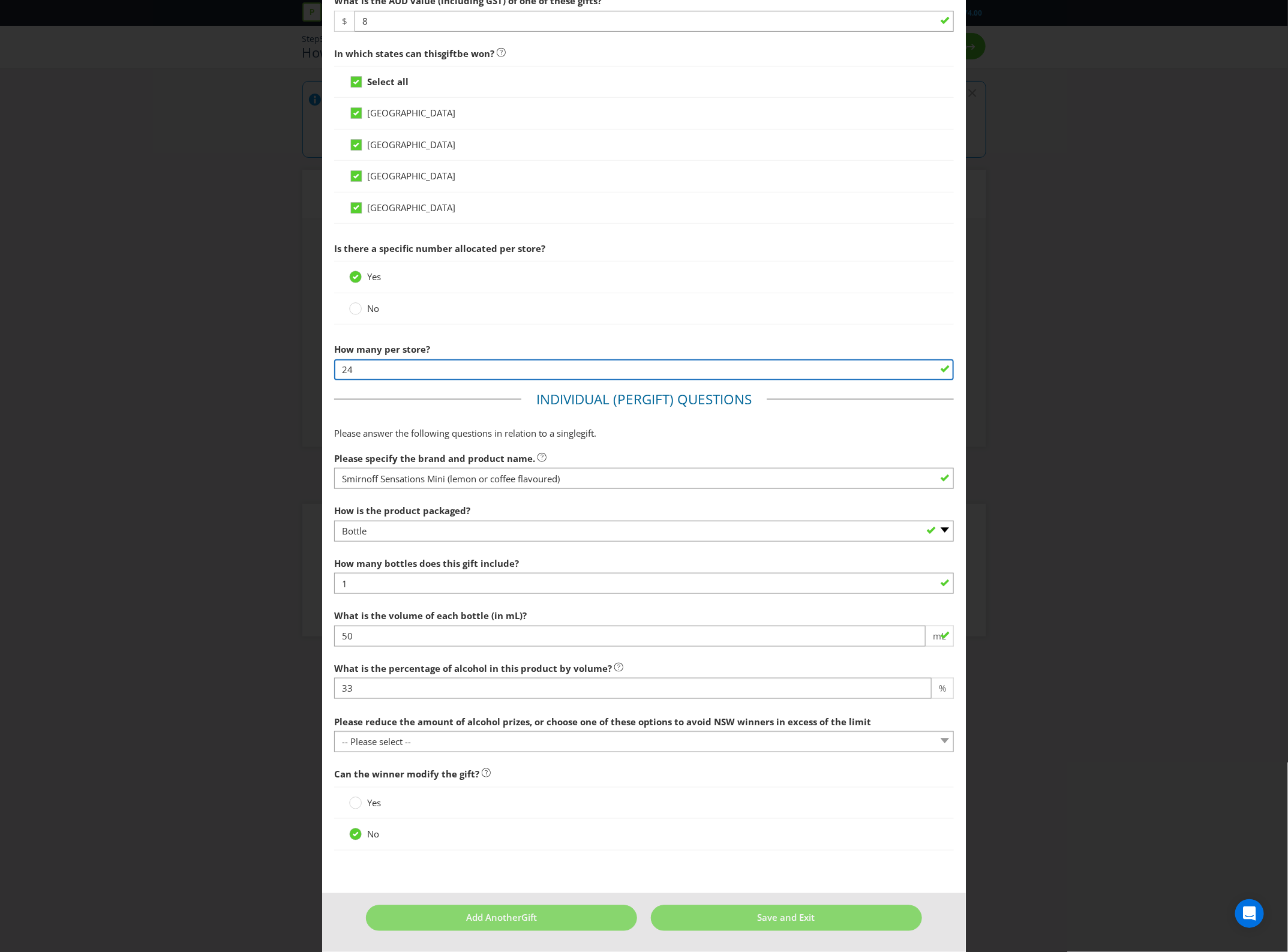
scroll to position [490, 0]
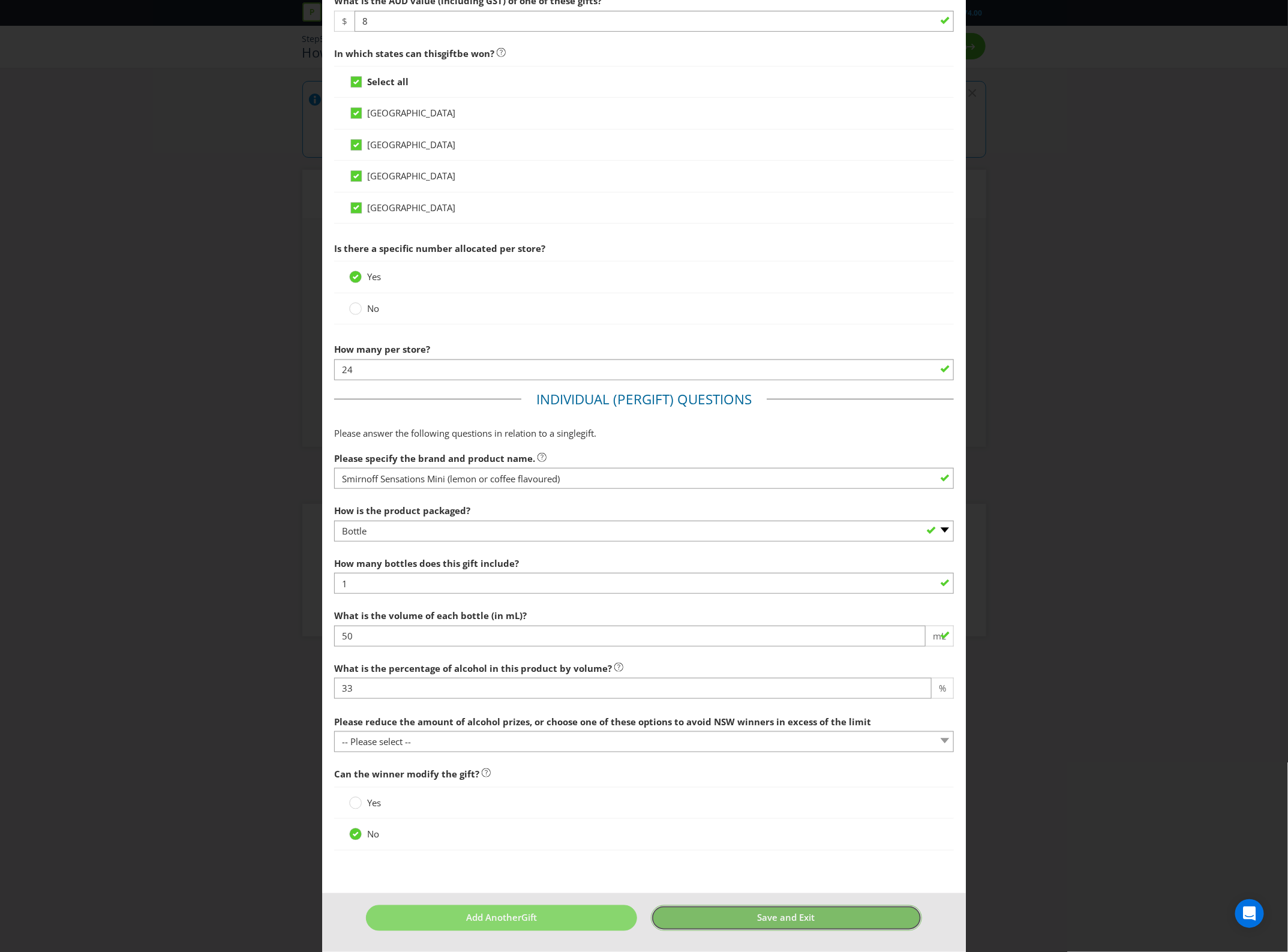
click at [729, 922] on button "Save and Exit" at bounding box center [786, 918] width 271 height 26
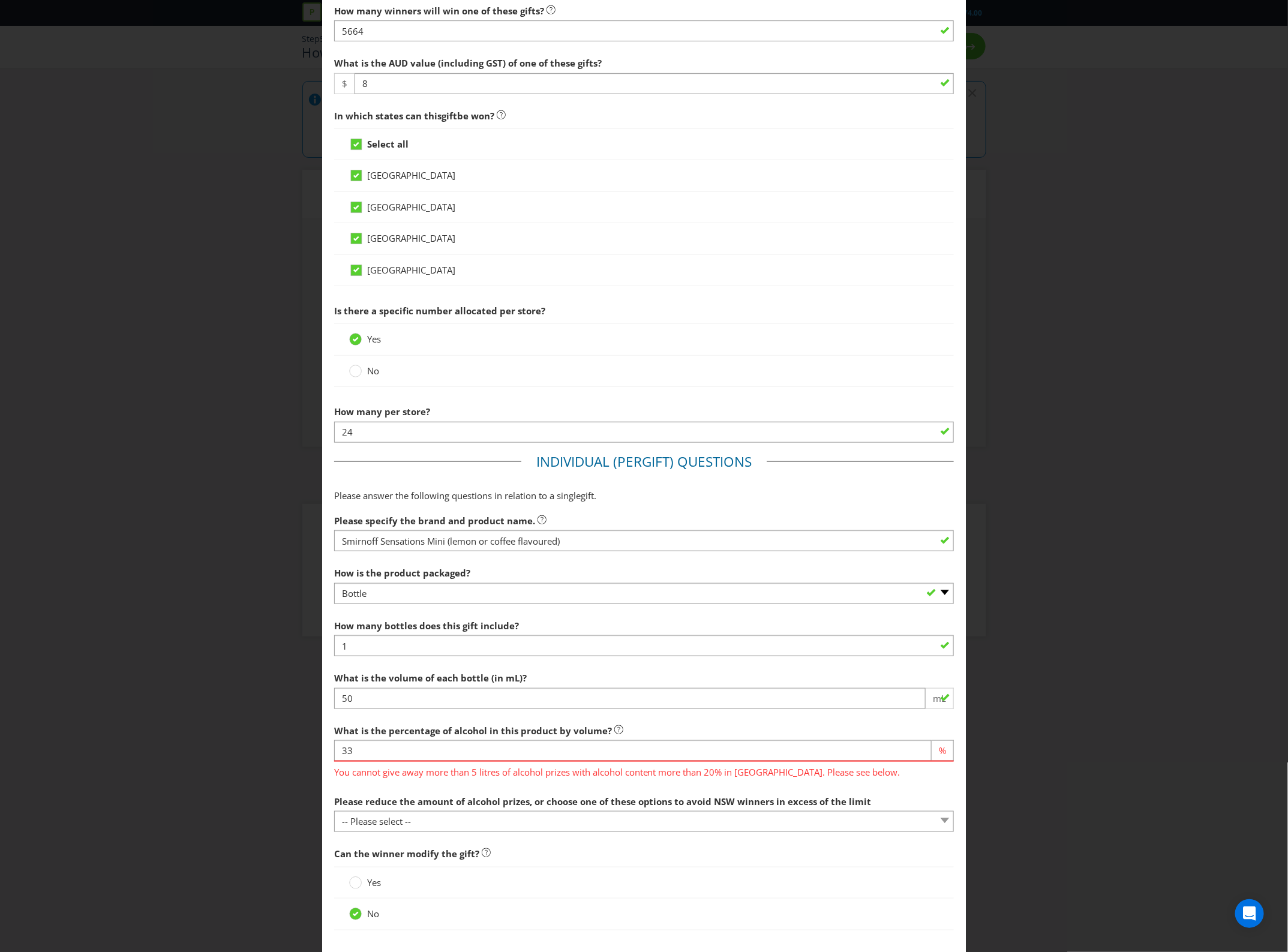
scroll to position [508, 0]
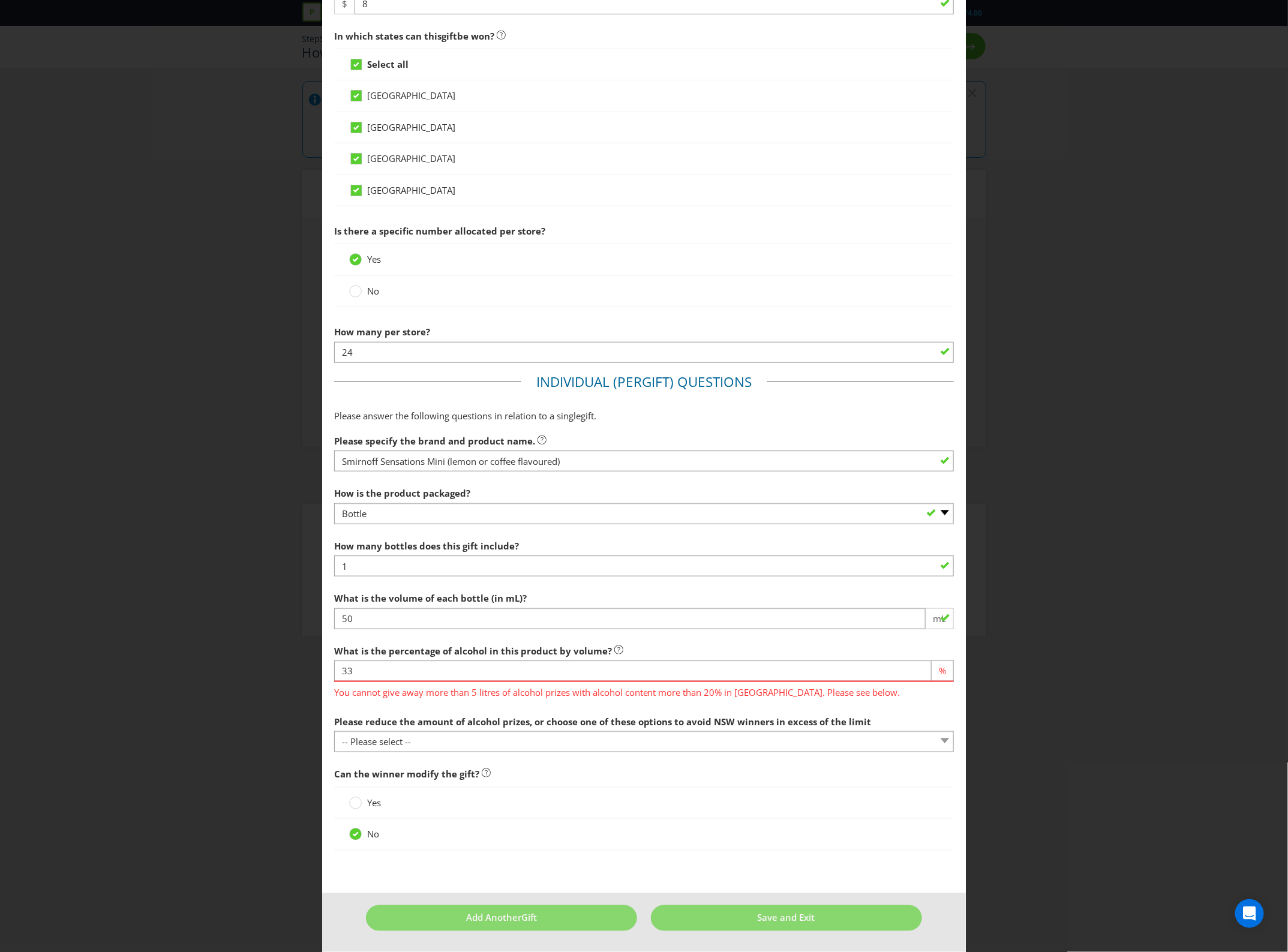
click at [461, 681] on div "You cannot give away more than 5 litres of alcohol prizes with alcohol content …" at bounding box center [644, 690] width 620 height 18
click at [466, 673] on input "33" at bounding box center [634, 671] width 598 height 21
click at [441, 739] on select "-- Please select -- cash in lieu of alcohol component of prize a non-alcohol pr…" at bounding box center [644, 742] width 620 height 21
click at [385, 673] on input "33" at bounding box center [634, 671] width 598 height 21
click at [724, 694] on span "You cannot give away more than 5 litres of alcohol prizes with alcohol content …" at bounding box center [644, 691] width 620 height 18
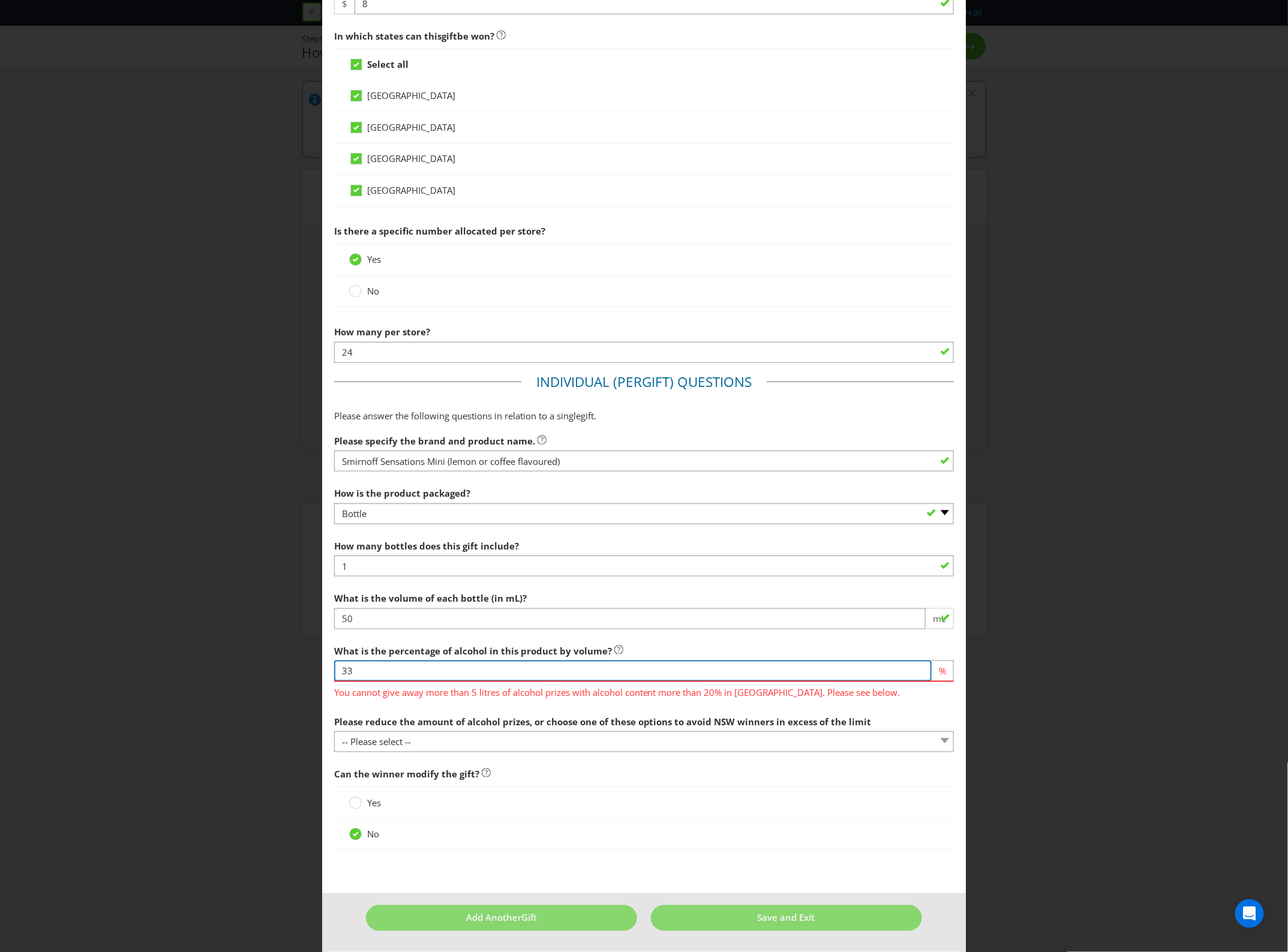
click at [724, 675] on input "33" at bounding box center [634, 671] width 598 height 21
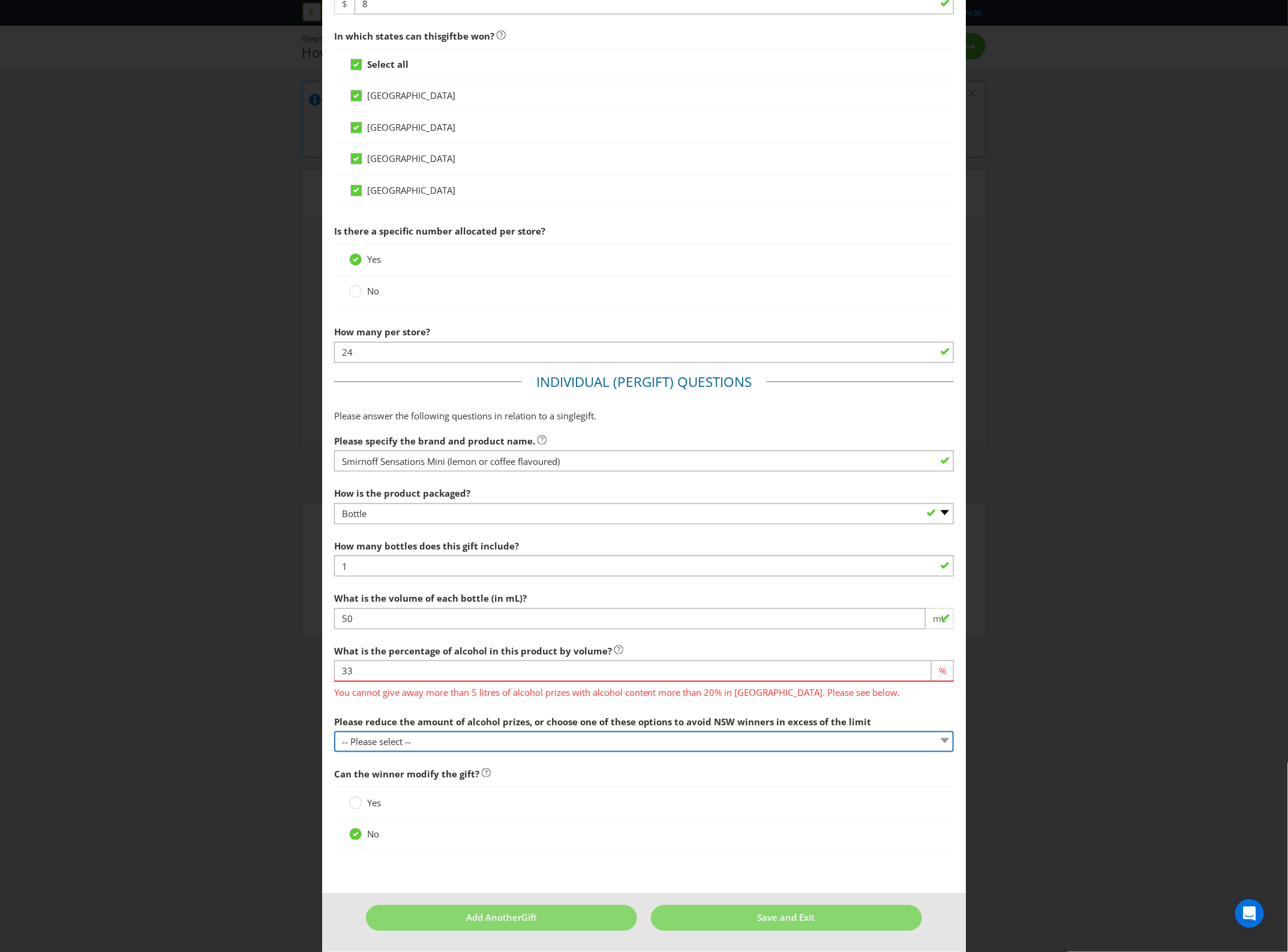
click at [421, 740] on select "-- Please select -- cash in lieu of alcohol component of prize a non-alcohol pr…" at bounding box center [644, 742] width 620 height 21
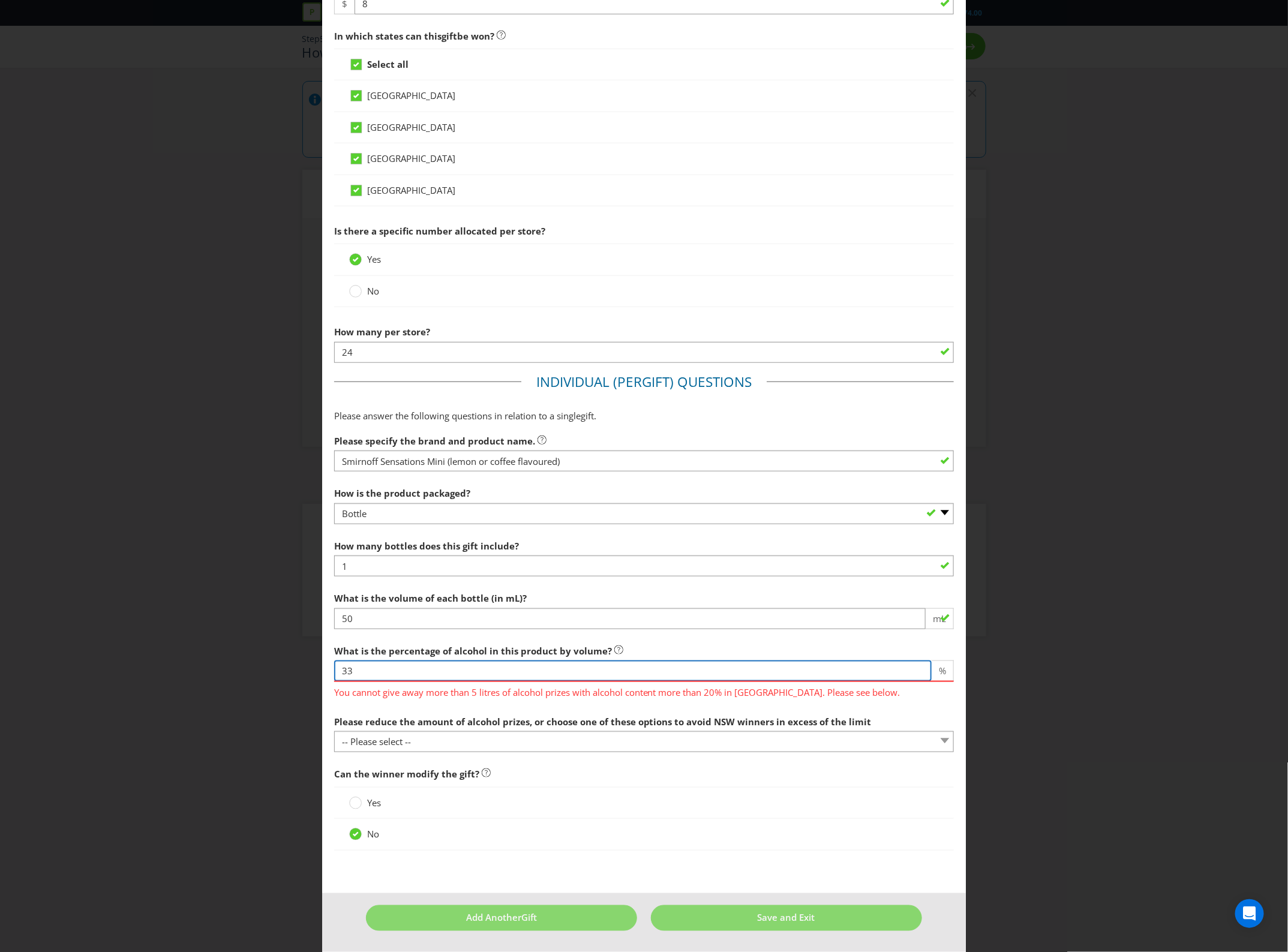
click at [445, 670] on input "33" at bounding box center [634, 671] width 598 height 21
type input "3"
click at [493, 705] on span "What is the percentage of alcohol in this product by volume? 20 % You cannot gi…" at bounding box center [644, 674] width 620 height 71
click at [530, 669] on input "20" at bounding box center [634, 671] width 598 height 21
type input "2"
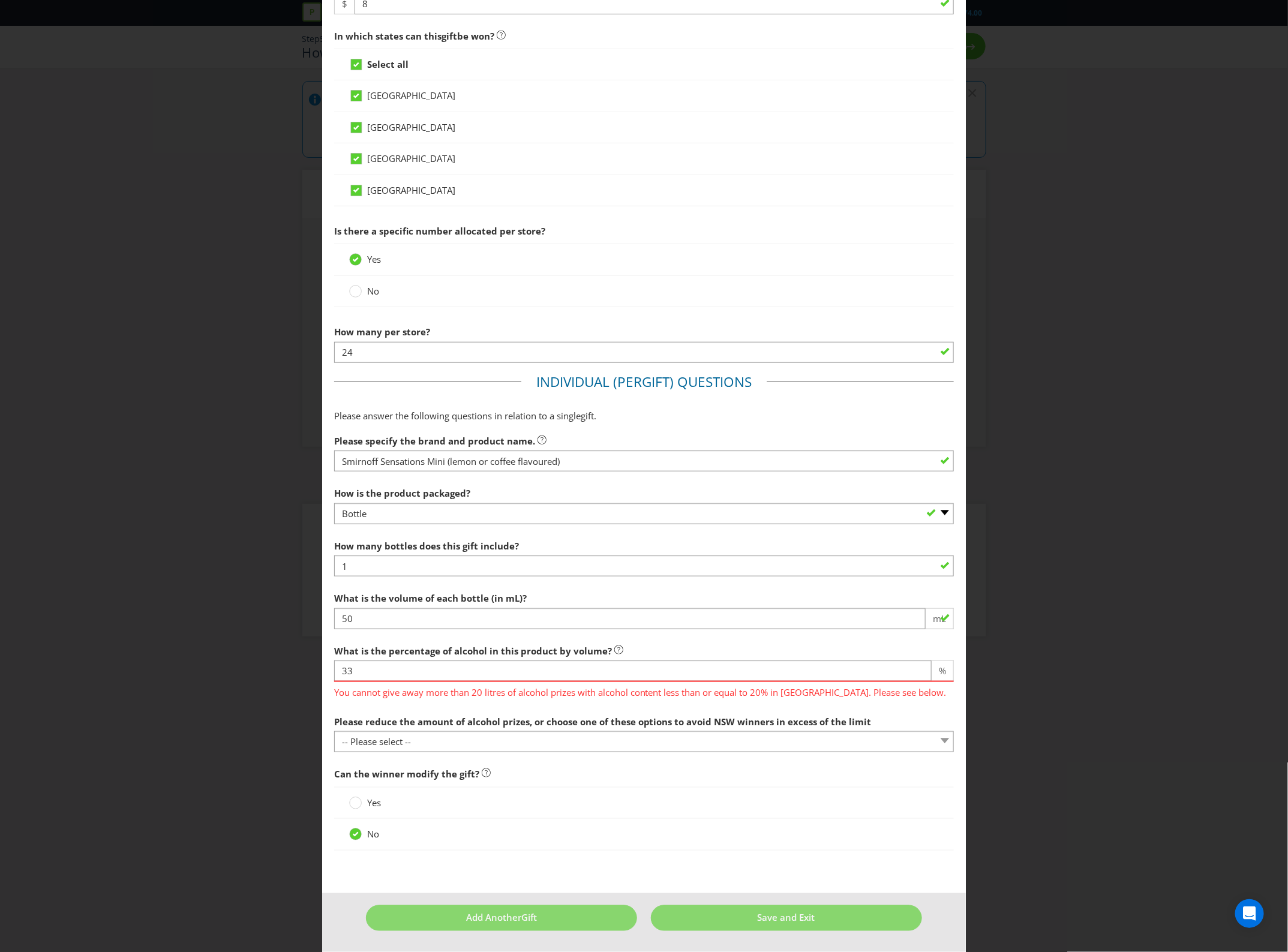
click at [553, 708] on div at bounding box center [644, 709] width 620 height 1
click at [392, 661] on input "33" at bounding box center [634, 671] width 598 height 21
click at [392, 670] on input "33" at bounding box center [634, 671] width 598 height 21
type input "3"
click at [495, 692] on span "You cannot give away more than 20 litres of alcohol prizes with alcohol content…" at bounding box center [644, 691] width 620 height 18
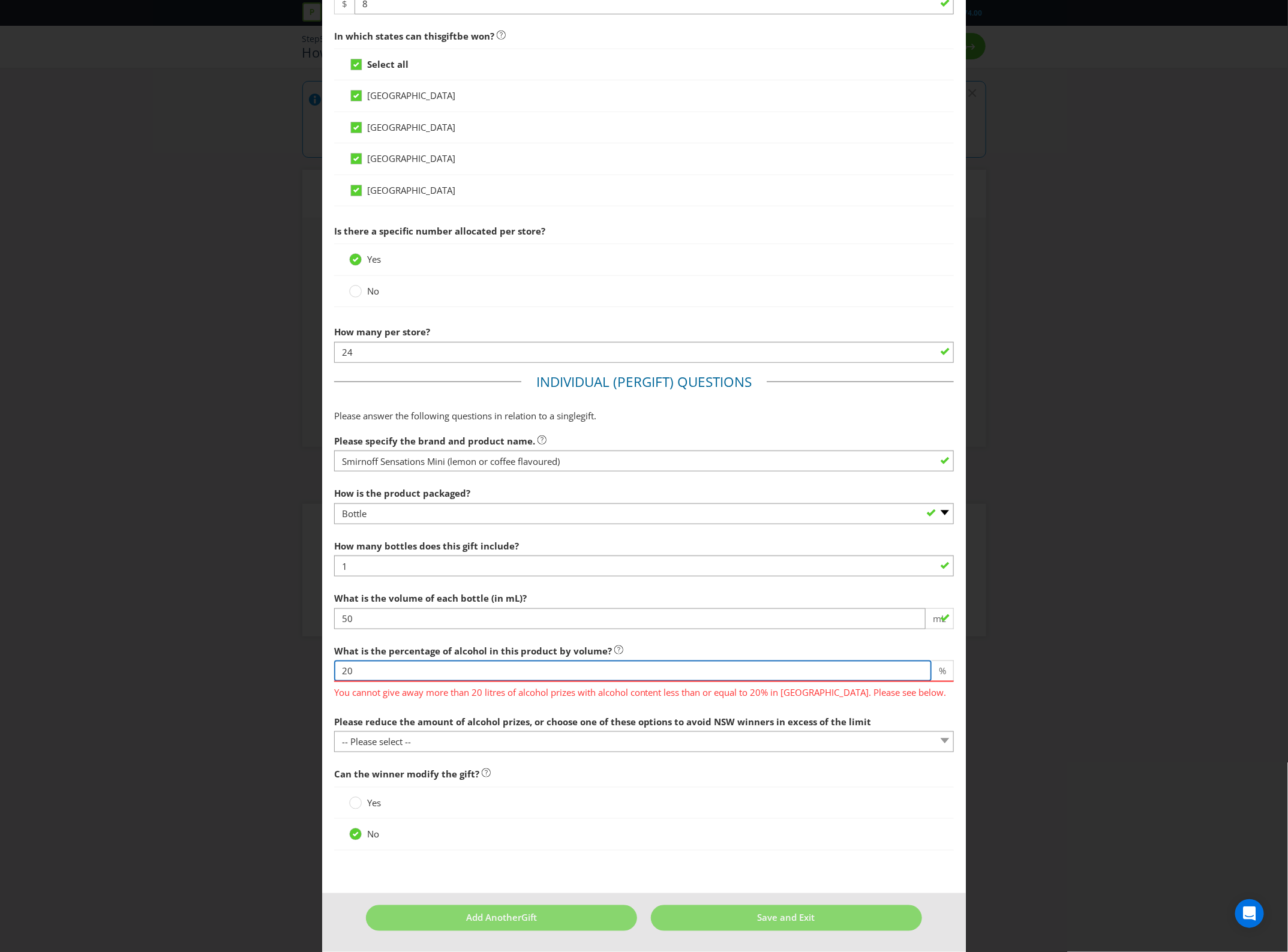
click at [440, 666] on input "20" at bounding box center [634, 671] width 598 height 21
drag, startPoint x: 362, startPoint y: 672, endPoint x: 291, endPoint y: 674, distance: 71.0
click at [291, 674] on div "Edit Gift [GEOGRAPHIC_DATA] [GEOGRAPHIC_DATA] [GEOGRAPHIC_DATA] [GEOGRAPHIC_DAT…" at bounding box center [644, 476] width 1288 height 952
type input "5"
type input "33"
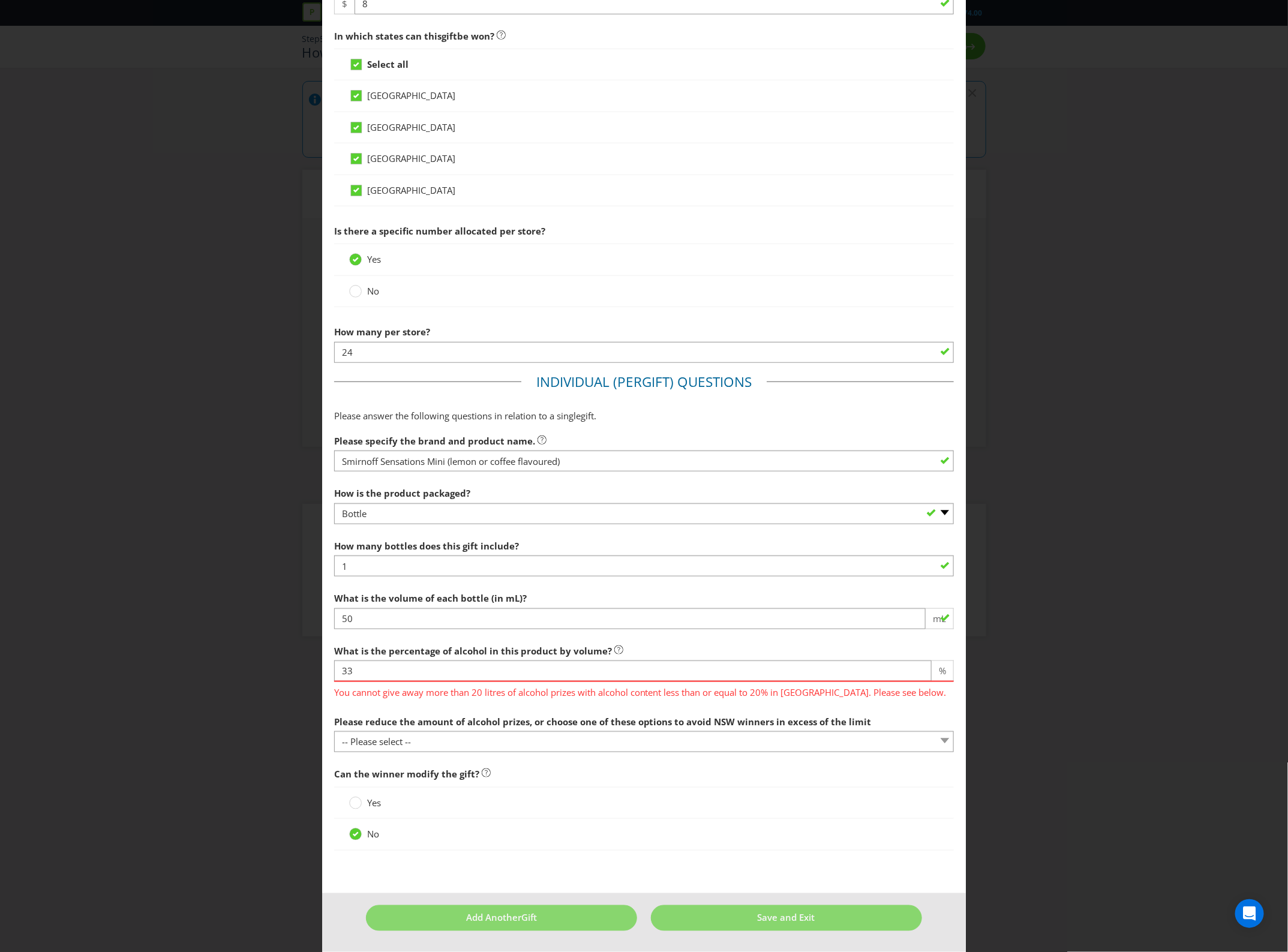
click at [477, 702] on span "What is the percentage of alcohol in this product by volume? 33 % You cannot gi…" at bounding box center [644, 674] width 620 height 71
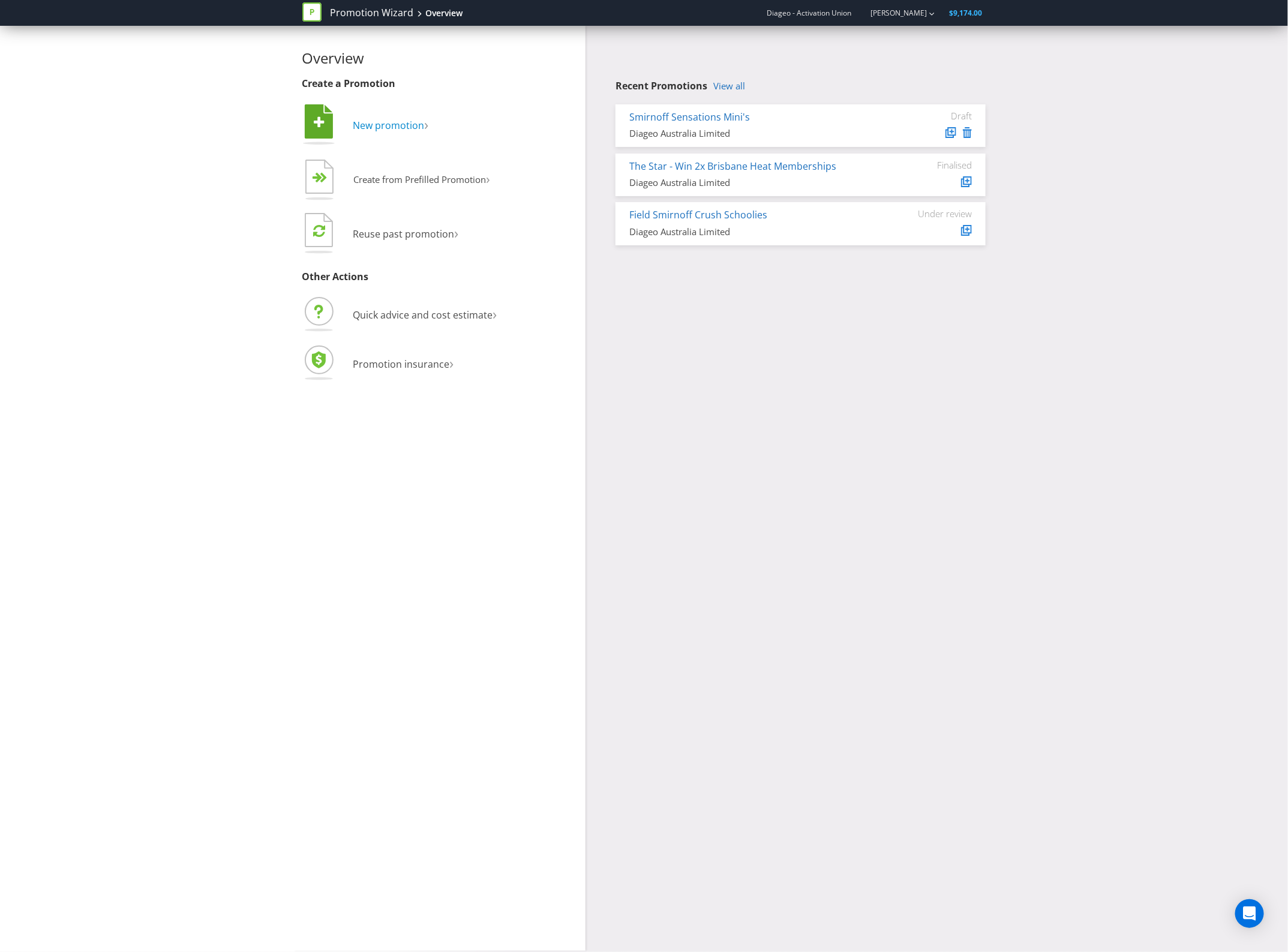
click at [413, 123] on span "New promotion" at bounding box center [389, 125] width 71 height 13
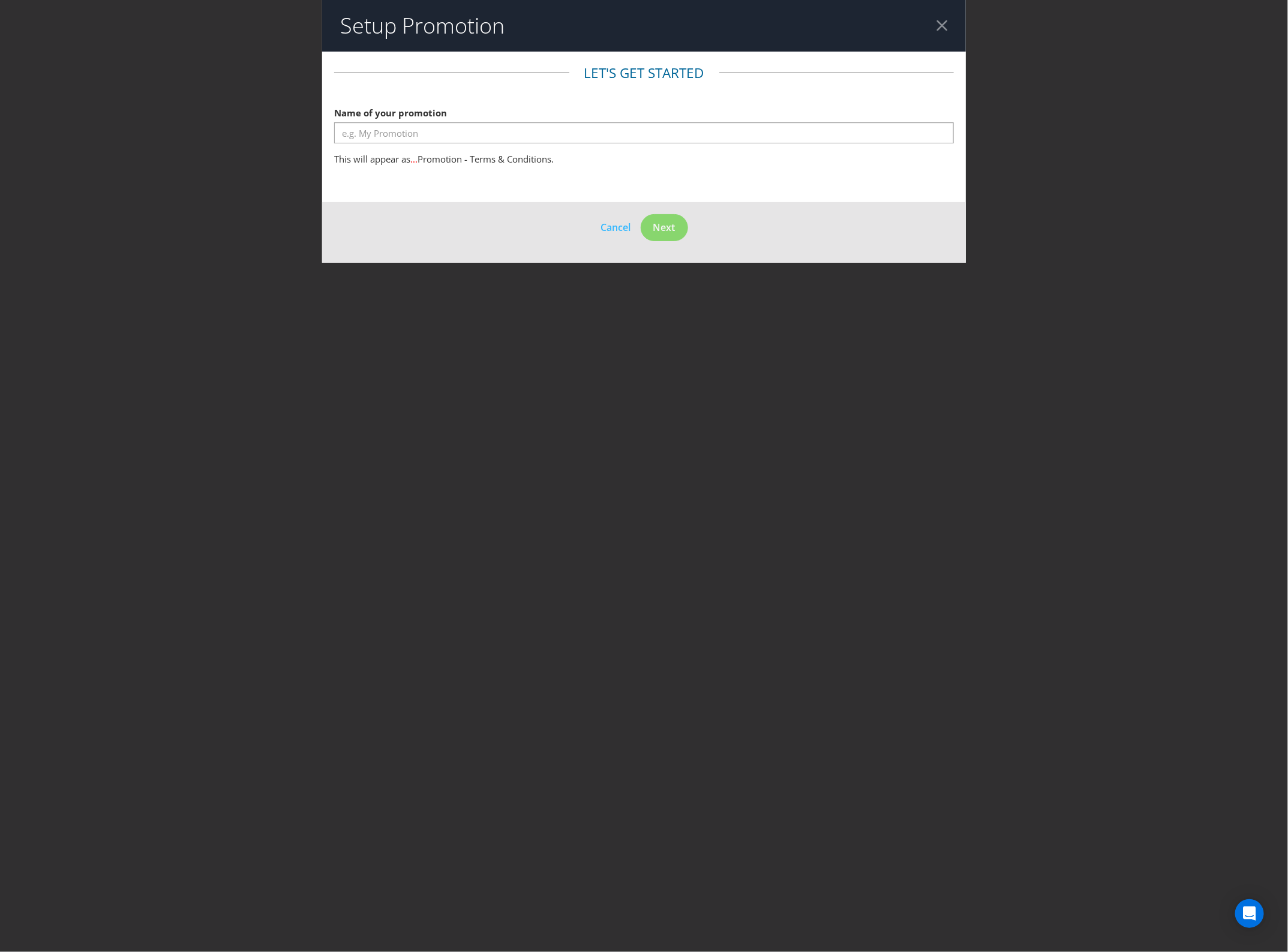
click at [792, 299] on div "Setup Promotion Let's get started Name of your promotion This will appear as ..…" at bounding box center [644, 476] width 1288 height 952
